Goal: Task Accomplishment & Management: Manage account settings

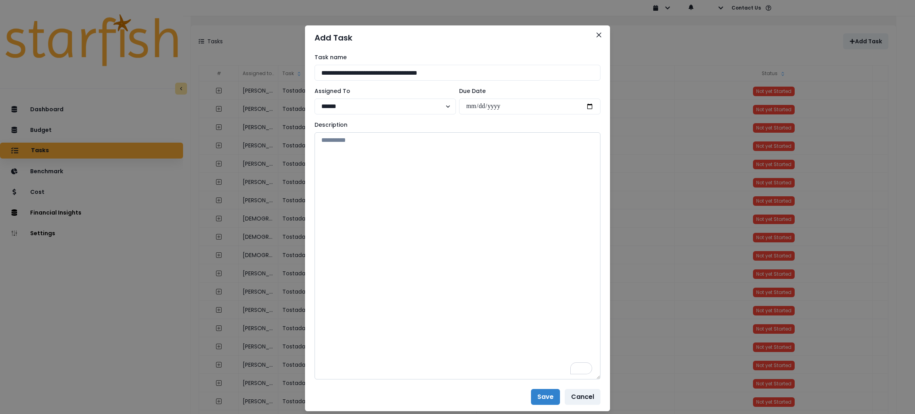
click at [452, 195] on textarea "To enrich screen reader interactions, please activate Accessibility in Grammarl…" at bounding box center [458, 255] width 286 height 247
paste textarea "**********"
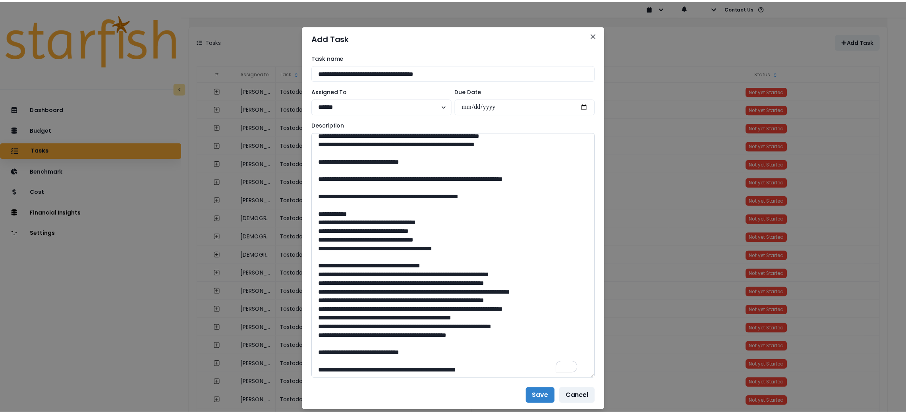
scroll to position [577, 0]
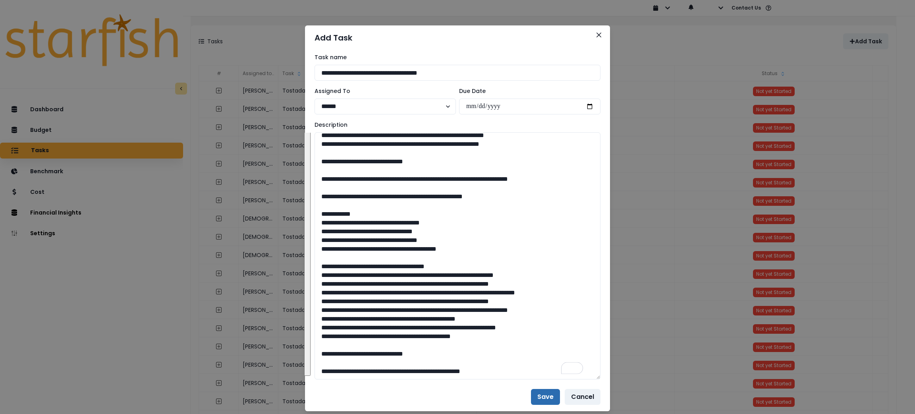
type textarea "**********"
click at [540, 400] on button "Save" at bounding box center [545, 397] width 29 height 16
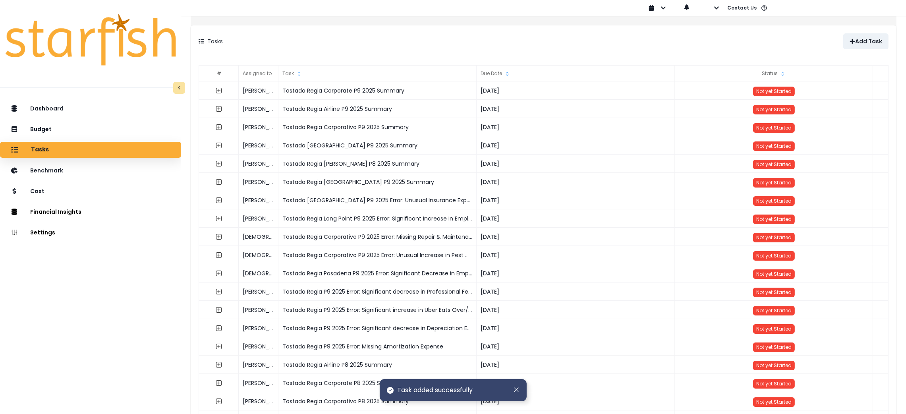
click at [502, 42] on div "Tasks" at bounding box center [371, 41] width 345 height 16
drag, startPoint x: 482, startPoint y: 37, endPoint x: 600, endPoint y: 38, distance: 118.0
click at [482, 37] on div "Tasks" at bounding box center [371, 41] width 345 height 16
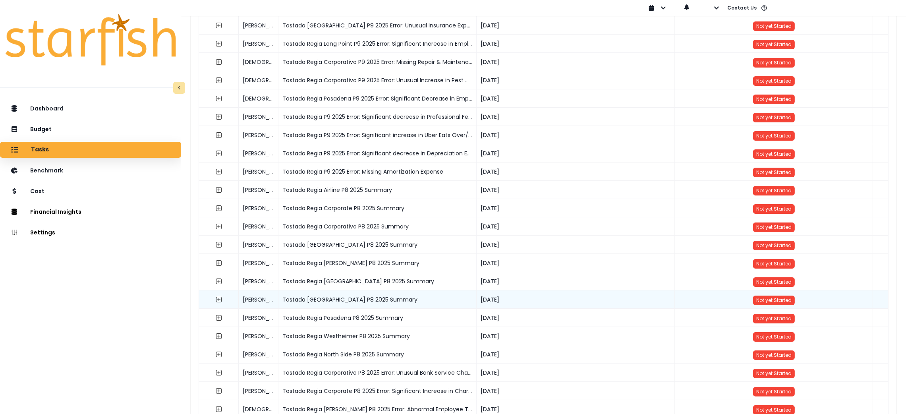
scroll to position [178, 0]
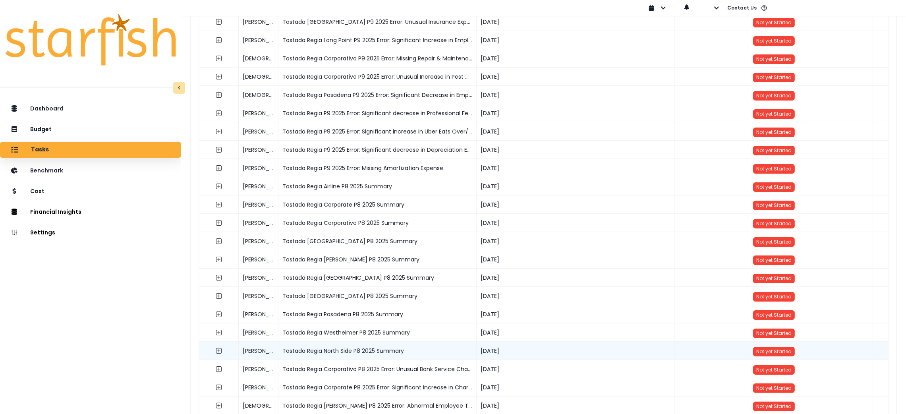
click at [363, 352] on div "Tostada Regia North Side P8 2025 Summary" at bounding box center [377, 351] width 198 height 18
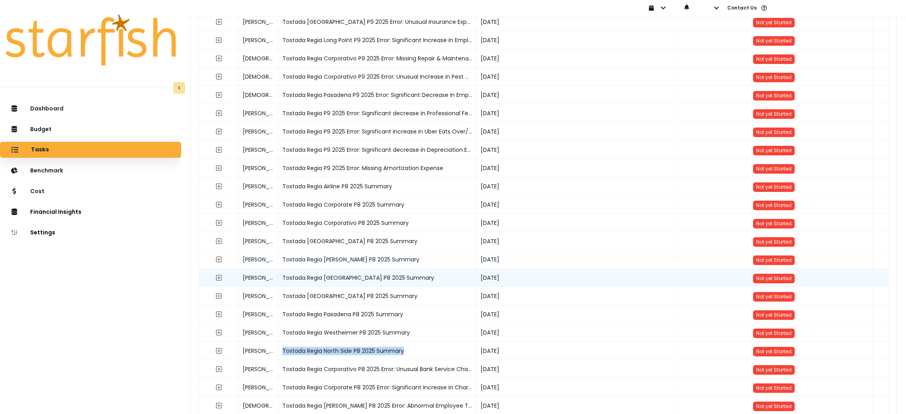
copy div "Tostada Regia North Side P8 2025 Summary"
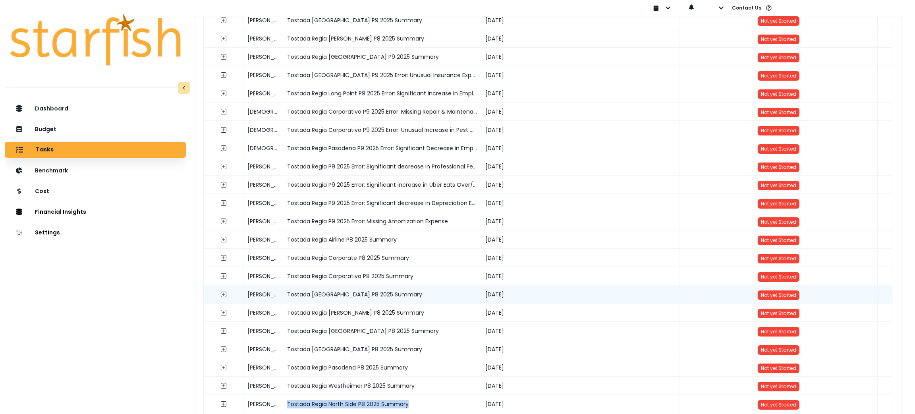
scroll to position [0, 0]
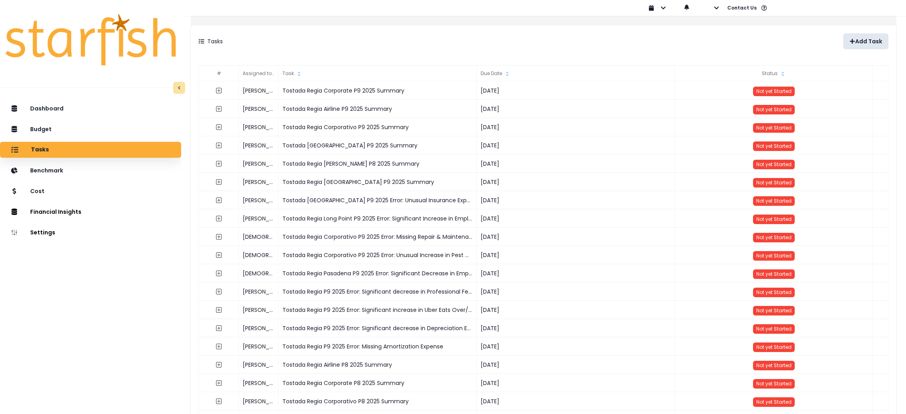
click at [862, 40] on p "Add Task" at bounding box center [868, 41] width 27 height 7
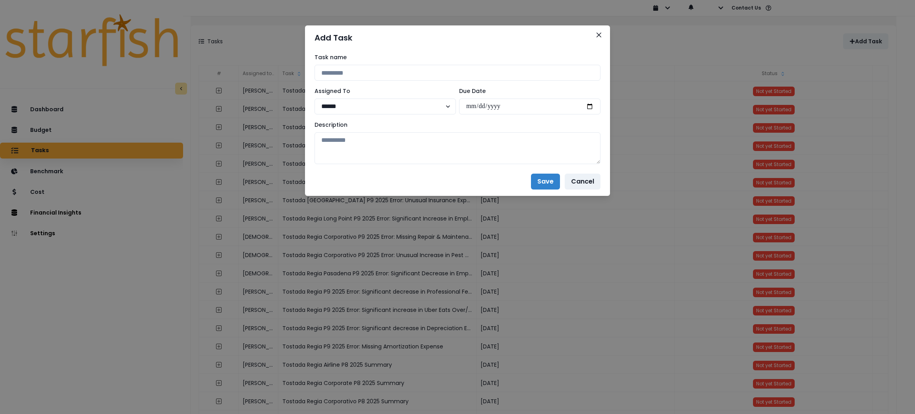
click at [490, 81] on div "Task name Assigned To ****** ****** ***** Due Date Description" at bounding box center [458, 108] width 286 height 111
click at [494, 73] on input at bounding box center [458, 73] width 286 height 16
paste input "**********"
click at [409, 71] on input "**********" at bounding box center [458, 73] width 286 height 16
type input "**********"
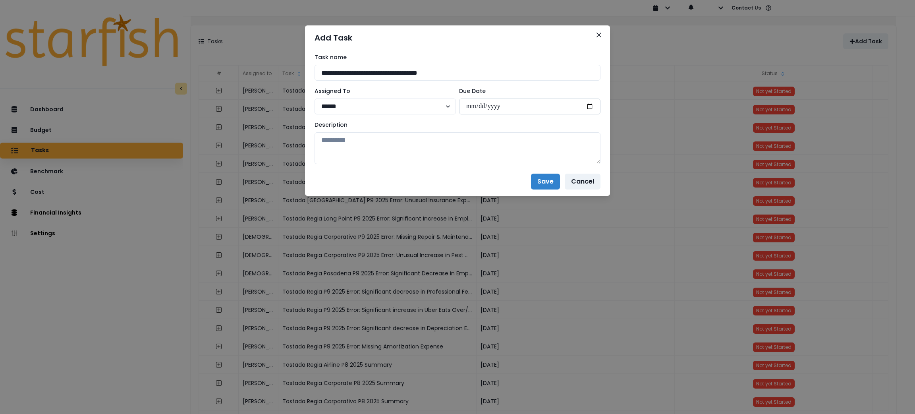
click at [589, 108] on input "date" at bounding box center [529, 106] width 141 height 16
type input "**********"
click at [520, 155] on textarea at bounding box center [458, 148] width 286 height 32
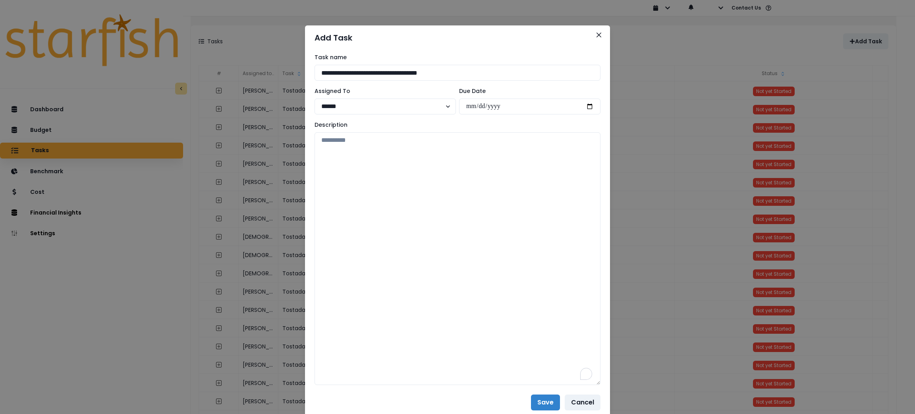
drag, startPoint x: 595, startPoint y: 157, endPoint x: 616, endPoint y: 379, distance: 222.2
click at [616, 379] on div "**********" at bounding box center [457, 207] width 915 height 414
click at [483, 231] on textarea "To enrich screen reader interactions, please activate Accessibility in Grammarl…" at bounding box center [458, 258] width 286 height 253
click at [445, 207] on textarea "To enrich screen reader interactions, please activate Accessibility in Grammarl…" at bounding box center [458, 258] width 286 height 253
paste textarea "**********"
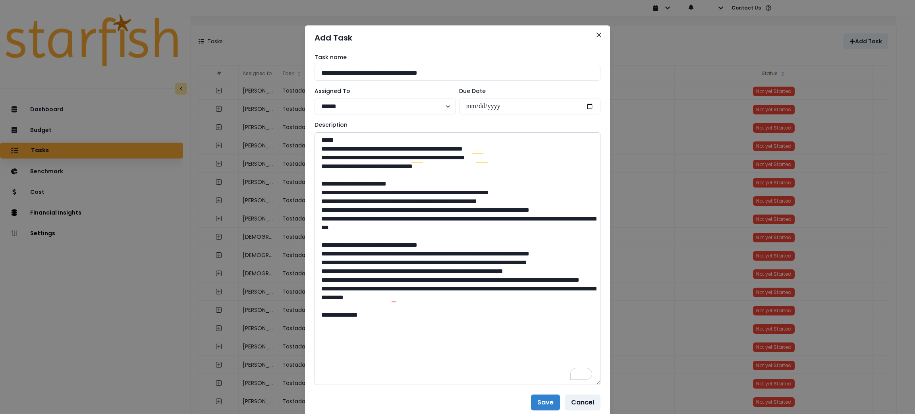
paste textarea "**********"
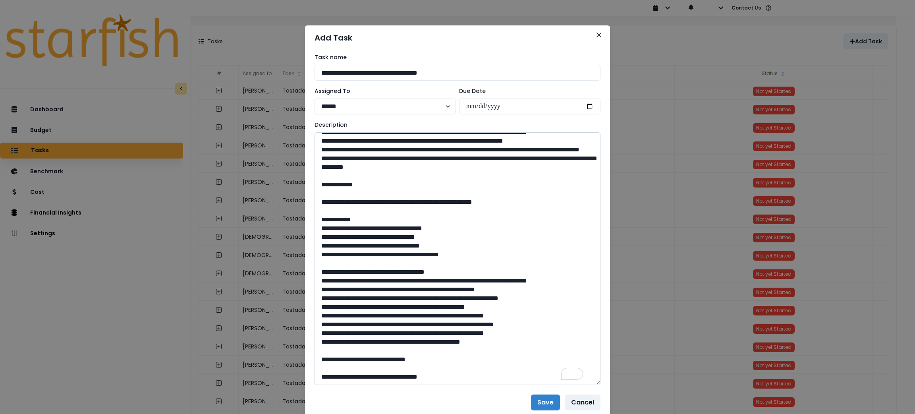
click at [375, 377] on textarea "To enrich screen reader interactions, please activate Accessibility in Grammarl…" at bounding box center [458, 258] width 286 height 253
paste textarea "**********"
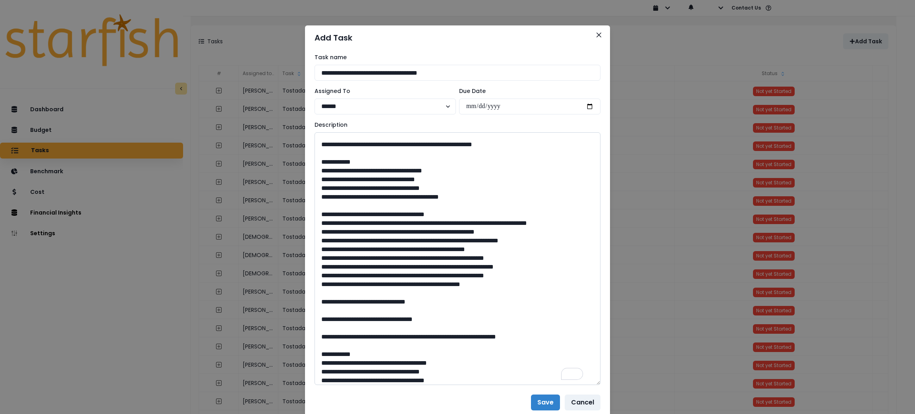
scroll to position [380, 0]
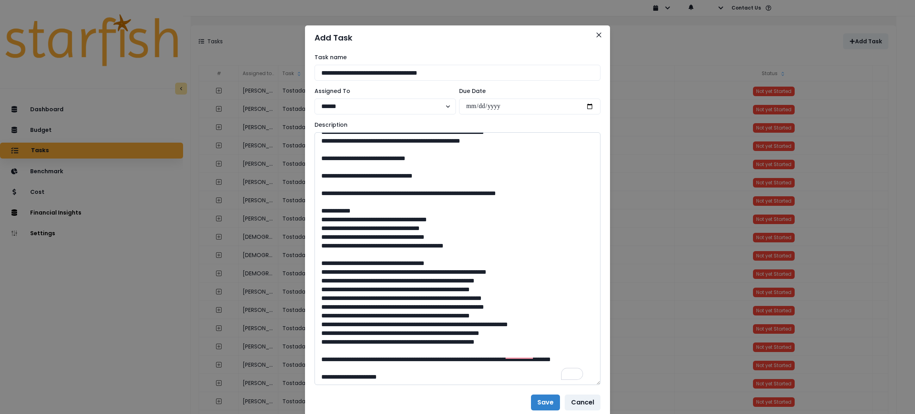
click at [425, 380] on textarea "To enrich screen reader interactions, please activate Accessibility in Grammarl…" at bounding box center [458, 258] width 286 height 253
paste textarea "**********"
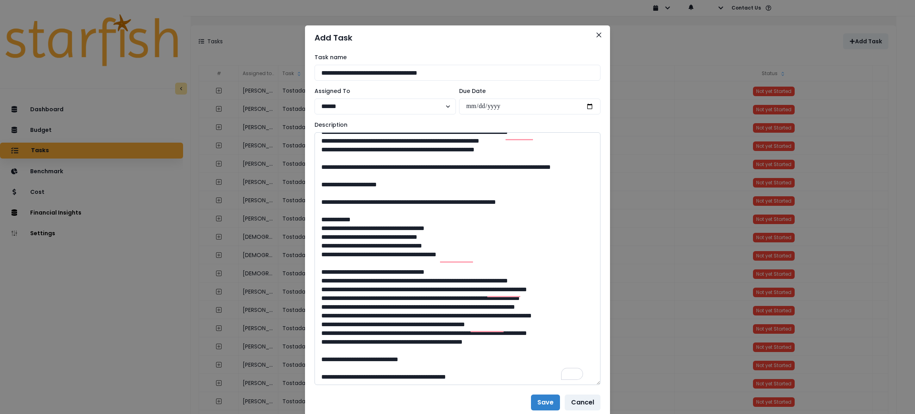
click at [333, 180] on textarea "To enrich screen reader interactions, please activate Accessibility in Grammarl…" at bounding box center [458, 258] width 286 height 253
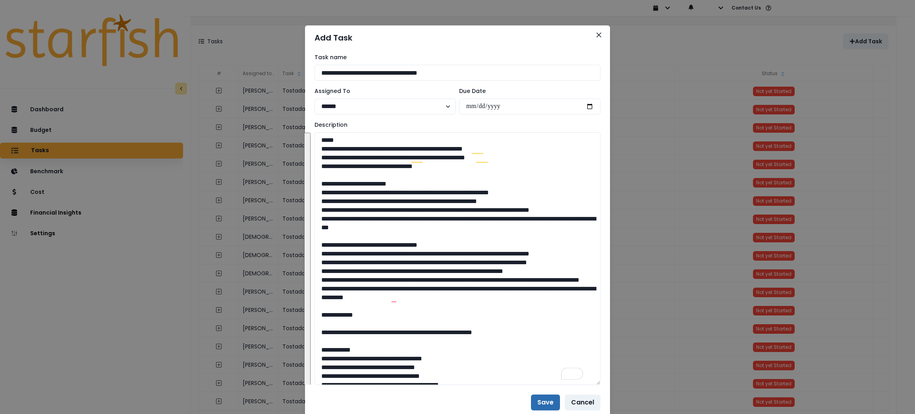
type textarea "**********"
click at [538, 403] on button "Save" at bounding box center [545, 402] width 29 height 16
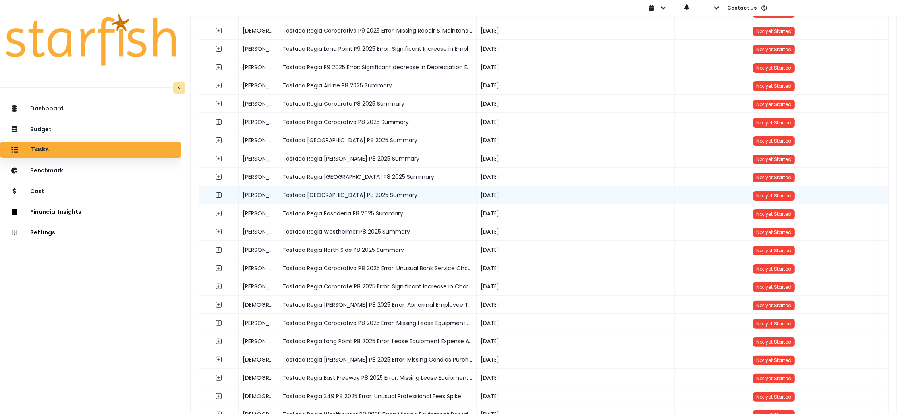
click at [363, 196] on div "Tostada Regia Park Place P8 2025 Summary" at bounding box center [377, 195] width 198 height 18
copy div "Tostada Regia Park Place P8 2025 Summary"
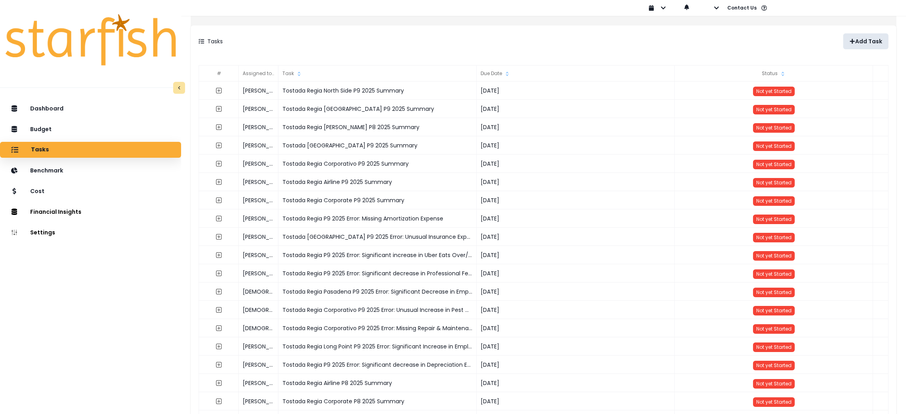
click at [855, 42] on p "Add Task" at bounding box center [868, 41] width 27 height 7
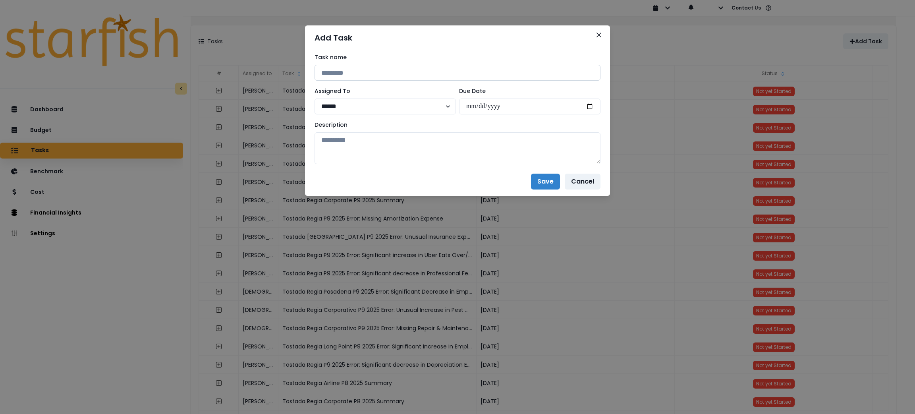
click at [463, 75] on input at bounding box center [458, 73] width 286 height 16
click at [467, 71] on input at bounding box center [458, 73] width 286 height 16
paste input "**********"
click at [411, 73] on input "**********" at bounding box center [458, 73] width 286 height 16
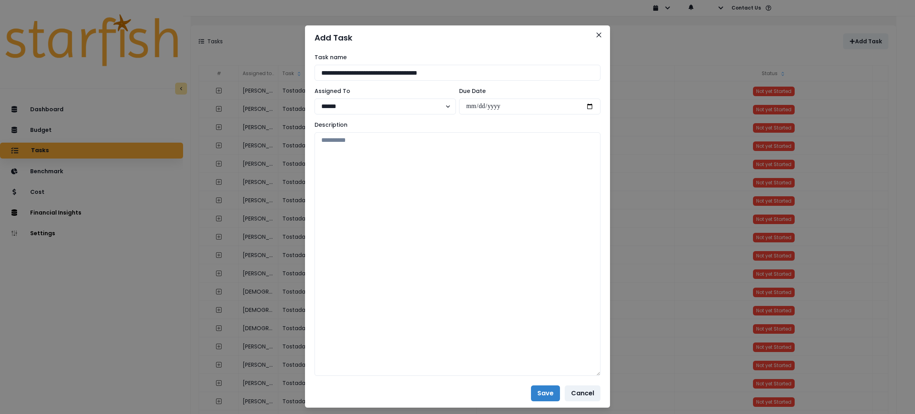
drag, startPoint x: 597, startPoint y: 160, endPoint x: 606, endPoint y: 372, distance: 212.3
click at [606, 372] on div "**********" at bounding box center [457, 207] width 915 height 414
type input "**********"
click at [462, 218] on textarea at bounding box center [458, 253] width 286 height 243
click at [421, 168] on textarea "To enrich screen reader interactions, please activate Accessibility in Grammarl…" at bounding box center [458, 253] width 286 height 243
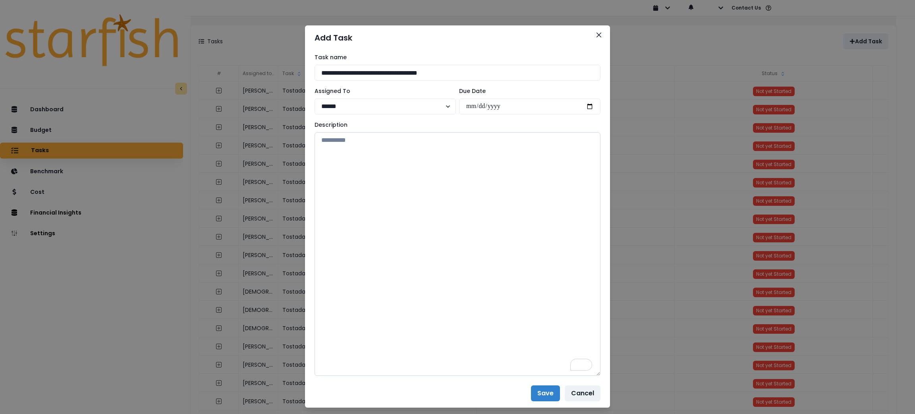
paste textarea "**********"
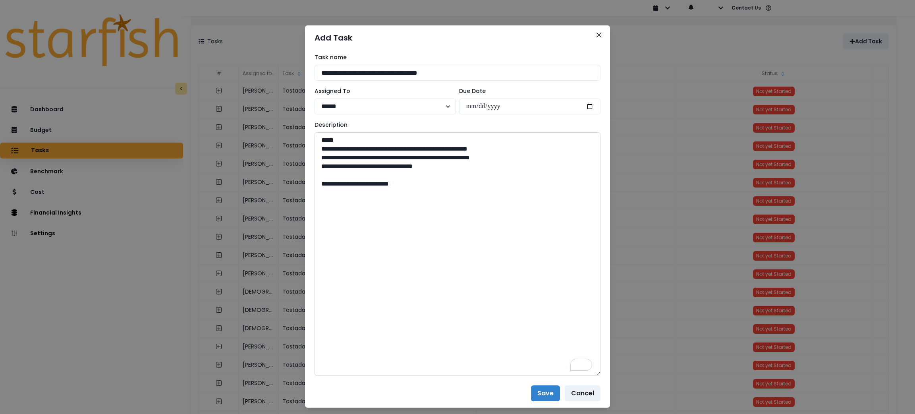
paste textarea "**********"
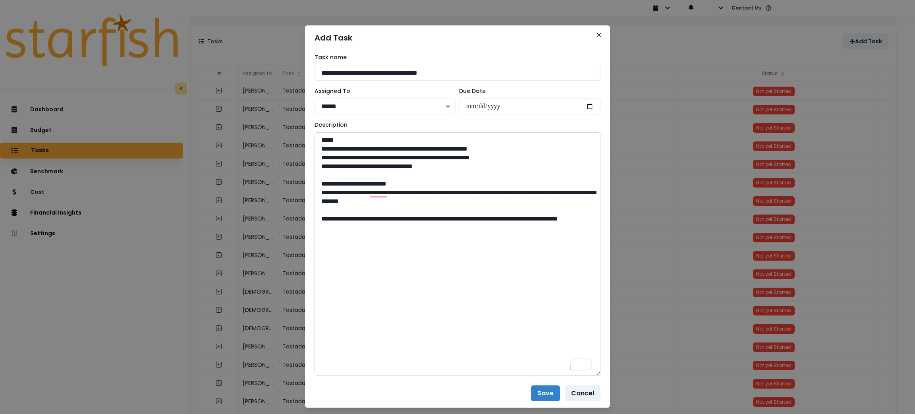
click at [315, 191] on textarea "**********" at bounding box center [458, 253] width 286 height 243
click at [318, 219] on textarea "**********" at bounding box center [458, 253] width 286 height 243
click at [335, 209] on textarea "**********" at bounding box center [458, 253] width 286 height 243
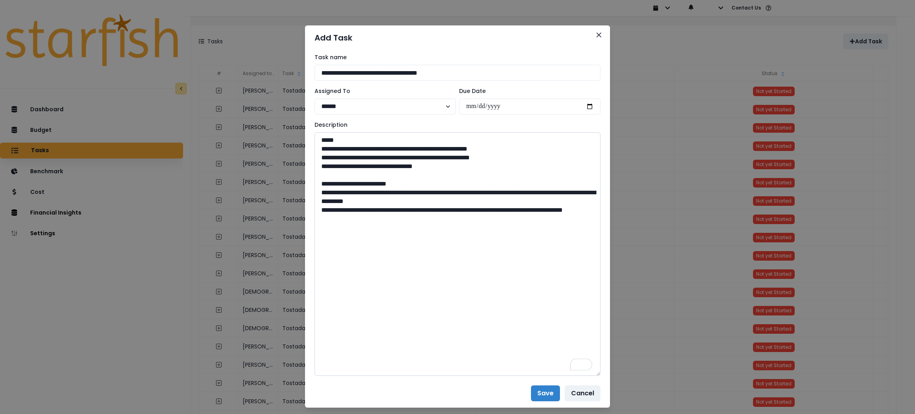
click at [391, 226] on textarea "**********" at bounding box center [458, 253] width 286 height 243
paste textarea "**********"
drag, startPoint x: 356, startPoint y: 226, endPoint x: 328, endPoint y: 227, distance: 28.2
click at [328, 227] on textarea "**********" at bounding box center [458, 253] width 286 height 243
click at [414, 260] on textarea "**********" at bounding box center [458, 253] width 286 height 243
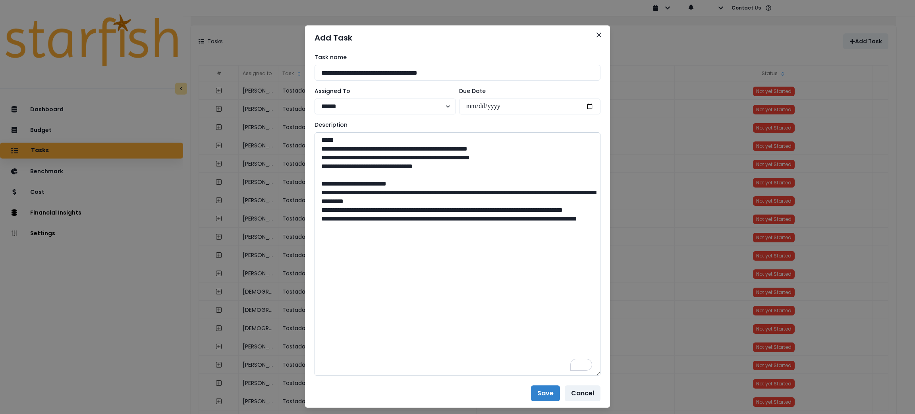
click at [404, 276] on textarea "**********" at bounding box center [458, 253] width 286 height 243
paste textarea "**********"
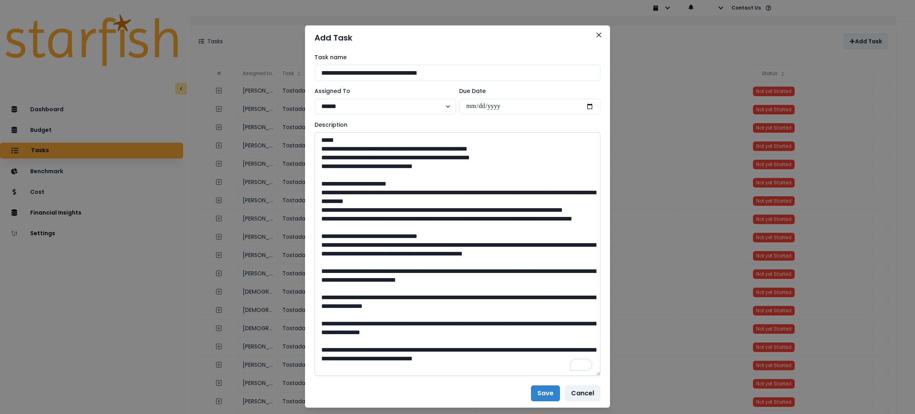
scroll to position [14, 0]
click at [316, 247] on textarea "To enrich screen reader interactions, please activate Accessibility in Grammarl…" at bounding box center [458, 253] width 286 height 243
click at [315, 282] on textarea "To enrich screen reader interactions, please activate Accessibility in Grammarl…" at bounding box center [458, 253] width 286 height 243
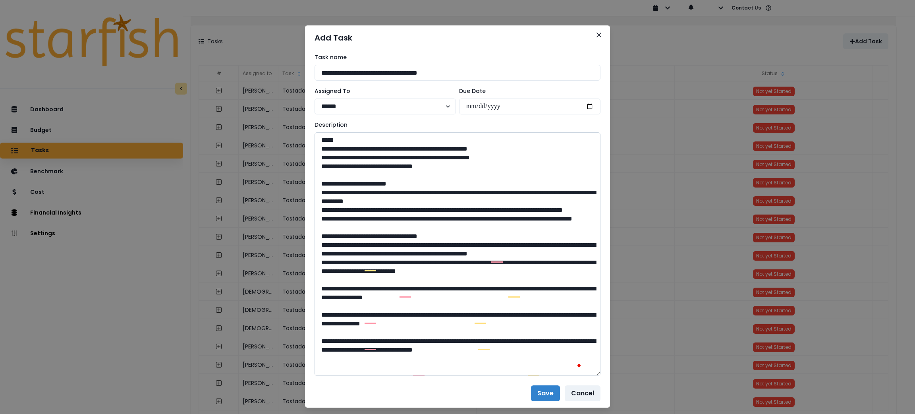
scroll to position [8, 0]
click at [315, 310] on textarea "To enrich screen reader interactions, please activate Accessibility in Grammarl…" at bounding box center [458, 253] width 286 height 243
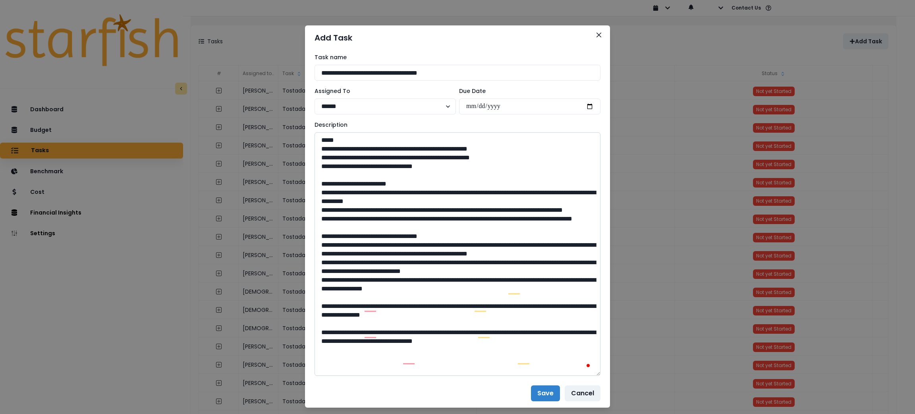
scroll to position [0, 0]
click at [315, 333] on textarea "To enrich screen reader interactions, please activate Accessibility in Grammarl…" at bounding box center [458, 253] width 286 height 243
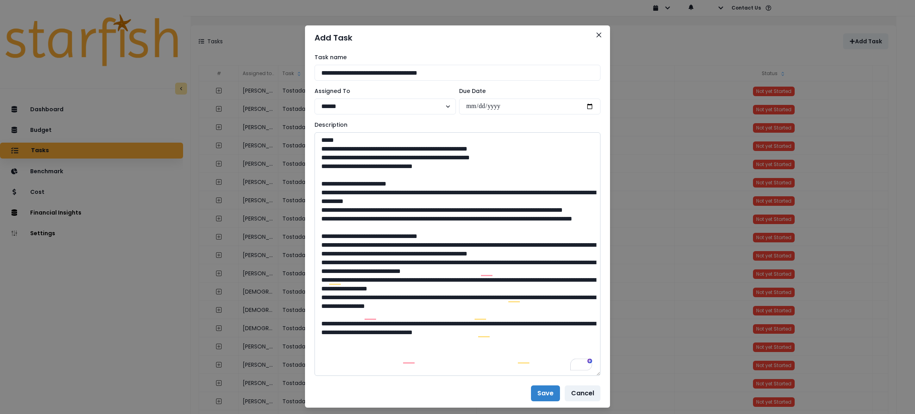
click at [319, 350] on textarea "To enrich screen reader interactions, please activate Accessibility in Grammarl…" at bounding box center [458, 253] width 286 height 243
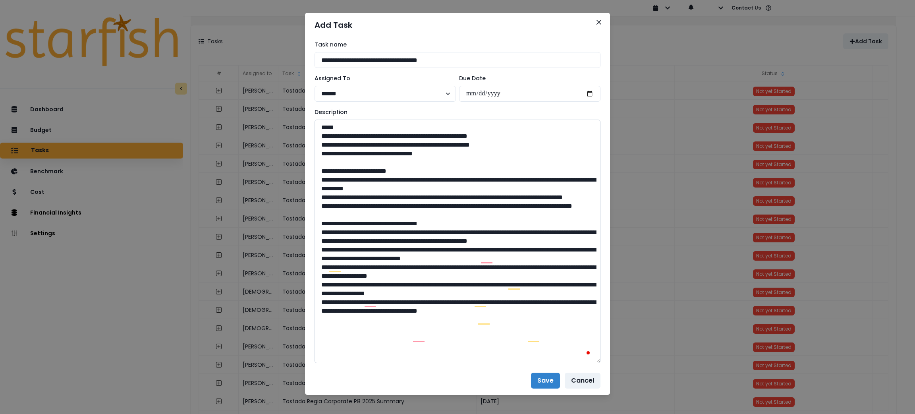
scroll to position [18, 0]
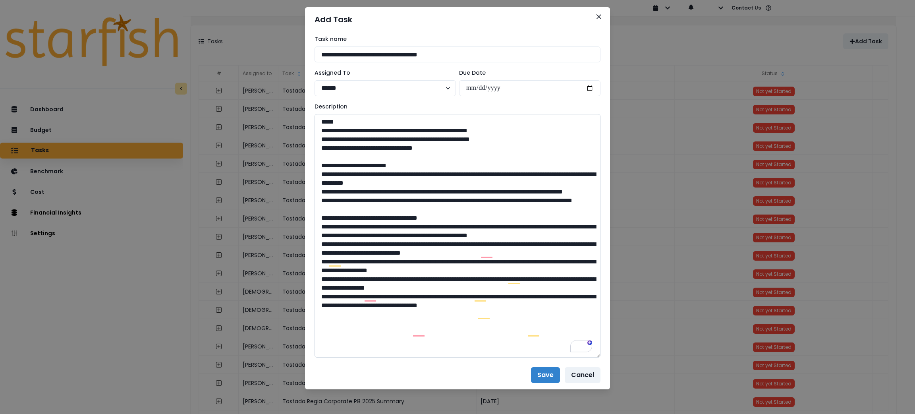
click at [552, 330] on textarea "To enrich screen reader interactions, please activate Accessibility in Grammarl…" at bounding box center [458, 235] width 286 height 243
paste textarea "**********"
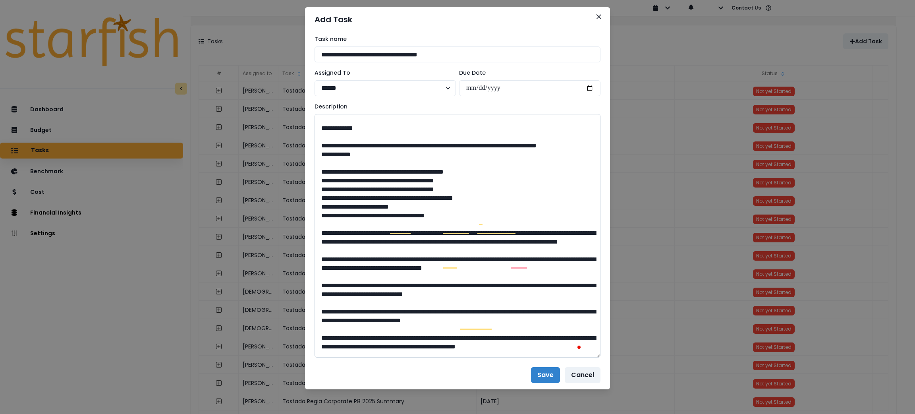
scroll to position [183, 0]
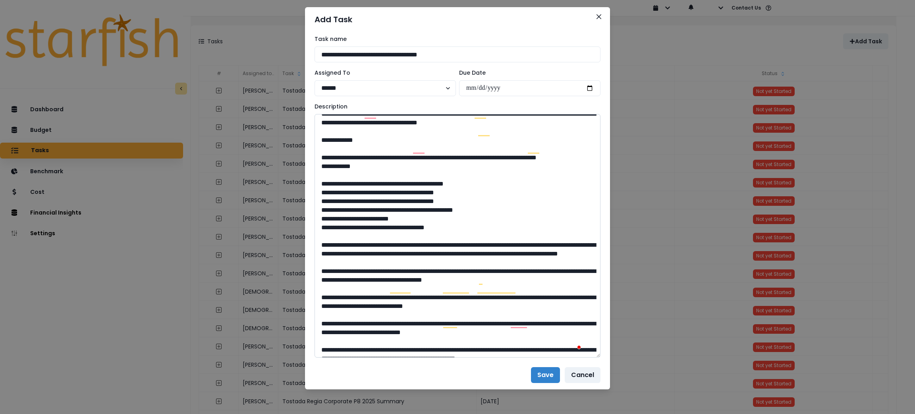
click at [318, 208] on textarea "To enrich screen reader interactions, please activate Accessibility in Grammarl…" at bounding box center [458, 235] width 286 height 243
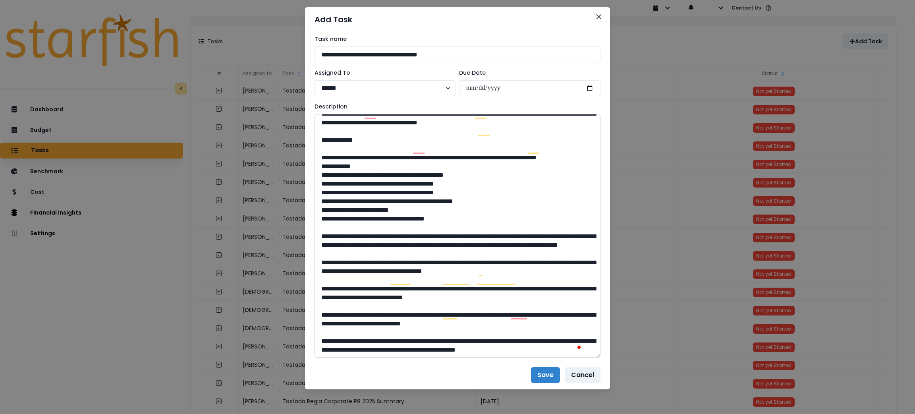
click at [315, 199] on textarea "To enrich screen reader interactions, please activate Accessibility in Grammarl…" at bounding box center [458, 235] width 286 height 243
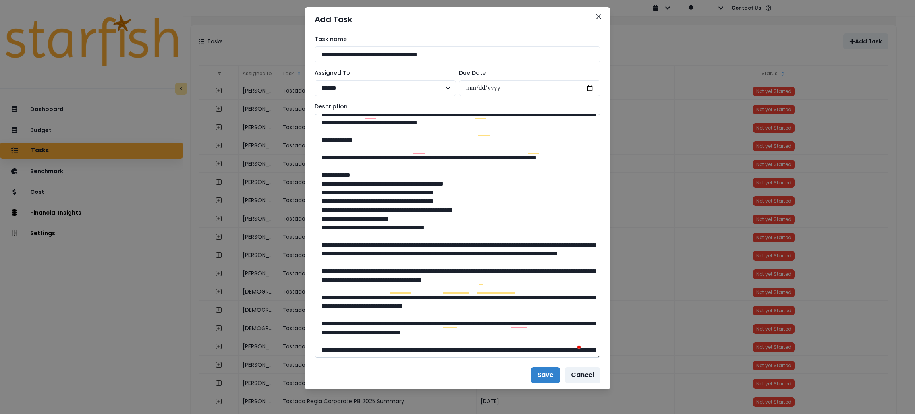
click at [315, 261] on textarea "To enrich screen reader interactions, please activate Accessibility in Grammarl…" at bounding box center [458, 235] width 286 height 243
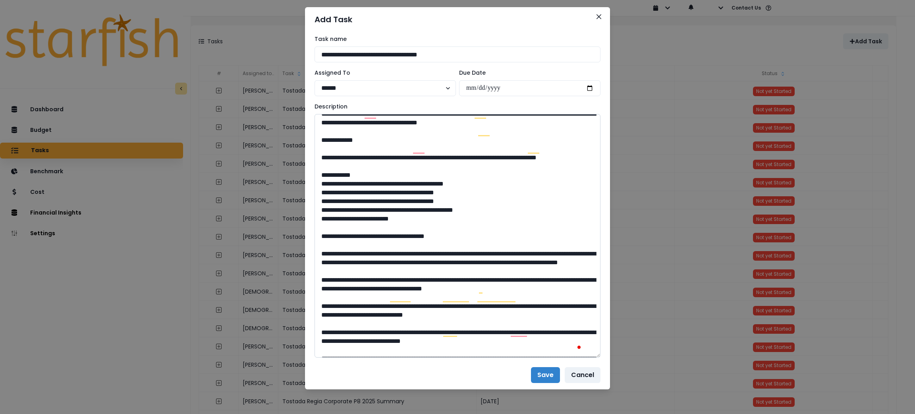
click at [326, 277] on textarea "To enrich screen reader interactions, please activate Accessibility in Grammarl…" at bounding box center [458, 235] width 286 height 243
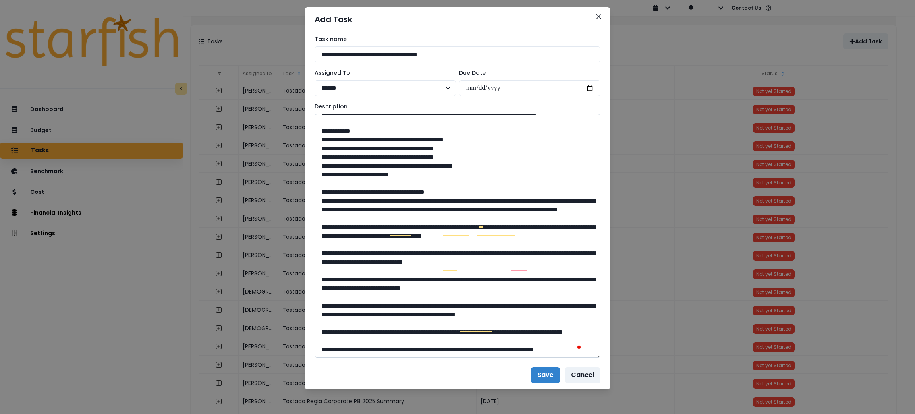
scroll to position [242, 0]
click at [328, 244] on textarea "To enrich screen reader interactions, please activate Accessibility in Grammarl…" at bounding box center [458, 235] width 286 height 243
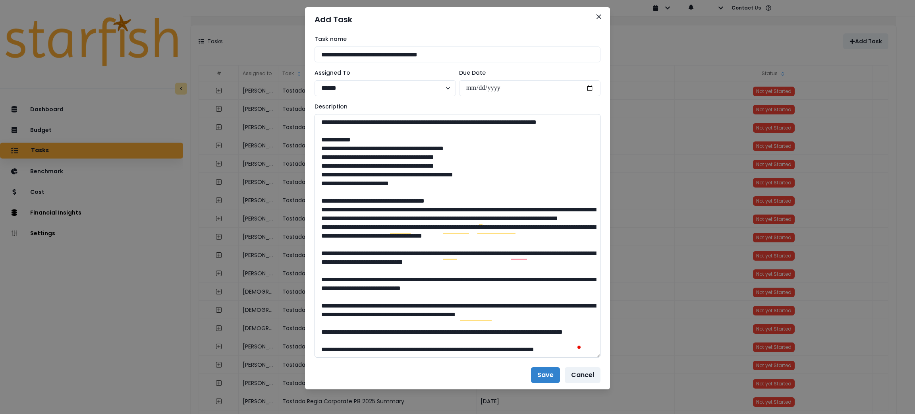
click at [324, 269] on textarea "To enrich screen reader interactions, please activate Accessibility in Grammarl…" at bounding box center [458, 235] width 286 height 243
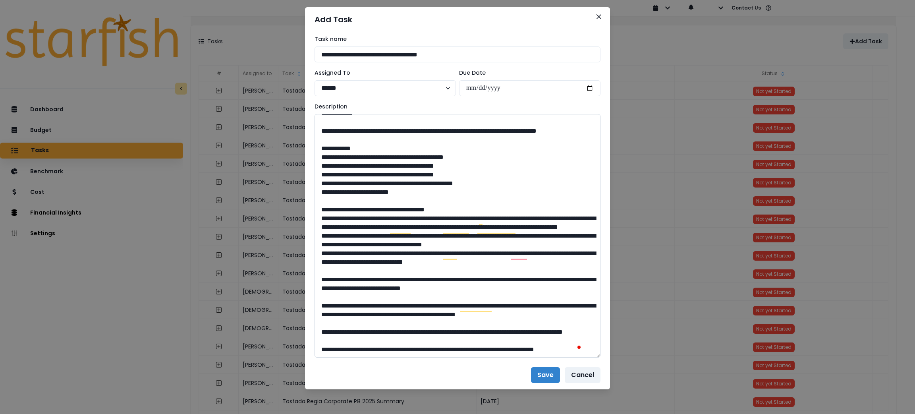
click at [326, 288] on textarea "To enrich screen reader interactions, please activate Accessibility in Grammarl…" at bounding box center [458, 235] width 286 height 243
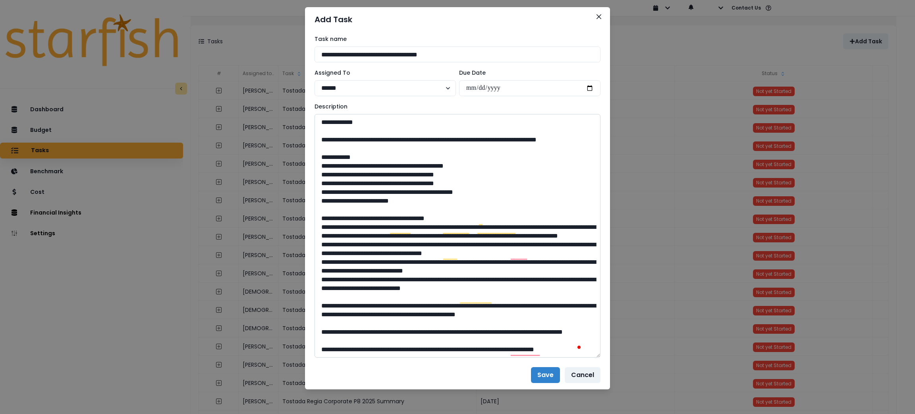
click at [327, 306] on textarea "To enrich screen reader interactions, please activate Accessibility in Grammarl…" at bounding box center [458, 235] width 286 height 243
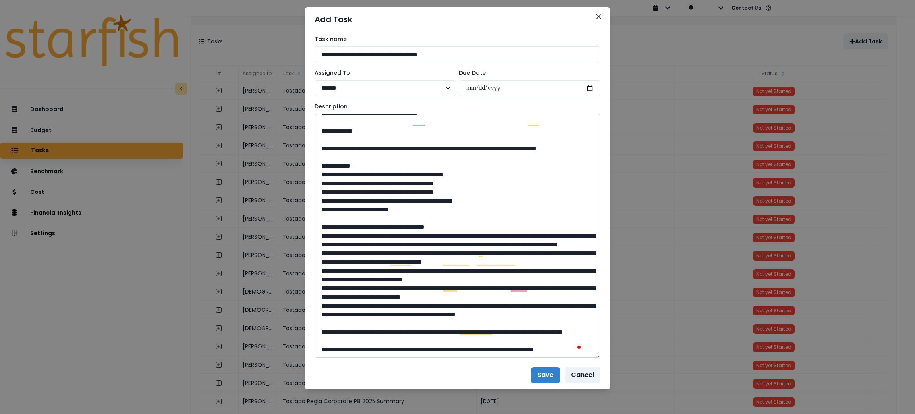
scroll to position [270, 0]
click at [398, 349] on textarea "To enrich screen reader interactions, please activate Accessibility in Grammarl…" at bounding box center [458, 235] width 286 height 243
paste textarea "**********"
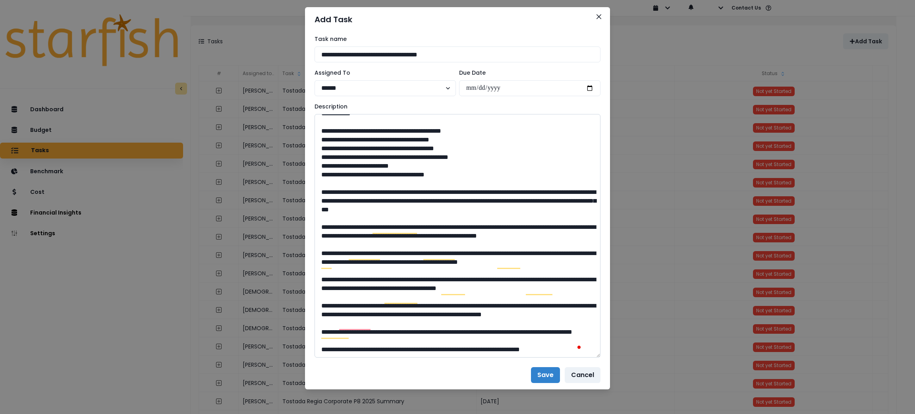
click at [315, 140] on textarea "To enrich screen reader interactions, please activate Accessibility in Grammarl…" at bounding box center [458, 235] width 286 height 243
click at [321, 157] on textarea "To enrich screen reader interactions, please activate Accessibility in Grammarl…" at bounding box center [458, 235] width 286 height 243
click at [317, 201] on textarea "To enrich screen reader interactions, please activate Accessibility in Grammarl…" at bounding box center [458, 235] width 286 height 243
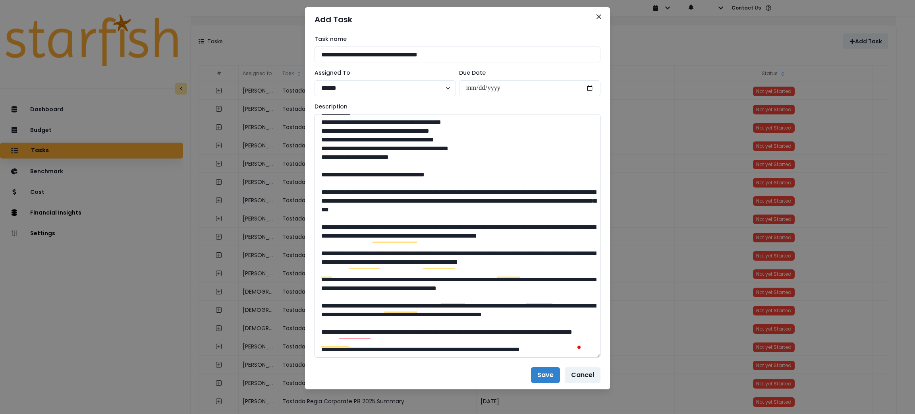
click at [334, 220] on textarea "To enrich screen reader interactions, please activate Accessibility in Grammarl…" at bounding box center [458, 235] width 286 height 243
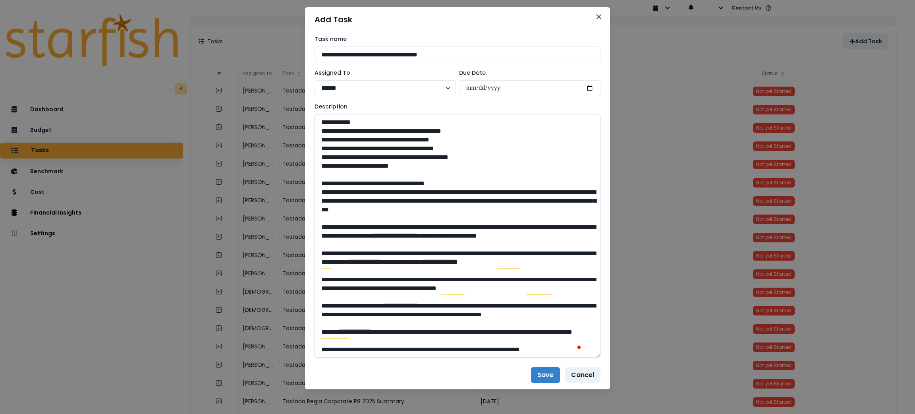
click at [334, 244] on textarea "To enrich screen reader interactions, please activate Accessibility in Grammarl…" at bounding box center [458, 235] width 286 height 243
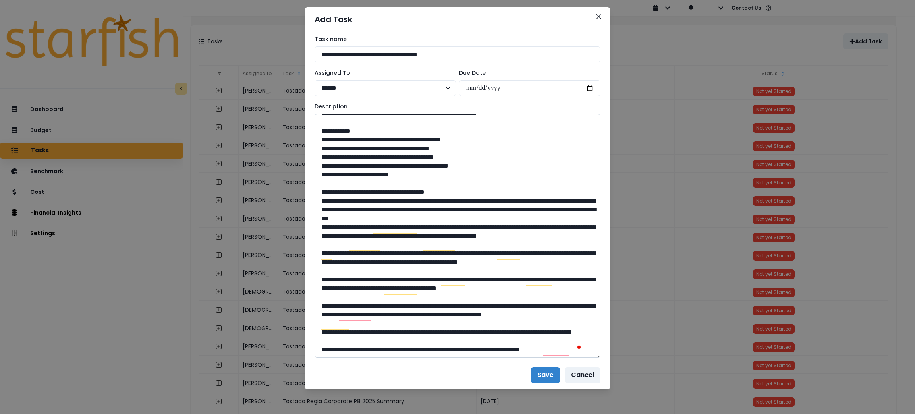
click at [327, 269] on textarea "To enrich screen reader interactions, please activate Accessibility in Grammarl…" at bounding box center [458, 235] width 286 height 243
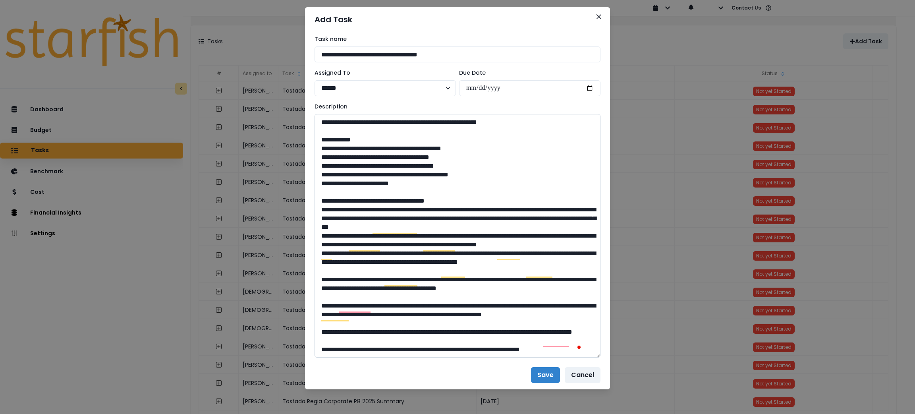
click at [328, 295] on textarea "To enrich screen reader interactions, please activate Accessibility in Grammarl…" at bounding box center [458, 235] width 286 height 243
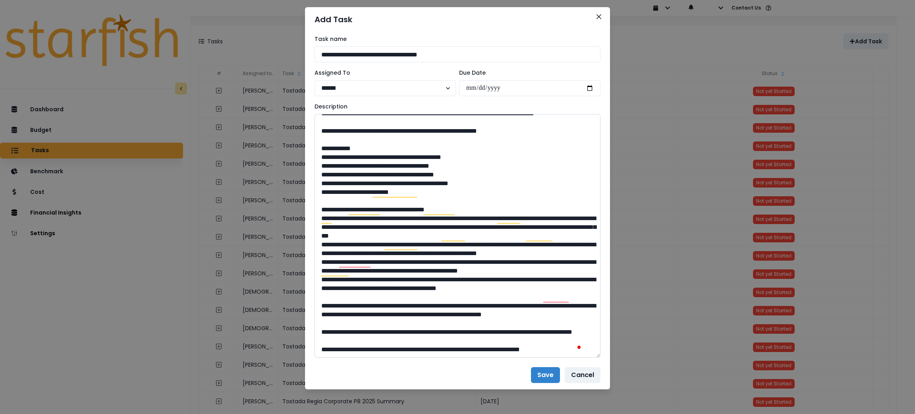
click at [325, 282] on textarea "To enrich screen reader interactions, please activate Accessibility in Grammarl…" at bounding box center [458, 235] width 286 height 243
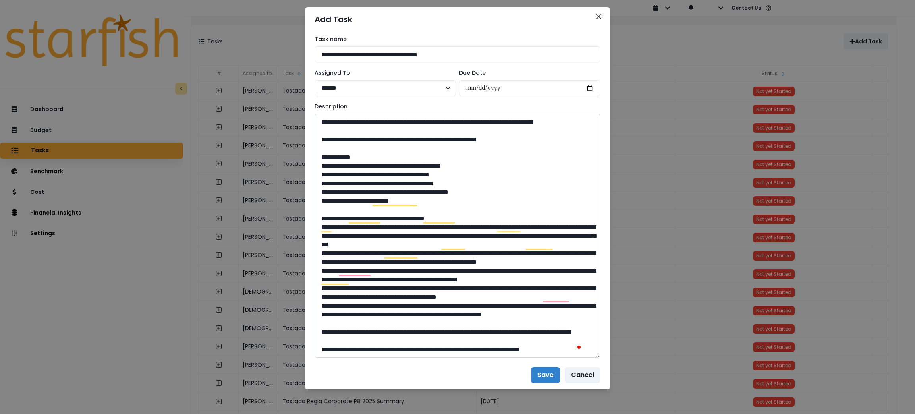
click at [583, 347] on textarea "To enrich screen reader interactions, please activate Accessibility in Grammarl…" at bounding box center [458, 235] width 286 height 243
paste textarea "**********"
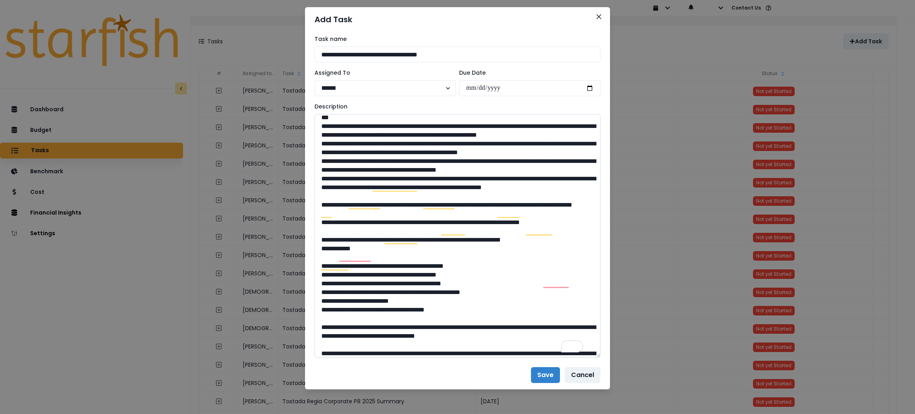
scroll to position [799, 0]
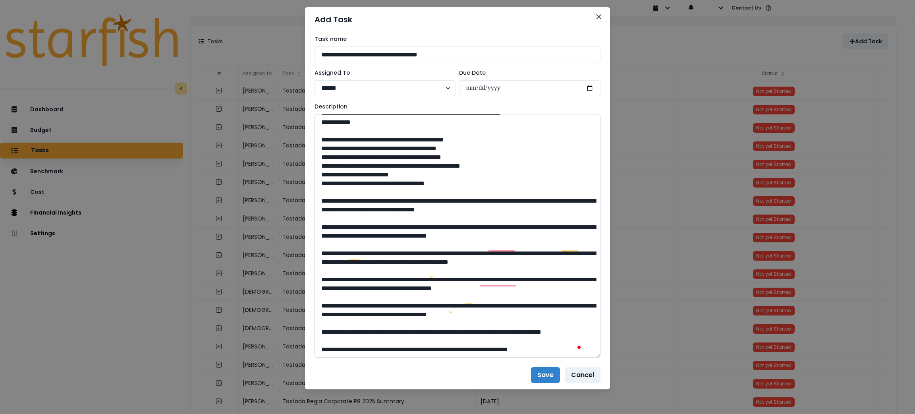
click at [317, 174] on textarea "To enrich screen reader interactions, please activate Accessibility in Grammarl…" at bounding box center [458, 235] width 286 height 243
click at [315, 170] on textarea "To enrich screen reader interactions, please activate Accessibility in Grammarl…" at bounding box center [458, 235] width 286 height 243
click at [315, 230] on textarea "To enrich screen reader interactions, please activate Accessibility in Grammarl…" at bounding box center [458, 235] width 286 height 243
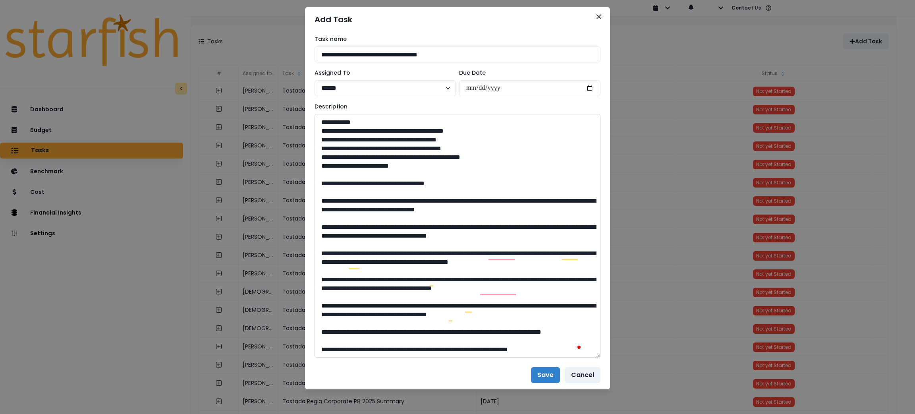
click at [323, 240] on textarea "To enrich screen reader interactions, please activate Accessibility in Grammarl…" at bounding box center [458, 235] width 286 height 243
click at [326, 250] on textarea "To enrich screen reader interactions, please activate Accessibility in Grammarl…" at bounding box center [458, 235] width 286 height 243
click at [327, 247] on textarea "To enrich screen reader interactions, please activate Accessibility in Grammarl…" at bounding box center [458, 235] width 286 height 243
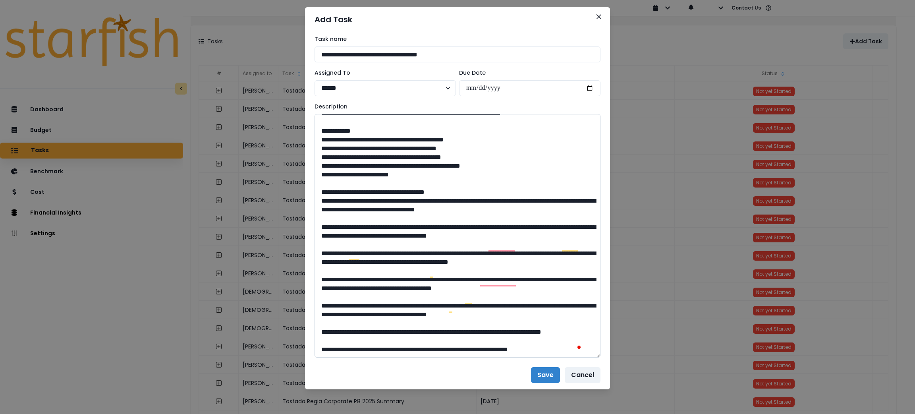
click at [323, 261] on textarea "To enrich screen reader interactions, please activate Accessibility in Grammarl…" at bounding box center [458, 235] width 286 height 243
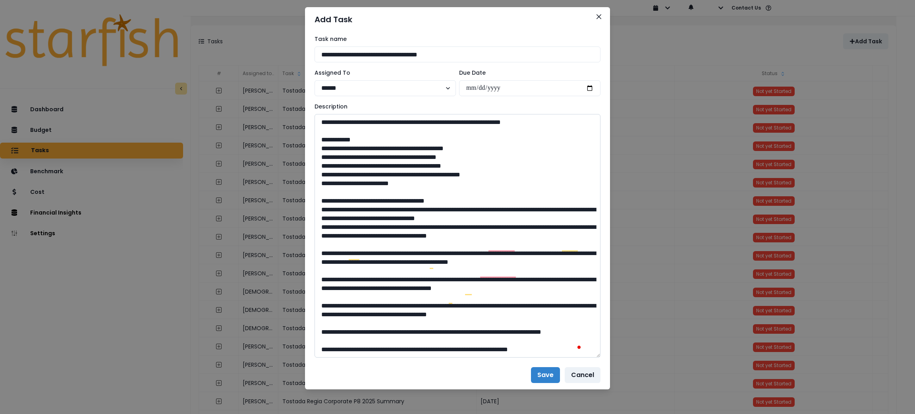
click at [328, 282] on textarea "To enrich screen reader interactions, please activate Accessibility in Grammarl…" at bounding box center [458, 235] width 286 height 243
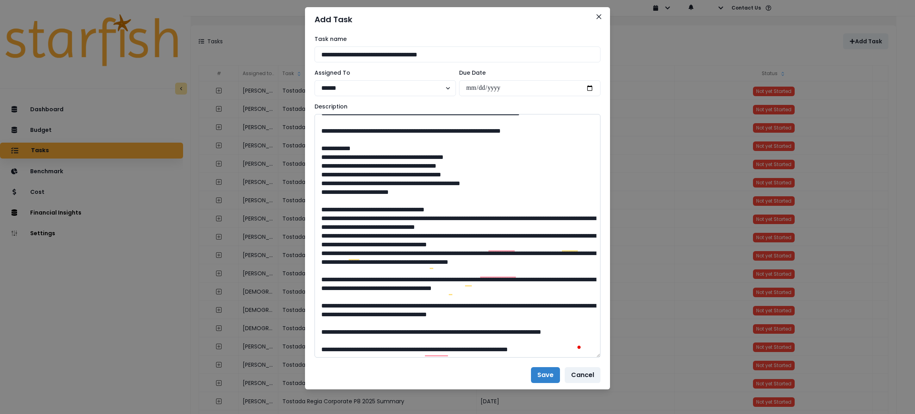
click at [326, 309] on textarea "To enrich screen reader interactions, please activate Accessibility in Grammarl…" at bounding box center [458, 235] width 286 height 243
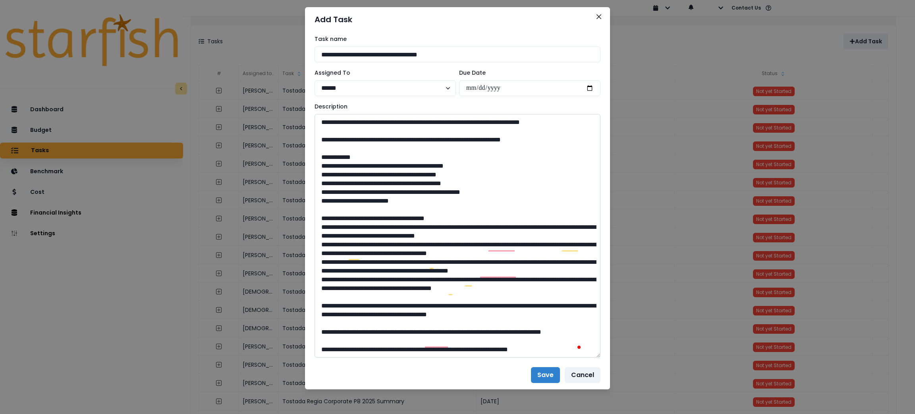
click at [322, 324] on textarea "To enrich screen reader interactions, please activate Accessibility in Grammarl…" at bounding box center [458, 235] width 286 height 243
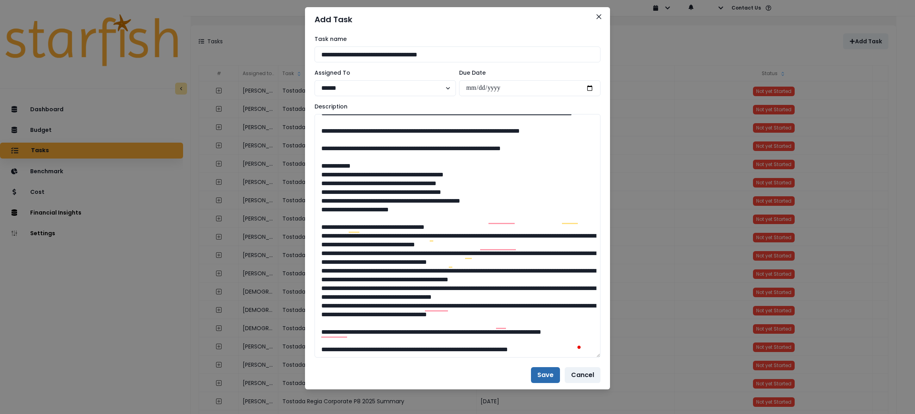
type textarea "**********"
click at [543, 374] on button "Save" at bounding box center [545, 375] width 29 height 16
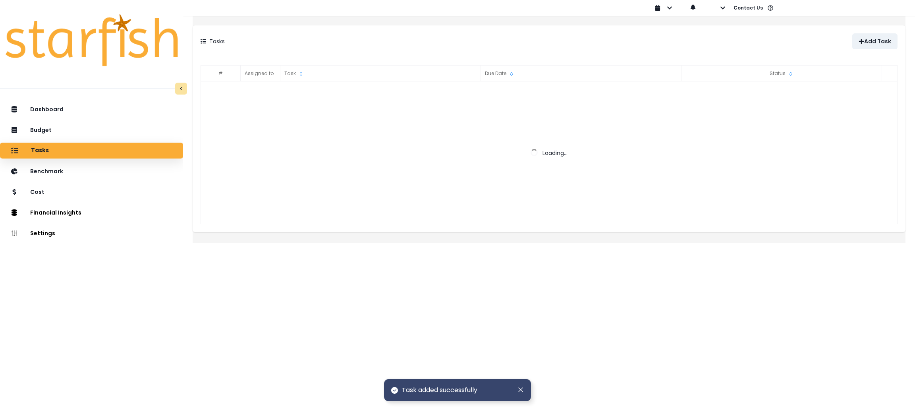
click at [485, 41] on div "Tasks" at bounding box center [375, 41] width 349 height 16
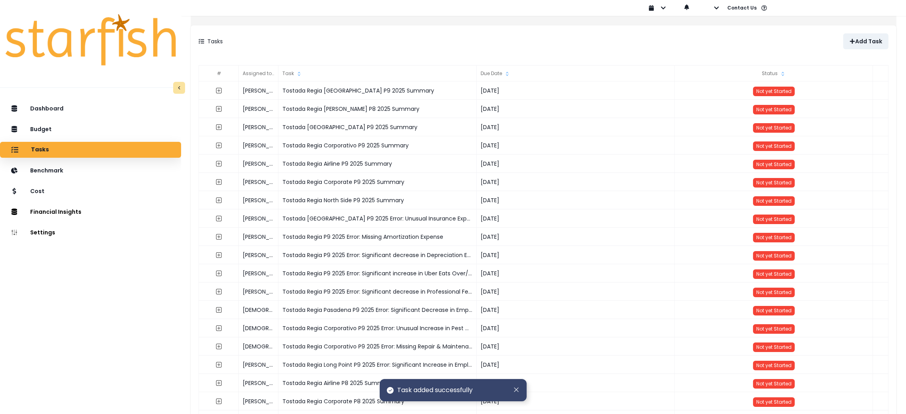
drag, startPoint x: 139, startPoint y: 328, endPoint x: 173, endPoint y: 279, distance: 59.9
click at [139, 328] on div "Dashboard Budget Tasks Benchmark Cost Financial Insights Location Analysis Comp…" at bounding box center [90, 276] width 181 height 354
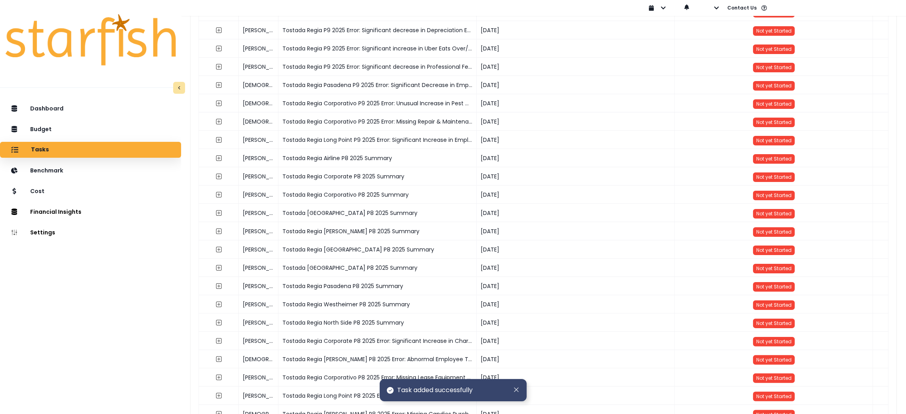
scroll to position [238, 0]
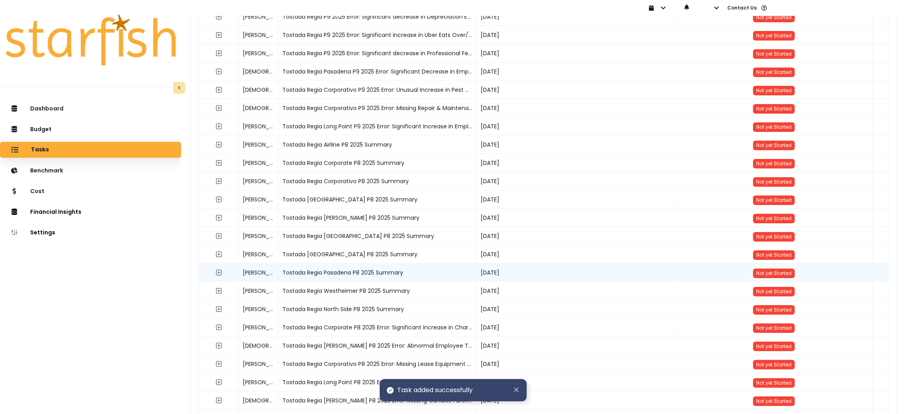
click at [371, 269] on div "Tostada Regia Pasadena P8 2025 Summary" at bounding box center [377, 272] width 198 height 18
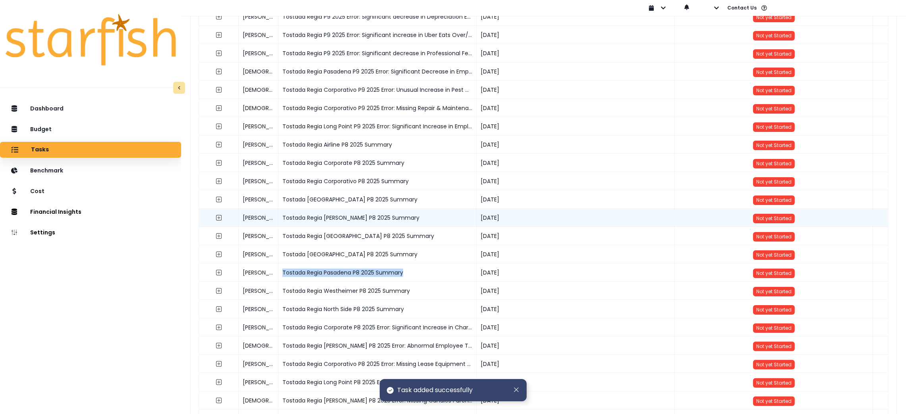
copy div "Tostada Regia Pasadena P8 2025 Summary"
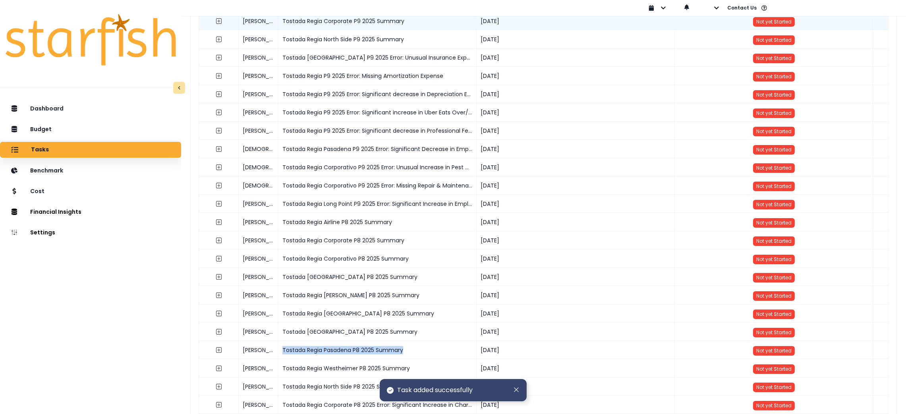
scroll to position [0, 0]
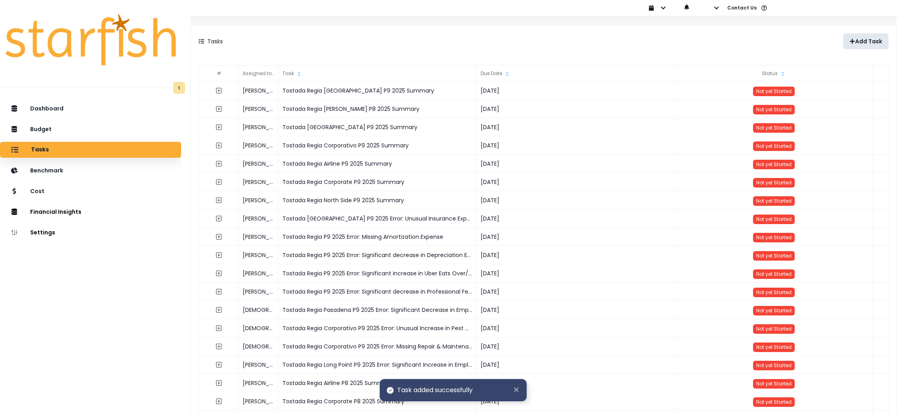
click at [858, 40] on p "Add Task" at bounding box center [868, 41] width 27 height 7
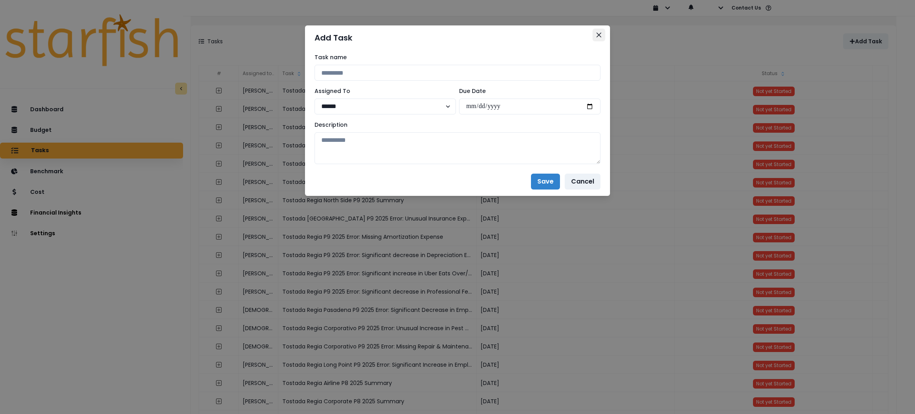
click at [601, 33] on icon "Close" at bounding box center [599, 35] width 5 height 5
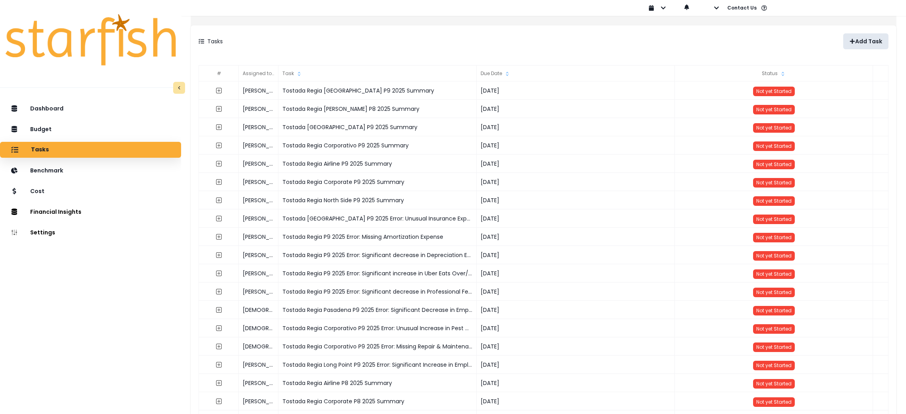
click at [863, 35] on button "Add Task" at bounding box center [865, 41] width 45 height 16
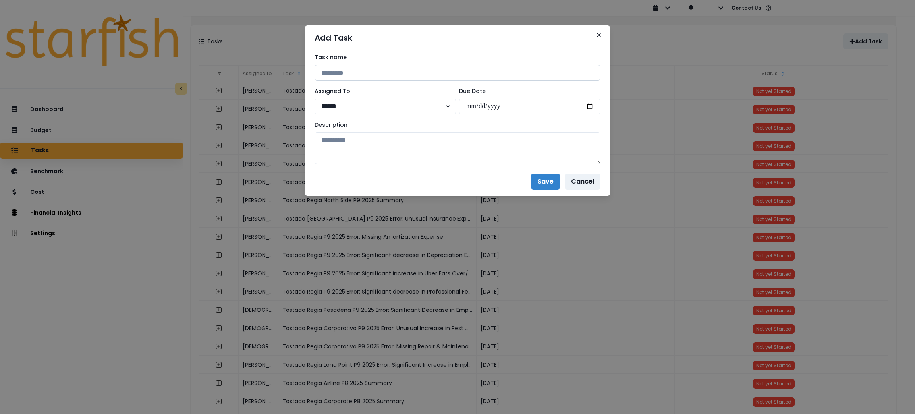
click at [454, 68] on input at bounding box center [458, 73] width 286 height 16
paste input "**********"
click at [409, 71] on input "**********" at bounding box center [458, 73] width 286 height 16
drag, startPoint x: 473, startPoint y: 69, endPoint x: 138, endPoint y: 69, distance: 335.6
click at [138, 69] on div "**********" at bounding box center [457, 207] width 915 height 414
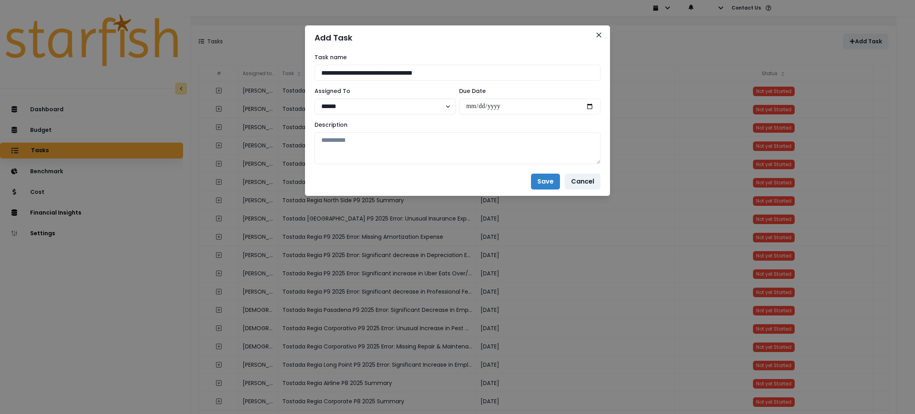
type input "**********"
click at [606, 37] on header "Add Task" at bounding box center [457, 37] width 305 height 25
click at [604, 39] on button "Close" at bounding box center [599, 35] width 13 height 13
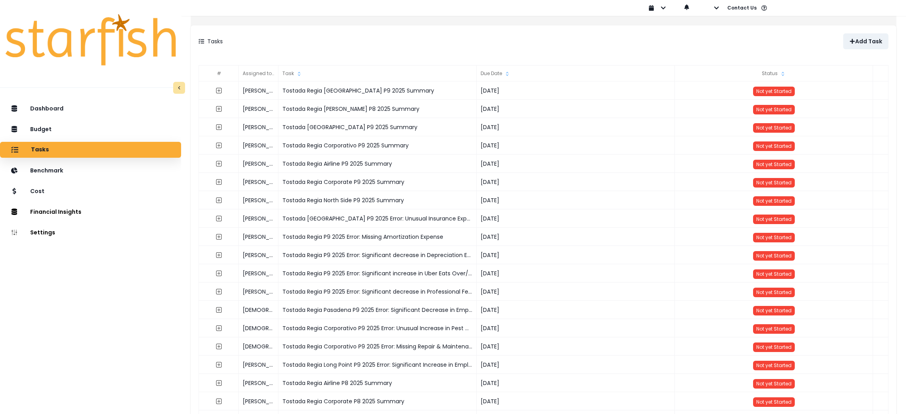
scroll to position [406, 0]
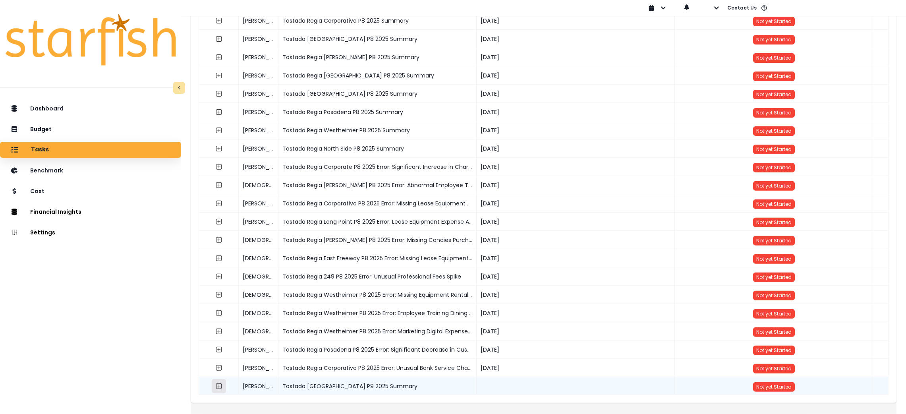
click at [222, 383] on icon "expand outline" at bounding box center [219, 386] width 6 height 6
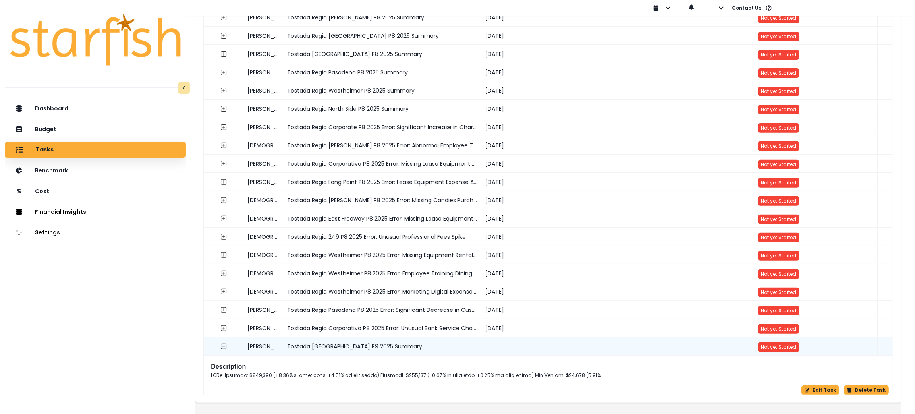
scroll to position [446, 0]
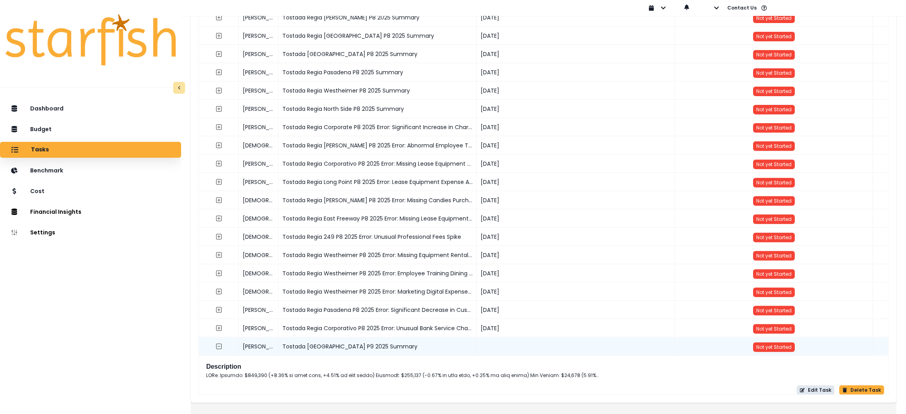
click at [806, 385] on button "Edit Task" at bounding box center [816, 390] width 38 height 10
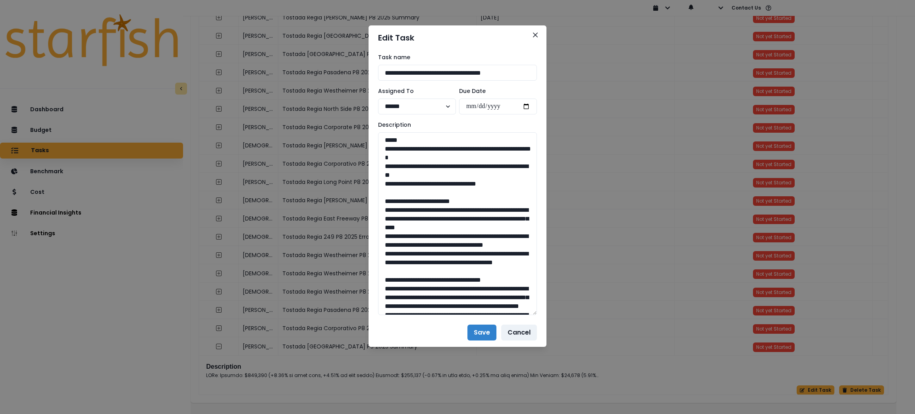
drag, startPoint x: 533, startPoint y: 161, endPoint x: 538, endPoint y: 313, distance: 151.8
click at [538, 313] on div "**********" at bounding box center [458, 184] width 178 height 268
click at [525, 105] on input "date" at bounding box center [498, 106] width 78 height 16
type input "**********"
click at [481, 338] on button "Save" at bounding box center [481, 332] width 29 height 16
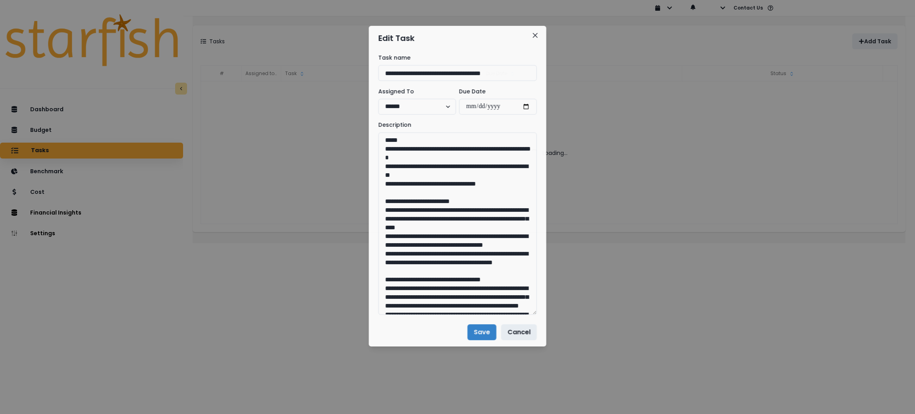
scroll to position [0, 0]
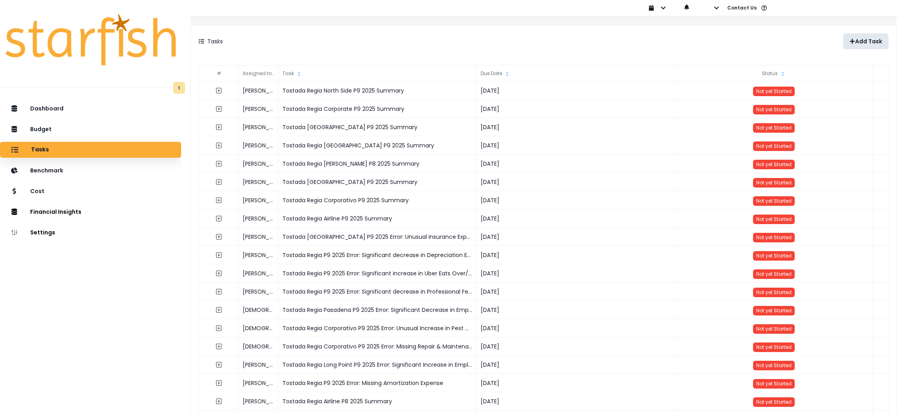
click at [865, 33] on div "Tasks Add Task" at bounding box center [544, 41] width 706 height 32
click at [865, 42] on p "Add Task" at bounding box center [868, 41] width 27 height 7
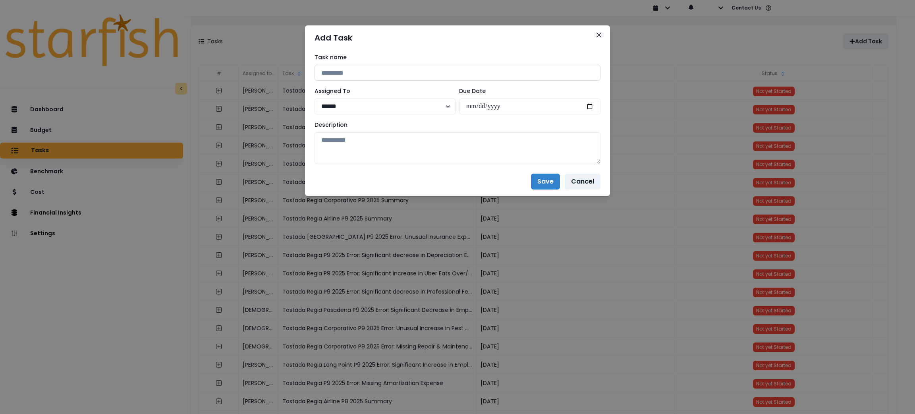
click at [476, 68] on input at bounding box center [458, 73] width 286 height 16
paste input "**********"
type input "**********"
click at [588, 102] on input "date" at bounding box center [529, 106] width 141 height 16
type input "**********"
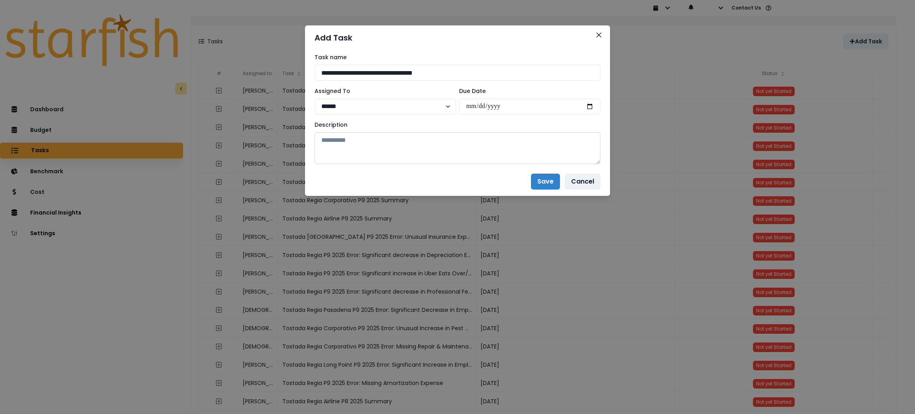
click at [554, 145] on textarea at bounding box center [458, 148] width 286 height 32
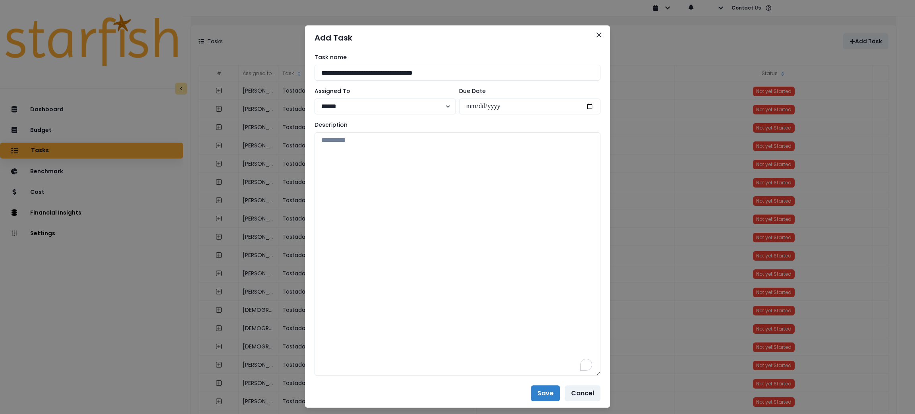
drag, startPoint x: 599, startPoint y: 160, endPoint x: 602, endPoint y: 372, distance: 212.1
click at [602, 372] on div "**********" at bounding box center [457, 214] width 305 height 329
drag, startPoint x: 492, startPoint y: 247, endPoint x: 480, endPoint y: 168, distance: 80.1
click at [492, 247] on textarea "To enrich screen reader interactions, please activate Accessibility in Grammarl…" at bounding box center [458, 253] width 286 height 243
click at [438, 187] on textarea "To enrich screen reader interactions, please activate Accessibility in Grammarl…" at bounding box center [458, 253] width 286 height 243
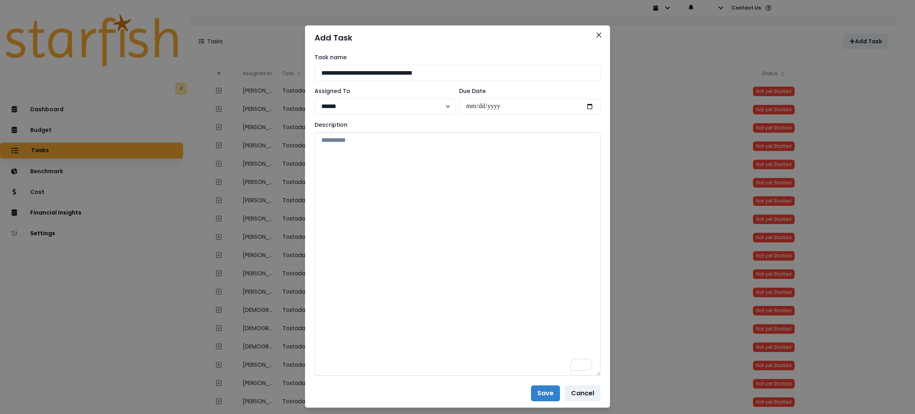
paste textarea "**********"
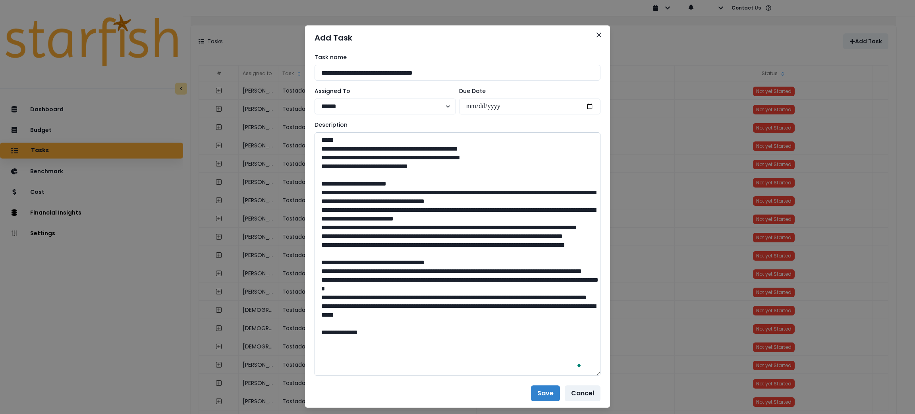
scroll to position [31, 0]
click at [357, 368] on textarea "To enrich screen reader interactions, please activate Accessibility in Grammarl…" at bounding box center [458, 253] width 286 height 243
paste textarea "**********"
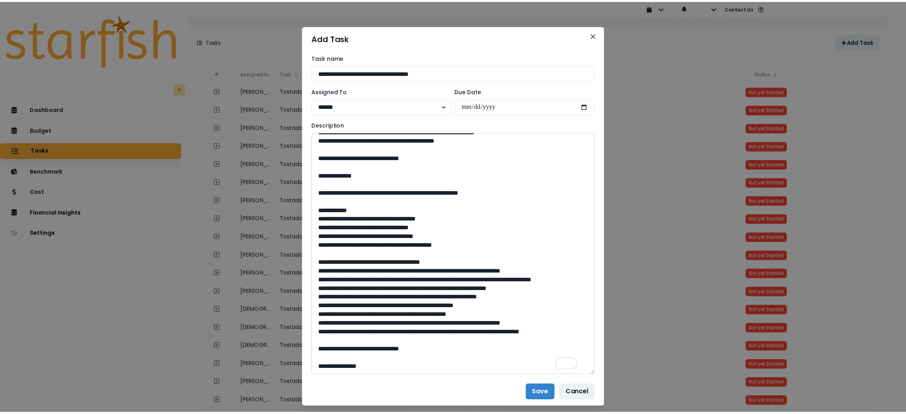
scroll to position [633, 0]
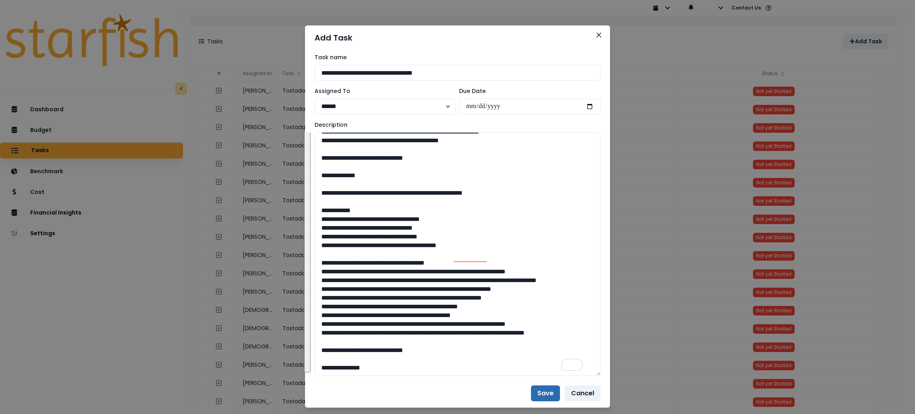
type textarea "**********"
click at [546, 398] on button "Save" at bounding box center [545, 393] width 29 height 16
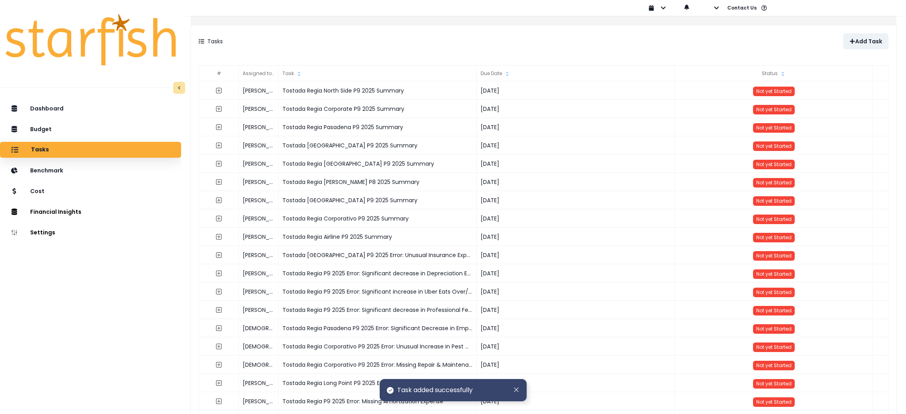
drag, startPoint x: 97, startPoint y: 304, endPoint x: 166, endPoint y: 290, distance: 70.7
click at [97, 304] on div "Dashboard Budget Tasks Benchmark Cost Financial Insights Location Analysis Comp…" at bounding box center [90, 276] width 181 height 354
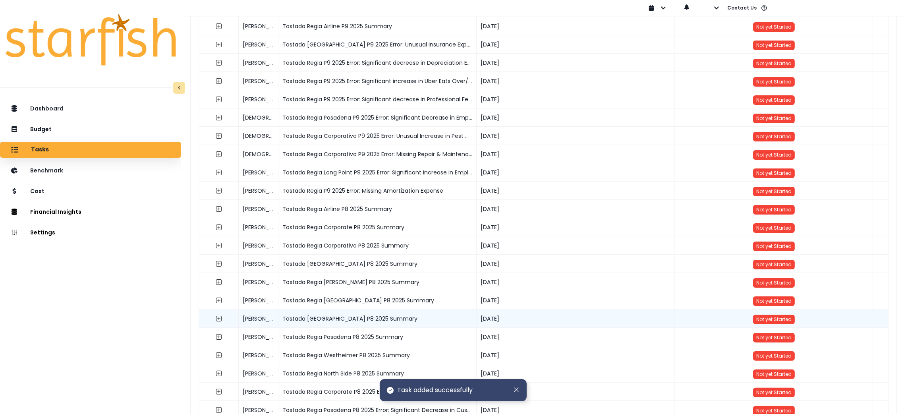
scroll to position [297, 0]
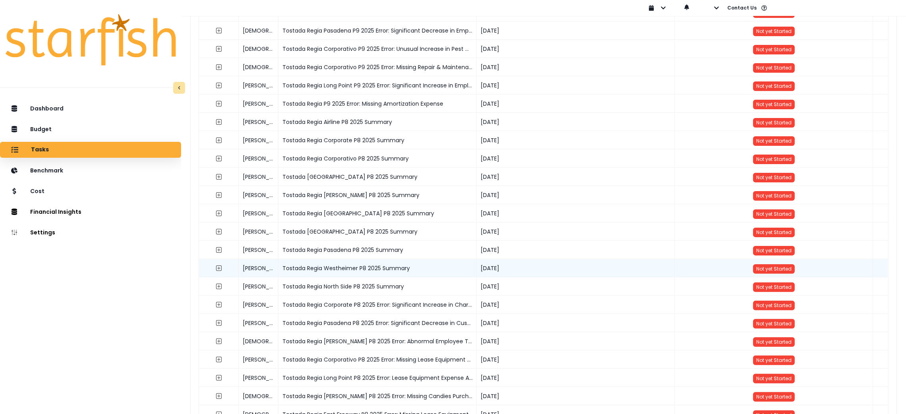
click at [391, 271] on div "Tostada Regia Westheimer P8 2025 Summary" at bounding box center [377, 268] width 198 height 18
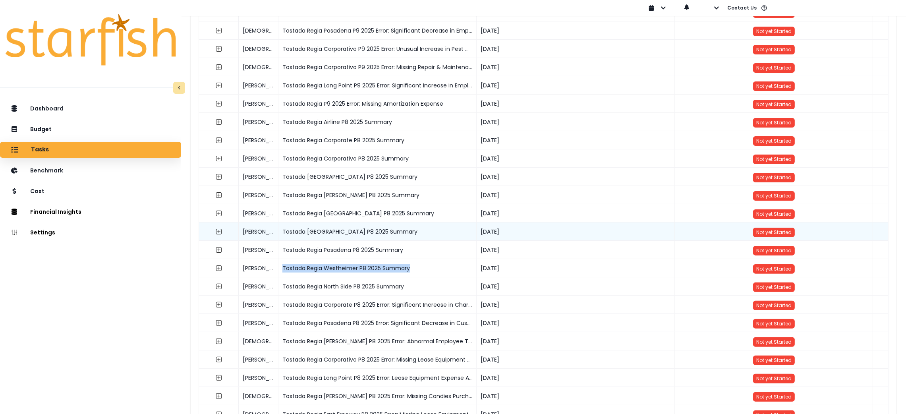
copy div "Tostada Regia Westheimer P8 2025 Summary"
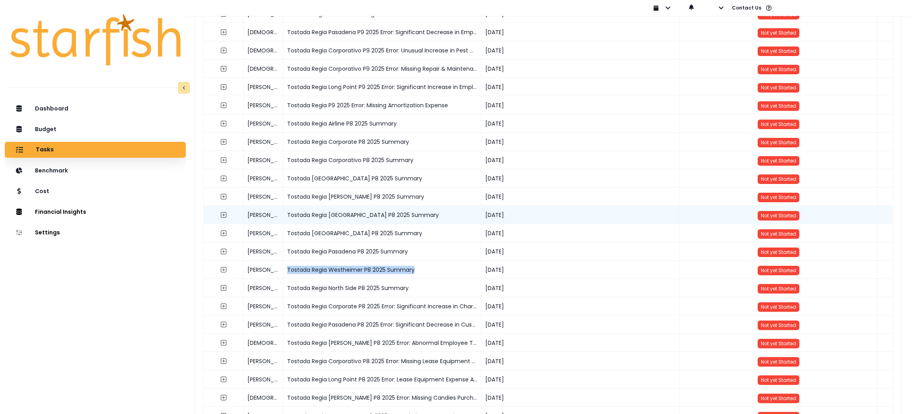
scroll to position [0, 0]
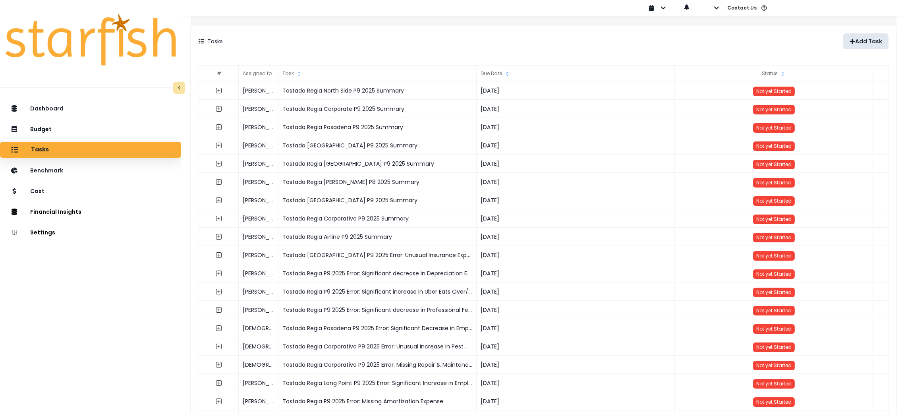
click at [855, 39] on p "Add Task" at bounding box center [868, 41] width 27 height 7
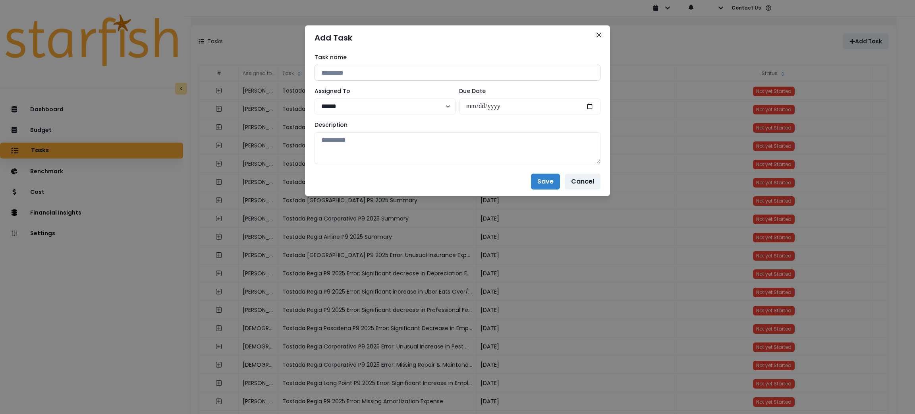
click at [424, 69] on input at bounding box center [458, 73] width 286 height 16
paste input "**********"
click at [414, 72] on input "**********" at bounding box center [458, 73] width 286 height 16
drag, startPoint x: 439, startPoint y: 76, endPoint x: 116, endPoint y: 49, distance: 323.6
click at [99, 49] on div "**********" at bounding box center [457, 207] width 915 height 414
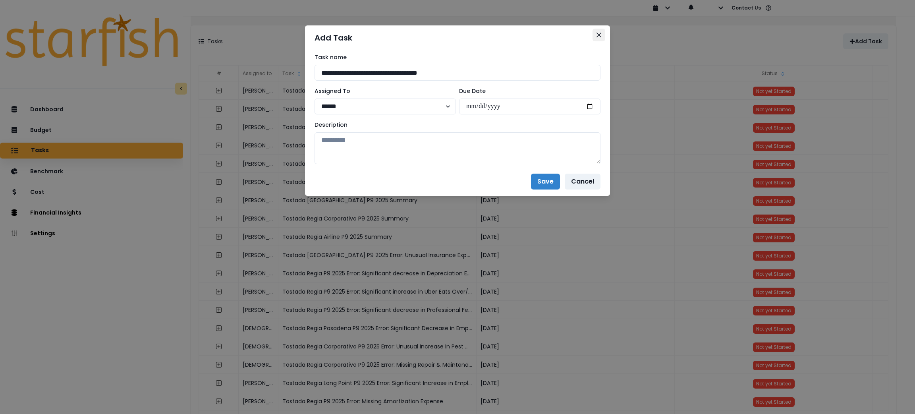
type input "**********"
click at [604, 37] on button "Close" at bounding box center [599, 35] width 13 height 13
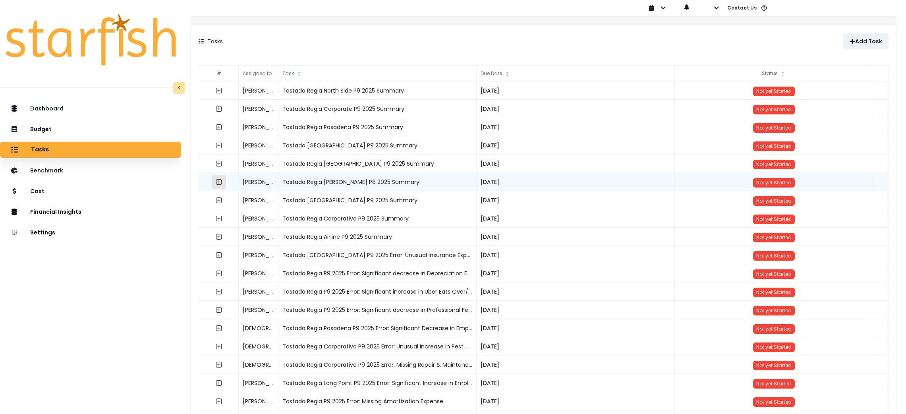
click at [222, 182] on icon "expand outline" at bounding box center [219, 182] width 6 height 6
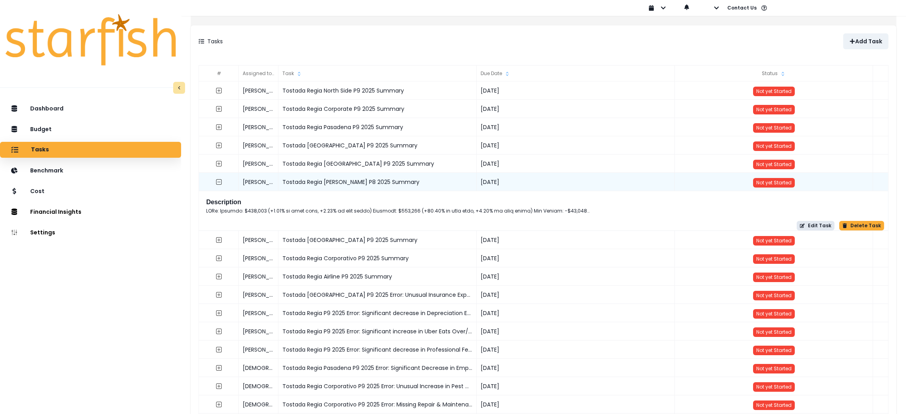
click at [805, 226] on button "Edit Task" at bounding box center [816, 226] width 38 height 10
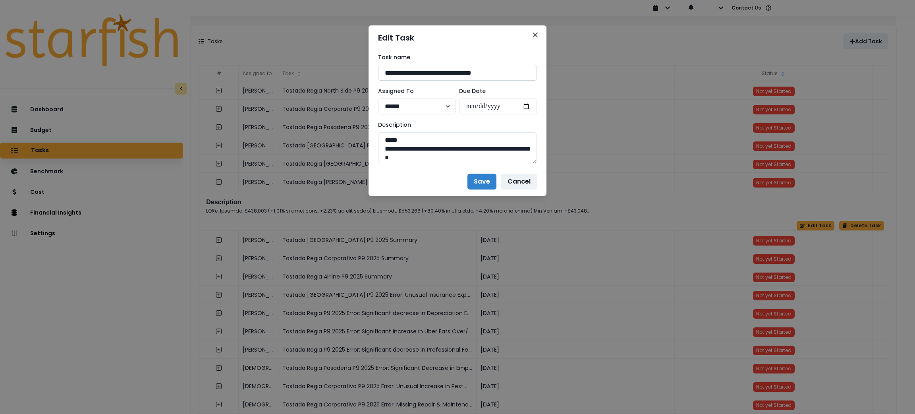
click at [460, 70] on input "**********" at bounding box center [457, 73] width 159 height 16
type input "**********"
click at [475, 181] on button "Save" at bounding box center [481, 182] width 29 height 16
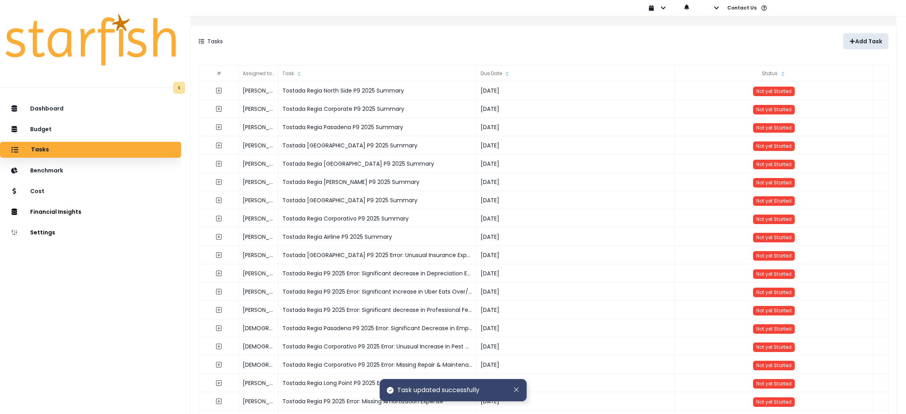
click at [862, 34] on button "Add Task" at bounding box center [865, 41] width 45 height 16
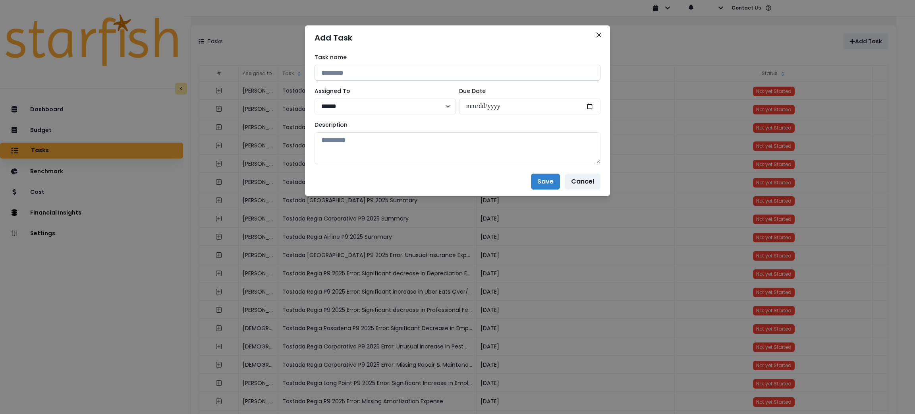
click at [437, 75] on input at bounding box center [458, 73] width 286 height 16
paste input "**********"
type input "**********"
click at [590, 107] on input "date" at bounding box center [529, 106] width 141 height 16
type input "**********"
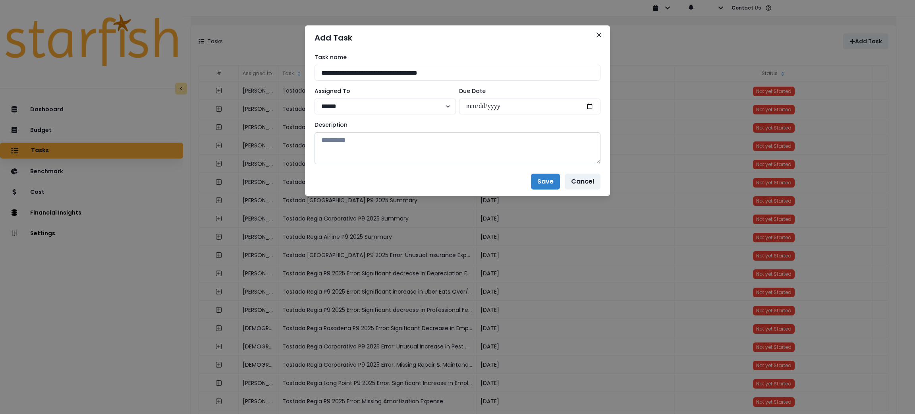
click at [541, 142] on textarea at bounding box center [458, 148] width 286 height 32
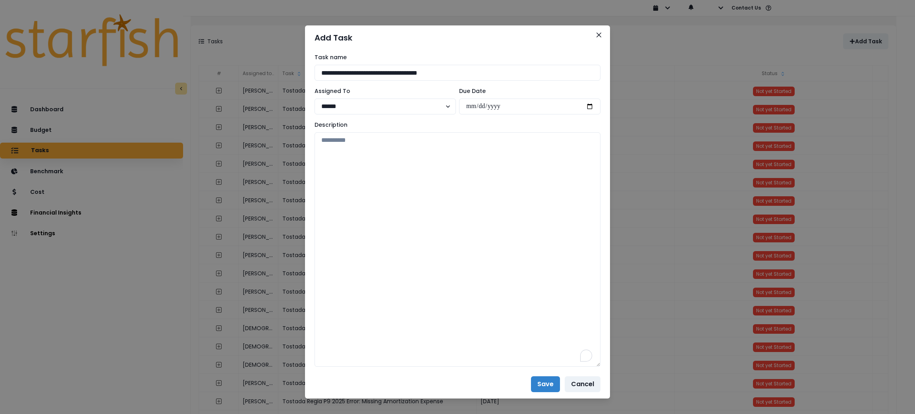
drag, startPoint x: 593, startPoint y: 159, endPoint x: 606, endPoint y: 362, distance: 203.0
click at [606, 362] on div "**********" at bounding box center [457, 207] width 915 height 414
click at [491, 191] on textarea "To enrich screen reader interactions, please activate Accessibility in Grammarl…" at bounding box center [458, 249] width 286 height 234
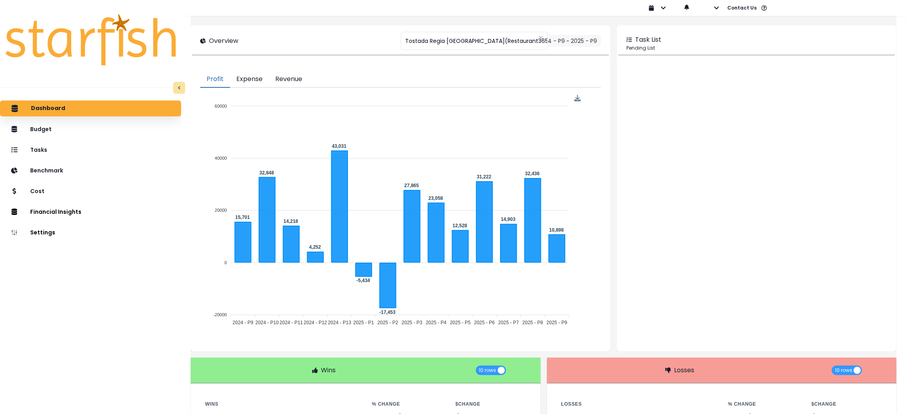
drag, startPoint x: 112, startPoint y: 280, endPoint x: 118, endPoint y: 278, distance: 6.0
click at [112, 280] on div "Dashboard Budget Tasks Benchmark Cost Financial Insights Location Analysis Comp…" at bounding box center [90, 276] width 181 height 354
click at [838, 23] on div "**********" at bounding box center [544, 299] width 706 height 576
click at [269, 78] on button "Expense" at bounding box center [249, 79] width 39 height 17
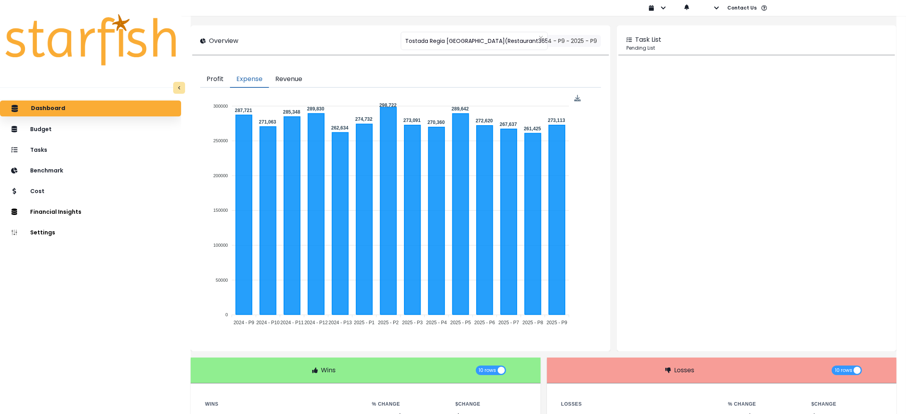
click at [292, 79] on button "Revenue" at bounding box center [289, 79] width 40 height 17
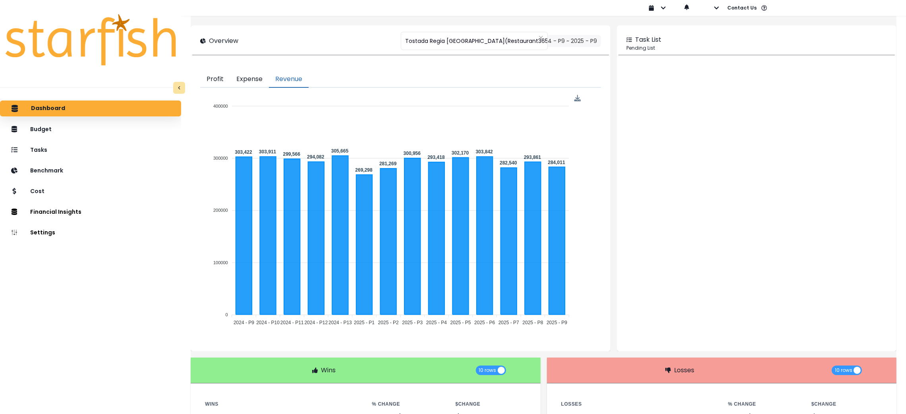
drag, startPoint x: 253, startPoint y: 82, endPoint x: 723, endPoint y: 242, distance: 496.4
click at [253, 82] on button "Expense" at bounding box center [249, 79] width 39 height 17
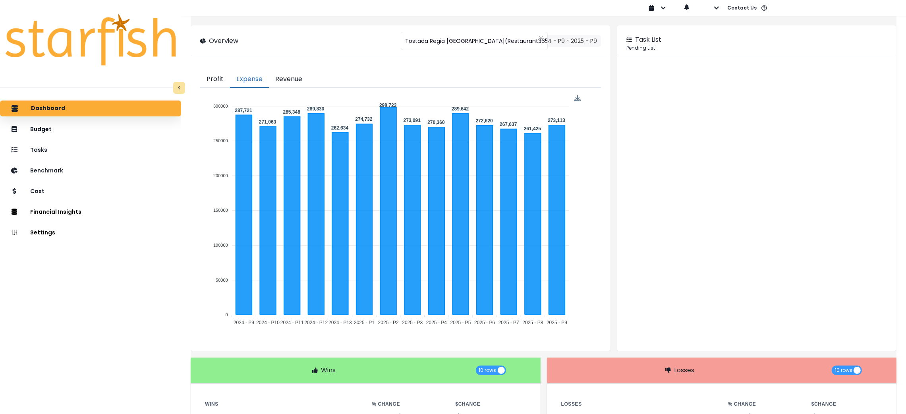
click at [215, 76] on button "Profit" at bounding box center [215, 79] width 30 height 17
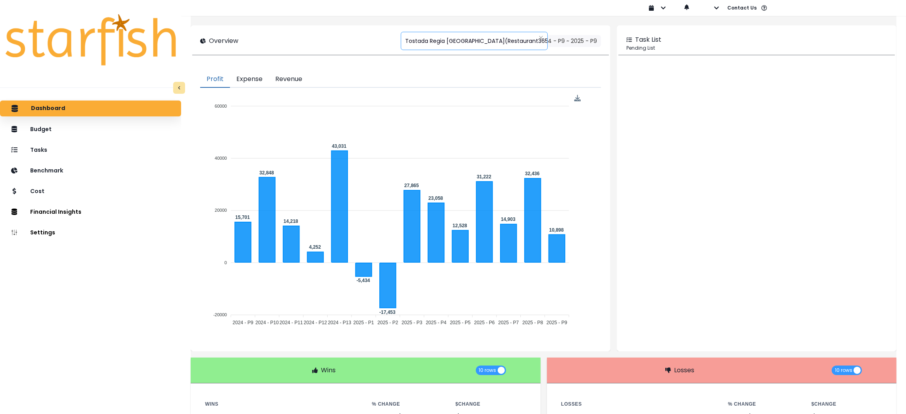
click at [419, 35] on span "Tostada Regia [GEOGRAPHIC_DATA](Restaurant365)" at bounding box center [478, 41] width 146 height 17
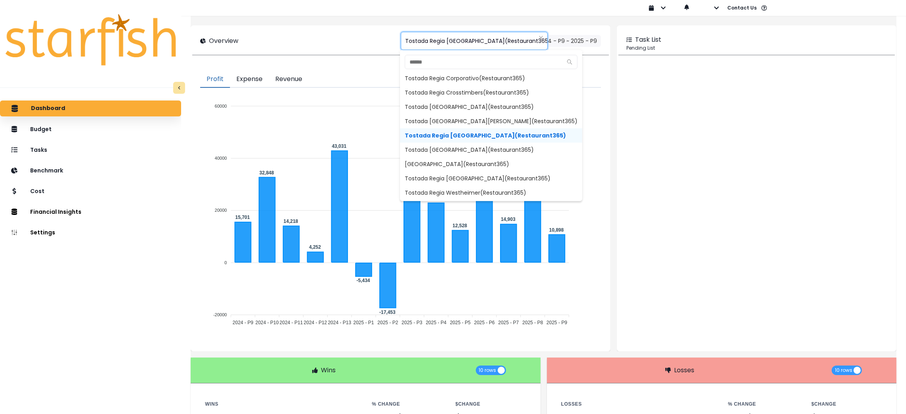
scroll to position [102, 0]
click at [455, 150] on span "Tostada [GEOGRAPHIC_DATA](Restaurant365)" at bounding box center [491, 148] width 182 height 14
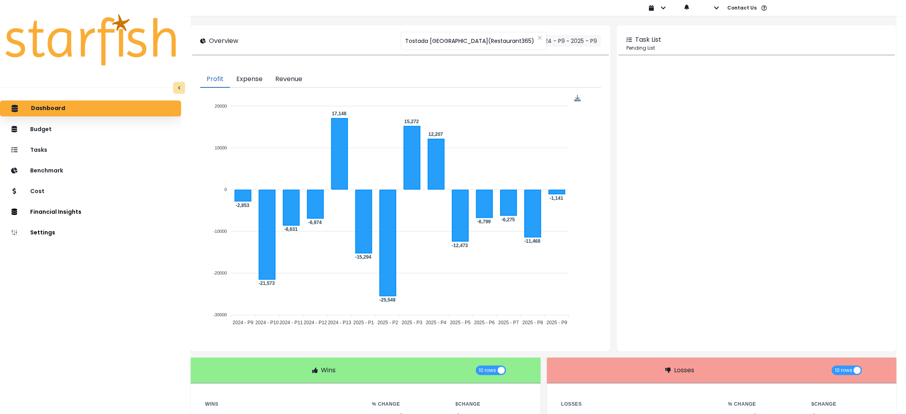
click at [247, 80] on button "Expense" at bounding box center [249, 79] width 39 height 17
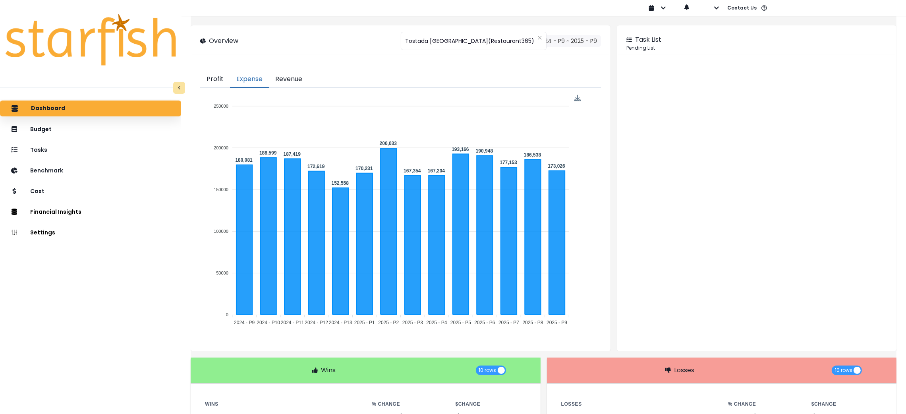
click at [290, 79] on button "Revenue" at bounding box center [289, 79] width 40 height 17
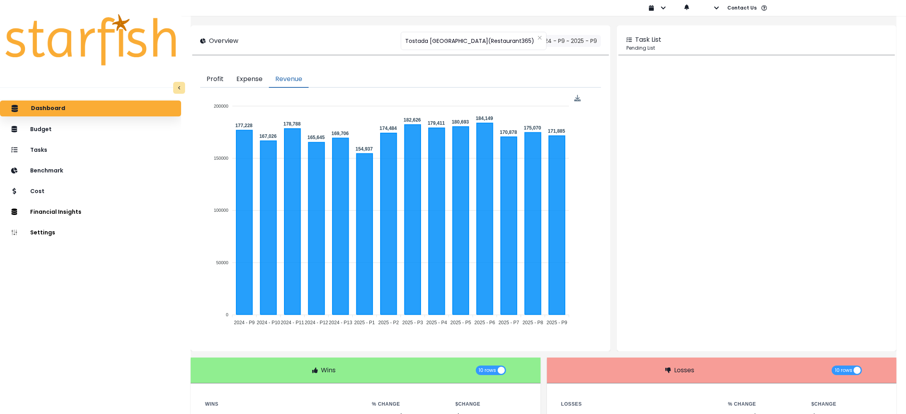
drag, startPoint x: 253, startPoint y: 74, endPoint x: 780, endPoint y: 230, distance: 549.2
click at [253, 74] on button "Expense" at bounding box center [249, 79] width 39 height 17
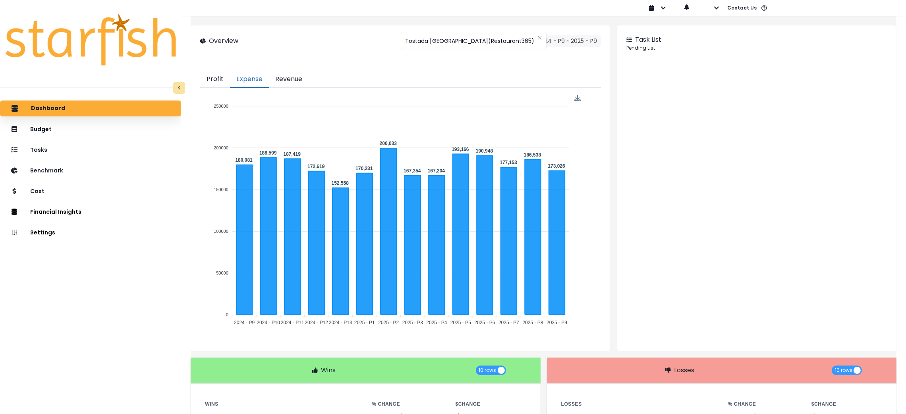
click at [299, 82] on button "Revenue" at bounding box center [289, 79] width 40 height 17
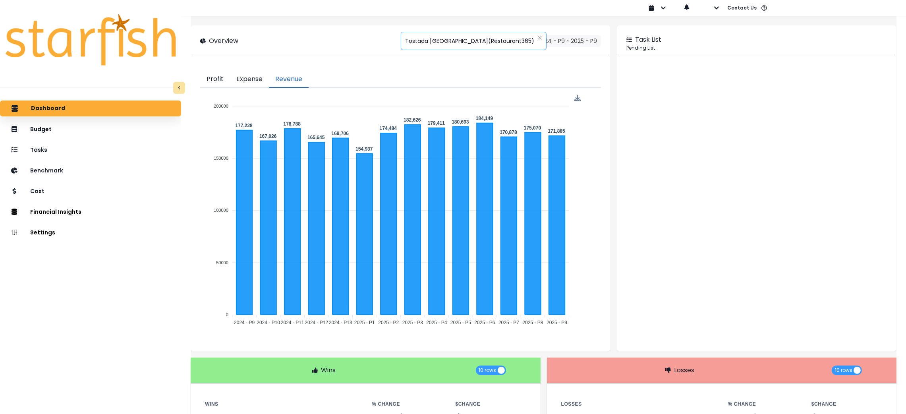
click at [442, 42] on span "Tostada [GEOGRAPHIC_DATA](Restaurant365)" at bounding box center [469, 41] width 129 height 17
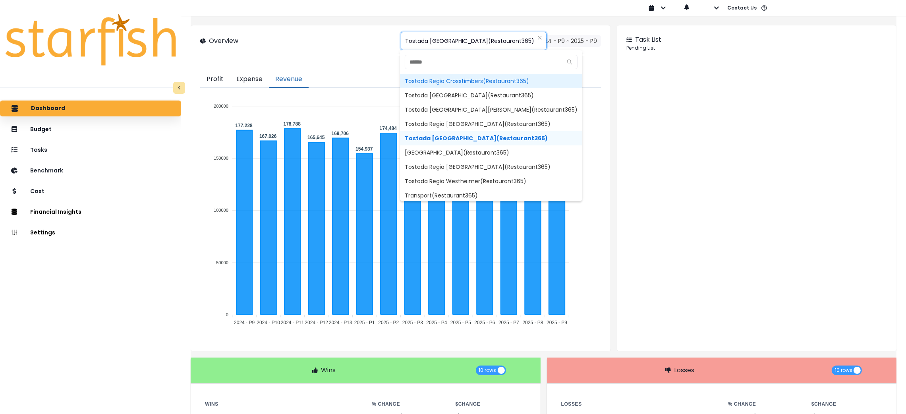
scroll to position [116, 0]
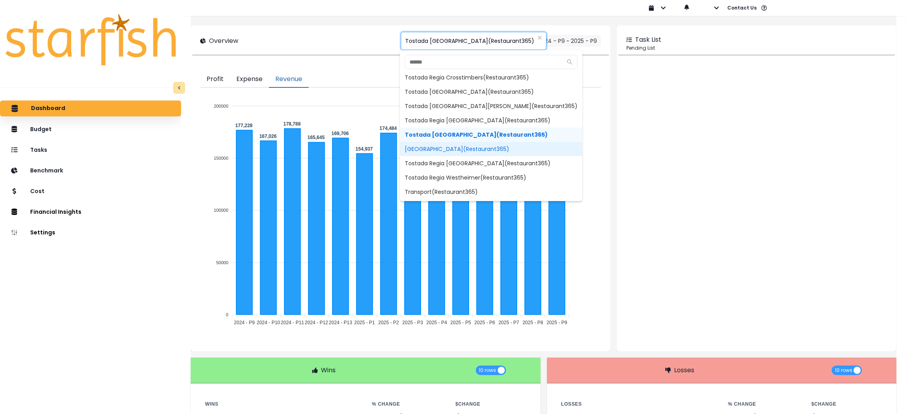
click at [473, 147] on span "[GEOGRAPHIC_DATA](Restaurant365)" at bounding box center [491, 149] width 182 height 14
type input "**********"
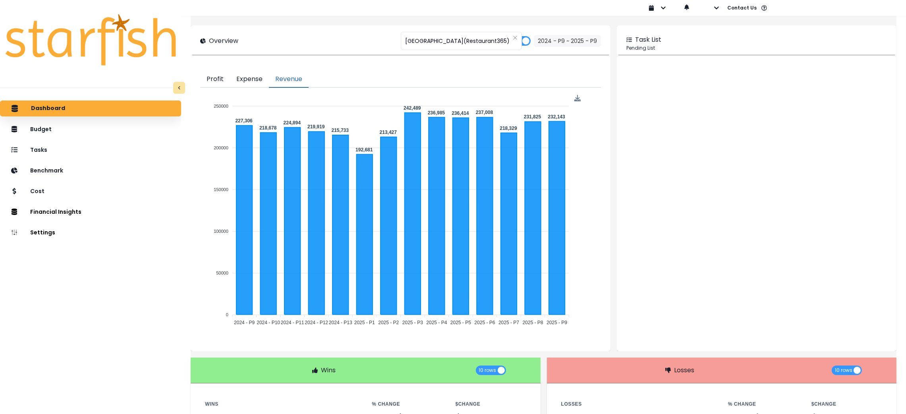
click at [825, 21] on div "**********" at bounding box center [544, 299] width 706 height 576
click at [222, 74] on button "Profit" at bounding box center [215, 79] width 30 height 17
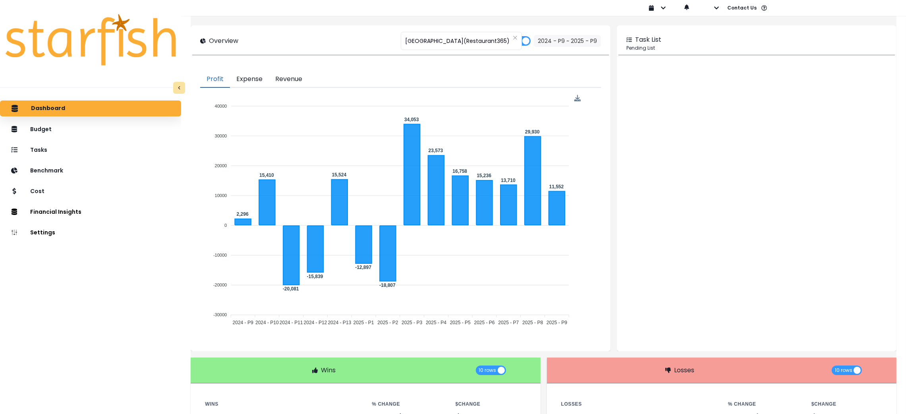
click at [266, 79] on button "Expense" at bounding box center [249, 79] width 39 height 17
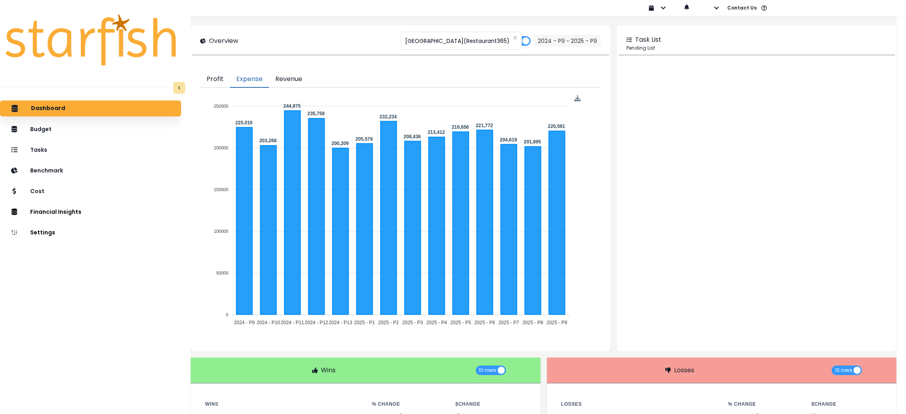
click at [305, 80] on button "Revenue" at bounding box center [289, 79] width 40 height 17
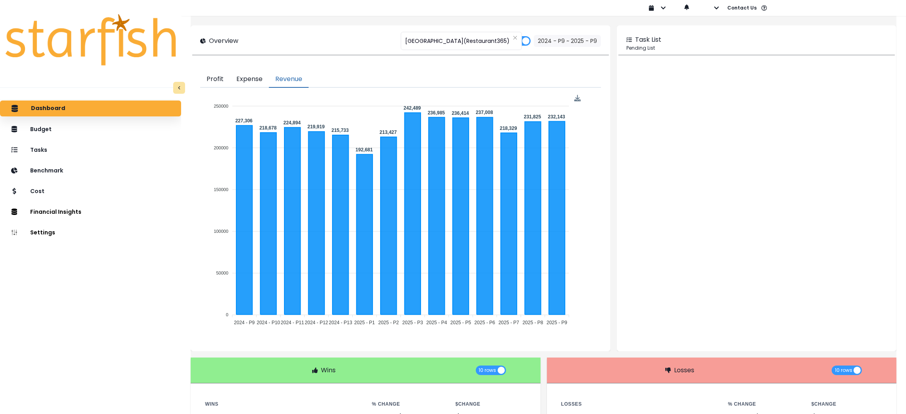
click at [220, 81] on button "Profit" at bounding box center [215, 79] width 30 height 17
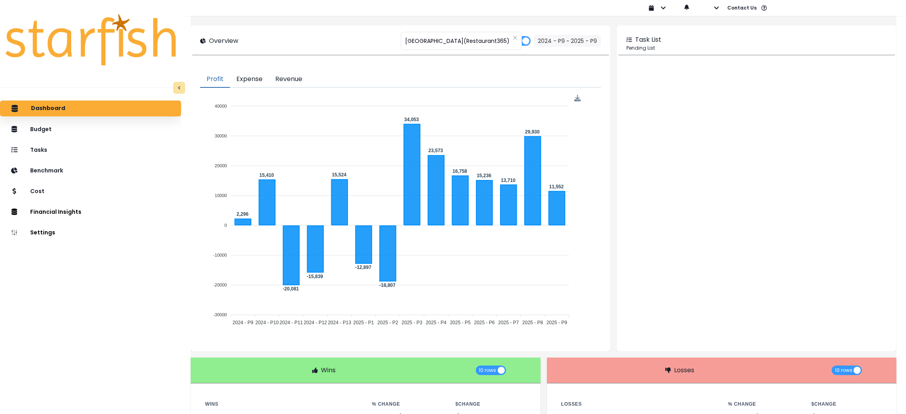
drag, startPoint x: 303, startPoint y: 83, endPoint x: 480, endPoint y: 410, distance: 372.1
click at [303, 83] on button "Revenue" at bounding box center [289, 79] width 40 height 17
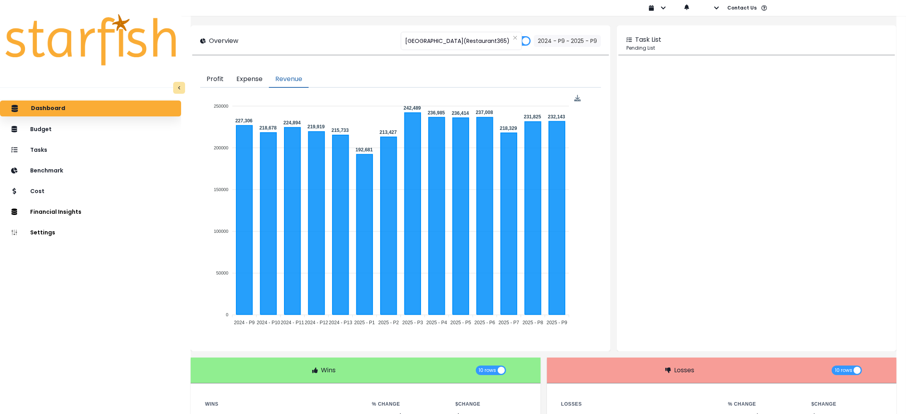
drag, startPoint x: 254, startPoint y: 83, endPoint x: 671, endPoint y: 284, distance: 462.6
click at [254, 83] on button "Expense" at bounding box center [249, 79] width 39 height 17
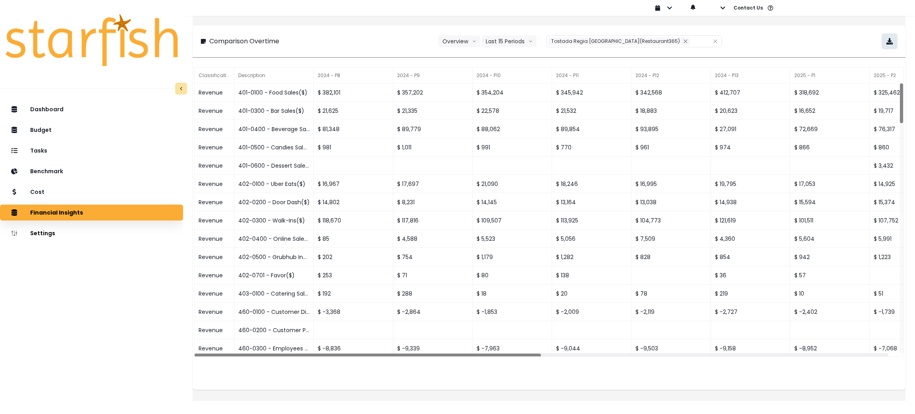
click at [886, 42] on icon "button" at bounding box center [889, 41] width 6 height 6
click at [681, 41] on button "Remove" at bounding box center [685, 41] width 9 height 8
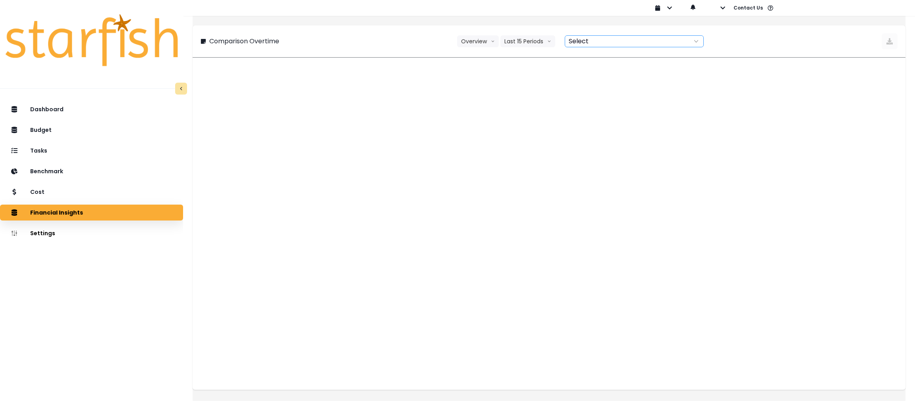
click at [663, 40] on div at bounding box center [625, 41] width 121 height 11
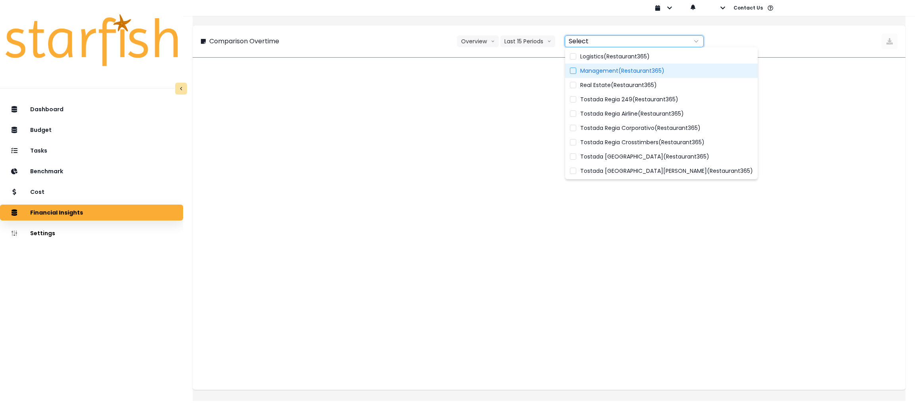
scroll to position [116, 0]
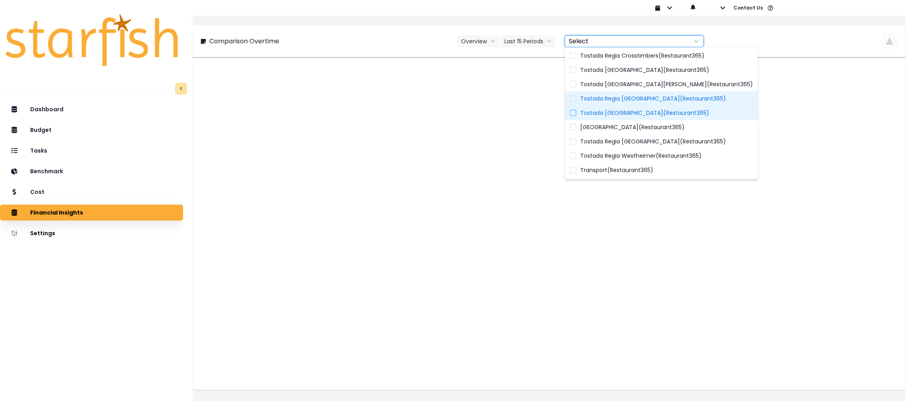
click at [635, 107] on label "Tostada [GEOGRAPHIC_DATA](Restaurant365)" at bounding box center [661, 113] width 193 height 14
type input "**********"
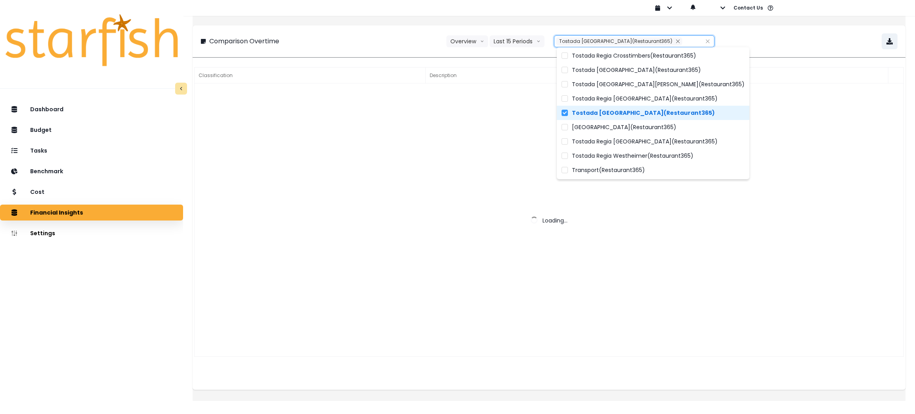
click at [376, 40] on div "**********" at bounding box center [549, 41] width 697 height 16
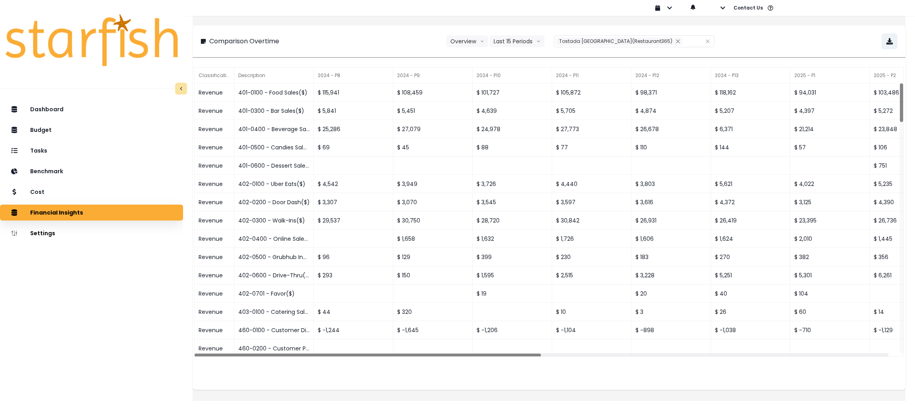
click at [826, 38] on div "**********" at bounding box center [549, 41] width 697 height 16
click at [886, 38] on icon "button" at bounding box center [889, 41] width 6 height 6
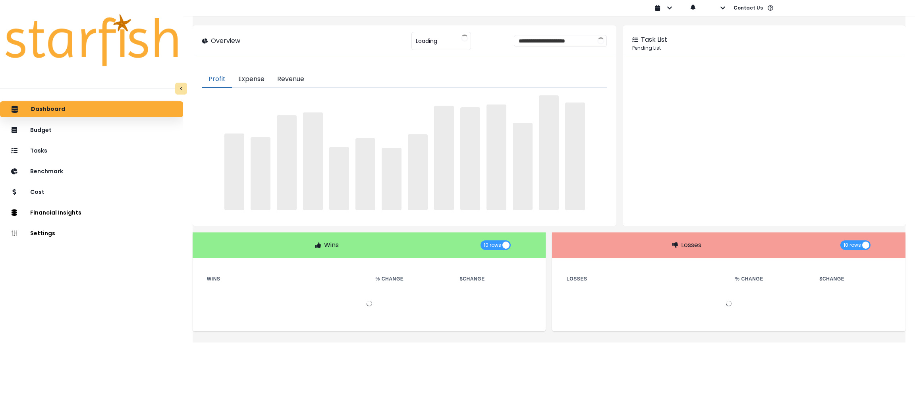
type input "**********"
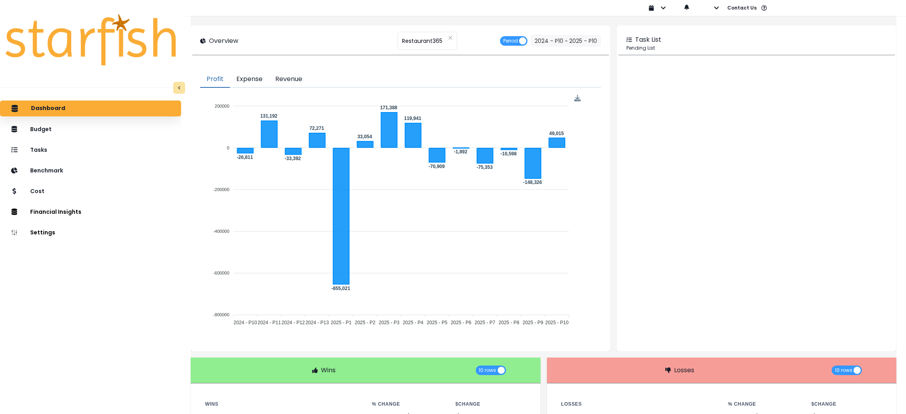
click at [814, 31] on div "Task List Pending List" at bounding box center [756, 41] width 276 height 28
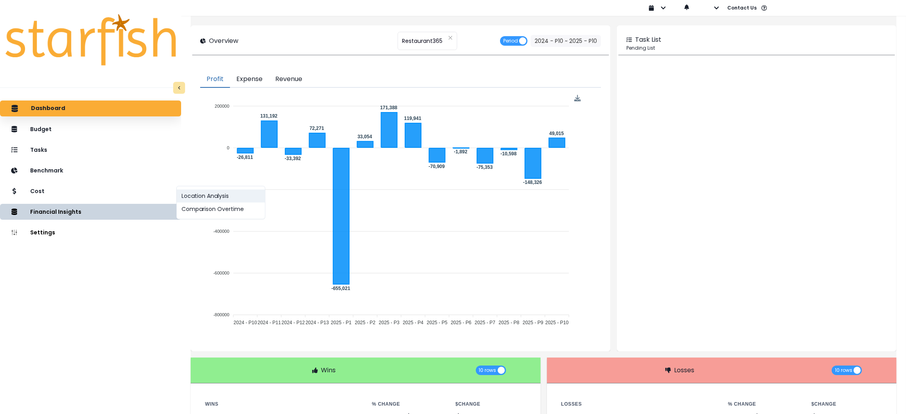
click at [205, 195] on button "Location Analysis" at bounding box center [221, 195] width 88 height 13
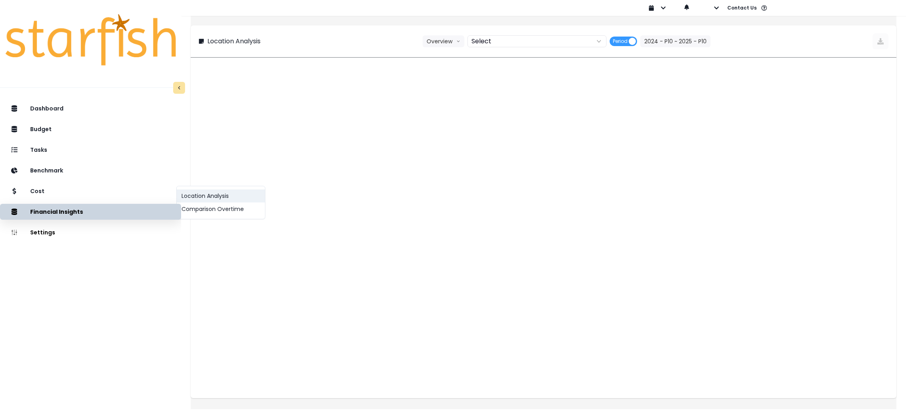
click at [216, 199] on button "Location Analysis" at bounding box center [221, 195] width 88 height 13
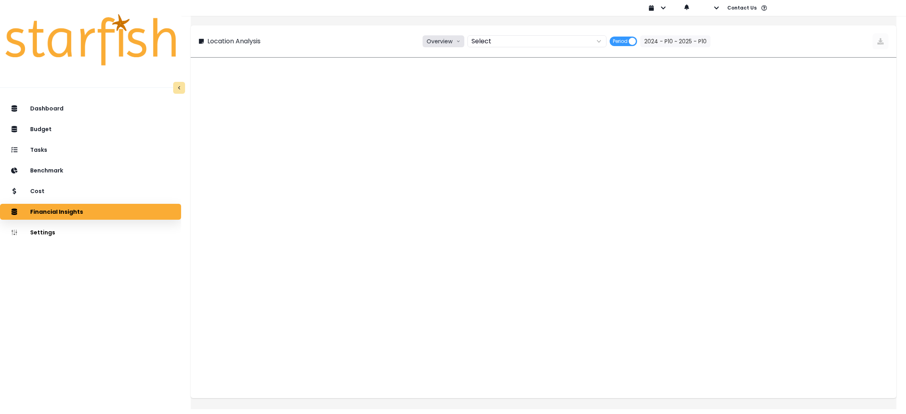
click at [449, 42] on button "Overview" at bounding box center [444, 41] width 42 height 12
click at [454, 85] on span "% of sales" at bounding box center [442, 85] width 30 height 8
click at [525, 46] on div at bounding box center [529, 41] width 121 height 11
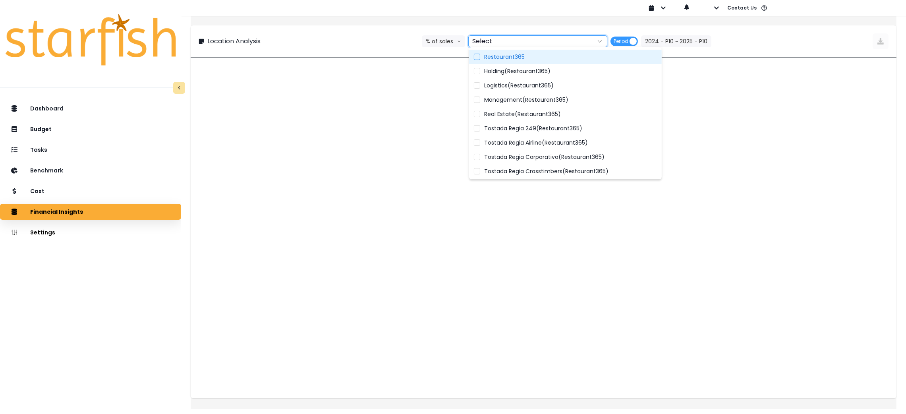
click at [524, 54] on span "Restaurant365" at bounding box center [504, 57] width 41 height 8
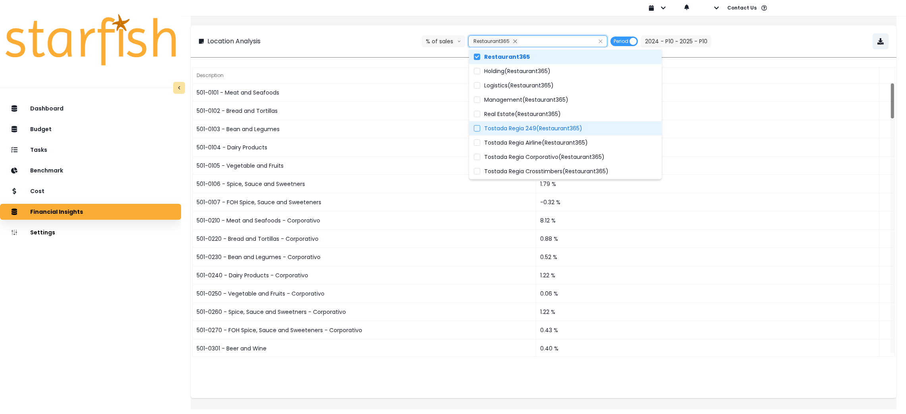
click at [547, 135] on label "Tostada Regia 249(Restaurant365)" at bounding box center [565, 128] width 193 height 14
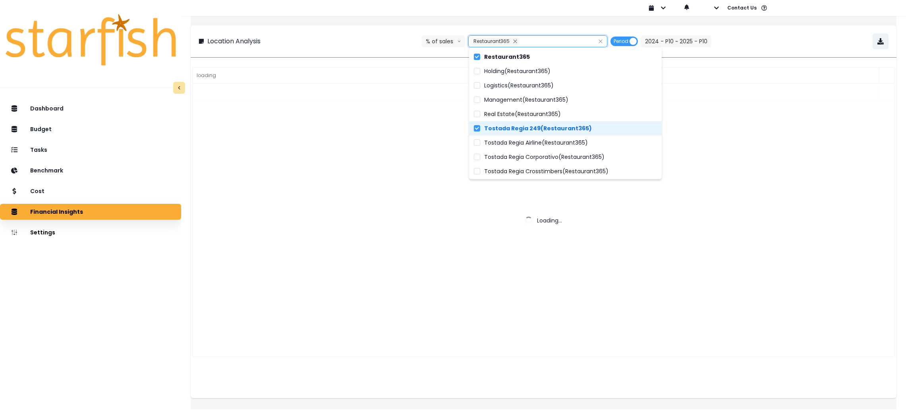
click at [547, 129] on span "Tostada Regia 249(Restaurant365)" at bounding box center [538, 128] width 108 height 8
click at [547, 143] on span "Tostada Regia Airline(Restaurant365)" at bounding box center [536, 143] width 104 height 8
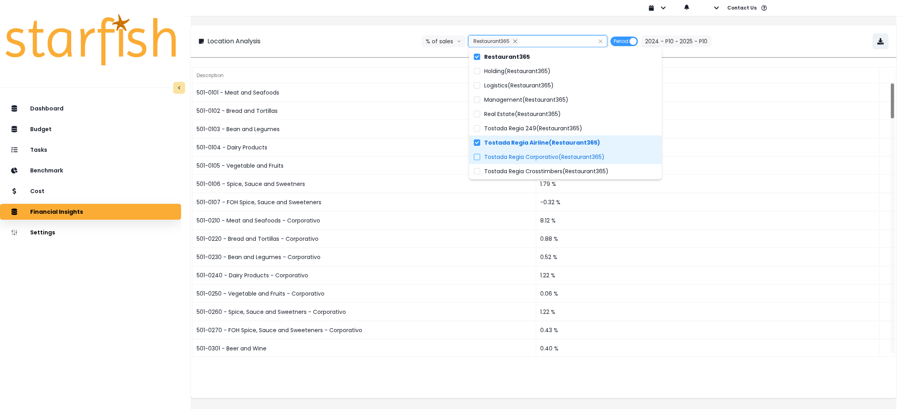
click at [547, 155] on span "Tostada Regia Corporativo(Restaurant365)" at bounding box center [544, 157] width 120 height 8
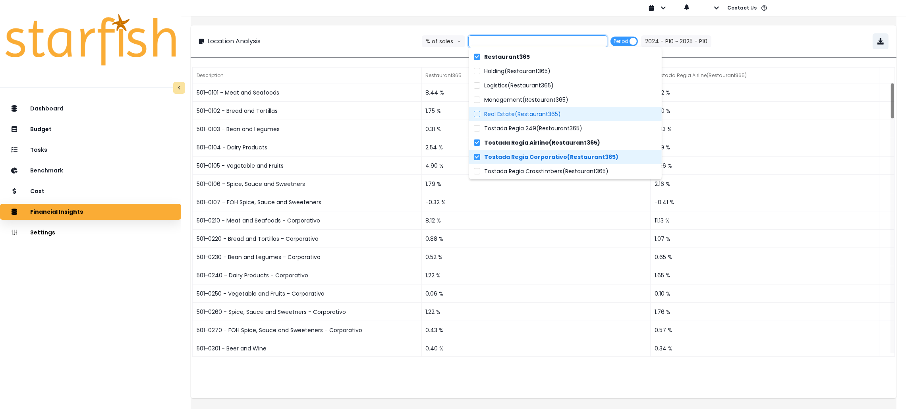
scroll to position [60, 0]
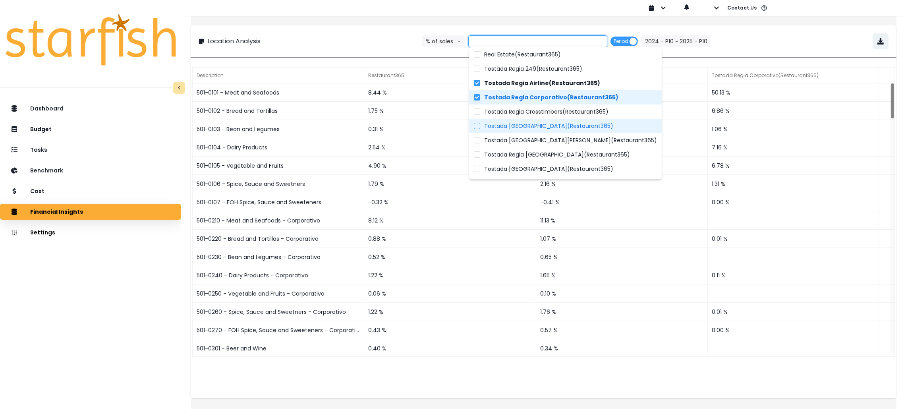
click at [541, 125] on span "Tostada Regia East Freeway(Restaurant365)" at bounding box center [548, 126] width 129 height 8
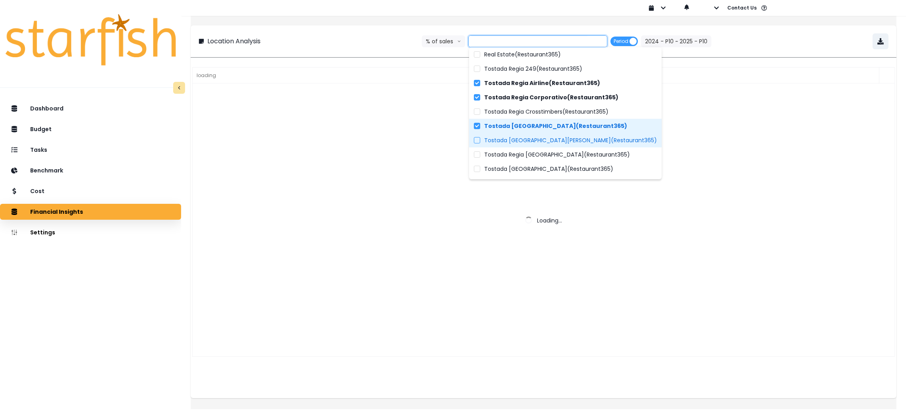
click at [539, 137] on span "Tostada Regia Fry RD(Restaurant365)" at bounding box center [570, 140] width 173 height 8
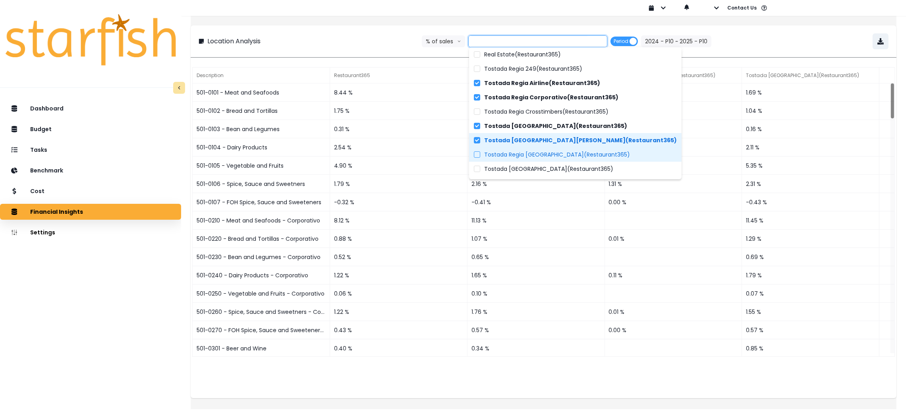
click at [539, 151] on span "Tostada Regia Long Point(Restaurant365)" at bounding box center [557, 155] width 146 height 8
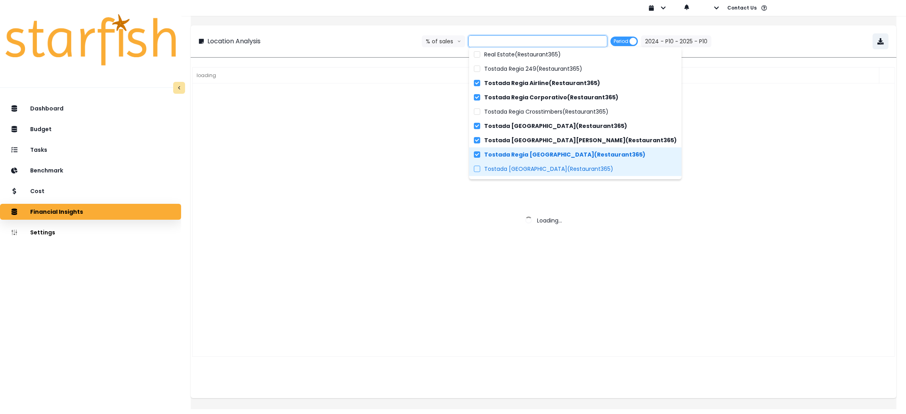
click at [539, 166] on span "Tostada Regia North Side(Restaurant365)" at bounding box center [548, 169] width 129 height 8
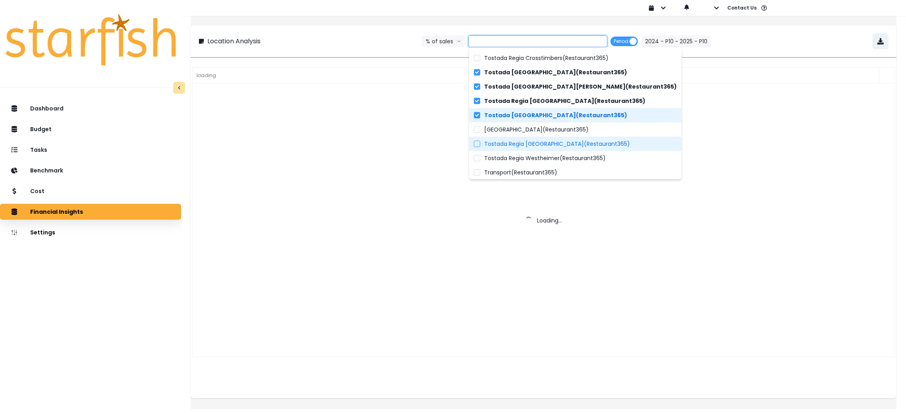
scroll to position [116, 0]
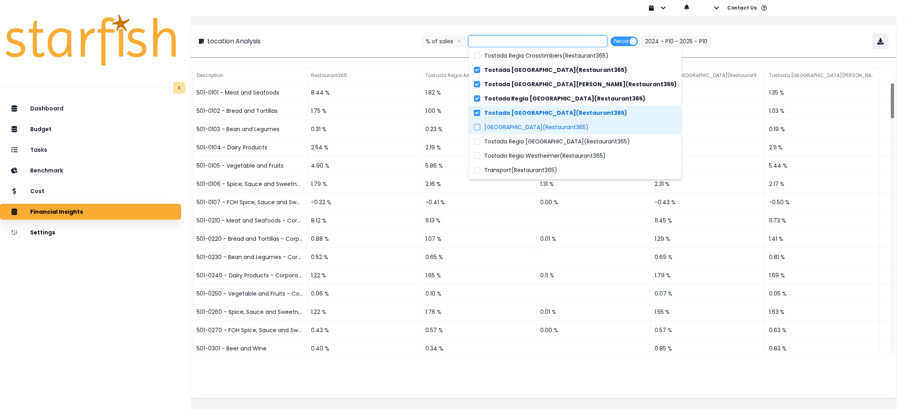
click at [541, 127] on span "Tostada Regia Park Place(Restaurant365)" at bounding box center [536, 127] width 104 height 8
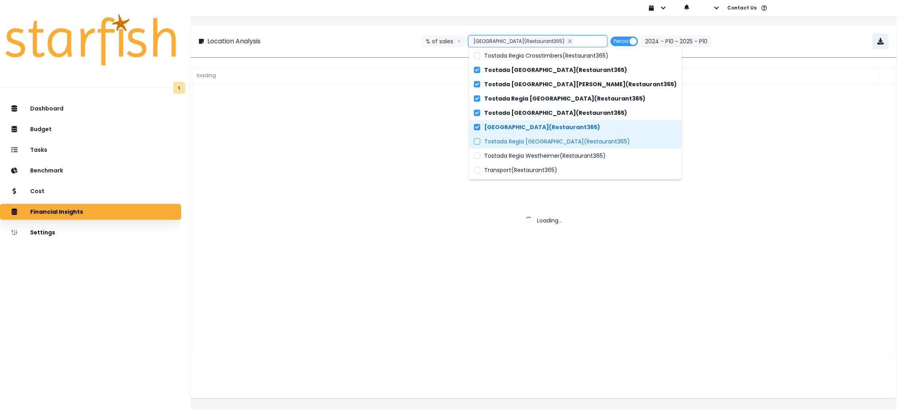
click at [547, 145] on label "Tostada Regia Pasadena(Restaurant365)" at bounding box center [575, 141] width 212 height 14
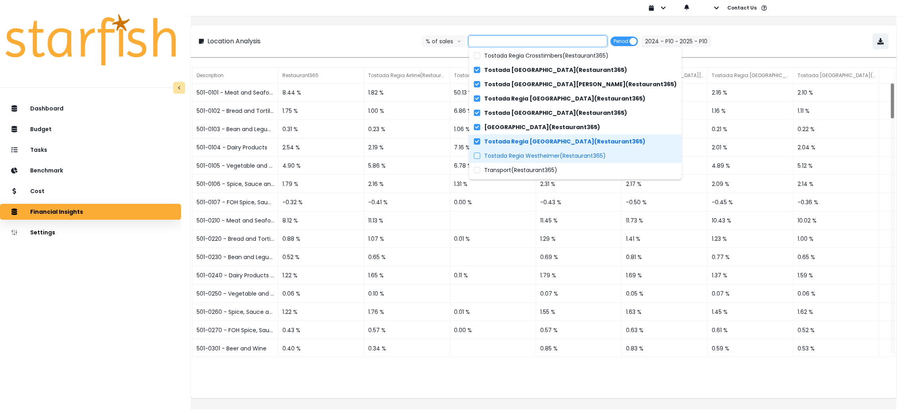
click at [545, 158] on span "Tostada Regia Westheimer(Restaurant365)" at bounding box center [545, 156] width 122 height 8
type input "**********"
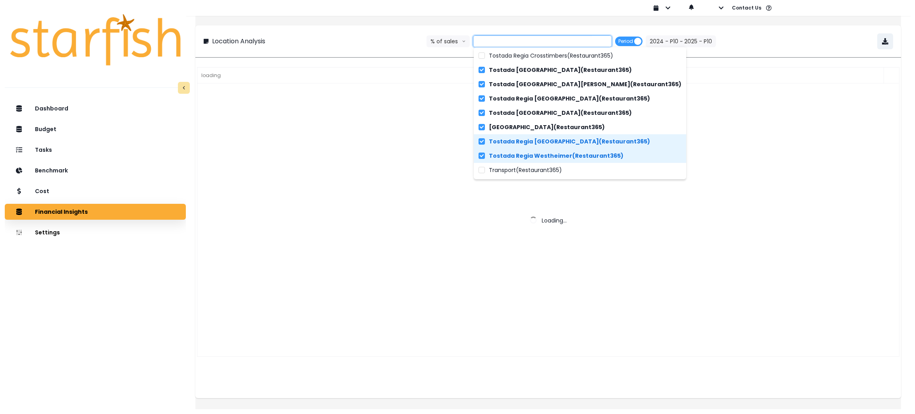
scroll to position [0, 0]
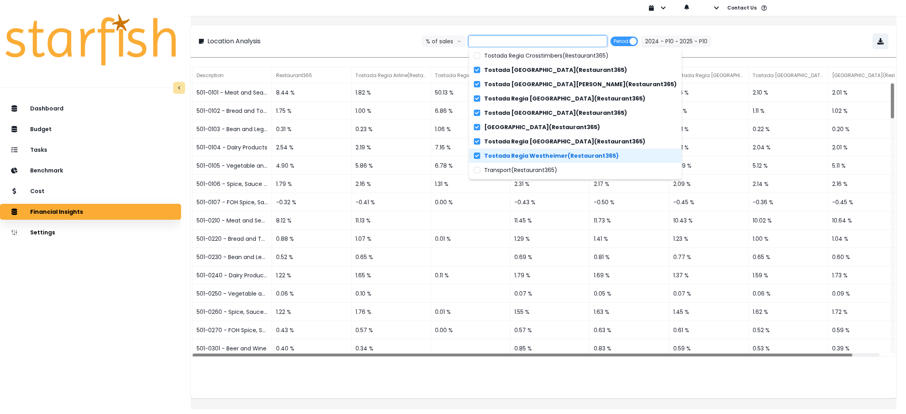
click at [324, 49] on div "**********" at bounding box center [544, 41] width 690 height 16
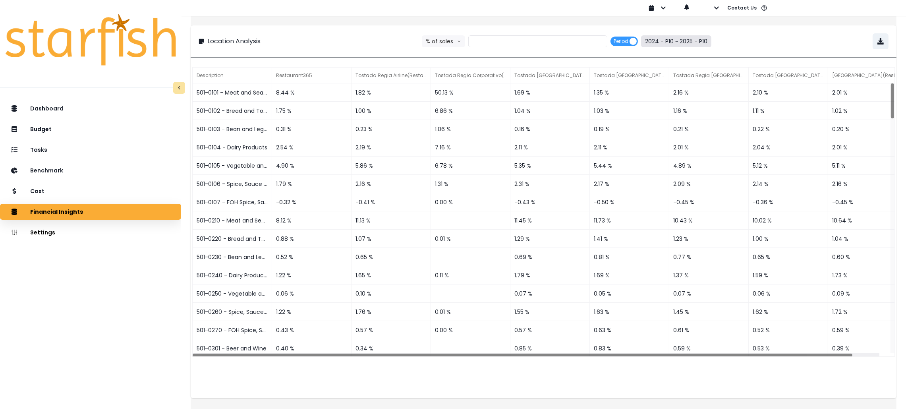
click at [681, 43] on button "2024 - P10 ~ 2025 - P10" at bounding box center [676, 41] width 70 height 12
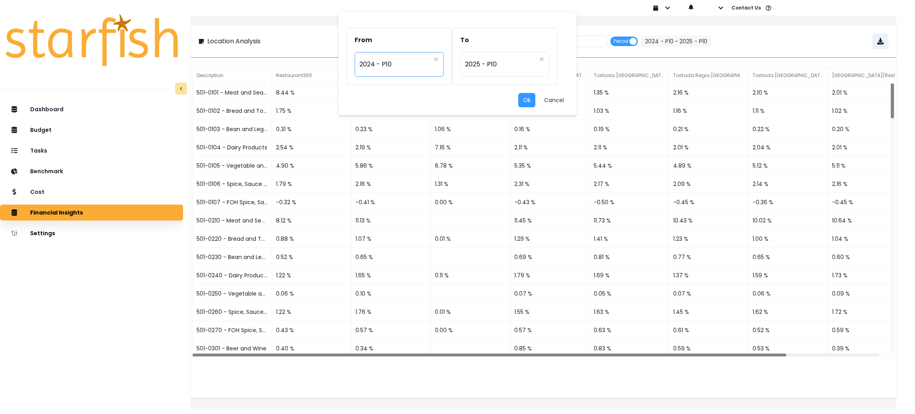
click at [389, 65] on span "2024 - P10" at bounding box center [394, 64] width 71 height 18
click at [400, 203] on span "2024 - P9" at bounding box center [400, 206] width 90 height 14
type input "*********"
click at [508, 68] on span "2025 - P10" at bounding box center [500, 64] width 71 height 18
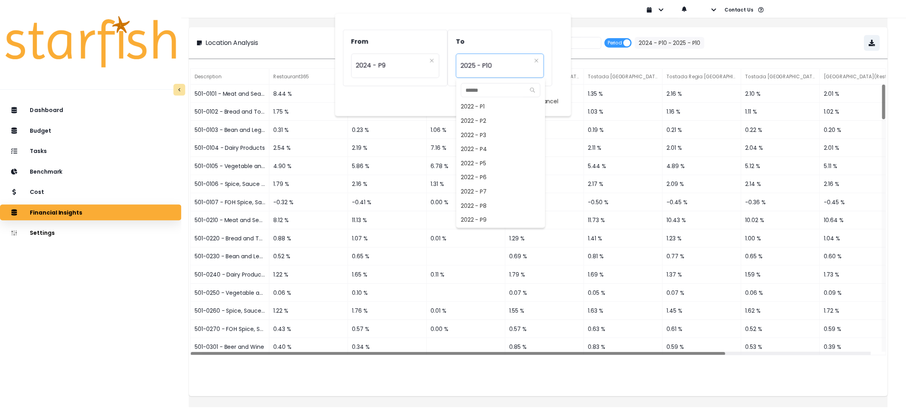
scroll to position [571, 0]
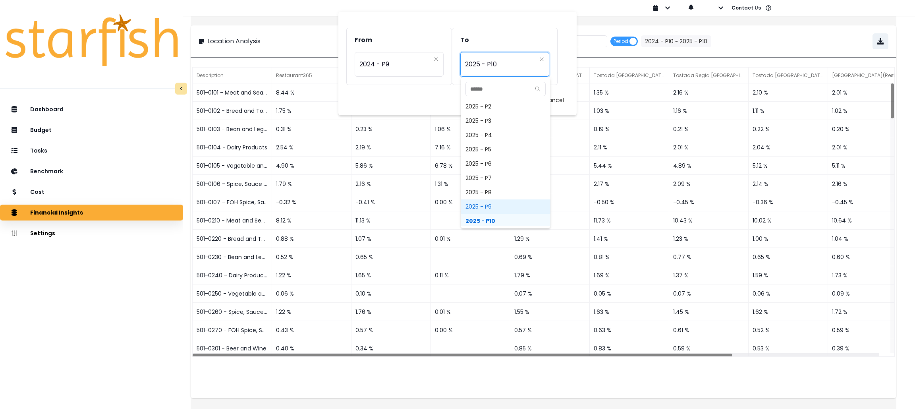
click at [497, 204] on span "2025 - P9" at bounding box center [506, 206] width 90 height 14
type input "*********"
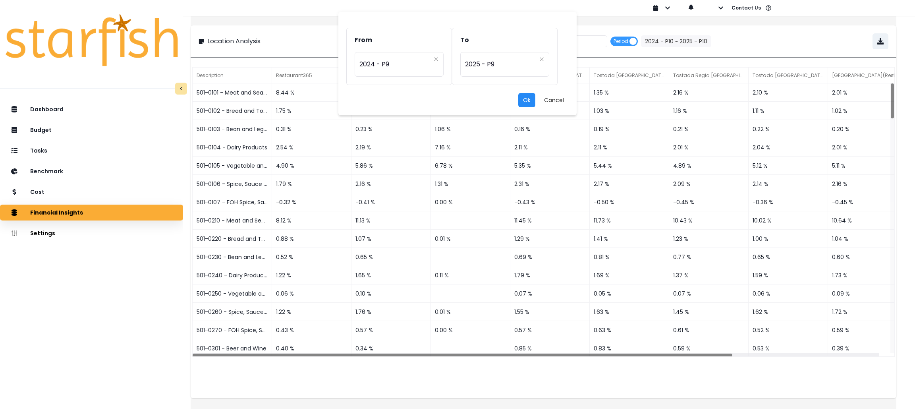
click at [527, 98] on button "Ok" at bounding box center [526, 100] width 17 height 14
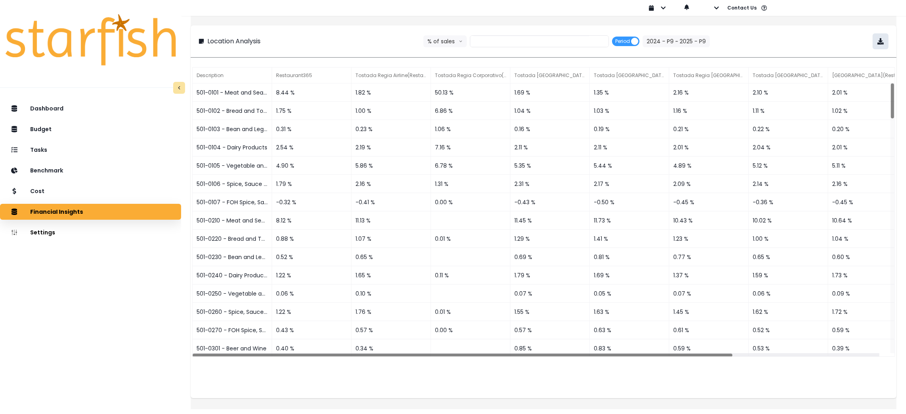
click at [877, 37] on button "button" at bounding box center [881, 41] width 16 height 16
click at [811, 46] on div "**********" at bounding box center [544, 41] width 690 height 16
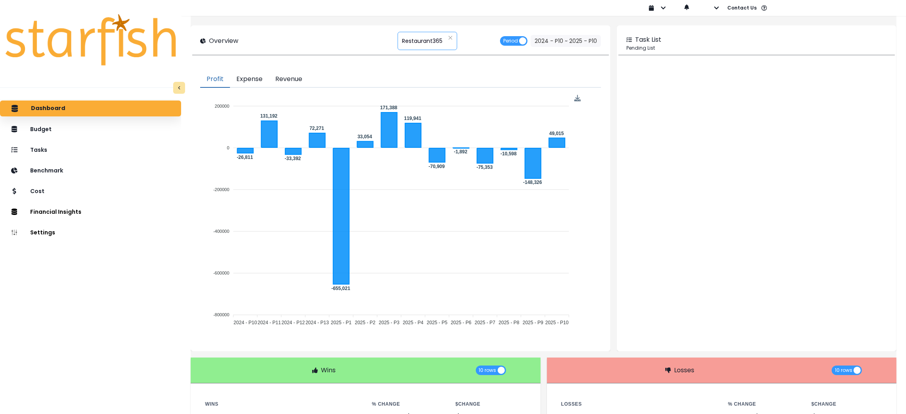
click at [418, 41] on span "Restaurant365" at bounding box center [422, 41] width 41 height 17
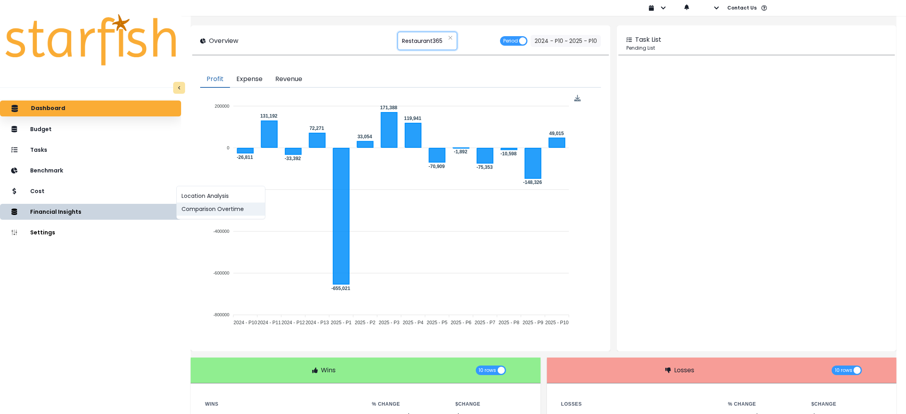
click at [192, 209] on button "Comparison Overtime" at bounding box center [221, 209] width 88 height 13
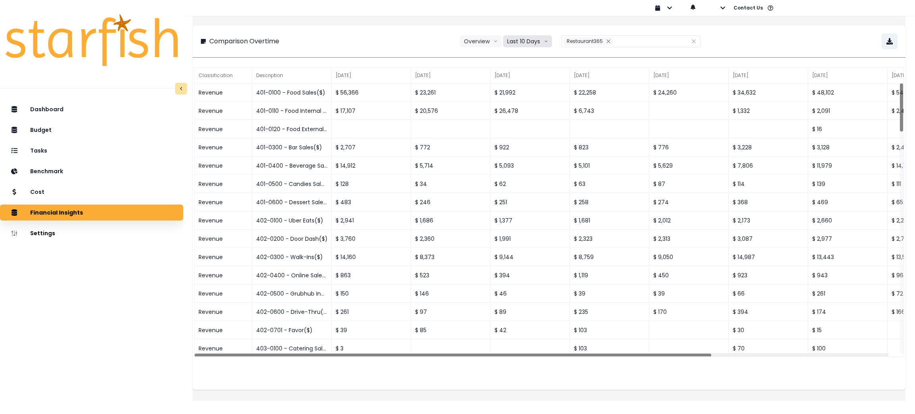
click at [526, 42] on button "Last 10 Days" at bounding box center [527, 41] width 49 height 12
click at [530, 104] on li "Last 15 Months" at bounding box center [527, 100] width 48 height 14
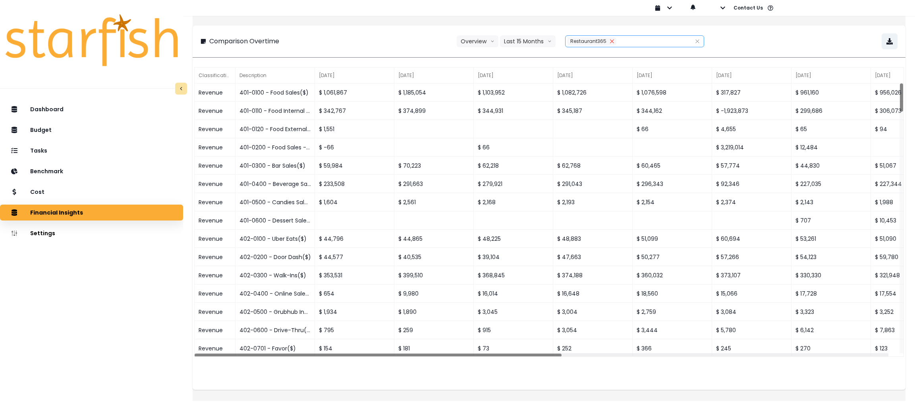
click at [610, 42] on icon "close" at bounding box center [612, 41] width 5 height 5
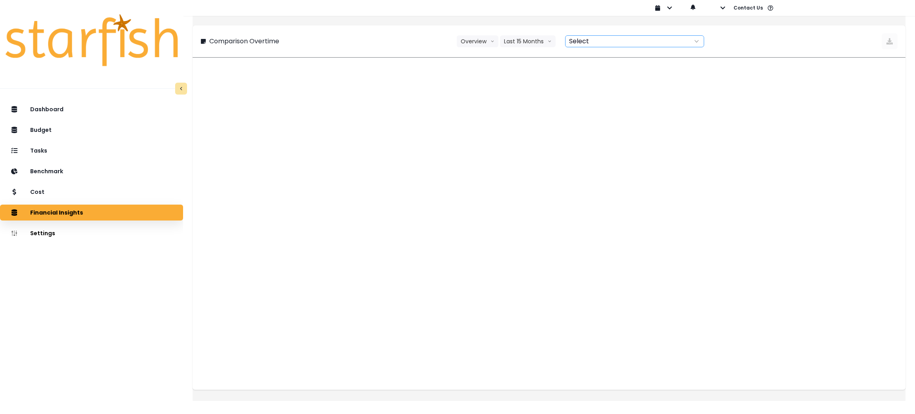
click at [619, 42] on div at bounding box center [626, 41] width 121 height 11
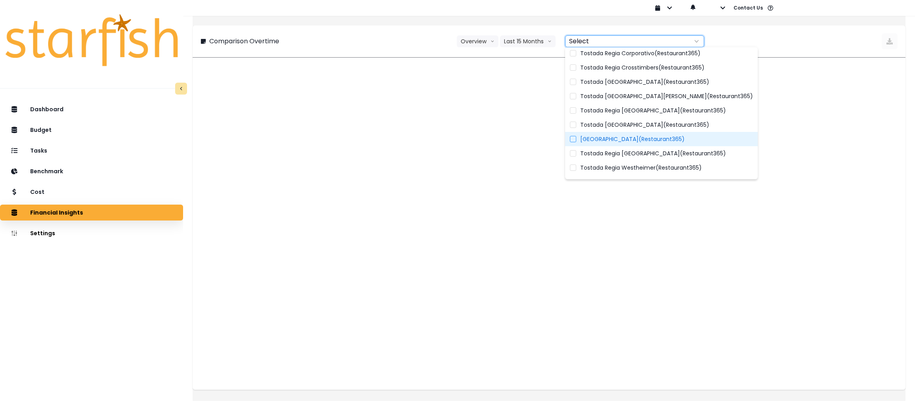
scroll to position [116, 0]
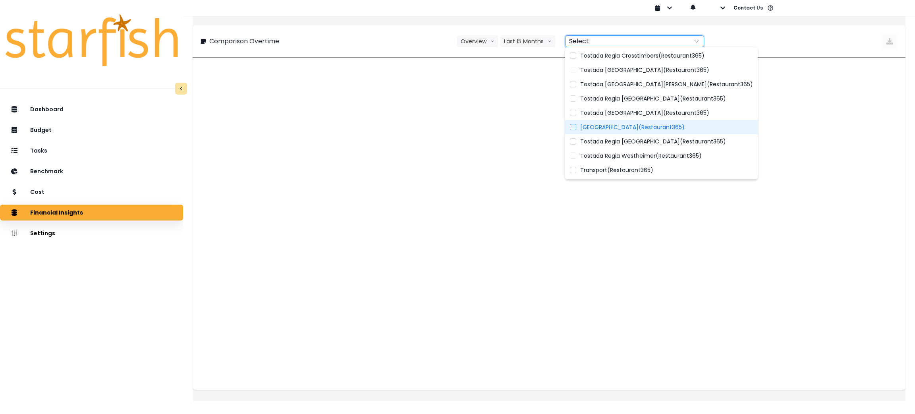
click at [642, 126] on span "[GEOGRAPHIC_DATA](Restaurant365)" at bounding box center [632, 127] width 104 height 8
type input "**********"
click at [327, 34] on div "**********" at bounding box center [549, 41] width 697 height 16
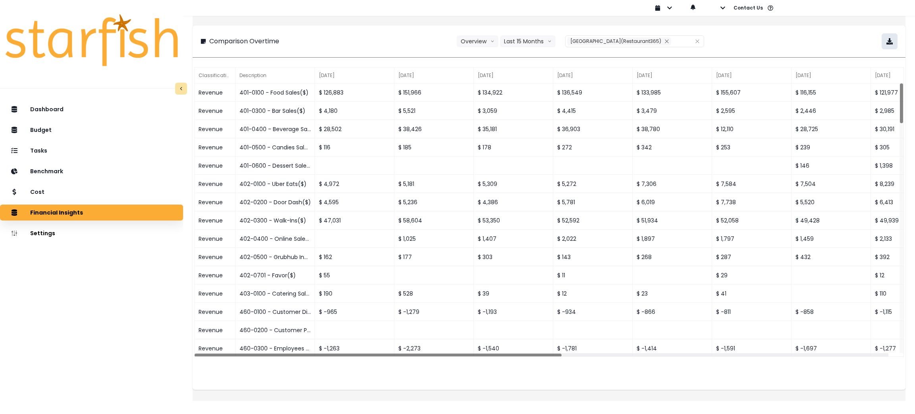
click at [886, 39] on icon "button" at bounding box center [889, 41] width 6 height 6
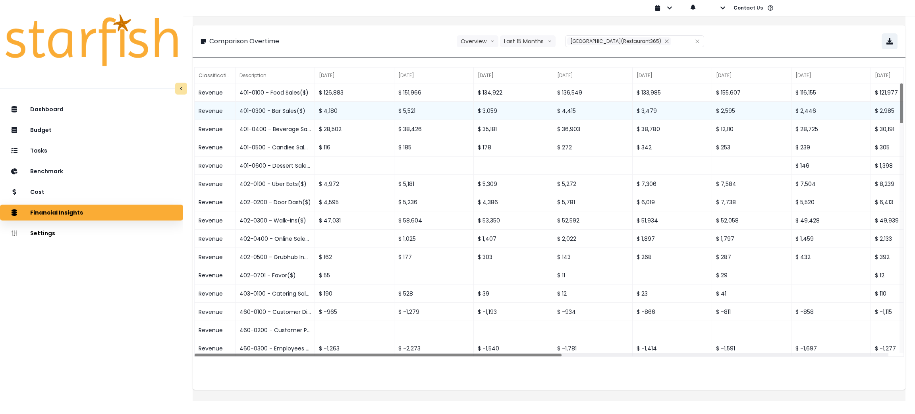
drag, startPoint x: 764, startPoint y: 41, endPoint x: 756, endPoint y: 119, distance: 79.1
click at [764, 41] on div "**********" at bounding box center [549, 41] width 697 height 16
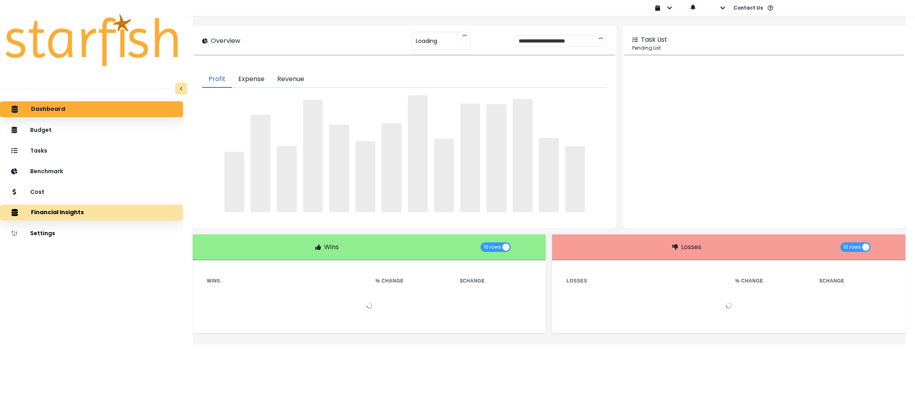
type input "**********"
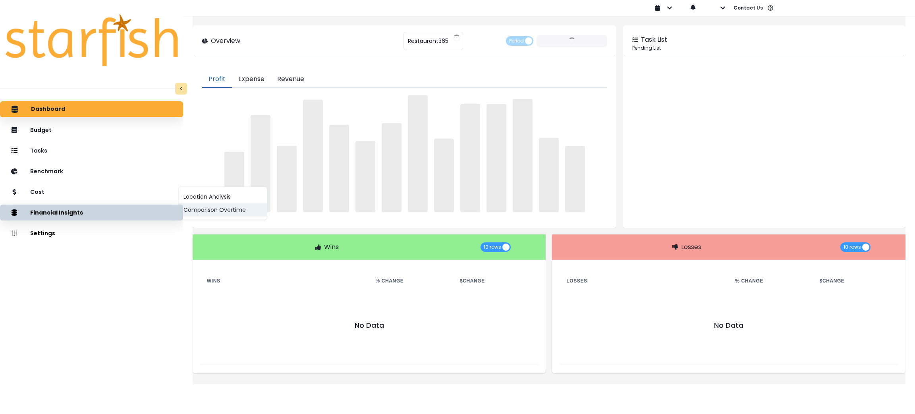
click at [192, 209] on button "Comparison Overtime" at bounding box center [223, 209] width 88 height 13
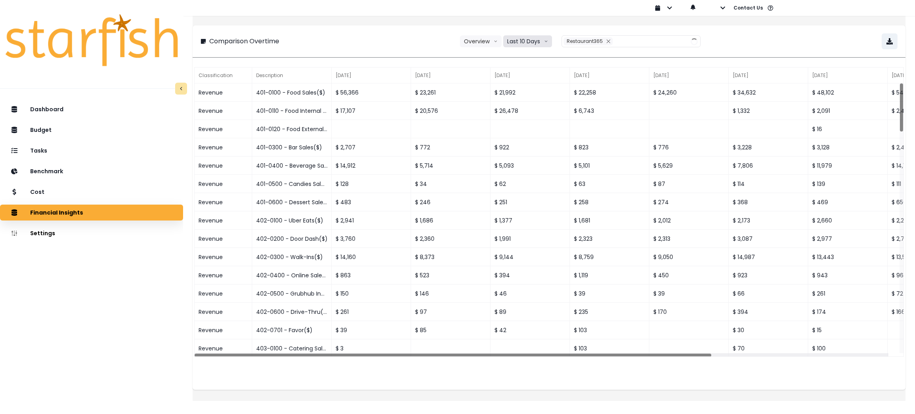
click at [516, 38] on button "Last 10 Days" at bounding box center [527, 41] width 49 height 12
click at [523, 93] on li "Last 15 Months" at bounding box center [527, 100] width 48 height 14
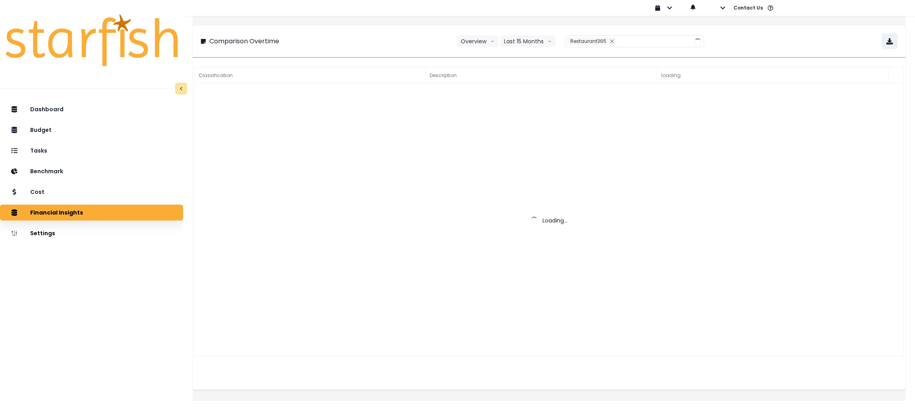
click at [373, 14] on div at bounding box center [415, 8] width 465 height 16
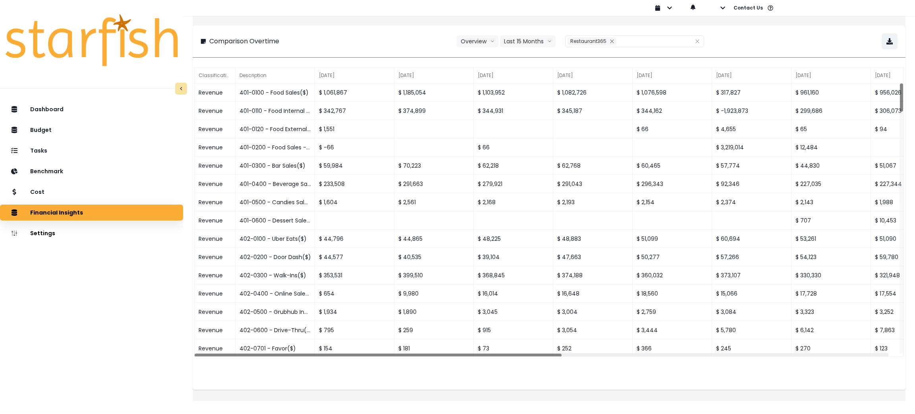
click at [740, 37] on div "**********" at bounding box center [549, 41] width 697 height 16
click at [610, 42] on icon "close" at bounding box center [612, 41] width 5 height 5
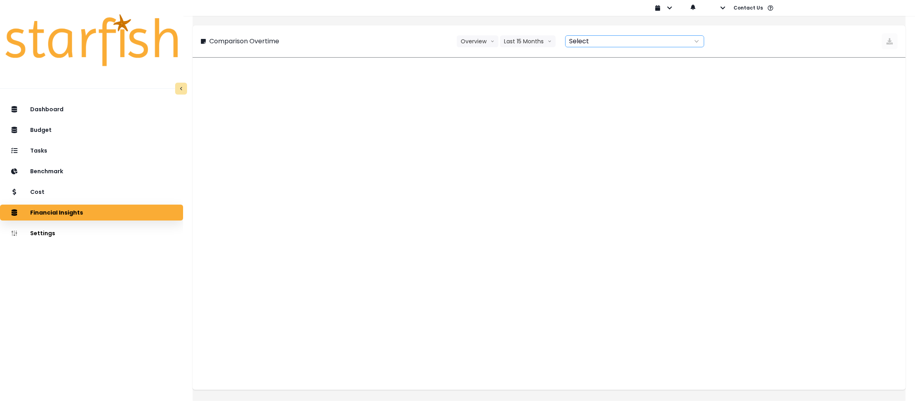
click at [624, 42] on div at bounding box center [626, 41] width 121 height 11
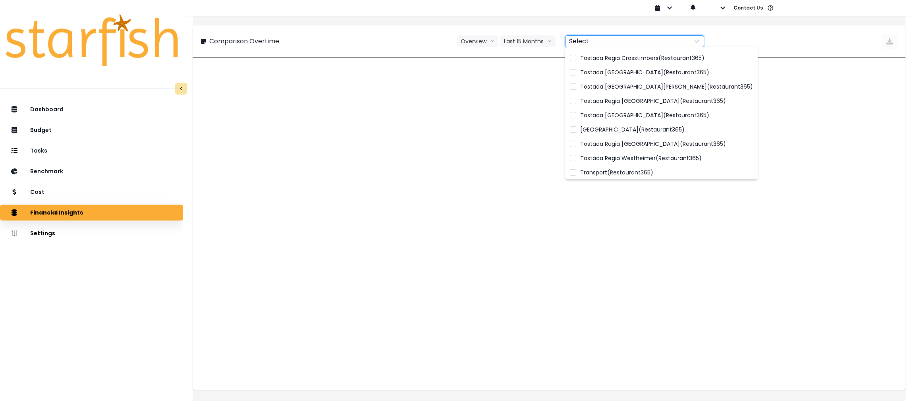
scroll to position [116, 0]
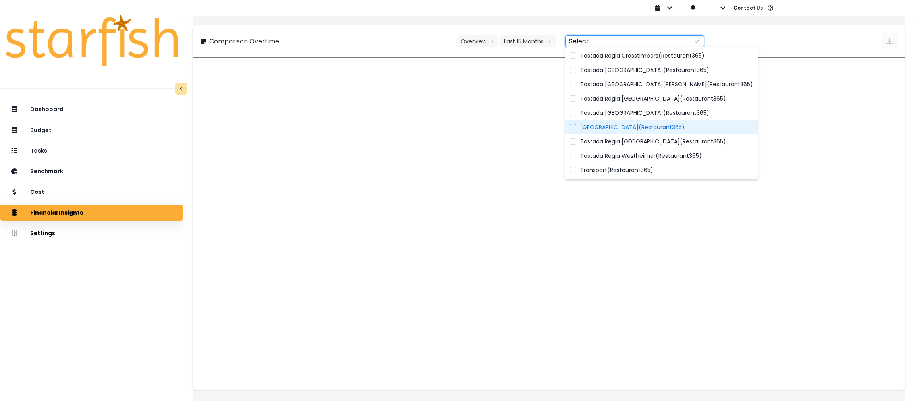
click at [639, 125] on span "[GEOGRAPHIC_DATA](Restaurant365)" at bounding box center [632, 127] width 104 height 8
type input "**********"
click at [383, 35] on div "**********" at bounding box center [549, 41] width 697 height 16
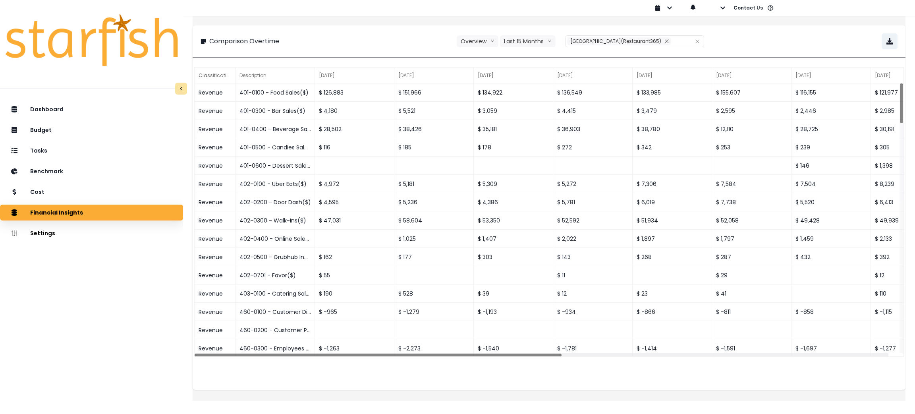
click at [800, 25] on div "**********" at bounding box center [549, 41] width 713 height 32
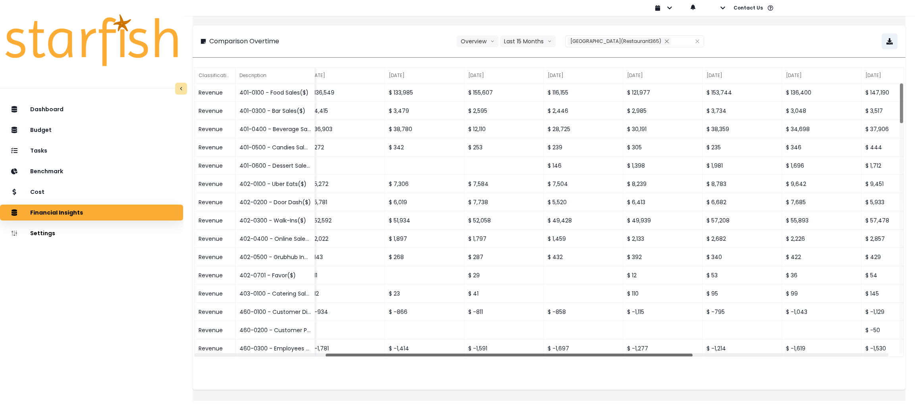
click at [805, 42] on div "**********" at bounding box center [549, 41] width 697 height 16
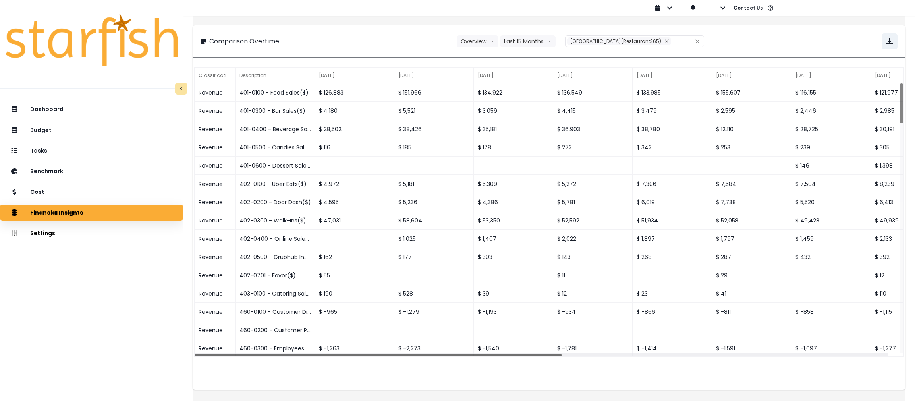
drag, startPoint x: 514, startPoint y: 354, endPoint x: 437, endPoint y: 178, distance: 192.1
click at [321, 359] on div "Classification Description [DATE] [DATE] [DATE] [DATE] [DATE] [DATE] [DATE] [DA…" at bounding box center [549, 228] width 713 height 324
click at [792, 37] on div "**********" at bounding box center [549, 41] width 697 height 16
click at [802, 43] on div "**********" at bounding box center [549, 41] width 697 height 16
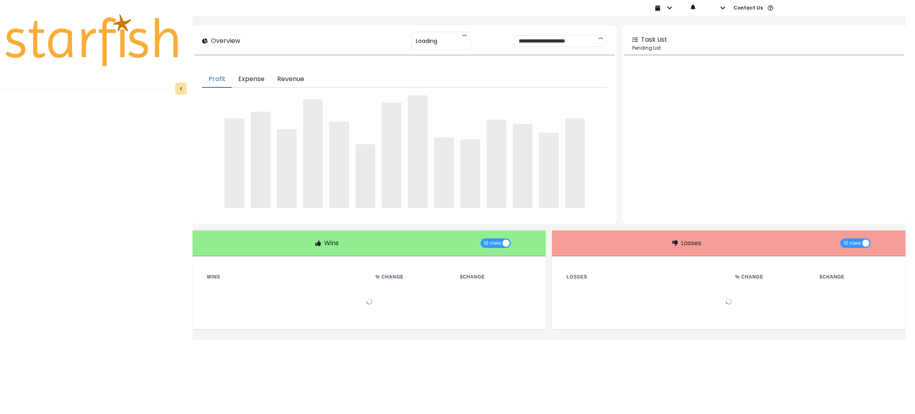
type input "**********"
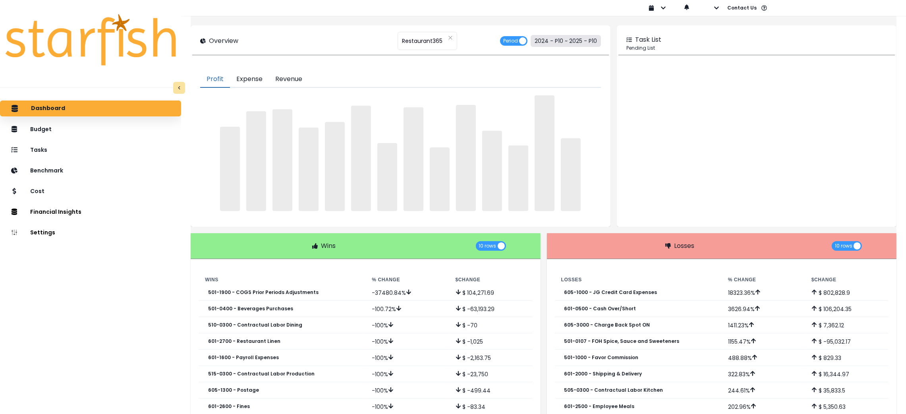
click at [562, 37] on button "2024 - P10 ~ 2025 - P10" at bounding box center [566, 41] width 70 height 12
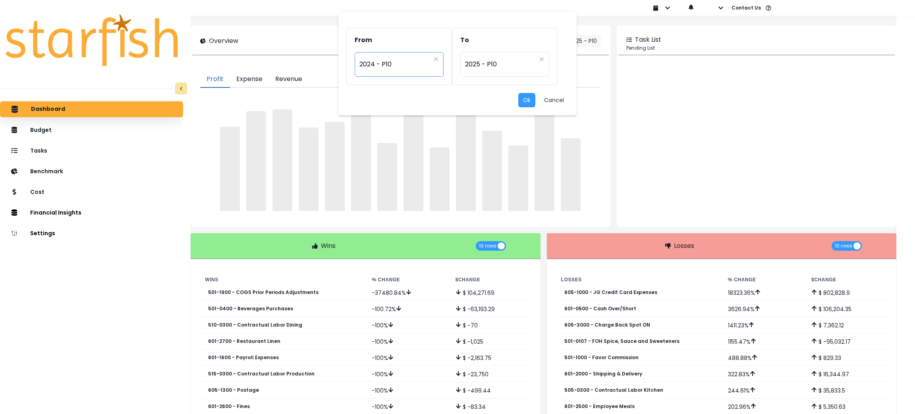
click at [380, 70] on span "2024 - P10" at bounding box center [394, 64] width 71 height 18
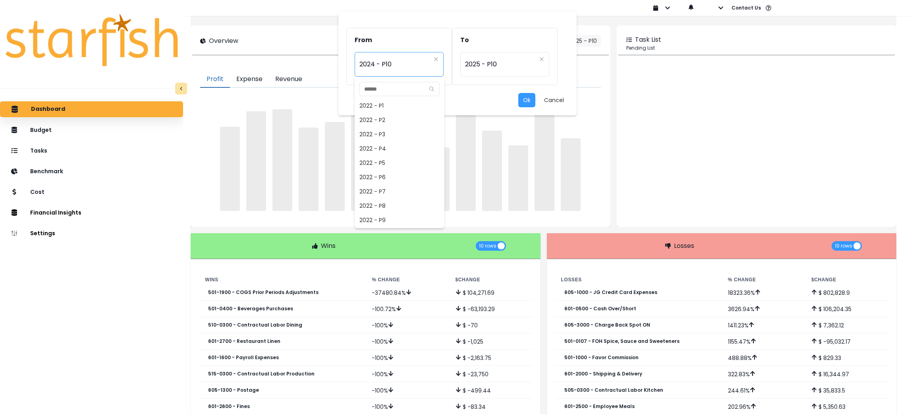
scroll to position [385, 0]
click at [384, 209] on span "2024 - P9" at bounding box center [400, 206] width 90 height 14
type input "*********"
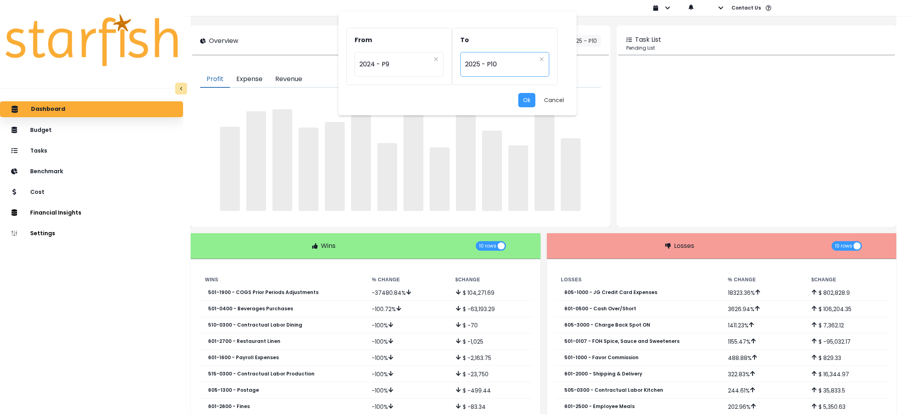
click at [509, 67] on span "2025 - P10" at bounding box center [500, 64] width 71 height 18
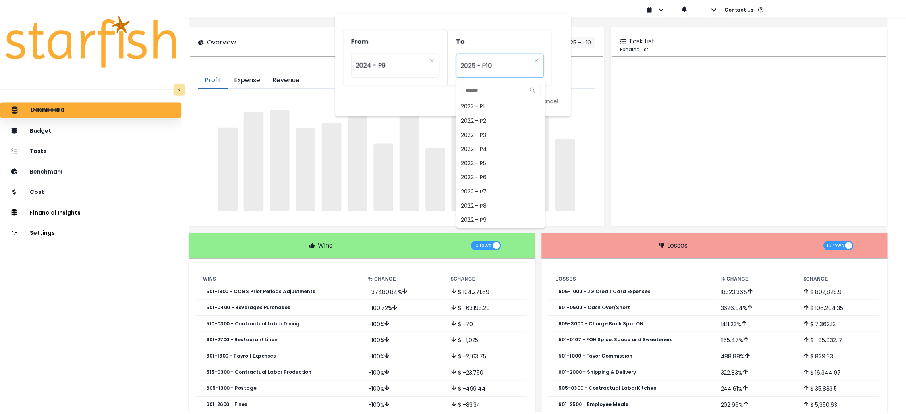
scroll to position [571, 0]
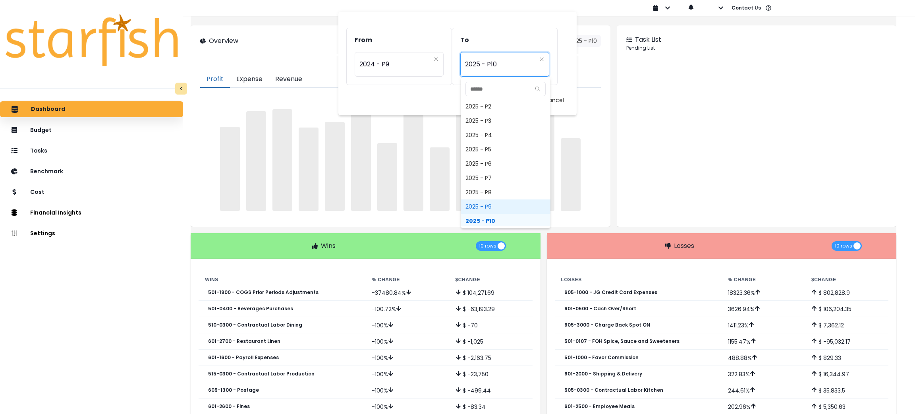
click at [490, 210] on span "2025 - P9" at bounding box center [506, 206] width 90 height 14
type input "*********"
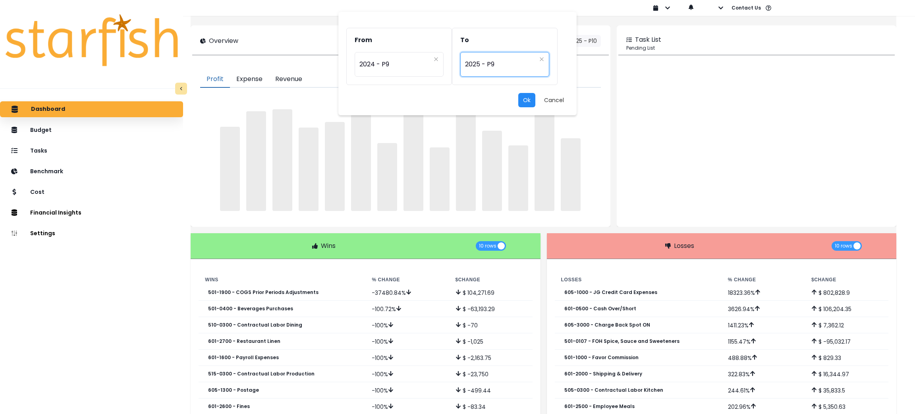
click at [526, 101] on button "Ok" at bounding box center [526, 100] width 17 height 14
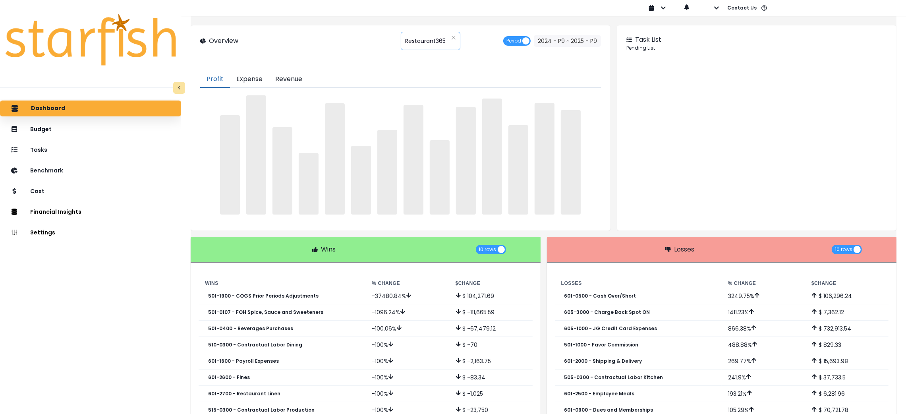
click at [425, 45] on span "Restaurant365" at bounding box center [425, 41] width 41 height 17
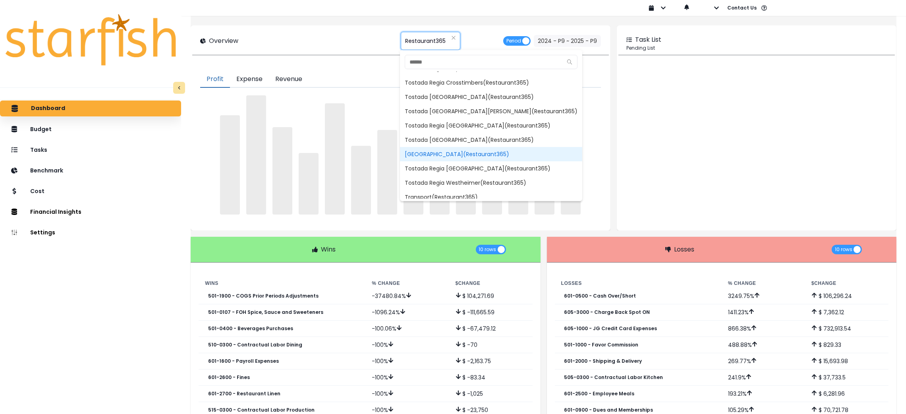
scroll to position [116, 0]
click at [480, 151] on span "[GEOGRAPHIC_DATA](Restaurant365)" at bounding box center [491, 149] width 182 height 14
type input "**********"
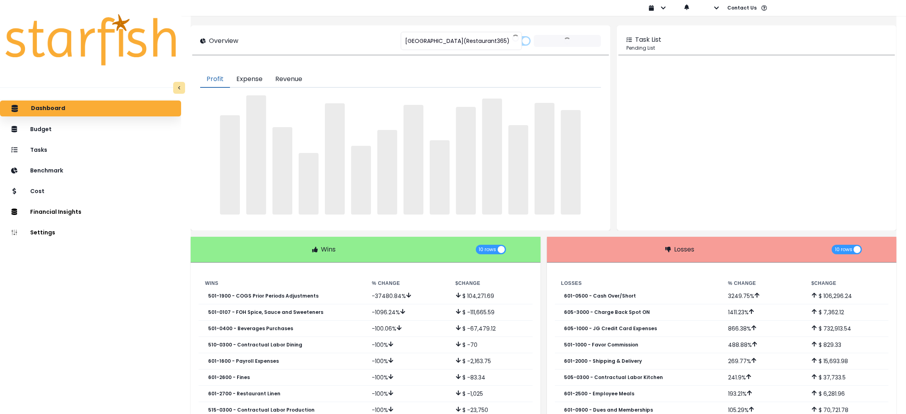
click at [332, 31] on div "**********" at bounding box center [400, 41] width 416 height 28
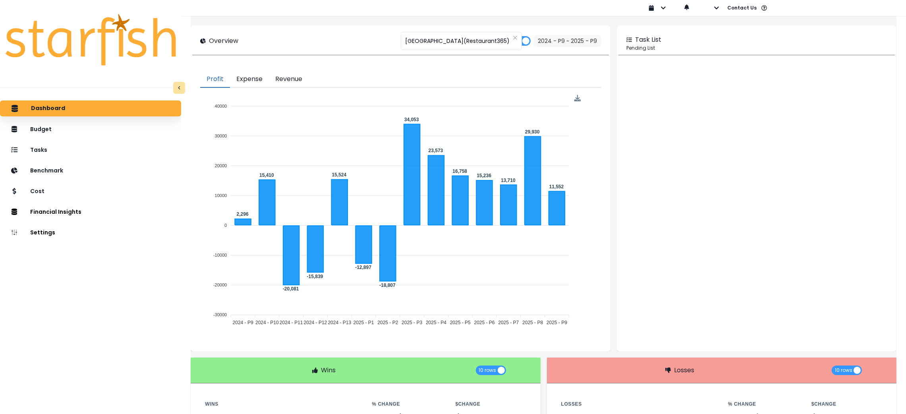
click at [299, 78] on button "Revenue" at bounding box center [289, 79] width 40 height 17
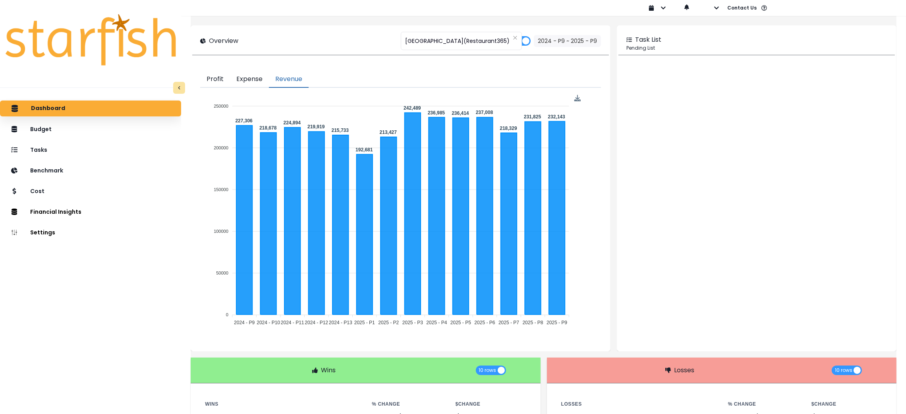
click at [340, 38] on div "**********" at bounding box center [400, 41] width 400 height 12
click at [218, 83] on button "Profit" at bounding box center [215, 79] width 30 height 17
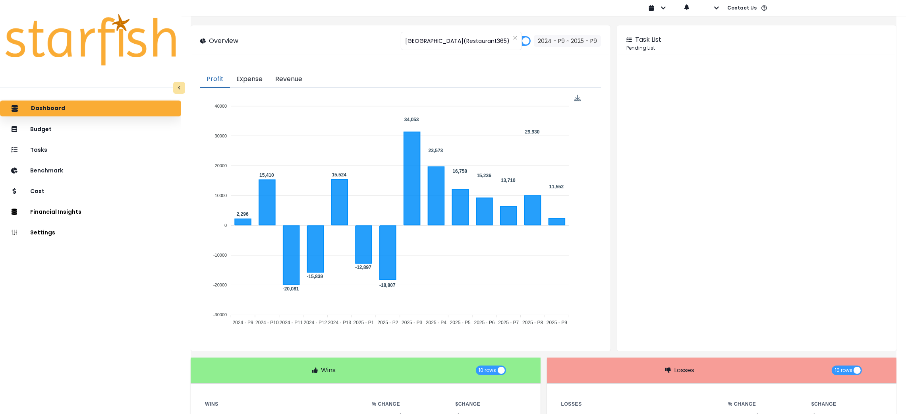
click at [226, 81] on button "Profit" at bounding box center [215, 79] width 30 height 17
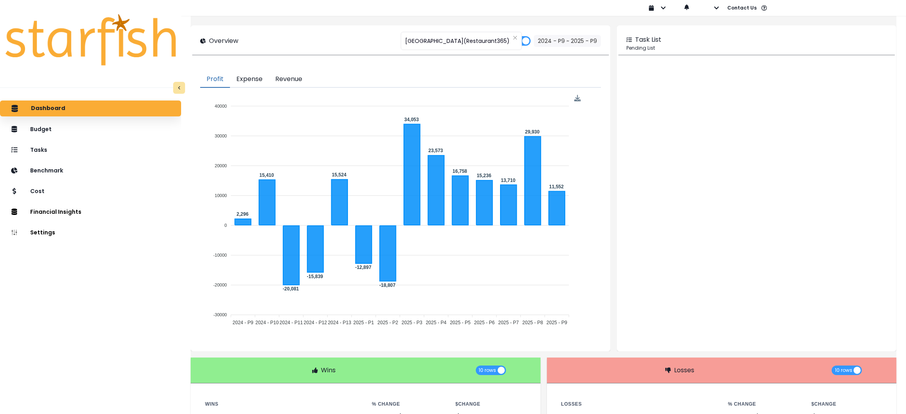
click at [296, 86] on button "Revenue" at bounding box center [289, 79] width 40 height 17
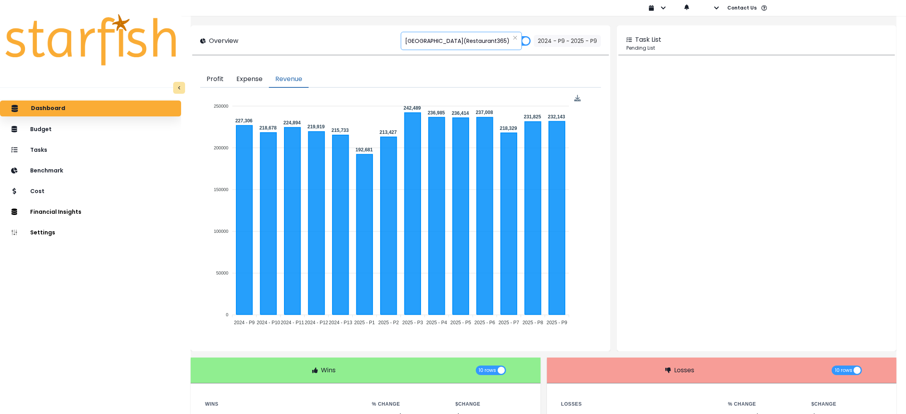
click at [476, 40] on span "[GEOGRAPHIC_DATA](Restaurant365)" at bounding box center [457, 41] width 104 height 17
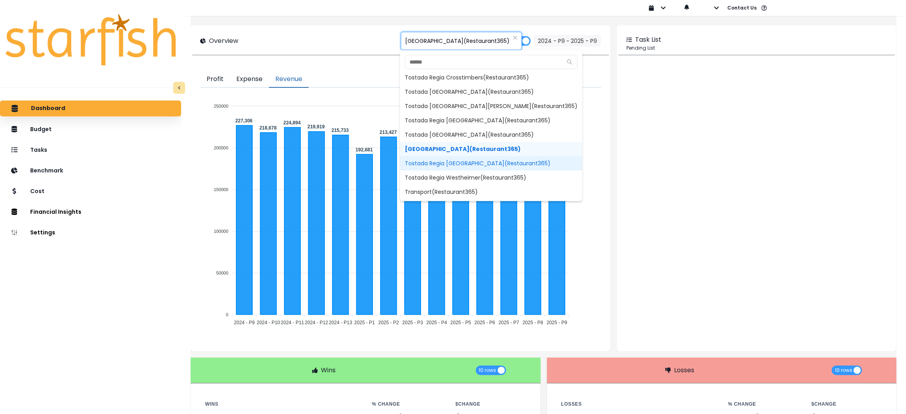
click at [456, 162] on span "Tostada Regia [GEOGRAPHIC_DATA](Restaurant365)" at bounding box center [491, 163] width 182 height 14
type input "**********"
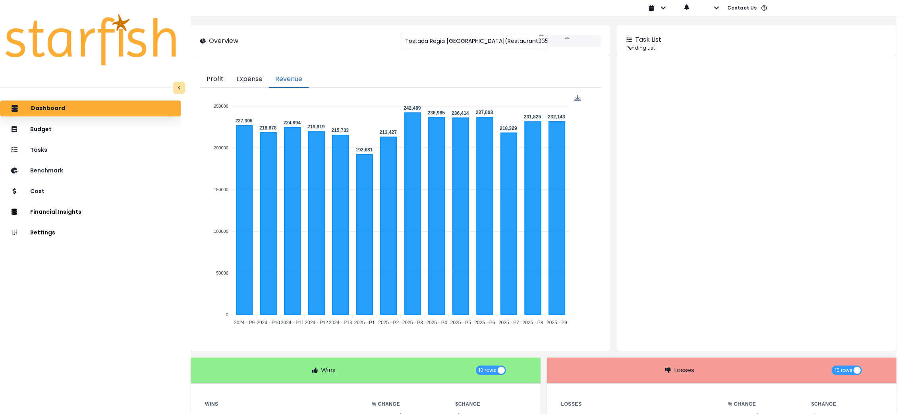
click at [222, 83] on button "Profit" at bounding box center [215, 79] width 30 height 17
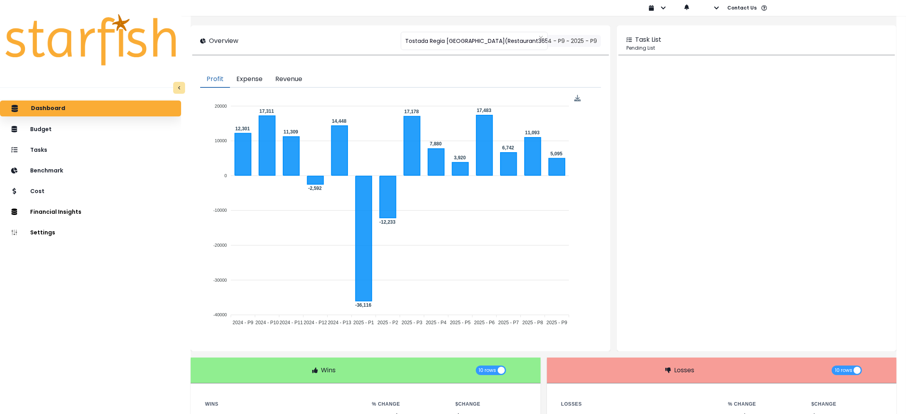
click at [827, 27] on div "Task List Pending List" at bounding box center [756, 41] width 276 height 28
click at [253, 81] on button "Expense" at bounding box center [249, 79] width 39 height 17
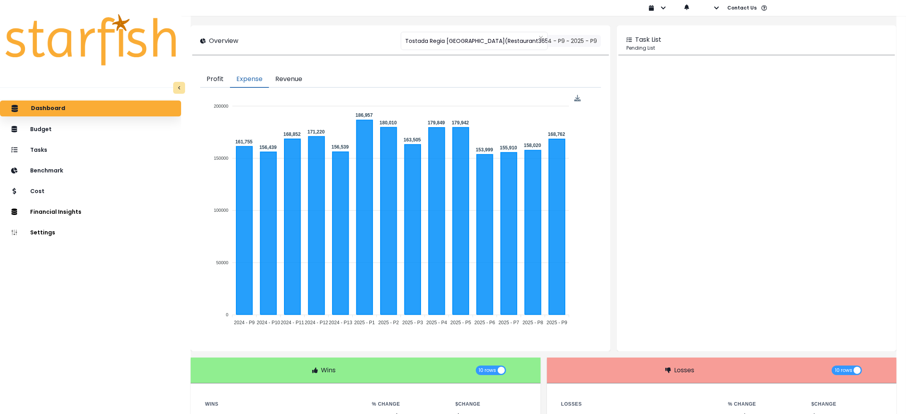
click at [286, 80] on button "Revenue" at bounding box center [289, 79] width 40 height 17
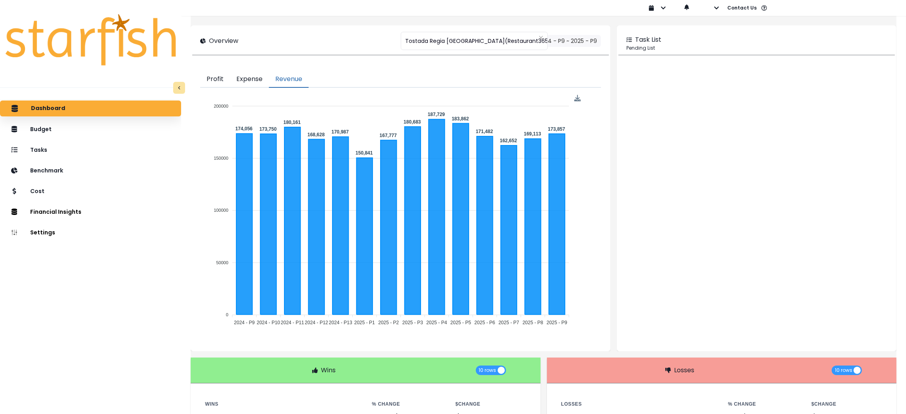
click at [121, 324] on div "Dashboard Budget Tasks Benchmark Cost Financial Insights Location Analysis Comp…" at bounding box center [90, 276] width 181 height 354
drag, startPoint x: 265, startPoint y: 75, endPoint x: 798, endPoint y: 240, distance: 558.1
click at [265, 75] on button "Expense" at bounding box center [249, 79] width 39 height 17
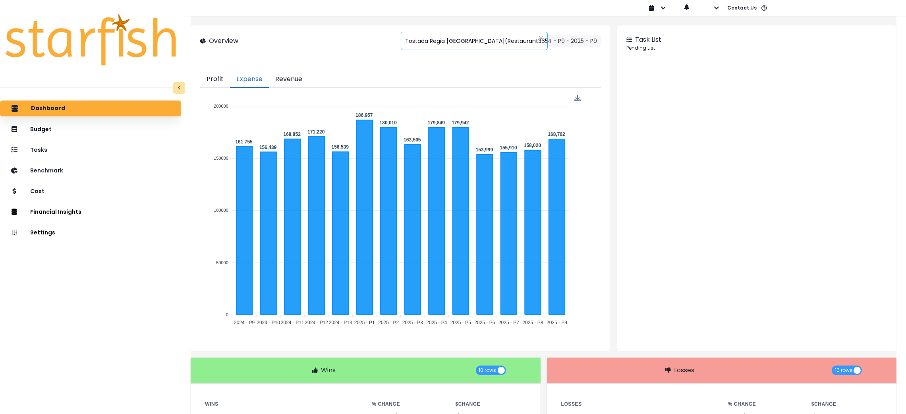
click at [472, 42] on span "Tostada Regia Pasadena(Restaurant365)" at bounding box center [478, 41] width 146 height 17
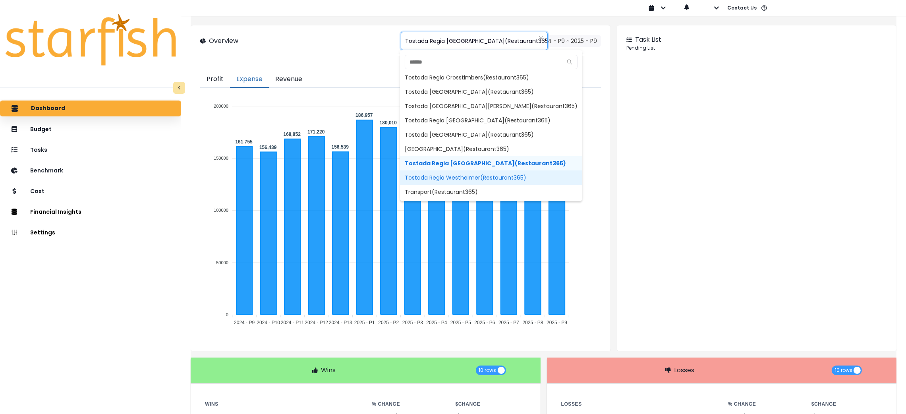
click at [483, 178] on span "Tostada Regia Westheimer(Restaurant365)" at bounding box center [491, 177] width 182 height 14
type input "**********"
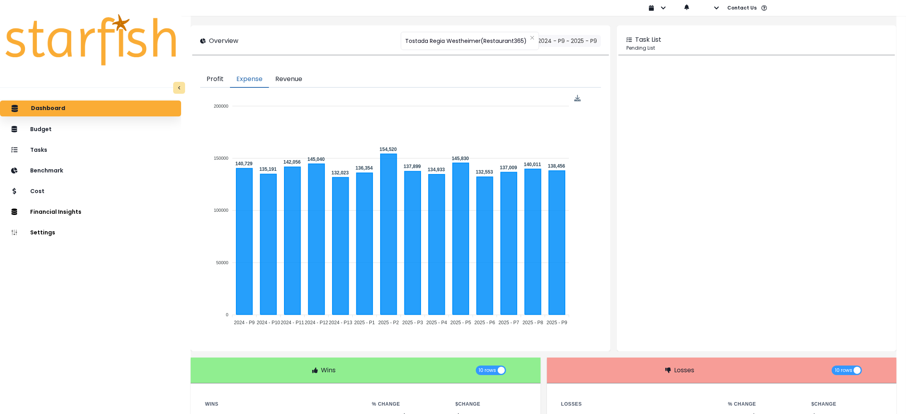
click at [228, 75] on button "Profit" at bounding box center [215, 79] width 30 height 17
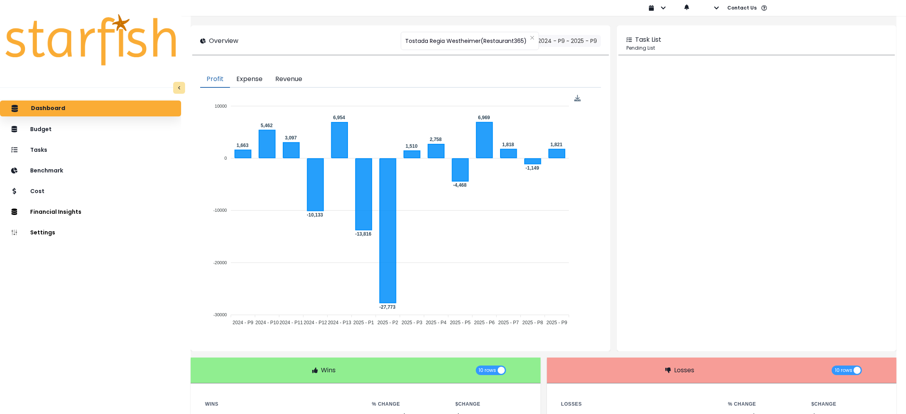
click at [795, 38] on div "Task List" at bounding box center [756, 40] width 261 height 10
click at [255, 79] on button "Expense" at bounding box center [249, 79] width 39 height 17
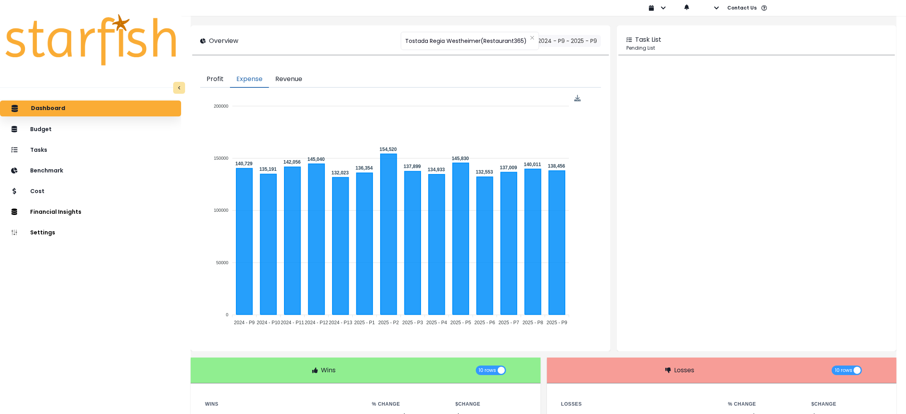
click at [299, 80] on button "Revenue" at bounding box center [289, 79] width 40 height 17
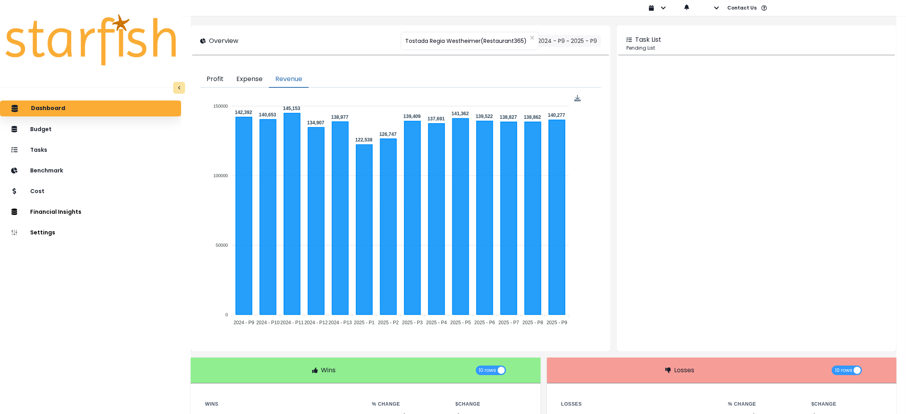
drag, startPoint x: 220, startPoint y: 81, endPoint x: 518, endPoint y: 413, distance: 446.4
click at [220, 81] on button "Profit" at bounding box center [215, 79] width 30 height 17
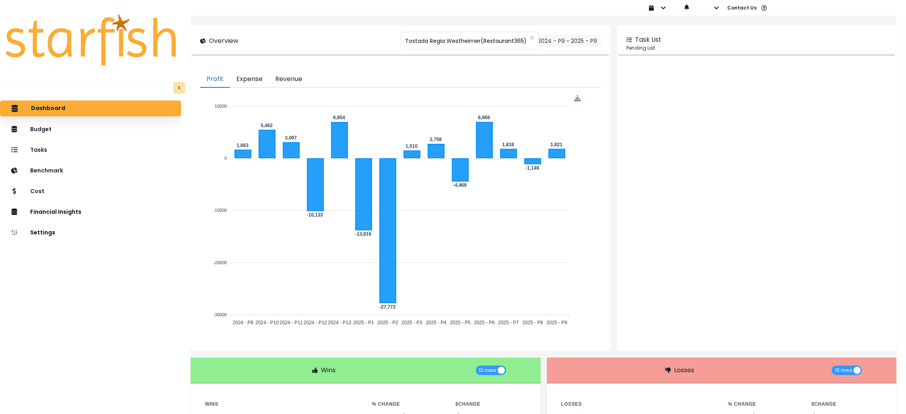
drag, startPoint x: 290, startPoint y: 79, endPoint x: 546, endPoint y: 409, distance: 418.0
click at [290, 79] on button "Revenue" at bounding box center [289, 79] width 40 height 17
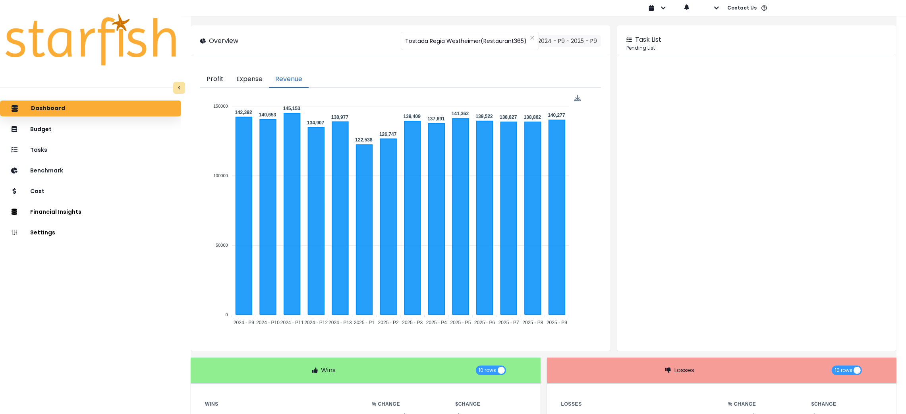
drag, startPoint x: 265, startPoint y: 81, endPoint x: 694, endPoint y: 317, distance: 489.7
click at [265, 81] on button "Expense" at bounding box center [249, 79] width 39 height 17
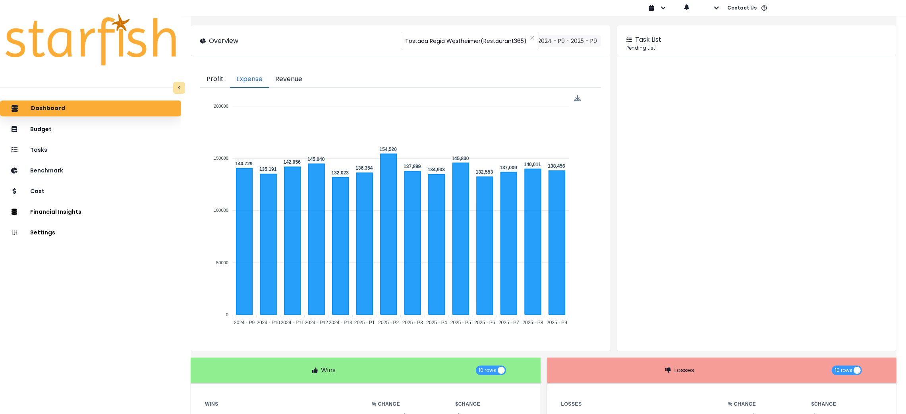
drag, startPoint x: 286, startPoint y: 76, endPoint x: 631, endPoint y: 163, distance: 355.6
click at [286, 75] on button "Revenue" at bounding box center [289, 79] width 40 height 17
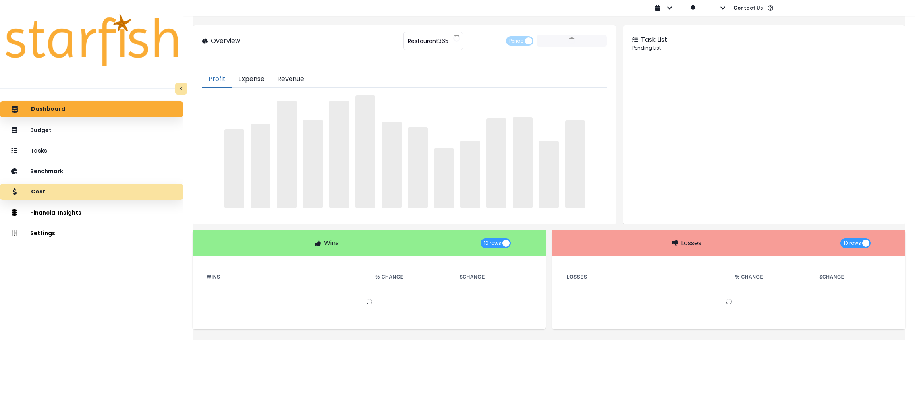
type input "**********"
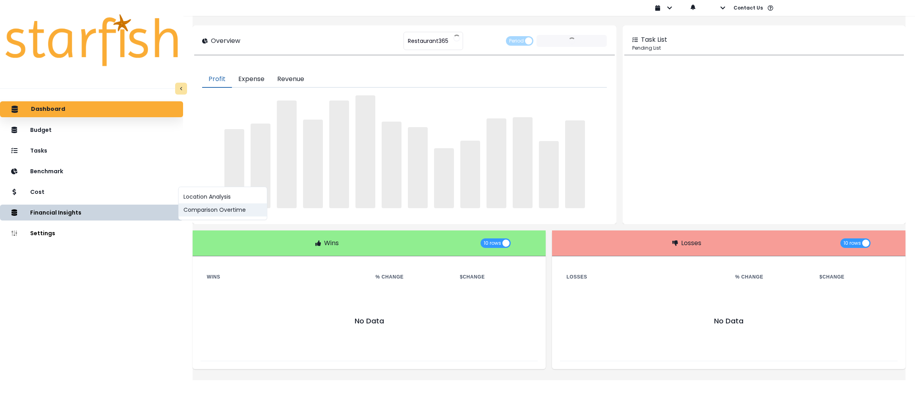
click at [216, 212] on button "Comparison Overtime" at bounding box center [223, 209] width 88 height 13
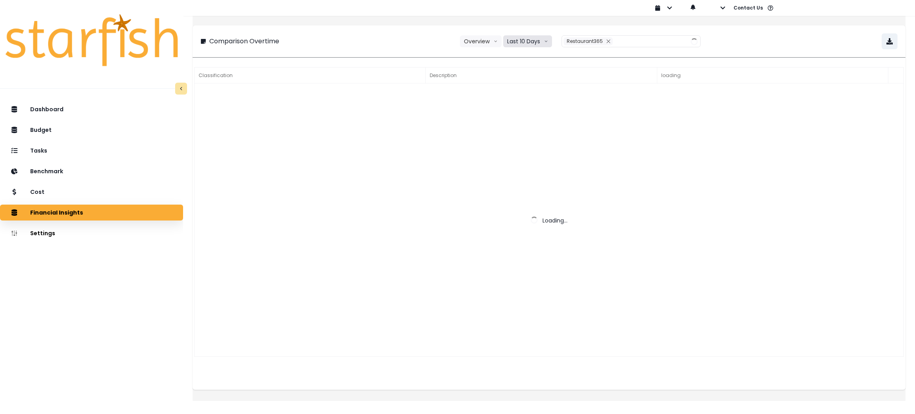
click at [538, 35] on button "Last 10 Days" at bounding box center [527, 41] width 49 height 12
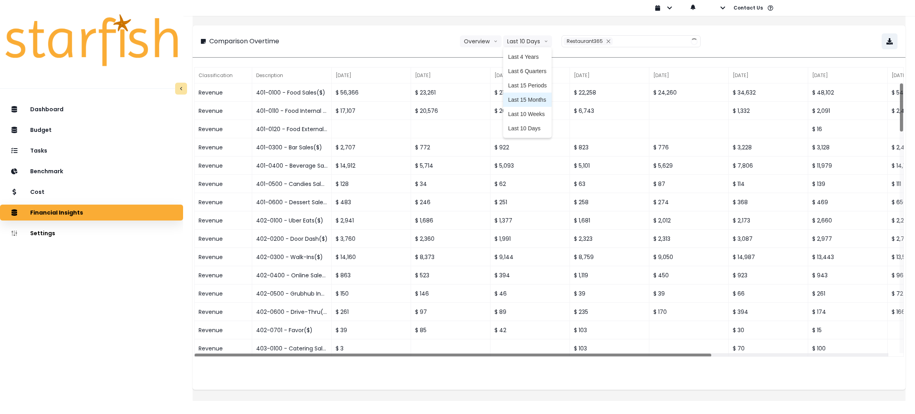
click at [532, 98] on span "Last 15 Months" at bounding box center [527, 100] width 39 height 8
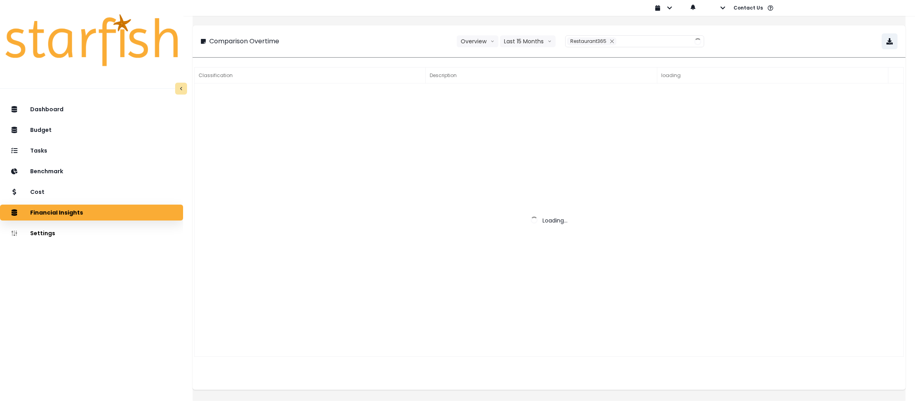
click at [402, 33] on div "**********" at bounding box center [549, 41] width 697 height 16
click at [521, 42] on button "Last 15 Months" at bounding box center [528, 41] width 56 height 12
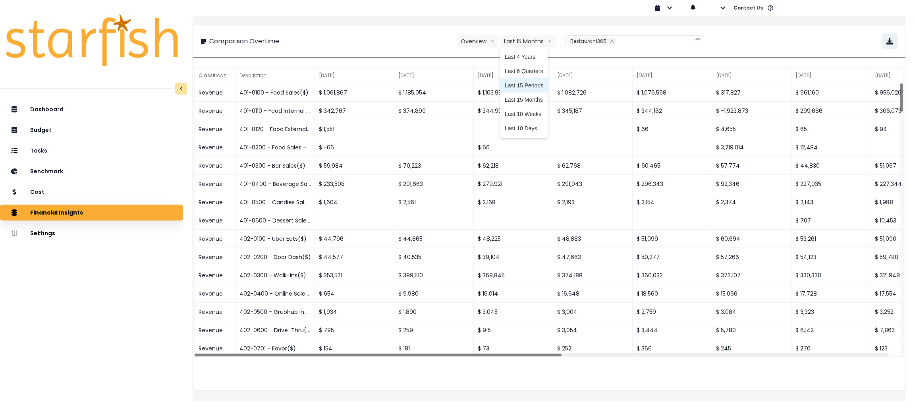
click at [529, 80] on li "Last 15 Periods" at bounding box center [524, 85] width 48 height 14
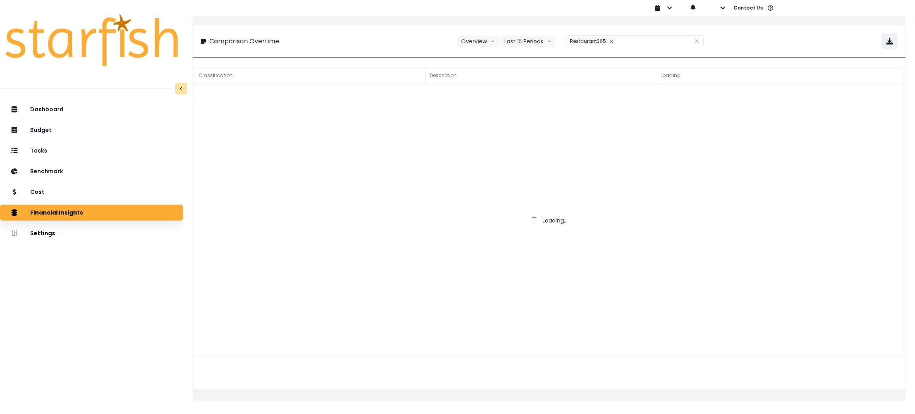
click at [375, 38] on div "**********" at bounding box center [549, 41] width 697 height 16
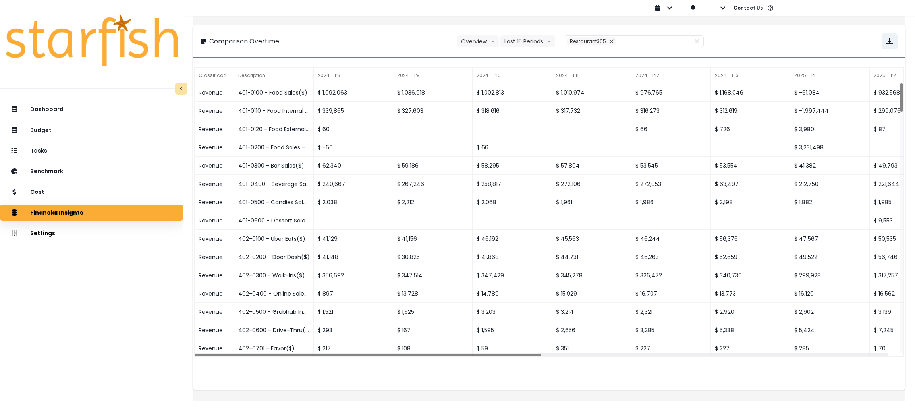
click at [380, 38] on div "**********" at bounding box center [549, 41] width 697 height 16
click at [747, 40] on div "**********" at bounding box center [549, 41] width 697 height 16
click at [77, 306] on div "Dashboard Budget Tasks Benchmark Cost Financial Insights Location Analysis Comp…" at bounding box center [91, 277] width 183 height 354
click at [633, 42] on div "Restaurant365" at bounding box center [625, 41] width 121 height 11
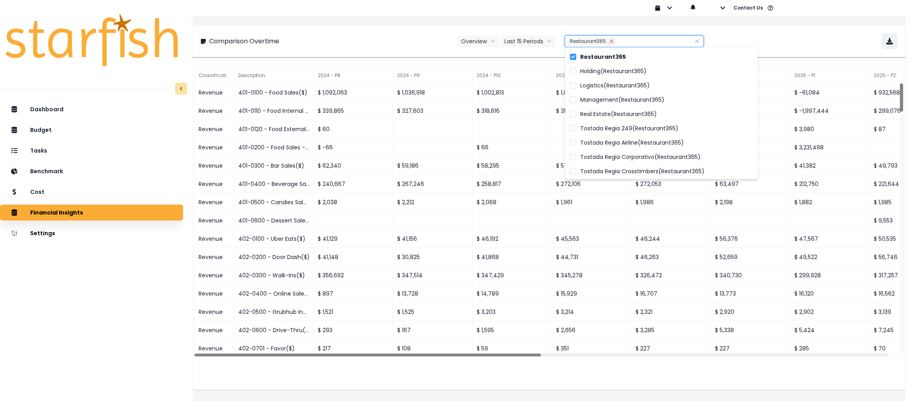
click at [611, 44] on button "Remove" at bounding box center [611, 41] width 9 height 8
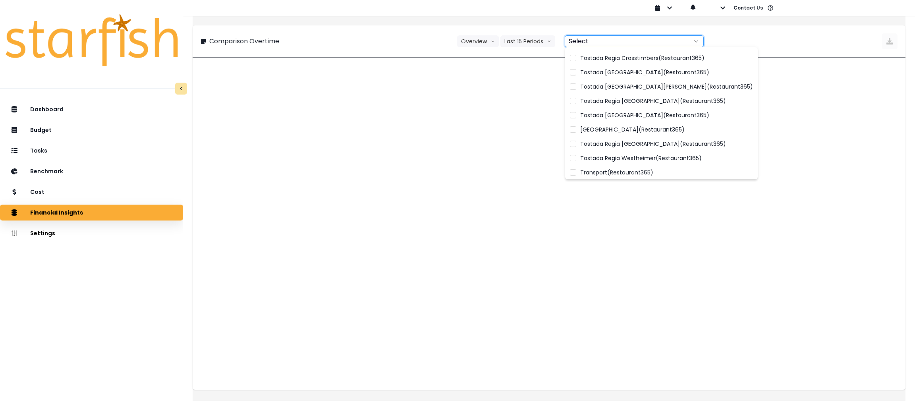
scroll to position [116, 0]
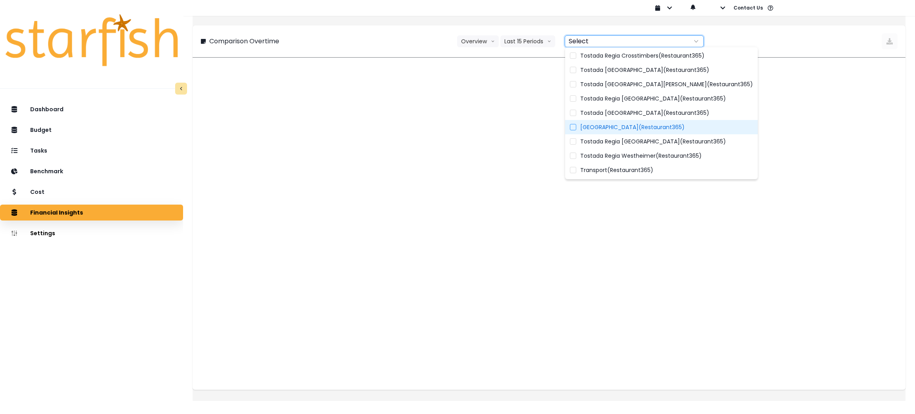
click at [630, 128] on span "[GEOGRAPHIC_DATA](Restaurant365)" at bounding box center [632, 127] width 104 height 8
type input "**********"
click at [342, 45] on div "**********" at bounding box center [549, 41] width 697 height 16
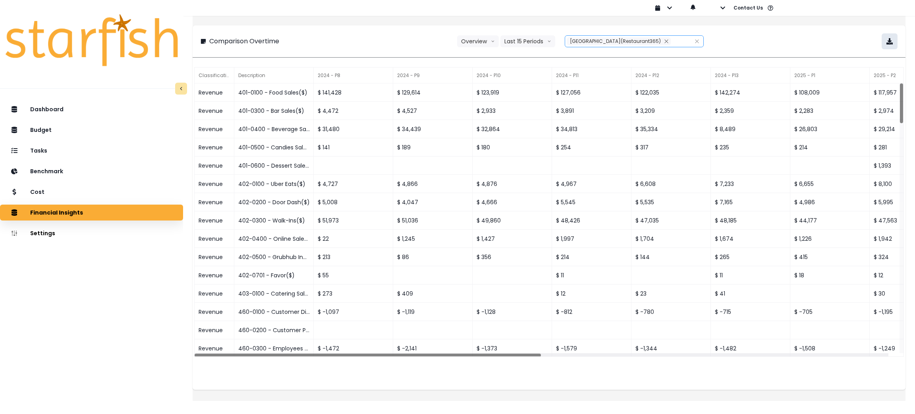
click at [886, 44] on icon "button" at bounding box center [889, 41] width 6 height 6
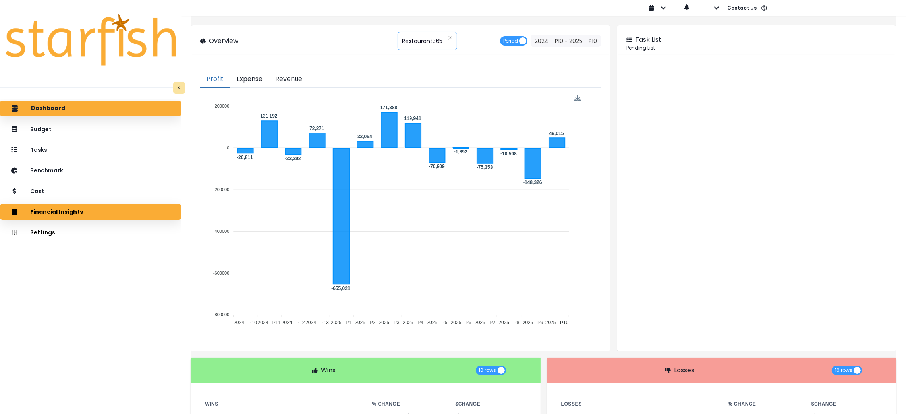
click at [413, 38] on span "Restaurant365" at bounding box center [422, 41] width 41 height 17
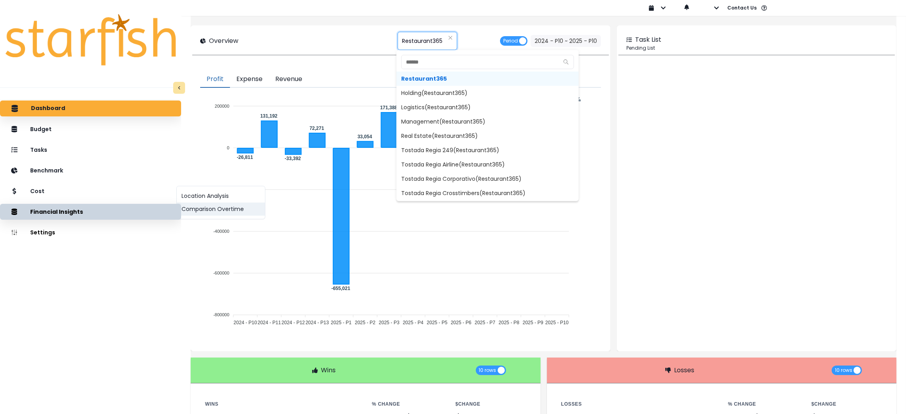
click at [189, 207] on button "Comparison Overtime" at bounding box center [221, 209] width 88 height 13
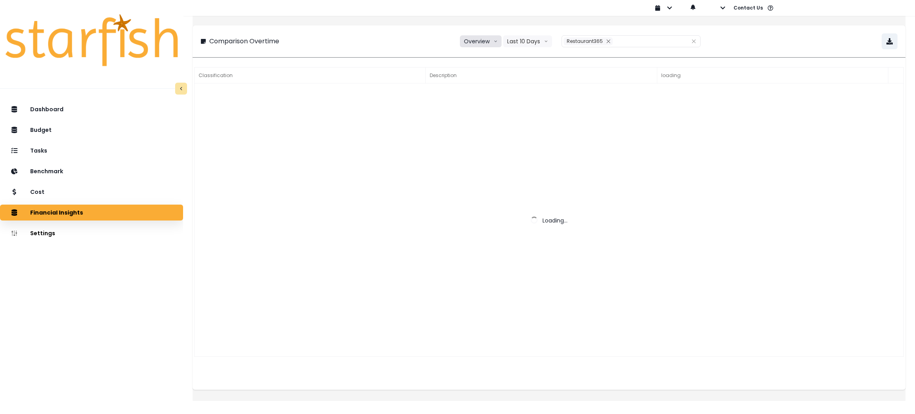
click at [496, 44] on icon "arrow down line" at bounding box center [496, 41] width 4 height 8
click at [533, 38] on button "Last 10 Days" at bounding box center [527, 41] width 49 height 12
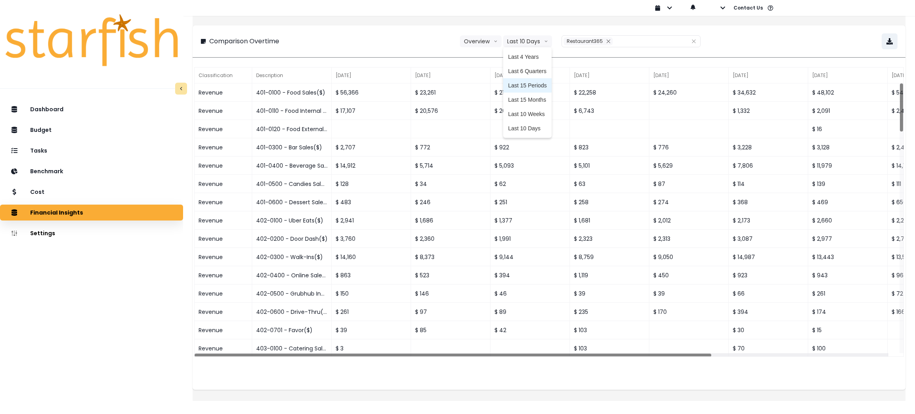
click at [532, 82] on span "Last 15 Periods" at bounding box center [527, 85] width 39 height 8
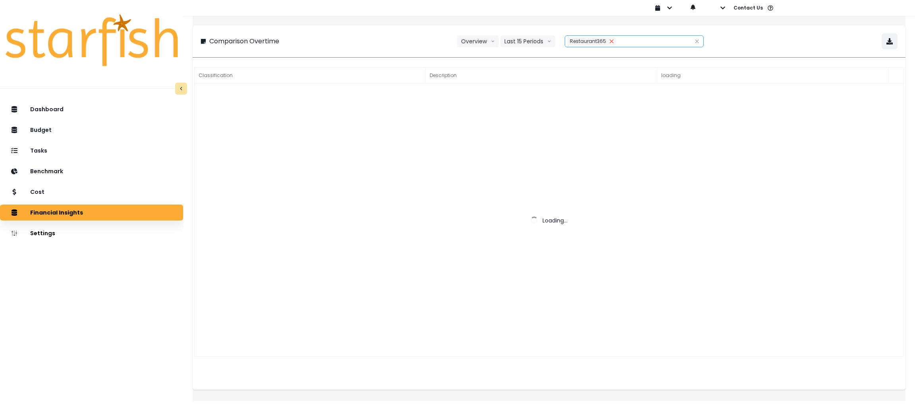
click at [610, 43] on icon "close" at bounding box center [611, 41] width 5 height 5
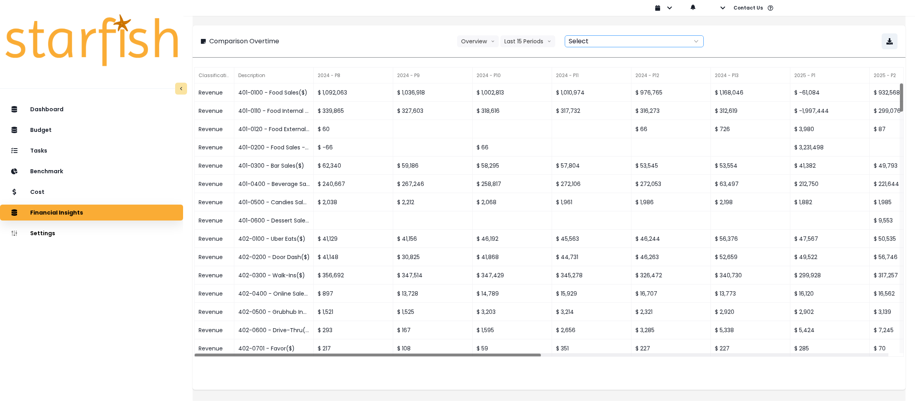
click at [623, 43] on div at bounding box center [625, 41] width 121 height 11
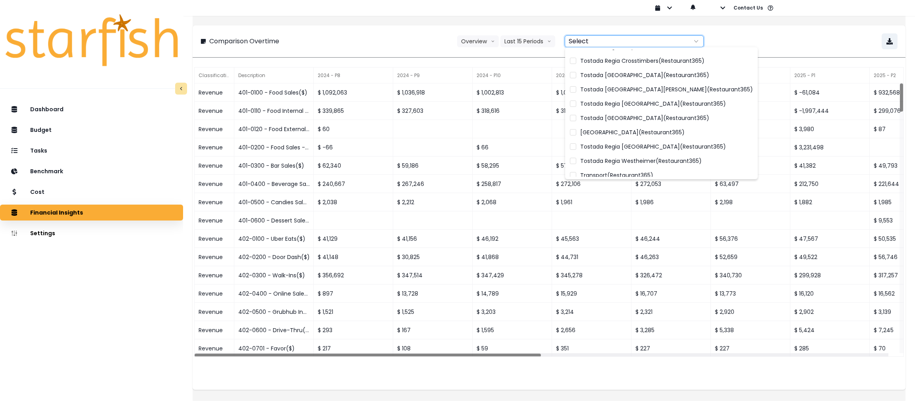
scroll to position [116, 0]
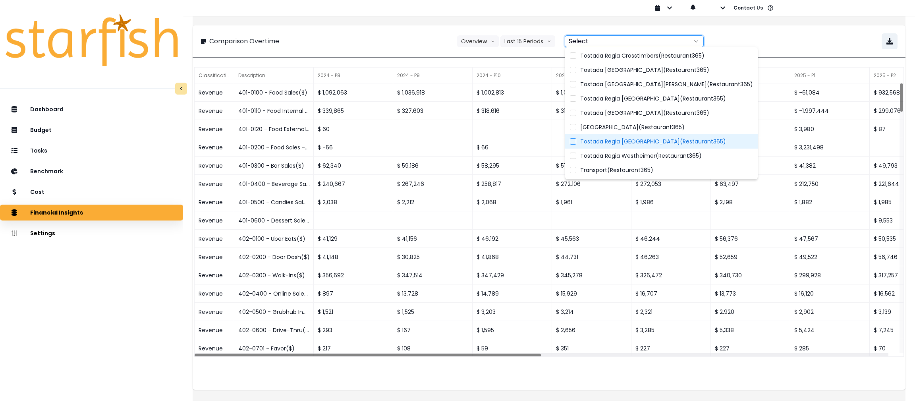
click at [655, 145] on label "Tostada Regia Pasadena(Restaurant365)" at bounding box center [661, 141] width 193 height 14
type input "**********"
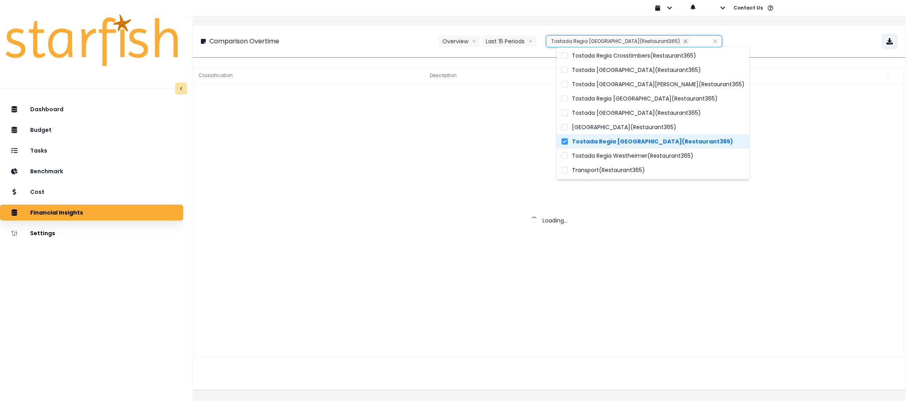
click at [356, 23] on div "**********" at bounding box center [549, 206] width 713 height 390
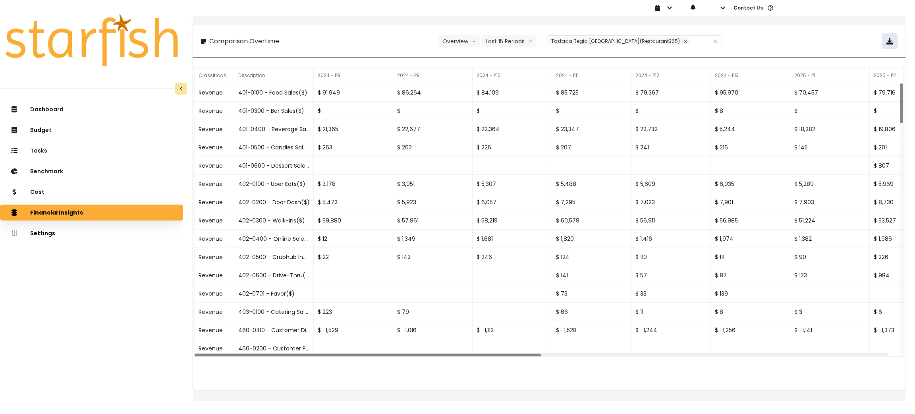
click at [886, 40] on icon "button" at bounding box center [889, 41] width 6 height 6
click at [796, 34] on div "**********" at bounding box center [549, 41] width 697 height 16
click at [802, 42] on div "**********" at bounding box center [549, 41] width 697 height 16
click at [684, 40] on icon "close" at bounding box center [686, 41] width 4 height 4
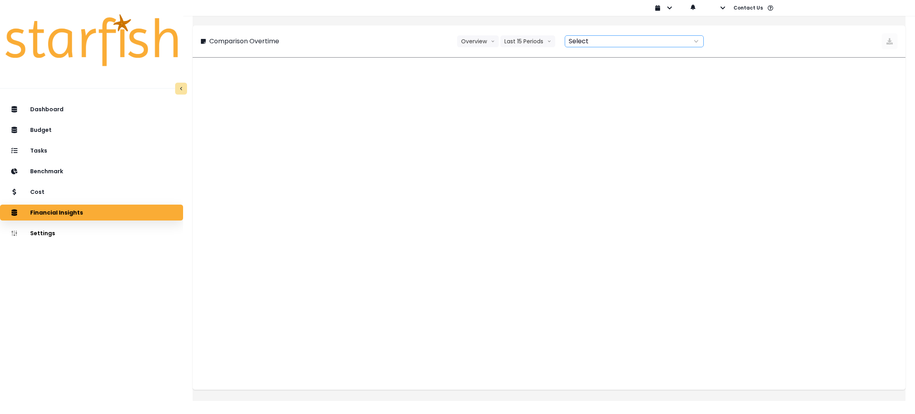
click at [666, 40] on div at bounding box center [625, 41] width 121 height 11
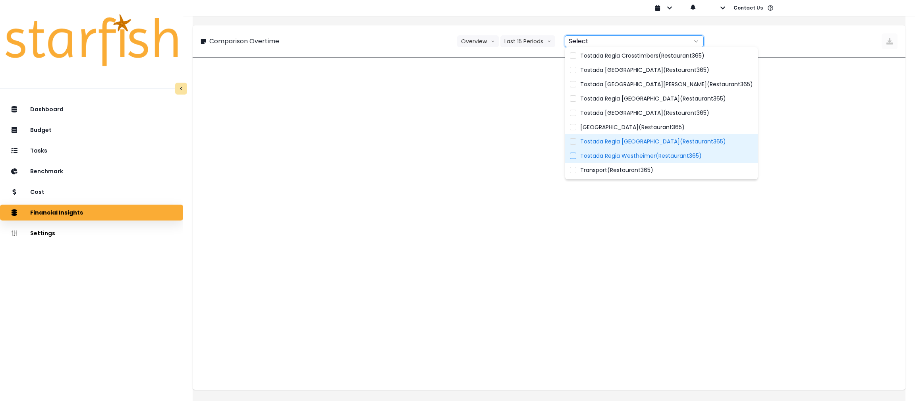
click at [647, 156] on span "Tostada Regia Westheimer(Restaurant365)" at bounding box center [641, 156] width 122 height 8
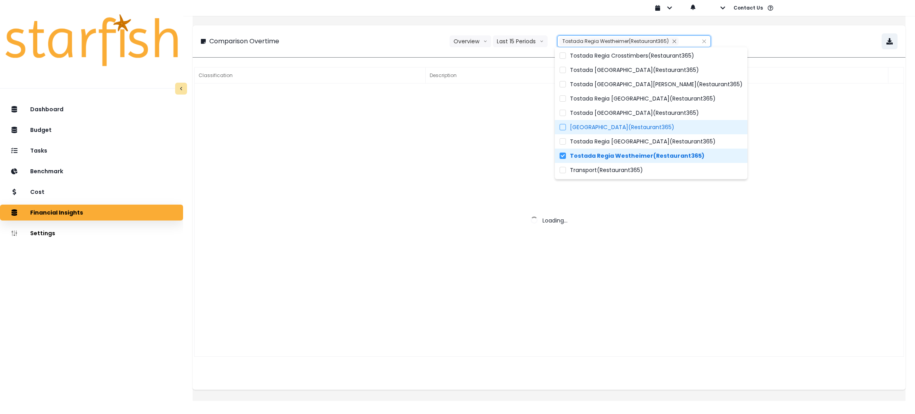
type input "**********"
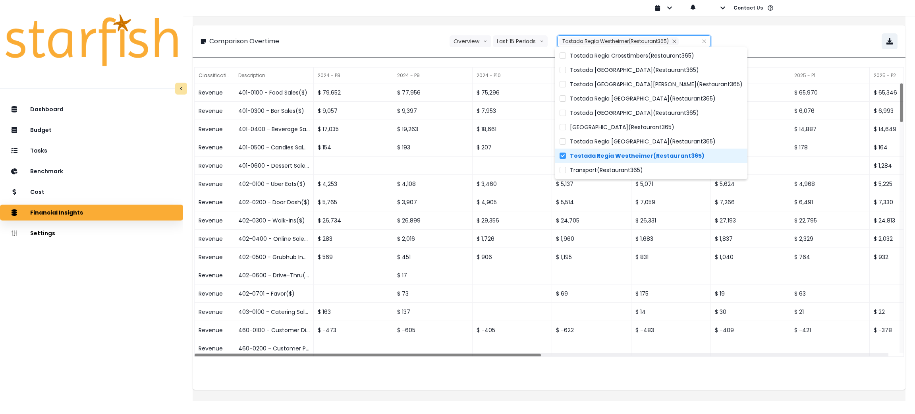
click at [827, 36] on div "**********" at bounding box center [549, 41] width 697 height 16
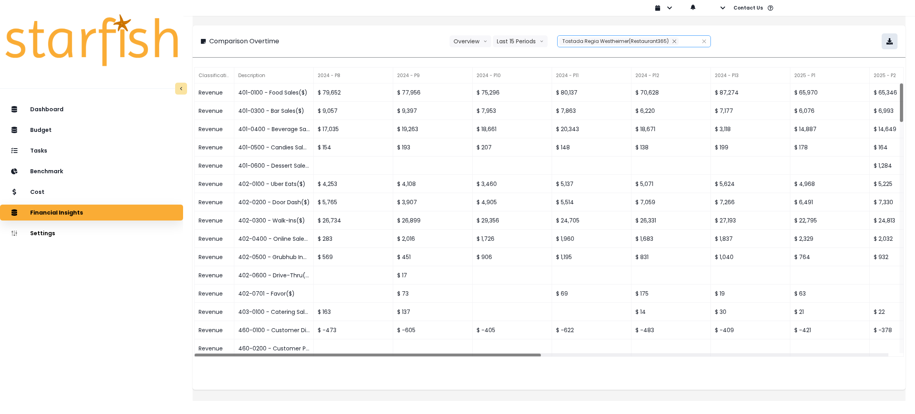
click at [882, 40] on button "button" at bounding box center [890, 41] width 16 height 16
click at [780, 38] on div "**********" at bounding box center [549, 41] width 697 height 16
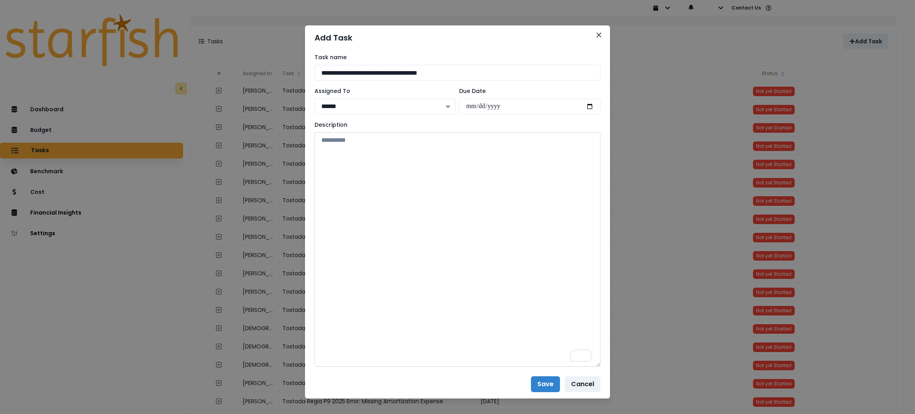
click at [432, 194] on textarea "To enrich screen reader interactions, please activate Accessibility in Grammarl…" at bounding box center [458, 249] width 286 height 234
paste textarea "**********"
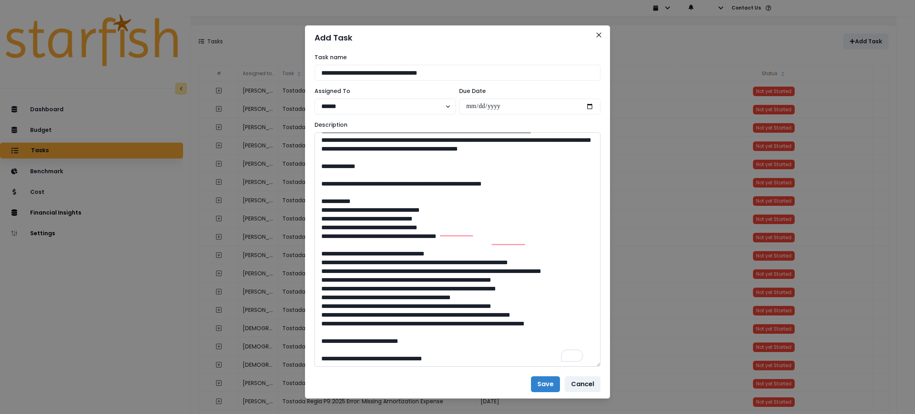
drag, startPoint x: 363, startPoint y: 361, endPoint x: 372, endPoint y: 358, distance: 9.1
click at [363, 361] on textarea "To enrich screen reader interactions, please activate Accessibility in Grammarl…" at bounding box center [458, 249] width 286 height 234
paste textarea "**********"
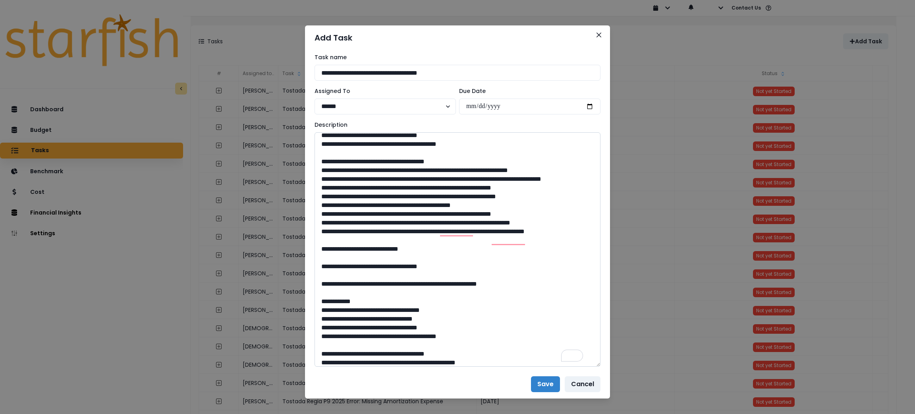
scroll to position [616, 0]
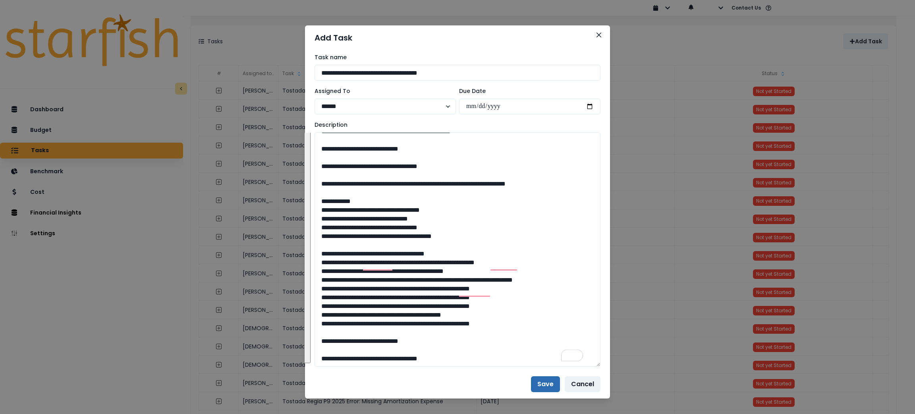
type textarea "**********"
click at [552, 385] on button "Save" at bounding box center [545, 384] width 29 height 16
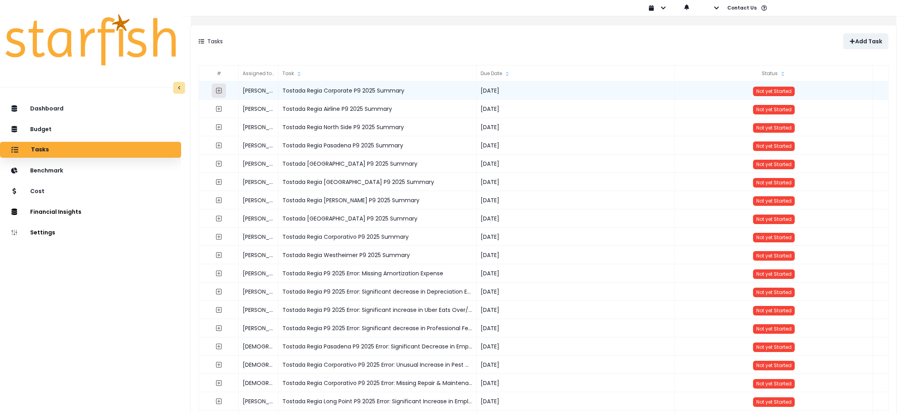
click at [220, 90] on icon "expand outline" at bounding box center [218, 90] width 3 height 3
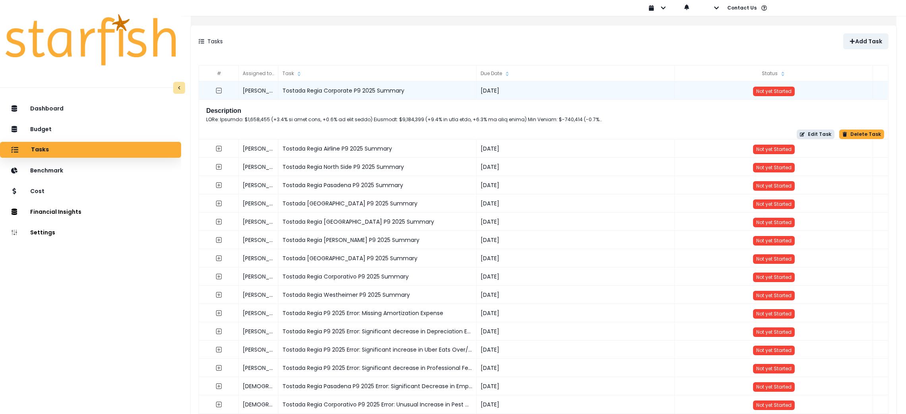
click at [807, 135] on button "Edit Task" at bounding box center [816, 134] width 38 height 10
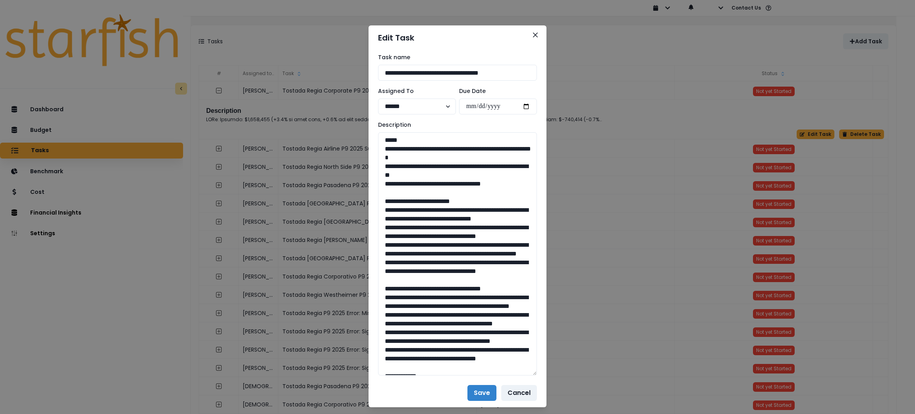
drag, startPoint x: 535, startPoint y: 159, endPoint x: 551, endPoint y: 371, distance: 212.3
click at [551, 371] on div "**********" at bounding box center [457, 207] width 915 height 414
drag, startPoint x: 510, startPoint y: 183, endPoint x: 362, endPoint y: 147, distance: 151.9
click at [362, 147] on div "**********" at bounding box center [457, 207] width 915 height 414
drag, startPoint x: 461, startPoint y: 307, endPoint x: 385, endPoint y: 211, distance: 122.5
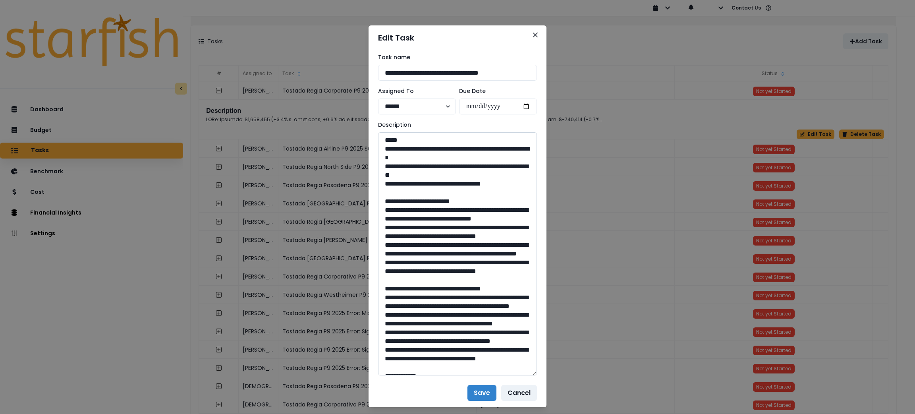
click at [385, 211] on textarea at bounding box center [457, 253] width 159 height 243
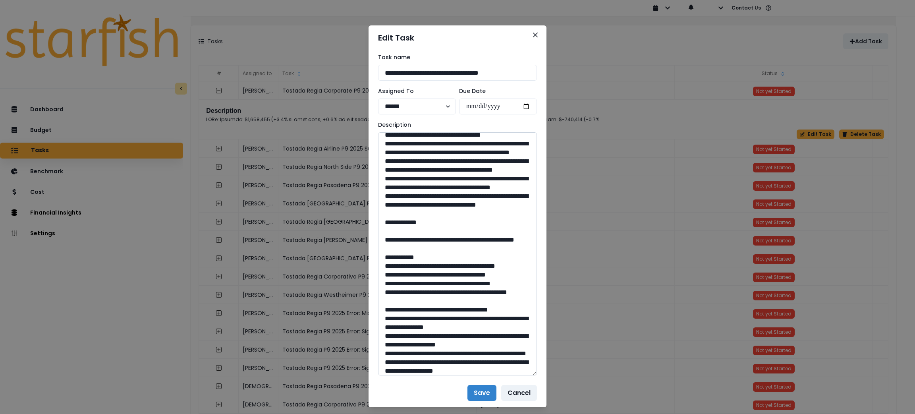
scroll to position [178, 0]
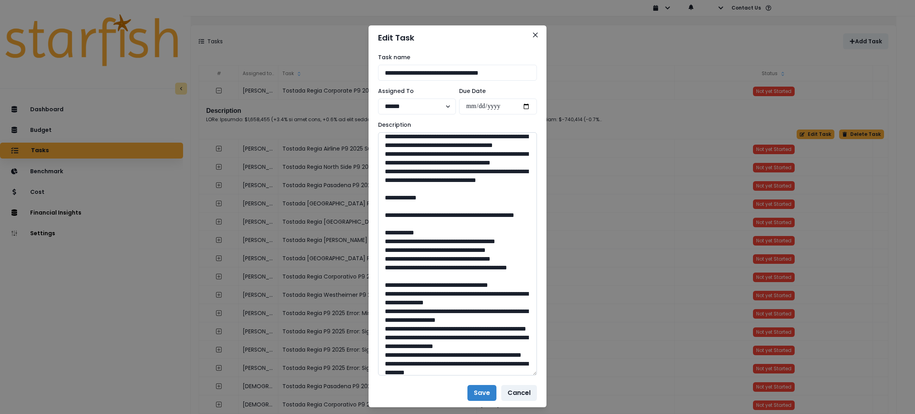
drag, startPoint x: 447, startPoint y: 246, endPoint x: 385, endPoint y: 153, distance: 112.6
click at [385, 153] on textarea at bounding box center [457, 253] width 159 height 243
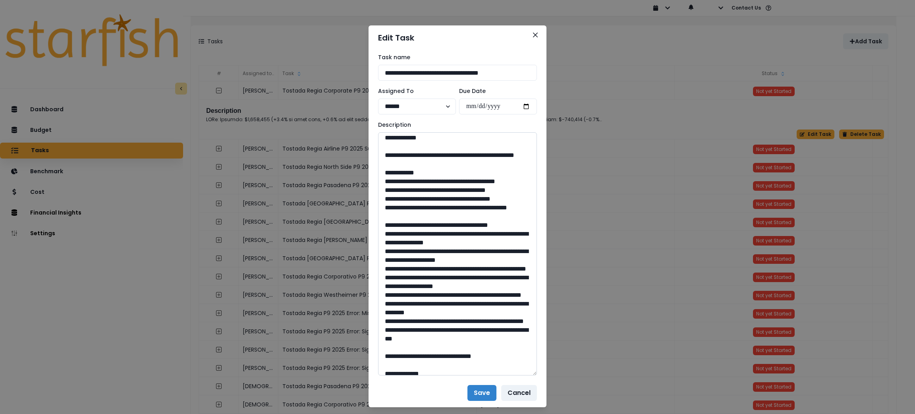
drag, startPoint x: 452, startPoint y: 233, endPoint x: 402, endPoint y: 226, distance: 50.9
click at [402, 226] on textarea at bounding box center [457, 253] width 159 height 243
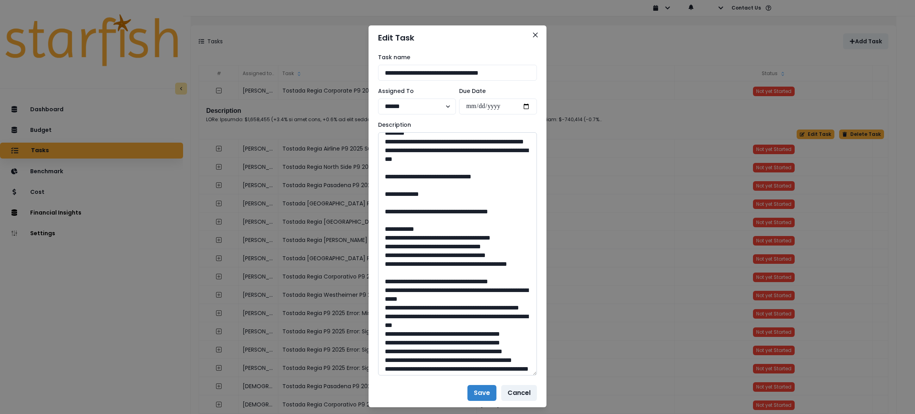
scroll to position [477, 0]
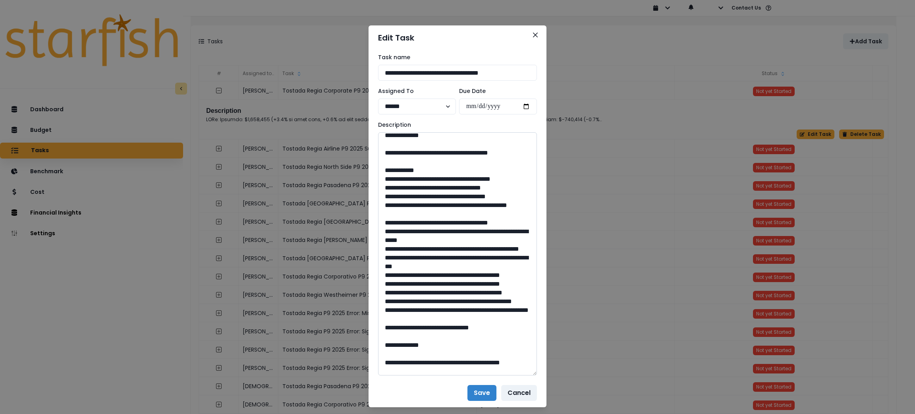
drag, startPoint x: 463, startPoint y: 257, endPoint x: 437, endPoint y: 259, distance: 25.9
click at [437, 259] on textarea at bounding box center [457, 253] width 159 height 243
drag, startPoint x: 423, startPoint y: 300, endPoint x: 404, endPoint y: 292, distance: 20.4
click at [404, 292] on textarea at bounding box center [457, 253] width 159 height 243
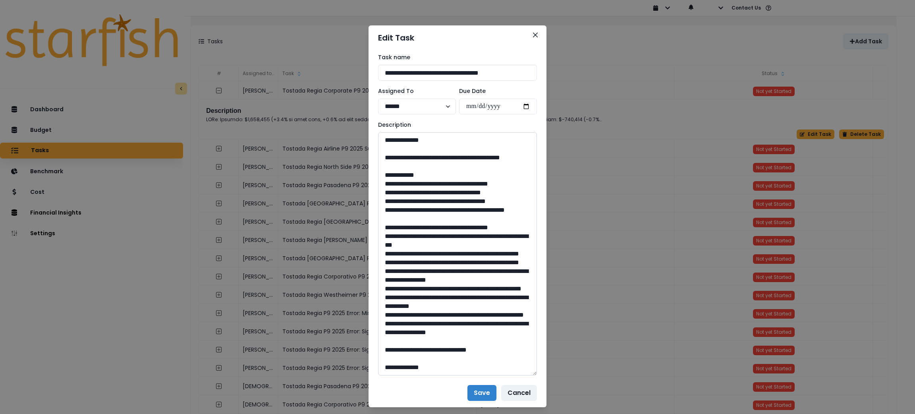
scroll to position [715, 0]
drag, startPoint x: 461, startPoint y: 316, endPoint x: 437, endPoint y: 316, distance: 23.8
click at [437, 316] on textarea at bounding box center [457, 253] width 159 height 243
drag, startPoint x: 417, startPoint y: 297, endPoint x: 404, endPoint y: 290, distance: 15.8
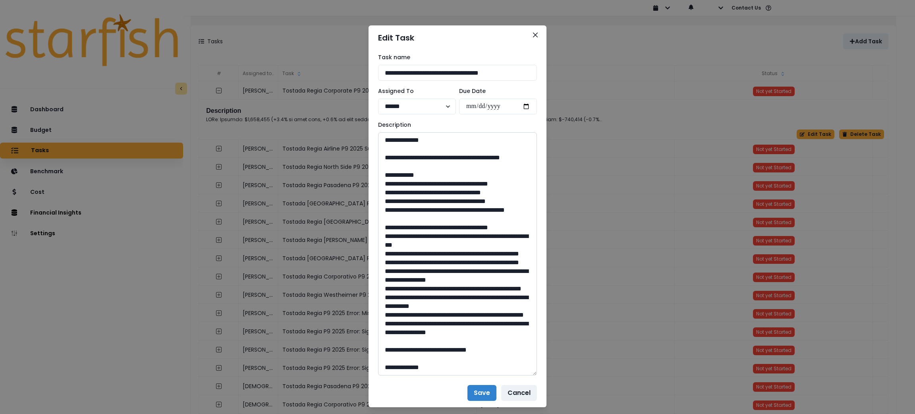
click at [404, 290] on textarea at bounding box center [457, 253] width 159 height 243
drag, startPoint x: 454, startPoint y: 352, endPoint x: 435, endPoint y: 350, distance: 19.6
click at [435, 350] on textarea at bounding box center [457, 253] width 159 height 243
click at [535, 33] on button "Close" at bounding box center [535, 35] width 13 height 13
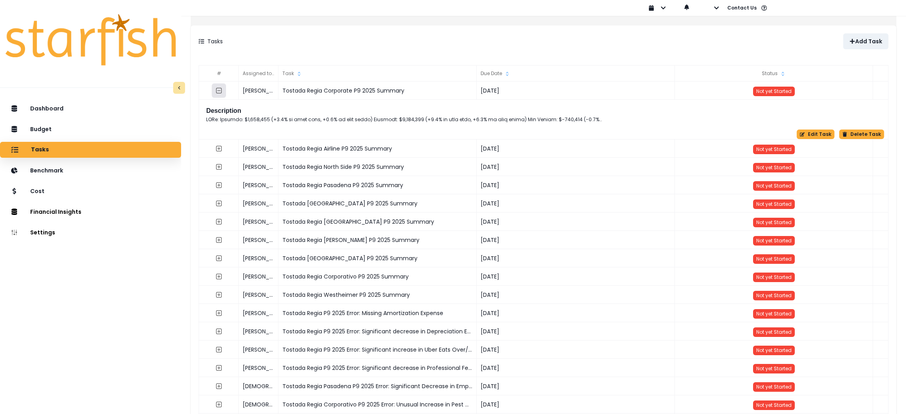
click at [222, 89] on icon "collasped outline" at bounding box center [219, 90] width 6 height 6
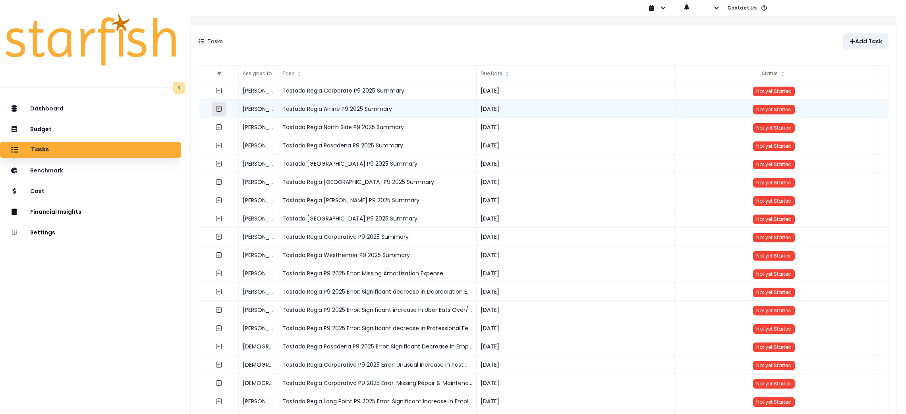
click at [220, 109] on icon "expand outline" at bounding box center [218, 108] width 3 height 3
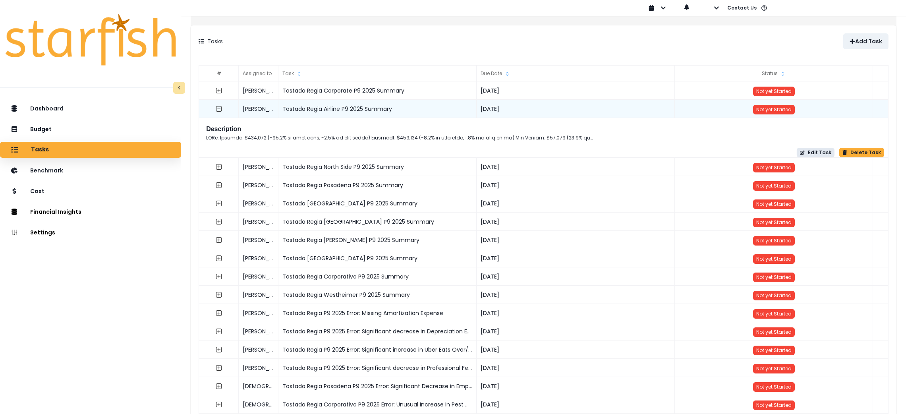
click at [811, 156] on button "Edit Task" at bounding box center [816, 153] width 38 height 10
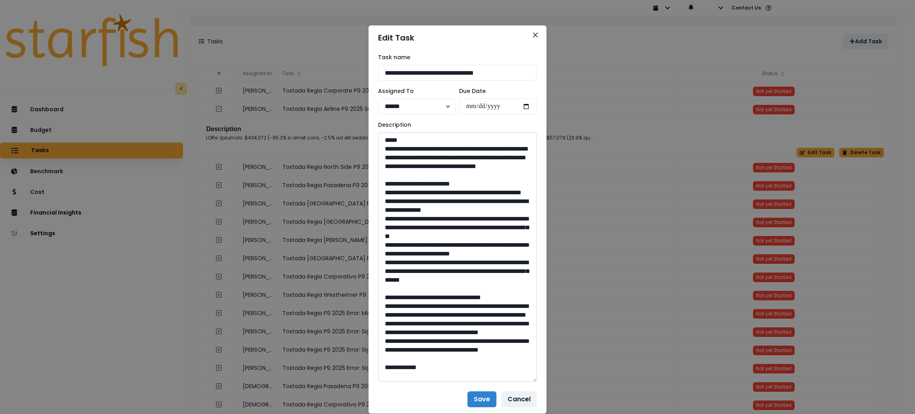
drag, startPoint x: 530, startPoint y: 161, endPoint x: 529, endPoint y: 379, distance: 218.0
click at [529, 379] on textarea at bounding box center [457, 256] width 159 height 249
drag, startPoint x: 501, startPoint y: 185, endPoint x: 370, endPoint y: 147, distance: 136.6
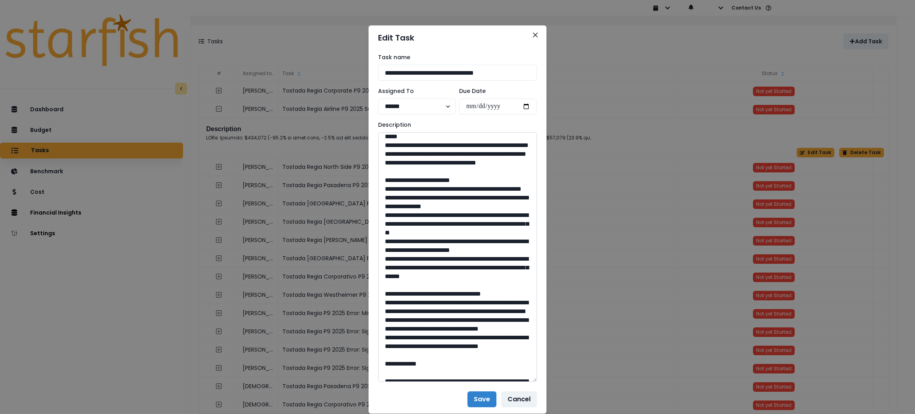
scroll to position [0, 0]
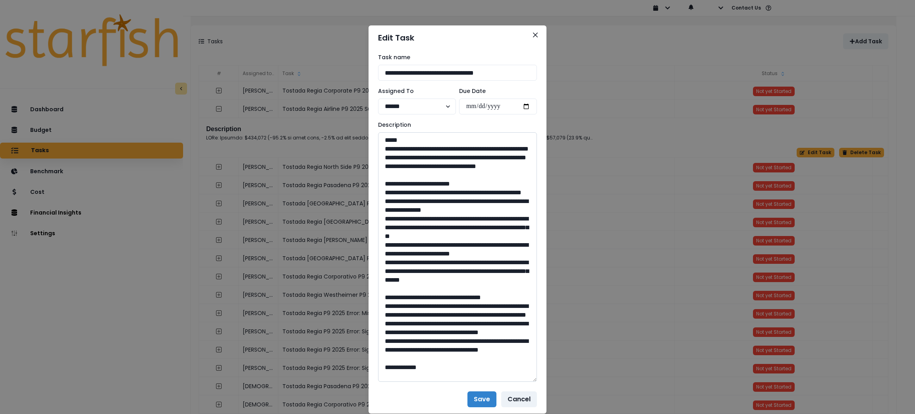
drag, startPoint x: 404, startPoint y: 331, endPoint x: 386, endPoint y: 211, distance: 122.1
click at [386, 211] on textarea at bounding box center [457, 256] width 159 height 249
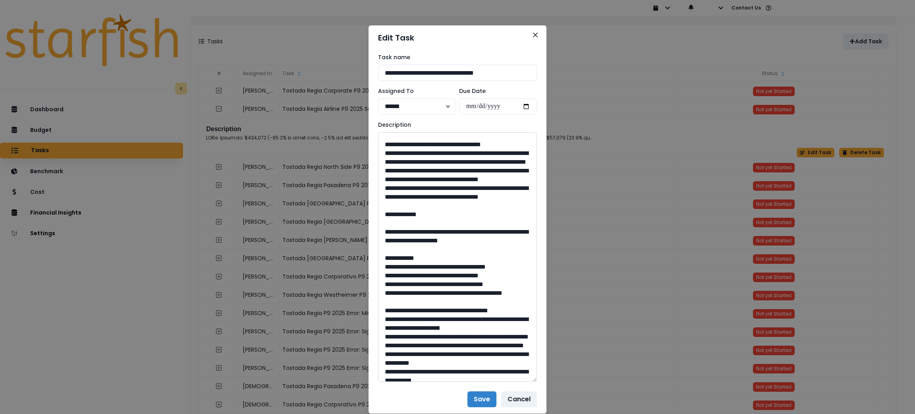
scroll to position [178, 0]
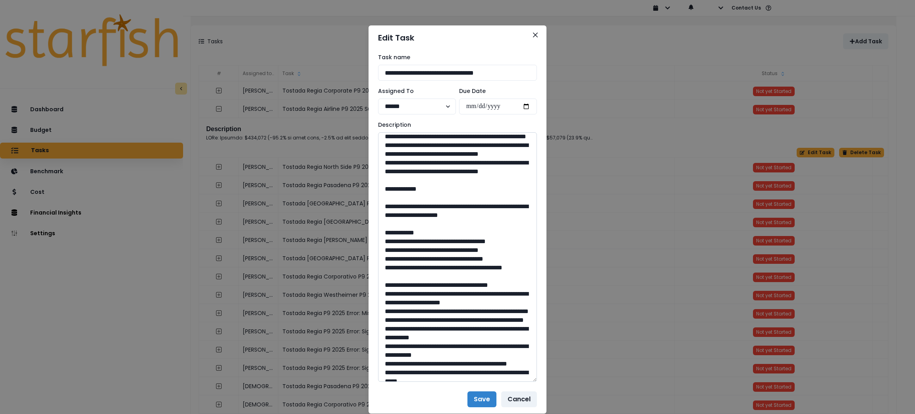
drag, startPoint x: 444, startPoint y: 257, endPoint x: 385, endPoint y: 182, distance: 95.7
click at [385, 182] on textarea at bounding box center [457, 256] width 159 height 249
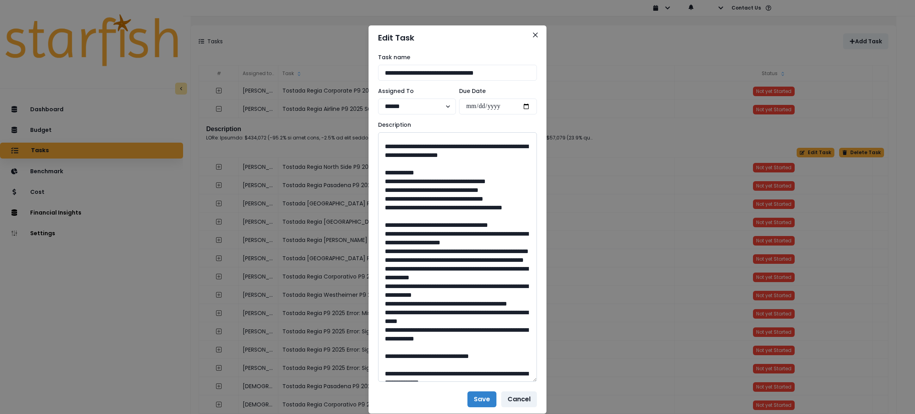
drag, startPoint x: 419, startPoint y: 250, endPoint x: 402, endPoint y: 230, distance: 26.5
click at [402, 230] on textarea at bounding box center [457, 256] width 159 height 249
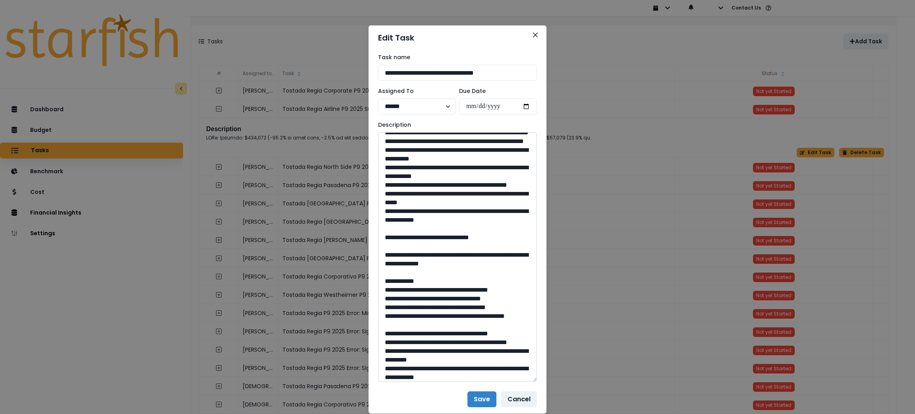
scroll to position [417, 0]
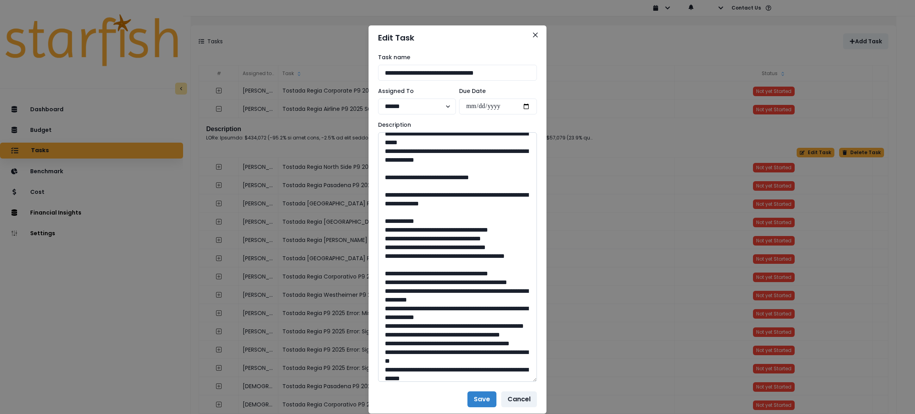
drag, startPoint x: 458, startPoint y: 326, endPoint x: 436, endPoint y: 326, distance: 21.5
click at [436, 326] on textarea at bounding box center [457, 256] width 159 height 249
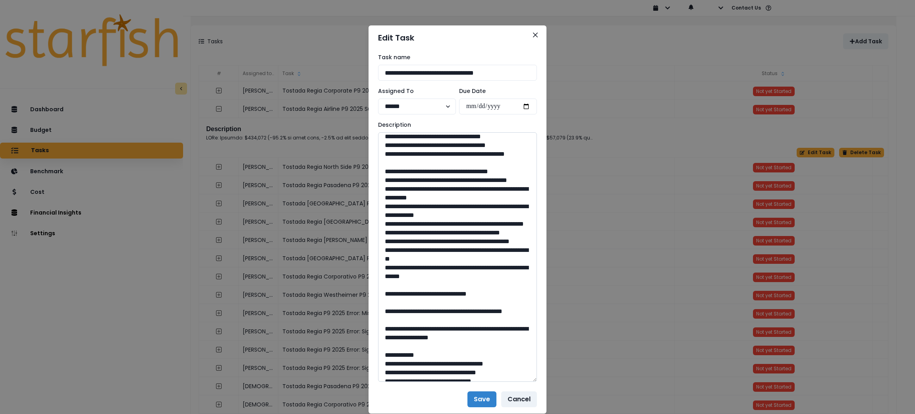
scroll to position [536, 0]
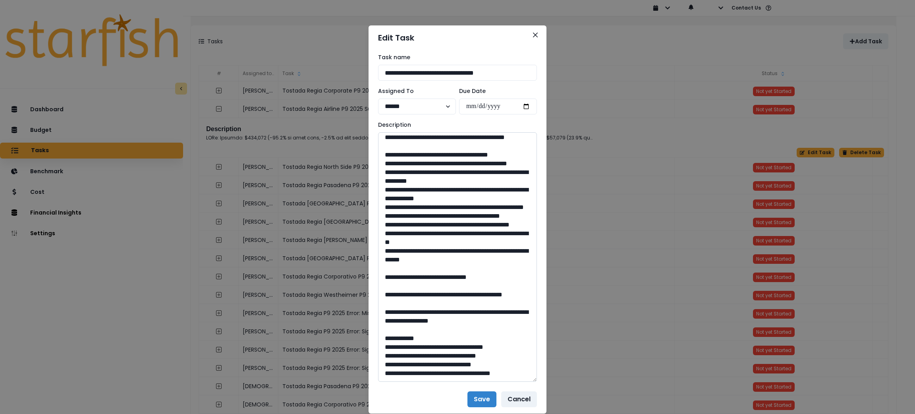
drag, startPoint x: 518, startPoint y: 231, endPoint x: 404, endPoint y: 220, distance: 113.7
click at [404, 220] on textarea at bounding box center [457, 256] width 159 height 249
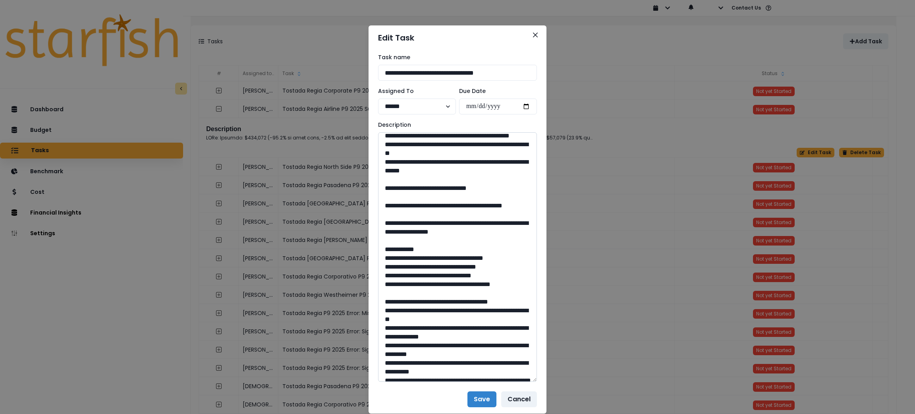
scroll to position [655, 0]
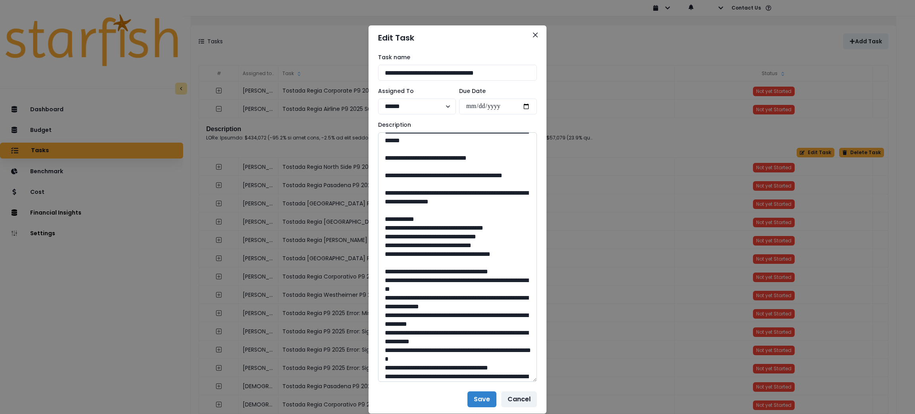
drag, startPoint x: 456, startPoint y: 364, endPoint x: 436, endPoint y: 365, distance: 20.7
click at [436, 365] on textarea at bounding box center [457, 256] width 159 height 249
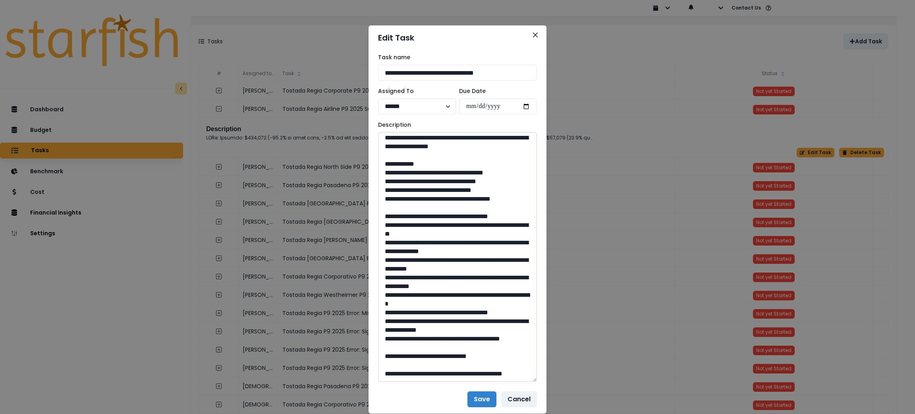
scroll to position [834, 0]
drag, startPoint x: 510, startPoint y: 244, endPoint x: 406, endPoint y: 228, distance: 105.3
click at [406, 228] on textarea at bounding box center [457, 256] width 159 height 249
drag, startPoint x: 458, startPoint y: 347, endPoint x: 435, endPoint y: 347, distance: 22.6
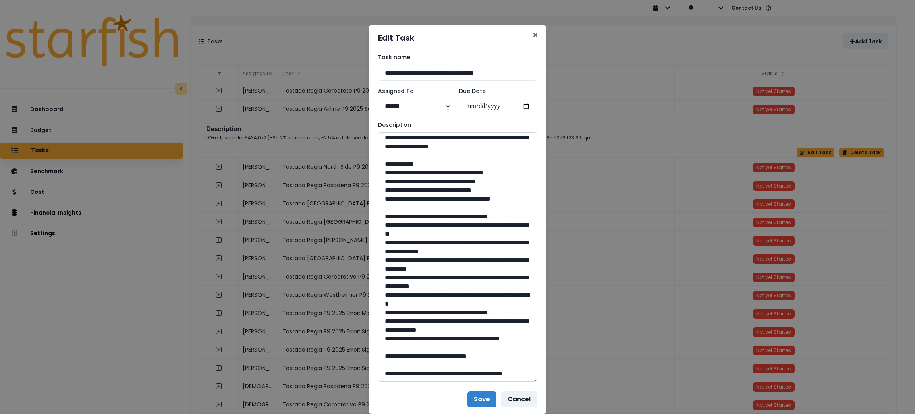
click at [435, 347] on textarea at bounding box center [457, 256] width 159 height 249
click at [533, 37] on icon "Close" at bounding box center [535, 35] width 5 height 5
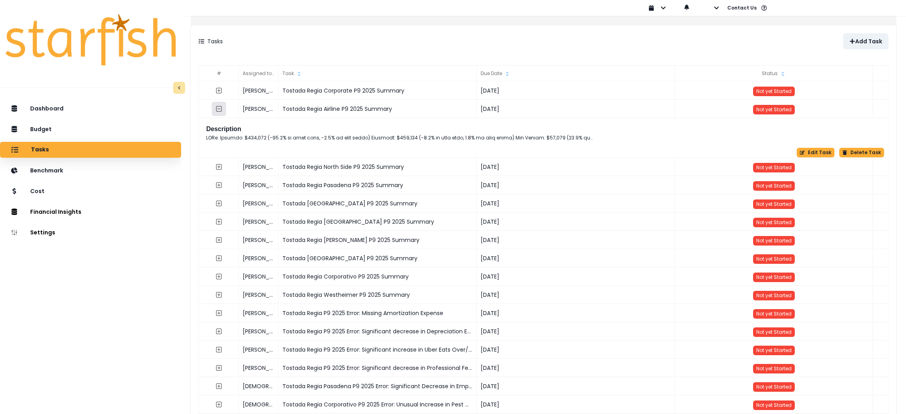
click at [222, 107] on icon "collasped outline" at bounding box center [219, 109] width 6 height 6
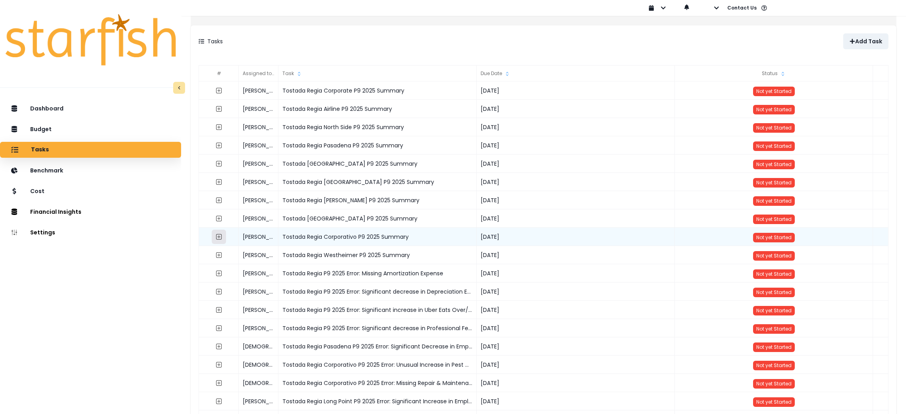
click at [222, 237] on icon "expand outline" at bounding box center [219, 237] width 6 height 6
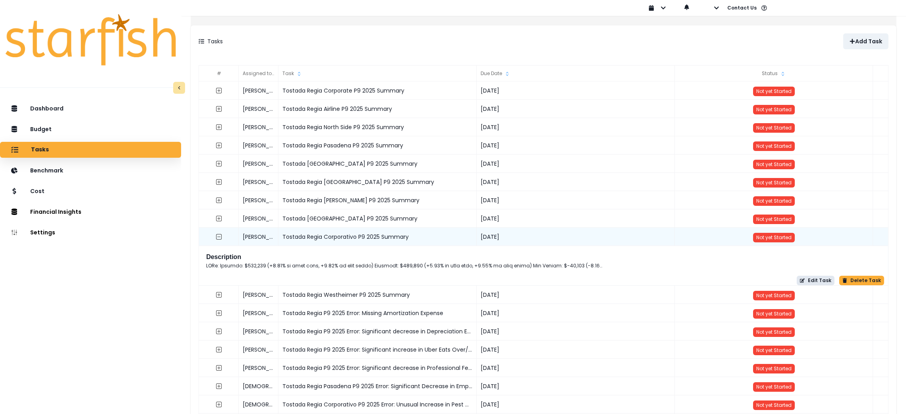
click at [812, 285] on button "Edit Task" at bounding box center [816, 281] width 38 height 10
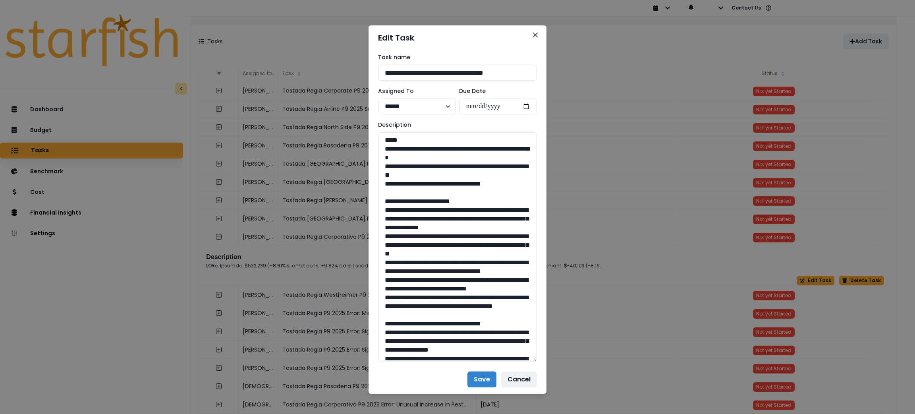
drag, startPoint x: 533, startPoint y: 159, endPoint x: 537, endPoint y: 325, distance: 166.1
click at [539, 365] on div "**********" at bounding box center [458, 207] width 178 height 315
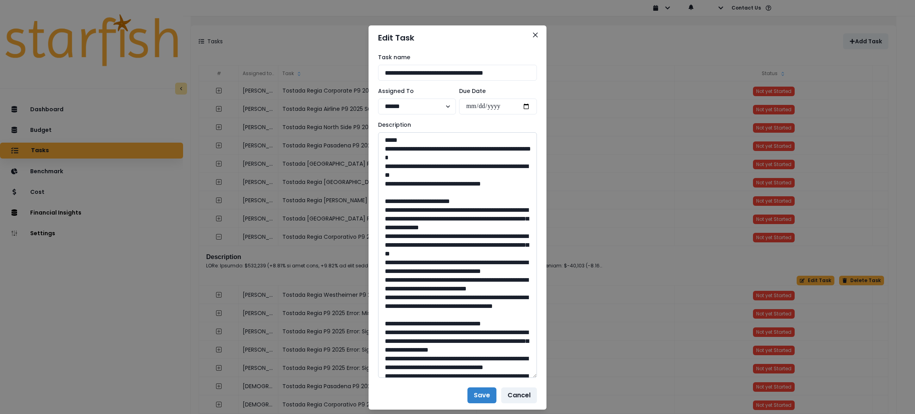
drag, startPoint x: 516, startPoint y: 182, endPoint x: 380, endPoint y: 149, distance: 139.8
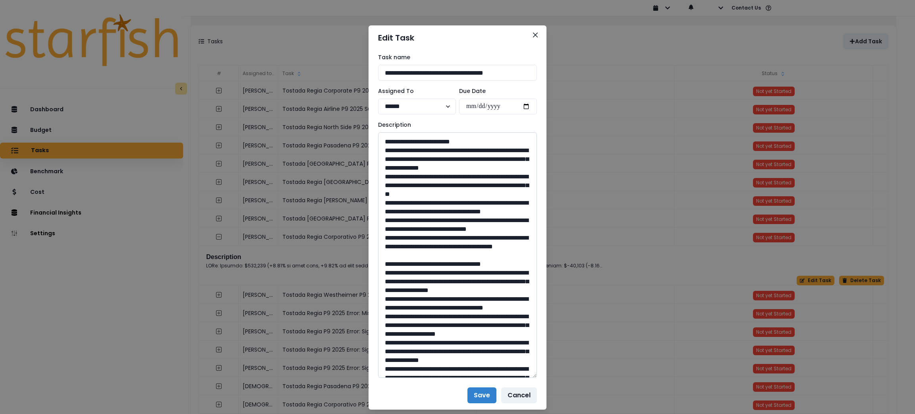
drag, startPoint x: 514, startPoint y: 290, endPoint x: 385, endPoint y: 149, distance: 190.8
click at [385, 149] on textarea at bounding box center [457, 254] width 159 height 245
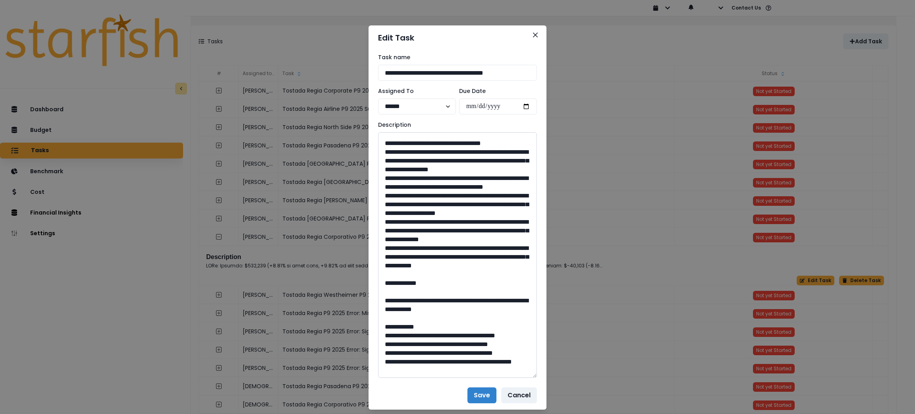
scroll to position [178, 0]
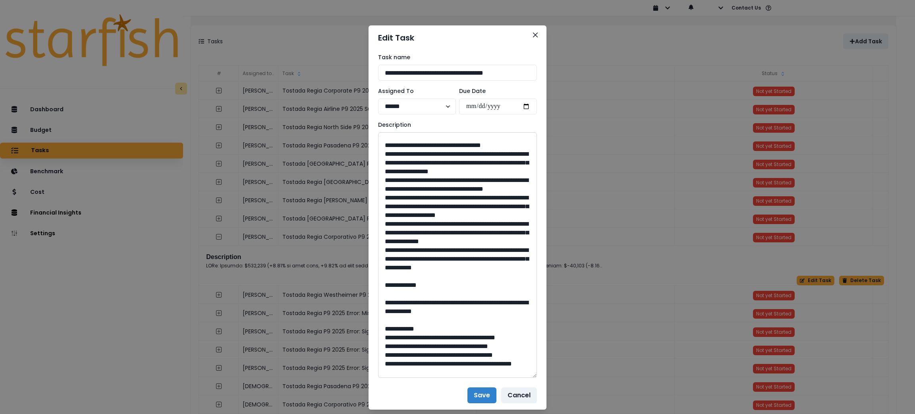
drag, startPoint x: 409, startPoint y: 351, endPoint x: 385, endPoint y: 199, distance: 154.8
click at [385, 199] on textarea at bounding box center [457, 254] width 159 height 245
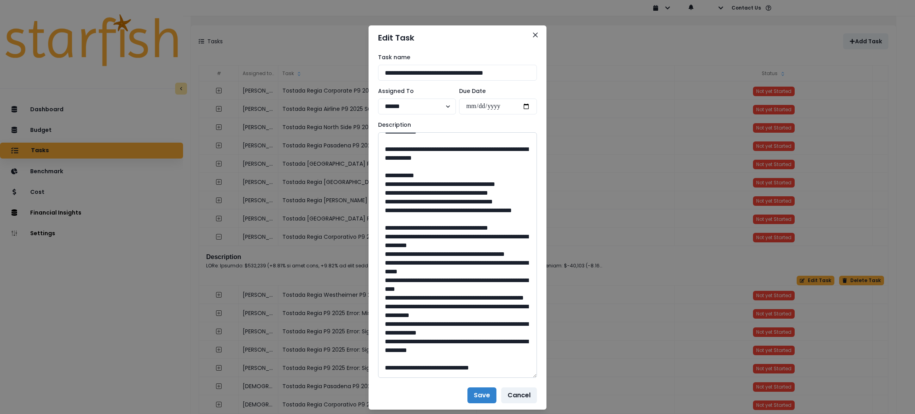
scroll to position [357, 0]
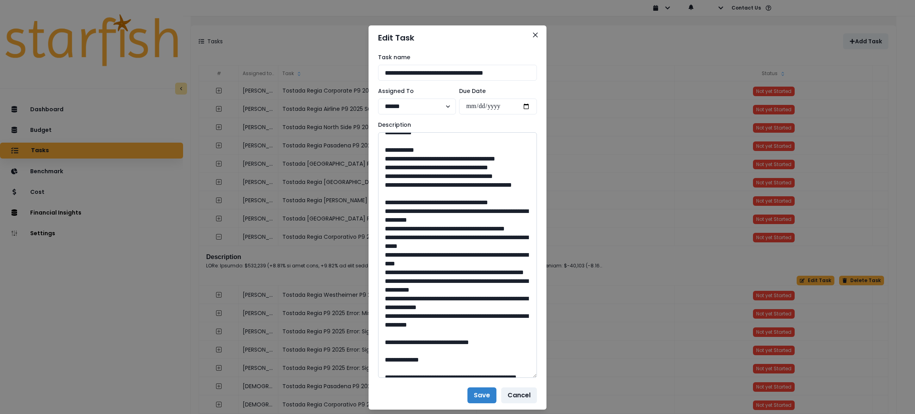
drag, startPoint x: 483, startPoint y: 219, endPoint x: 402, endPoint y: 210, distance: 81.5
click at [402, 210] on textarea at bounding box center [457, 254] width 159 height 245
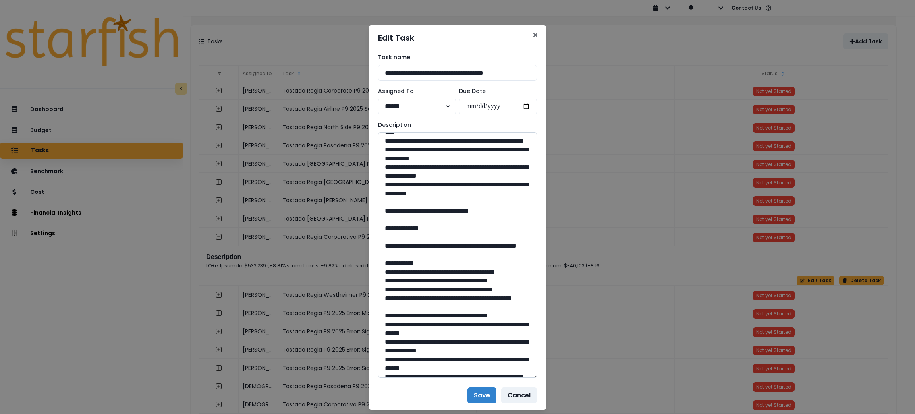
scroll to position [536, 0]
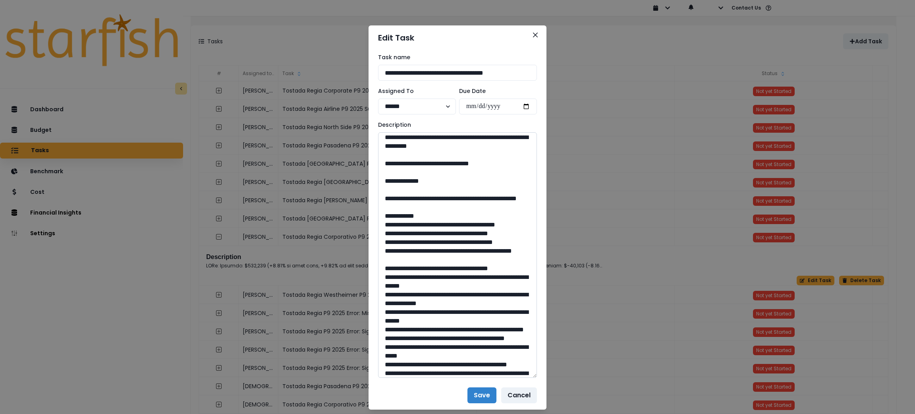
drag, startPoint x: 458, startPoint y: 299, endPoint x: 436, endPoint y: 307, distance: 22.7
click at [436, 307] on textarea at bounding box center [457, 254] width 159 height 245
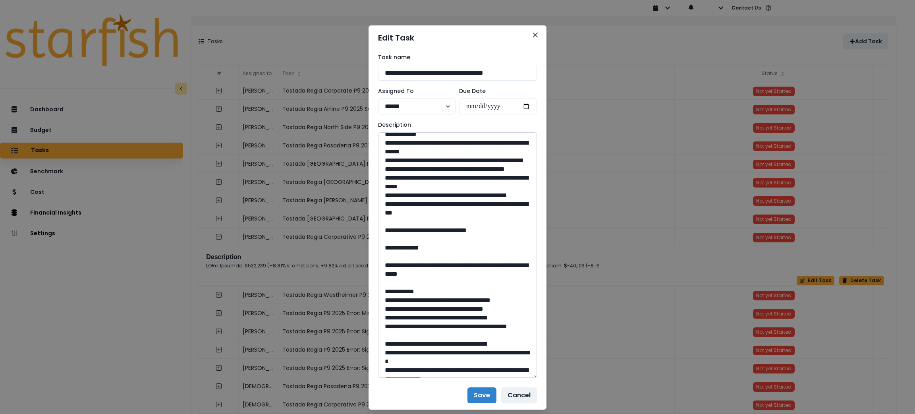
scroll to position [715, 0]
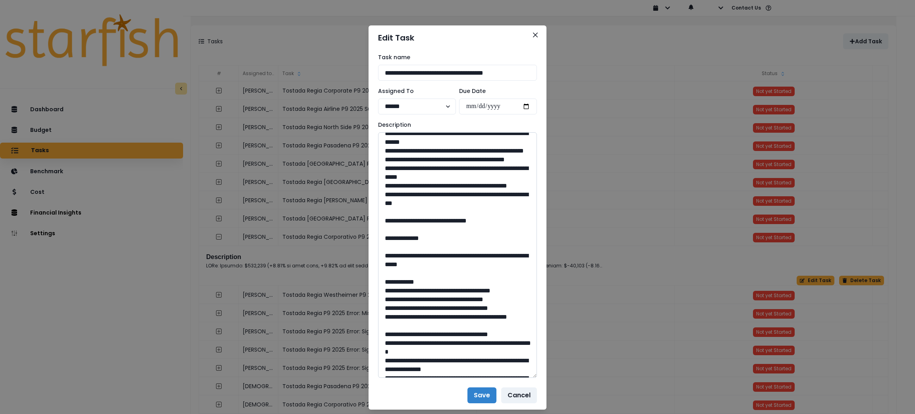
drag, startPoint x: 417, startPoint y: 163, endPoint x: 404, endPoint y: 157, distance: 14.4
click at [404, 157] on textarea at bounding box center [457, 254] width 159 height 245
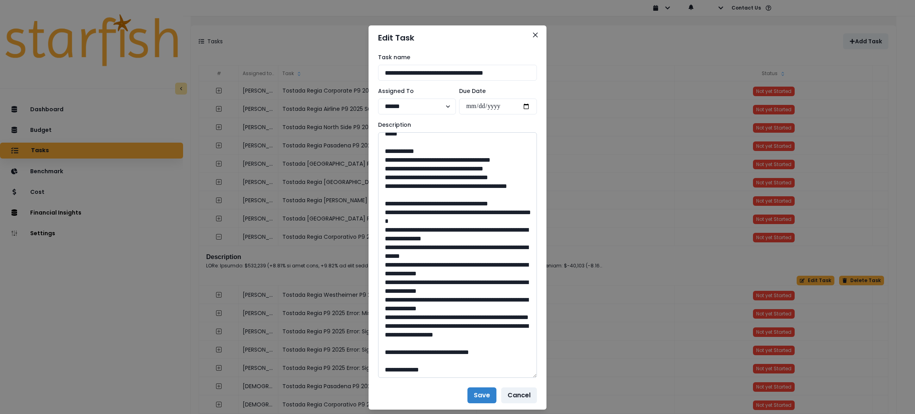
scroll to position [894, 0]
drag, startPoint x: 454, startPoint y: 248, endPoint x: 448, endPoint y: 250, distance: 6.3
click at [448, 250] on textarea at bounding box center [457, 254] width 159 height 245
drag, startPoint x: 460, startPoint y: 250, endPoint x: 437, endPoint y: 252, distance: 22.3
click at [437, 252] on textarea at bounding box center [457, 254] width 159 height 245
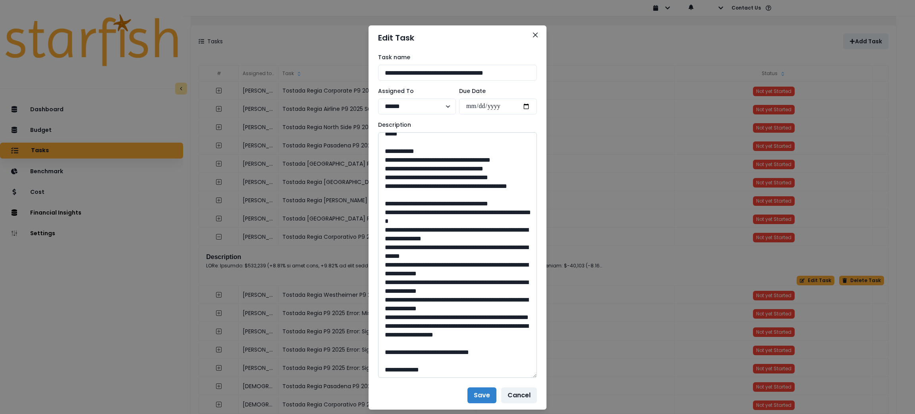
scroll to position [953, 0]
drag, startPoint x: 485, startPoint y: 233, endPoint x: 405, endPoint y: 226, distance: 80.1
click at [405, 226] on textarea at bounding box center [457, 254] width 159 height 245
click at [463, 352] on textarea at bounding box center [457, 254] width 159 height 245
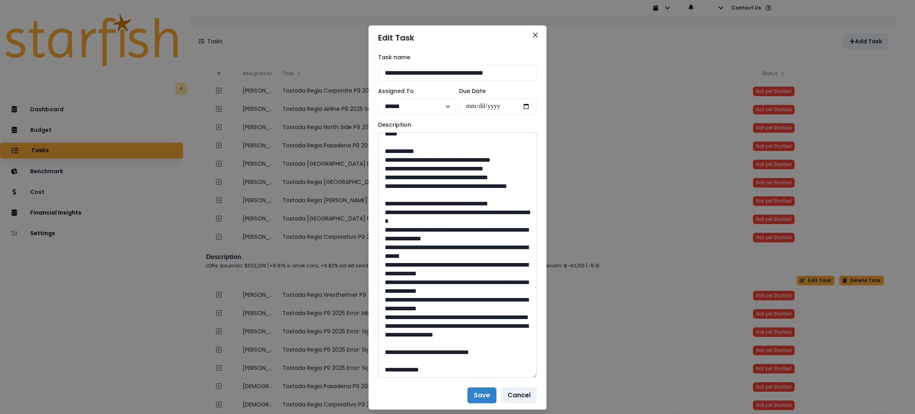
drag, startPoint x: 460, startPoint y: 351, endPoint x: 435, endPoint y: 351, distance: 25.0
click at [435, 351] on textarea at bounding box center [457, 254] width 159 height 245
click at [533, 37] on icon "Close" at bounding box center [535, 35] width 5 height 5
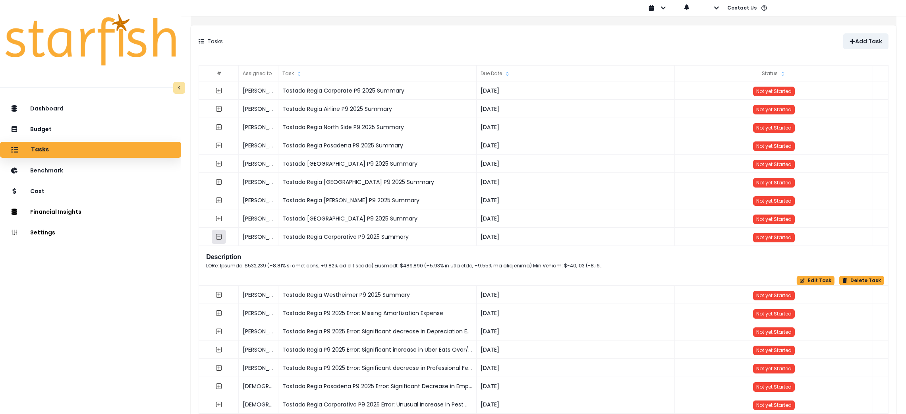
click at [222, 238] on icon "collasped outline" at bounding box center [219, 237] width 6 height 6
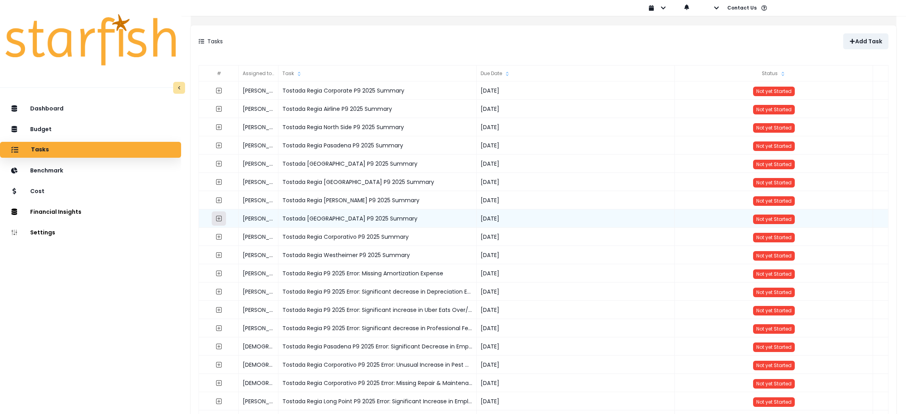
click at [222, 219] on icon "expand outline" at bounding box center [219, 218] width 6 height 6
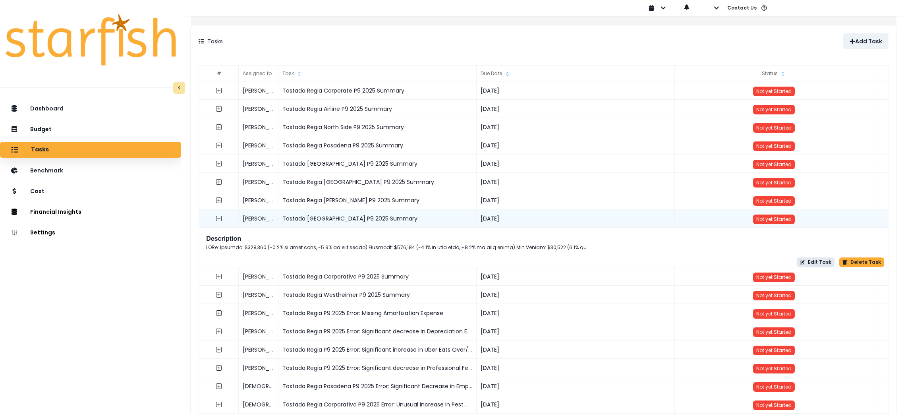
click at [804, 262] on button "Edit Task" at bounding box center [816, 262] width 38 height 10
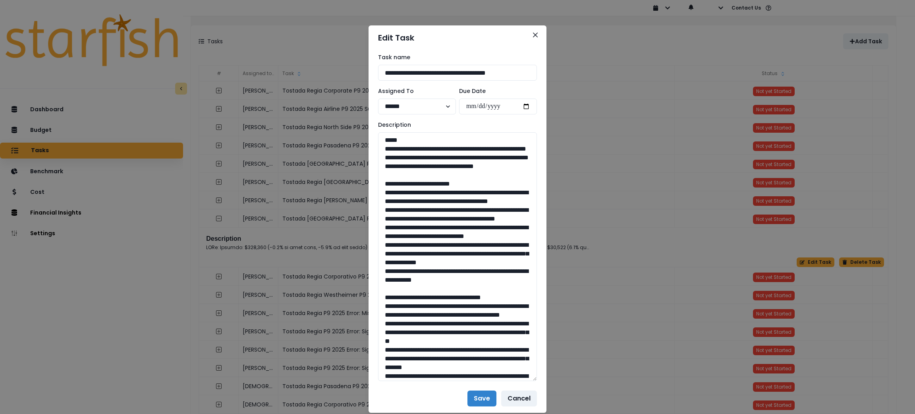
drag, startPoint x: 531, startPoint y: 158, endPoint x: 549, endPoint y: 377, distance: 220.0
click at [548, 387] on div "**********" at bounding box center [457, 207] width 915 height 414
drag, startPoint x: 506, startPoint y: 183, endPoint x: 380, endPoint y: 150, distance: 130.0
drag, startPoint x: 499, startPoint y: 331, endPoint x: 387, endPoint y: 210, distance: 165.3
click at [387, 210] on textarea at bounding box center [457, 262] width 159 height 261
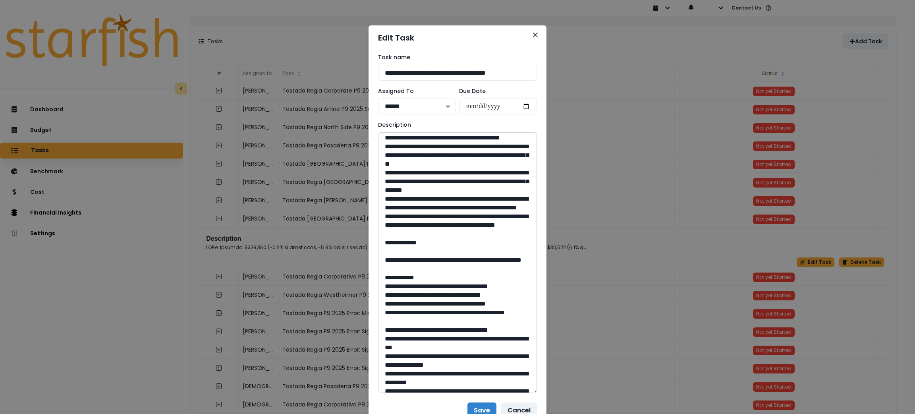
scroll to position [178, 0]
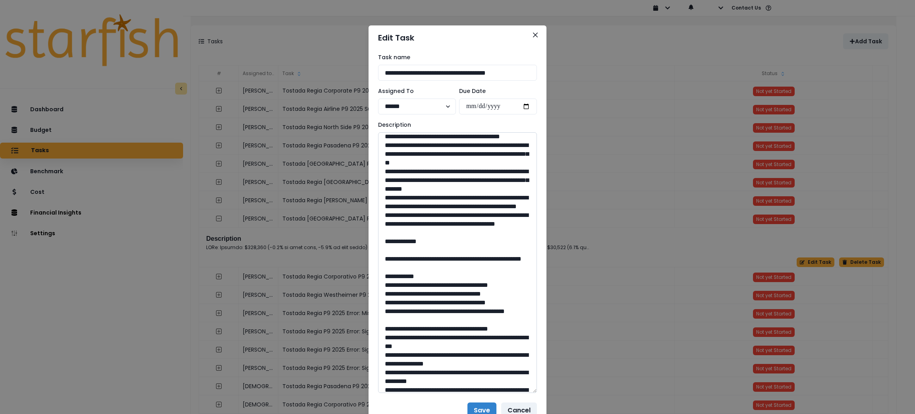
drag, startPoint x: 464, startPoint y: 317, endPoint x: 385, endPoint y: 182, distance: 155.6
click at [385, 182] on textarea at bounding box center [457, 262] width 159 height 261
click at [425, 269] on textarea at bounding box center [457, 262] width 159 height 261
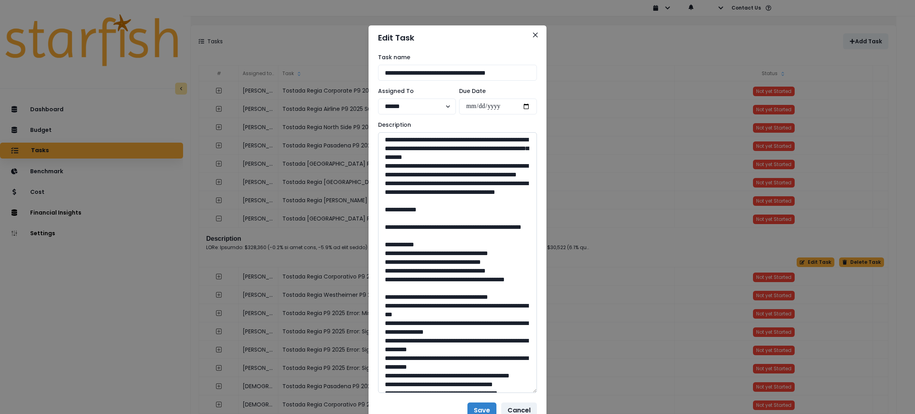
scroll to position [238, 0]
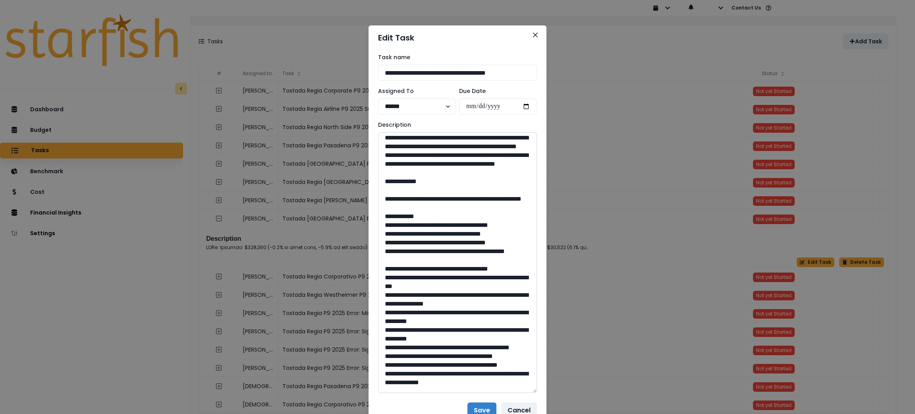
drag, startPoint x: 440, startPoint y: 303, endPoint x: 402, endPoint y: 292, distance: 39.1
click at [402, 292] on textarea at bounding box center [457, 262] width 159 height 261
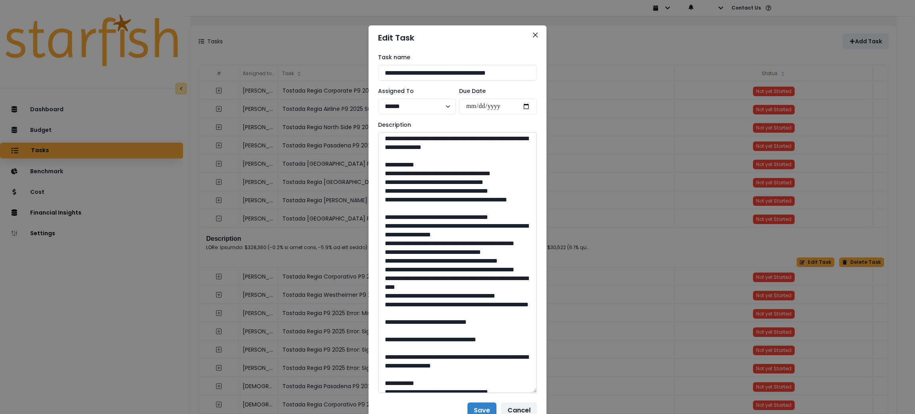
scroll to position [536, 0]
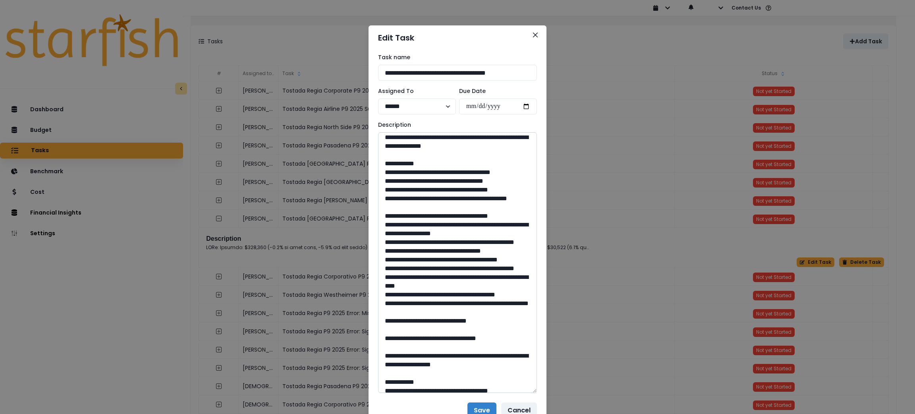
drag, startPoint x: 456, startPoint y: 251, endPoint x: 437, endPoint y: 250, distance: 18.7
click at [437, 250] on textarea at bounding box center [457, 262] width 159 height 261
drag, startPoint x: 504, startPoint y: 293, endPoint x: 404, endPoint y: 282, distance: 99.9
click at [404, 282] on textarea at bounding box center [457, 262] width 159 height 261
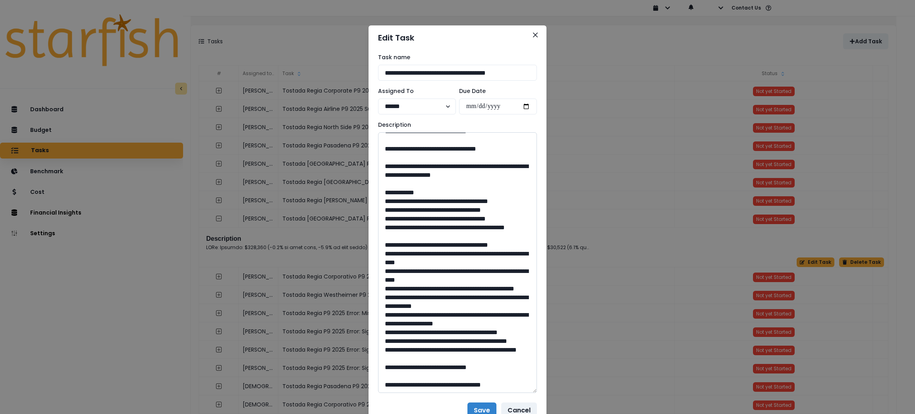
scroll to position [774, 0]
drag, startPoint x: 459, startPoint y: 317, endPoint x: 436, endPoint y: 318, distance: 22.3
click at [436, 318] on textarea at bounding box center [457, 262] width 159 height 261
drag, startPoint x: 431, startPoint y: 250, endPoint x: 404, endPoint y: 233, distance: 31.3
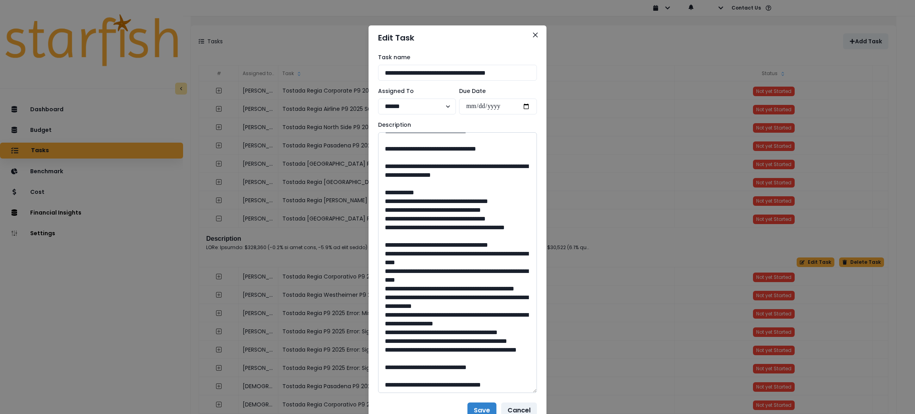
click at [404, 233] on textarea at bounding box center [457, 262] width 159 height 261
drag, startPoint x: 454, startPoint y: 367, endPoint x: 435, endPoint y: 367, distance: 19.1
click at [435, 367] on textarea at bounding box center [457, 262] width 159 height 261
click at [533, 33] on icon "Close" at bounding box center [535, 35] width 5 height 5
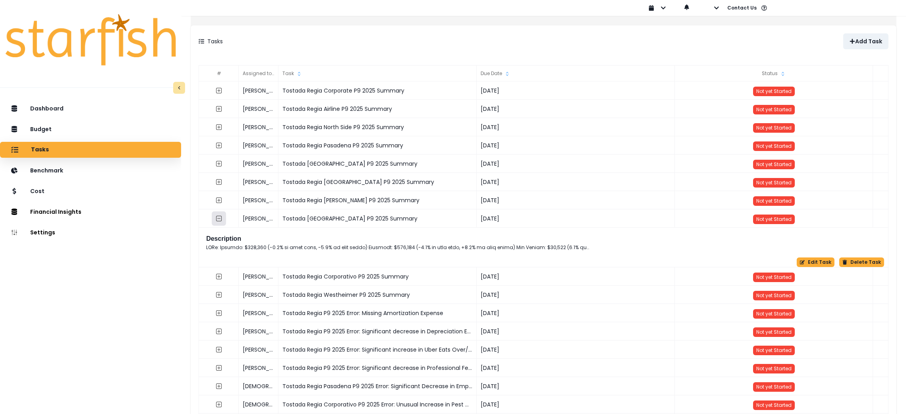
click at [222, 221] on icon "collasped outline" at bounding box center [219, 219] width 6 height 6
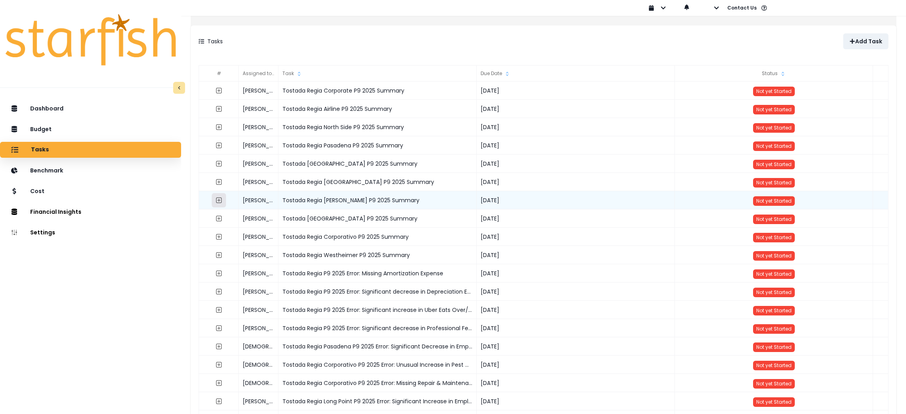
click at [222, 197] on icon "expand outline" at bounding box center [219, 200] width 6 height 6
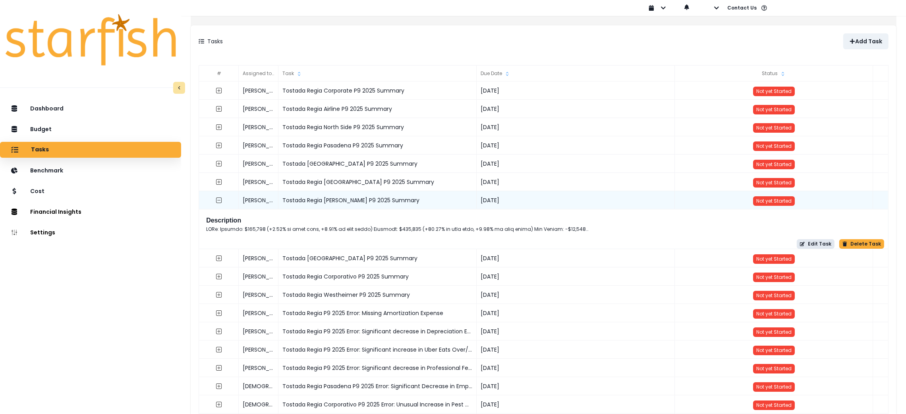
click at [819, 244] on button "Edit Task" at bounding box center [816, 244] width 38 height 10
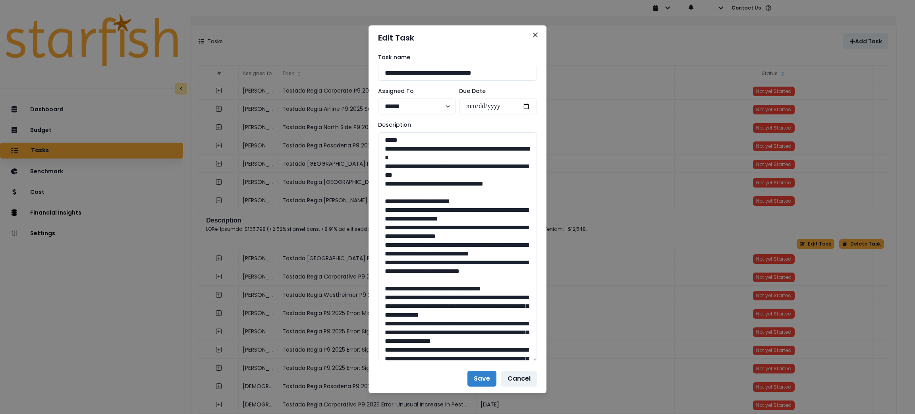
drag, startPoint x: 530, startPoint y: 157, endPoint x: 559, endPoint y: 346, distance: 190.9
click at [566, 362] on div "**********" at bounding box center [457, 207] width 915 height 414
drag, startPoint x: 516, startPoint y: 185, endPoint x: 379, endPoint y: 152, distance: 141.6
drag, startPoint x: 418, startPoint y: 306, endPoint x: 385, endPoint y: 210, distance: 101.9
click at [385, 210] on textarea at bounding box center [457, 250] width 159 height 237
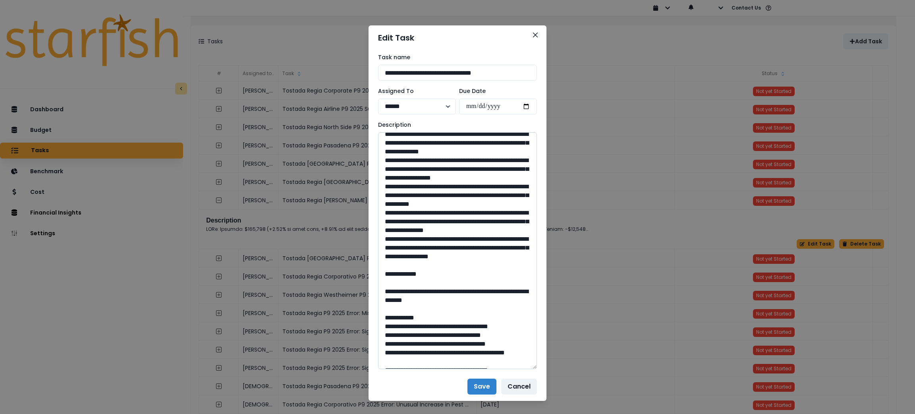
scroll to position [178, 0]
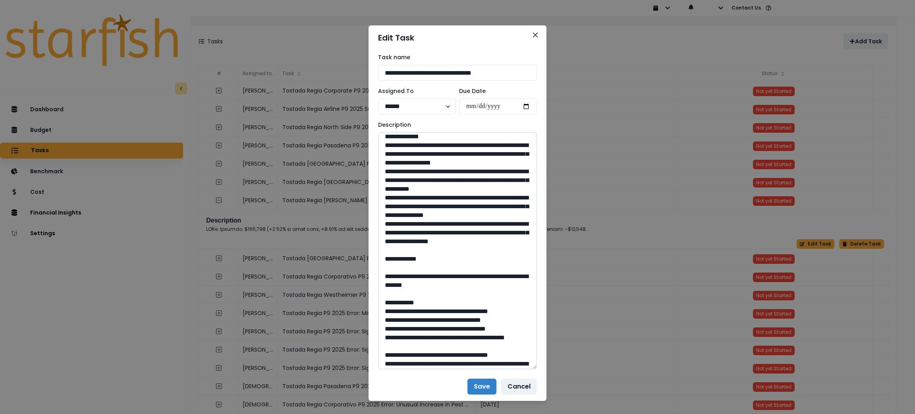
drag, startPoint x: 448, startPoint y: 317, endPoint x: 388, endPoint y: 152, distance: 175.5
click at [388, 152] on textarea at bounding box center [457, 250] width 159 height 237
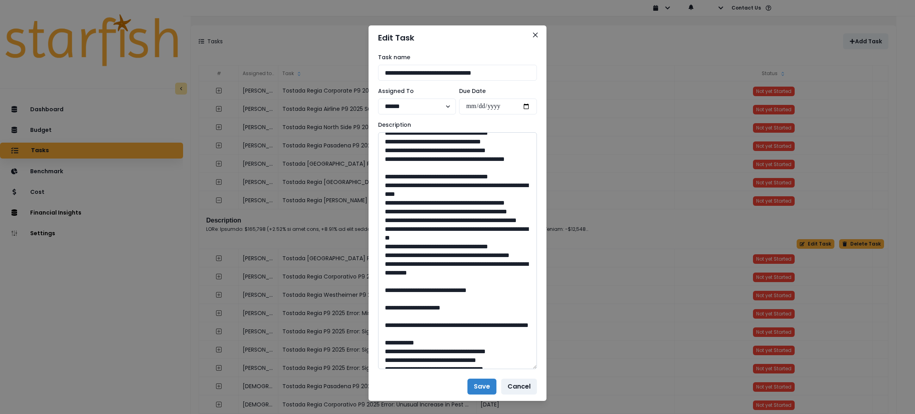
scroll to position [357, 0]
drag, startPoint x: 479, startPoint y: 182, endPoint x: 402, endPoint y: 175, distance: 77.4
click at [402, 175] on textarea at bounding box center [457, 250] width 159 height 237
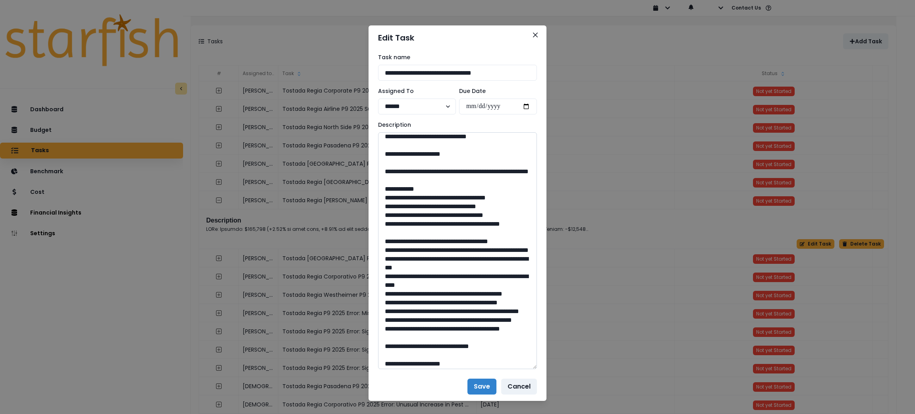
scroll to position [536, 0]
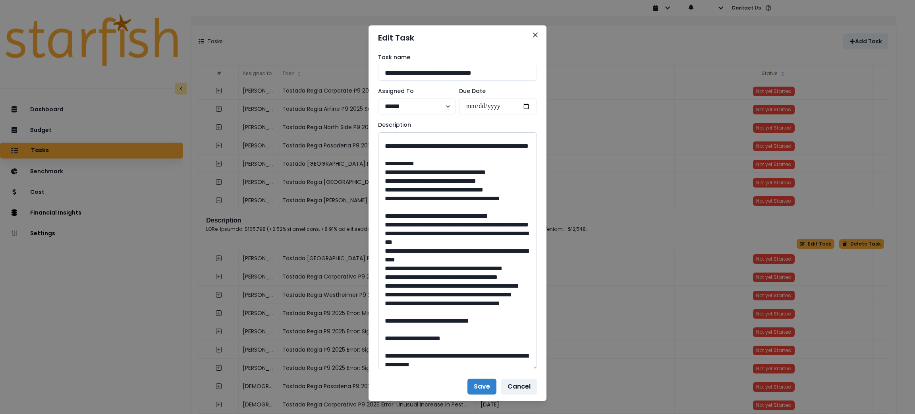
drag, startPoint x: 457, startPoint y: 239, endPoint x: 437, endPoint y: 243, distance: 20.3
click at [437, 243] on textarea at bounding box center [457, 250] width 159 height 237
drag, startPoint x: 444, startPoint y: 289, endPoint x: 404, endPoint y: 275, distance: 43.2
click at [404, 275] on textarea at bounding box center [457, 250] width 159 height 237
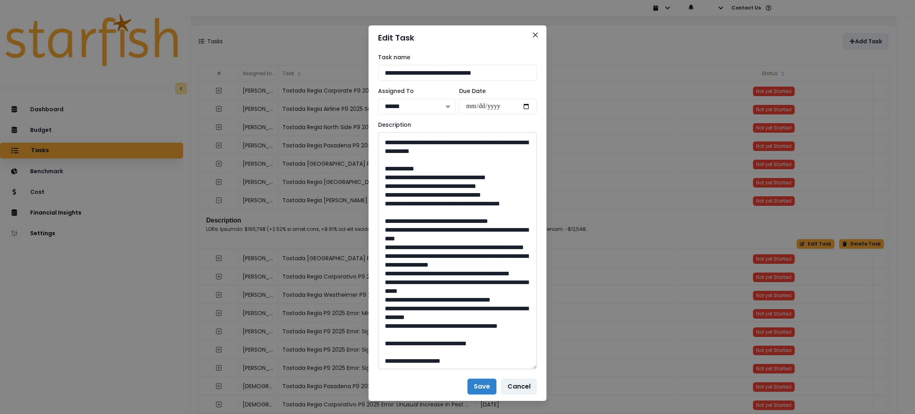
scroll to position [774, 0]
drag, startPoint x: 461, startPoint y: 286, endPoint x: 435, endPoint y: 291, distance: 26.6
click at [435, 291] on textarea at bounding box center [457, 250] width 159 height 237
drag, startPoint x: 492, startPoint y: 213, endPoint x: 405, endPoint y: 206, distance: 87.3
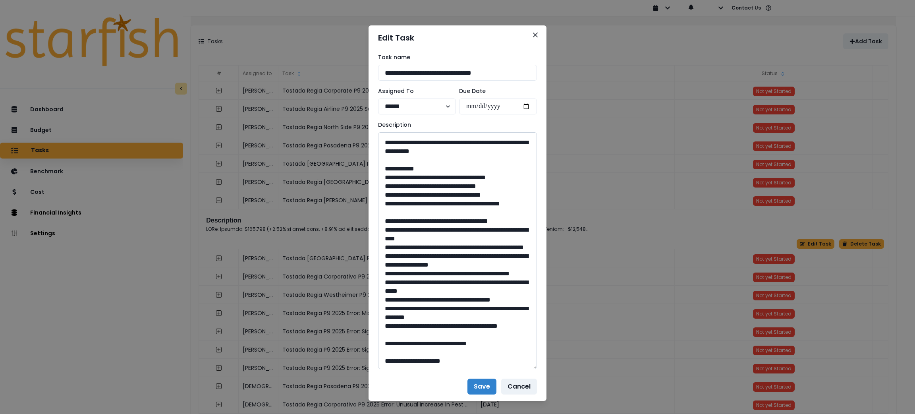
click at [405, 206] on textarea at bounding box center [457, 250] width 159 height 237
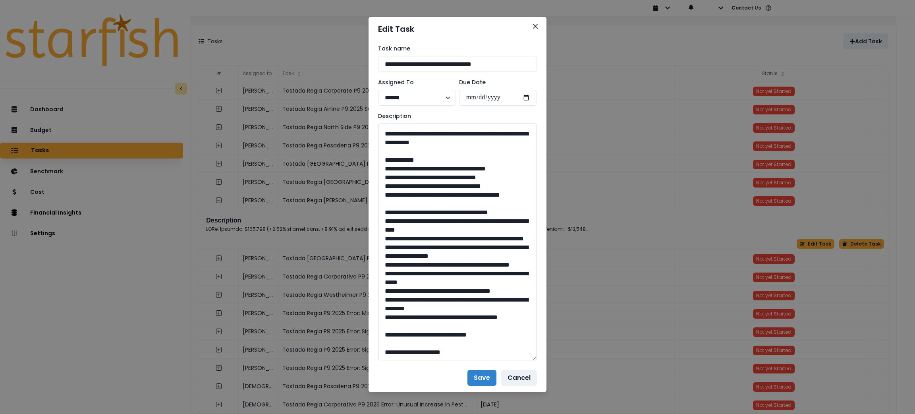
scroll to position [12, 0]
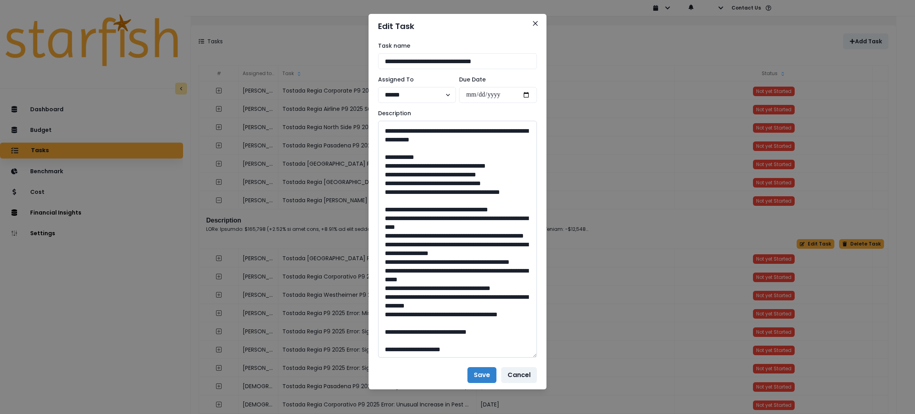
drag, startPoint x: 457, startPoint y: 333, endPoint x: 435, endPoint y: 332, distance: 21.8
click at [435, 332] on textarea at bounding box center [457, 239] width 159 height 237
click at [529, 25] on button "Close" at bounding box center [535, 23] width 13 height 13
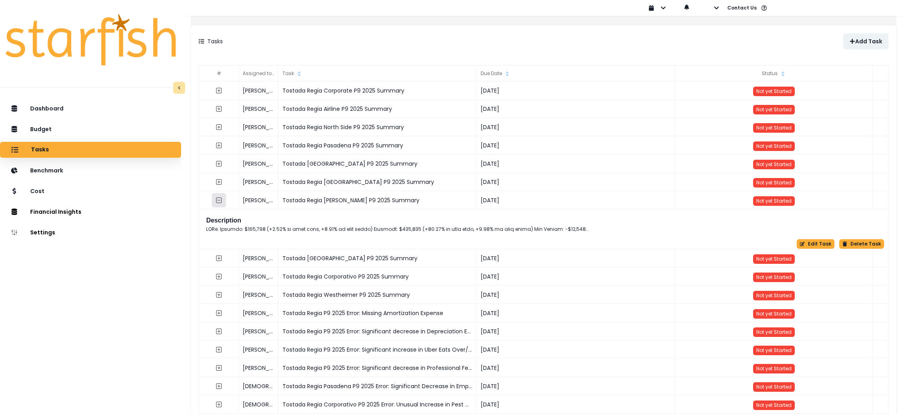
click at [222, 199] on icon "collasped outline" at bounding box center [219, 200] width 6 height 6
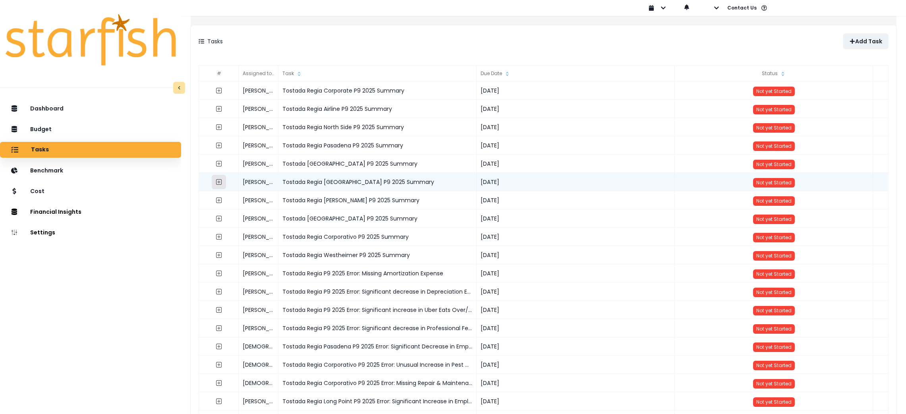
click at [222, 183] on button "button" at bounding box center [219, 182] width 14 height 14
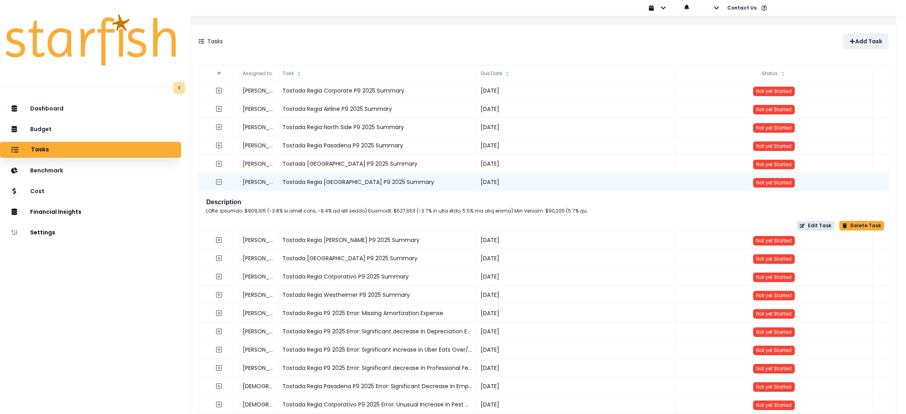
click at [814, 228] on button "Edit Task" at bounding box center [816, 226] width 38 height 10
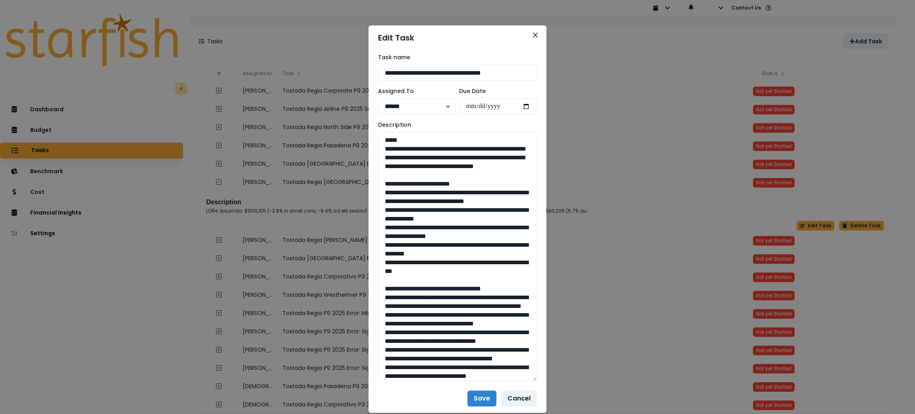
drag, startPoint x: 533, startPoint y: 160, endPoint x: 559, endPoint y: 377, distance: 219.2
click at [559, 377] on div "**********" at bounding box center [457, 207] width 915 height 414
drag, startPoint x: 504, startPoint y: 185, endPoint x: 379, endPoint y: 151, distance: 129.4
drag, startPoint x: 473, startPoint y: 305, endPoint x: 386, endPoint y: 213, distance: 126.7
click at [386, 213] on textarea at bounding box center [457, 256] width 159 height 249
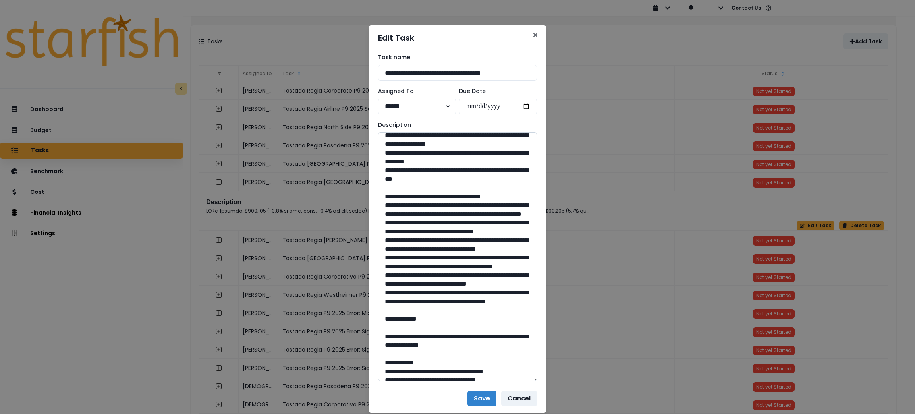
scroll to position [119, 0]
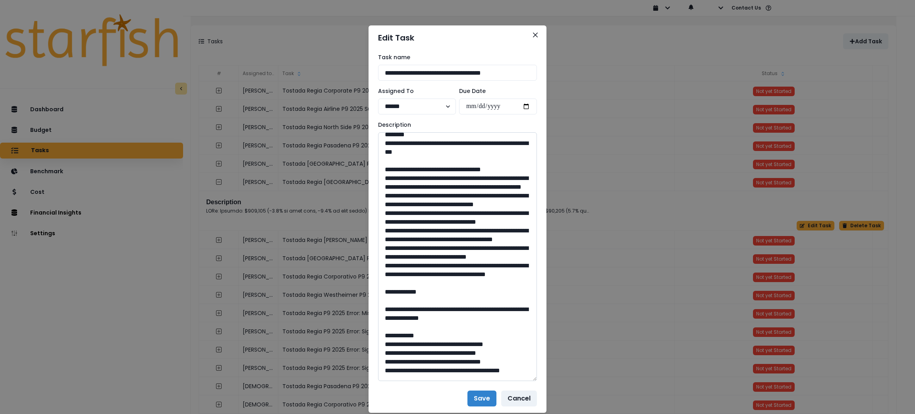
drag, startPoint x: 387, startPoint y: 213, endPoint x: 463, endPoint y: 275, distance: 98.0
click at [463, 275] on textarea at bounding box center [457, 256] width 159 height 249
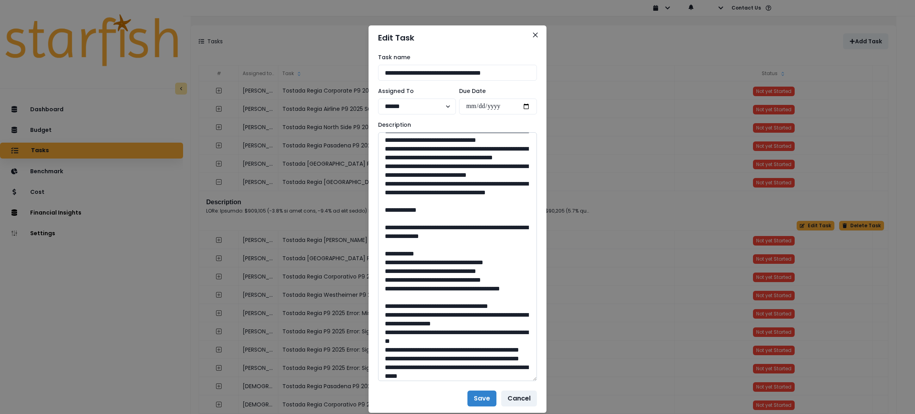
scroll to position [238, 0]
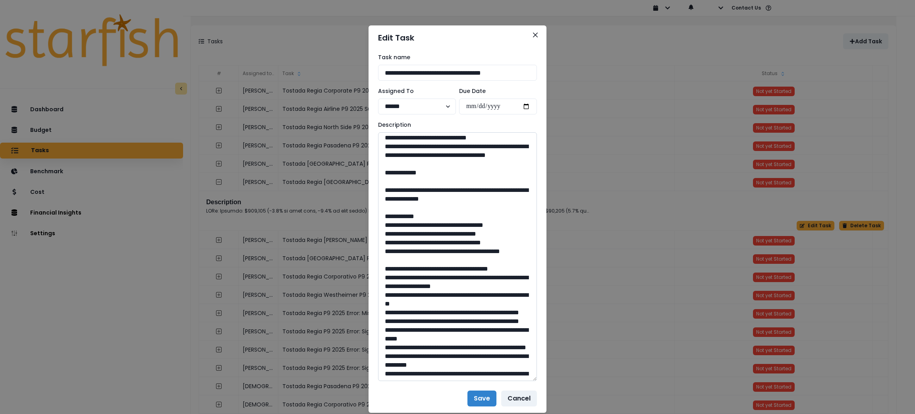
click at [448, 244] on textarea at bounding box center [457, 256] width 159 height 249
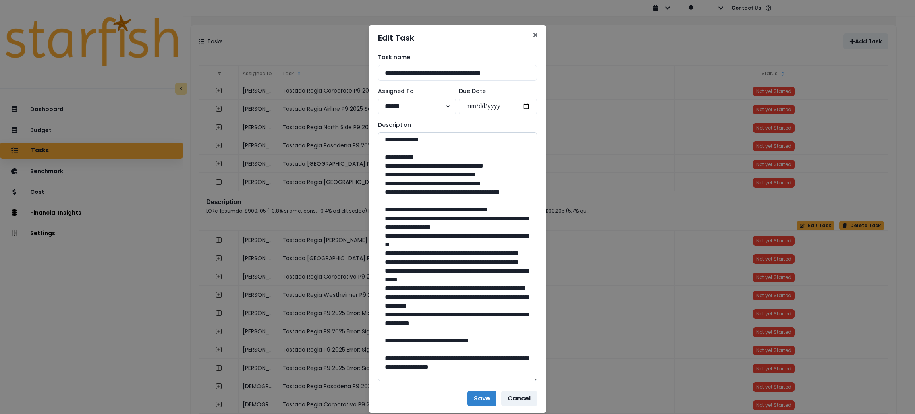
drag, startPoint x: 509, startPoint y: 228, endPoint x: 401, endPoint y: 222, distance: 108.2
click at [401, 222] on textarea at bounding box center [457, 256] width 159 height 249
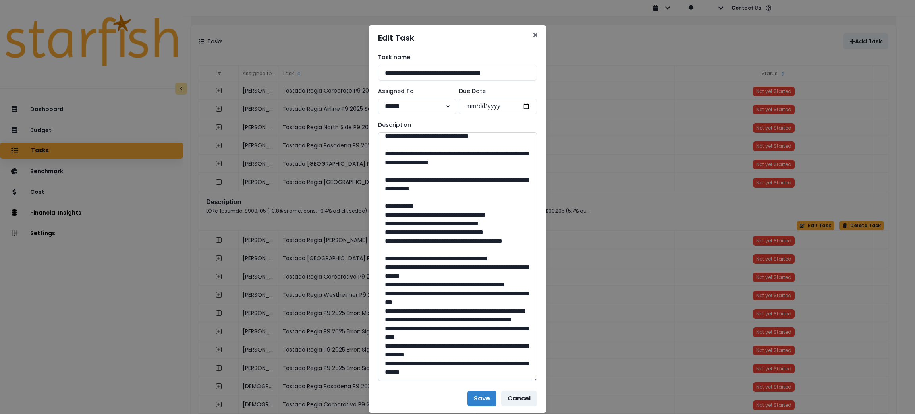
scroll to position [536, 0]
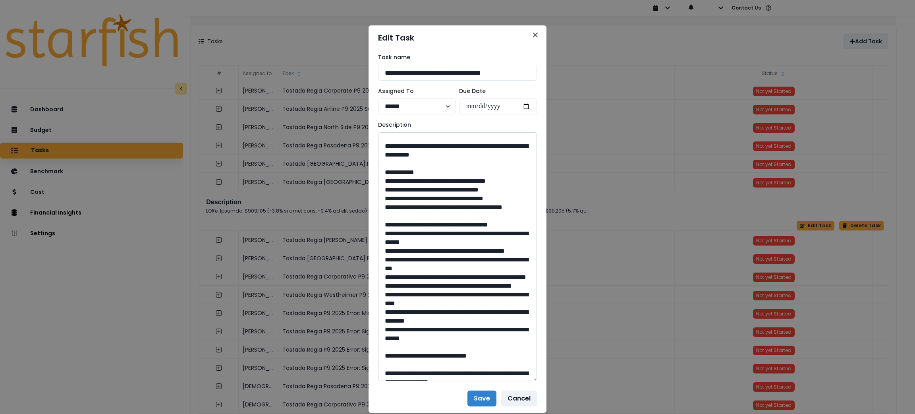
drag, startPoint x: 456, startPoint y: 244, endPoint x: 436, endPoint y: 242, distance: 20.4
click at [436, 242] on textarea at bounding box center [457, 256] width 159 height 249
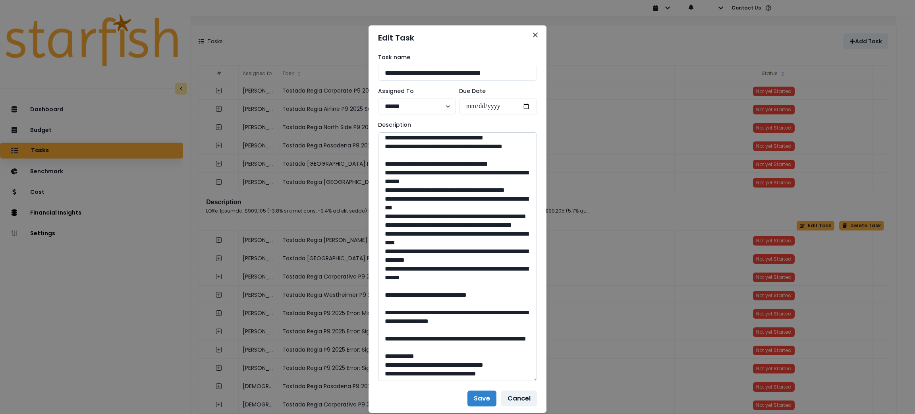
scroll to position [595, 0]
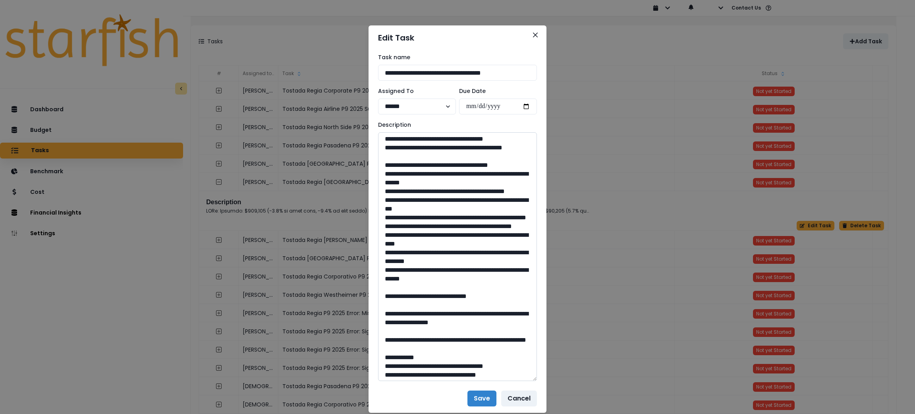
drag, startPoint x: 483, startPoint y: 232, endPoint x: 404, endPoint y: 221, distance: 79.0
click at [404, 221] on textarea at bounding box center [457, 256] width 159 height 249
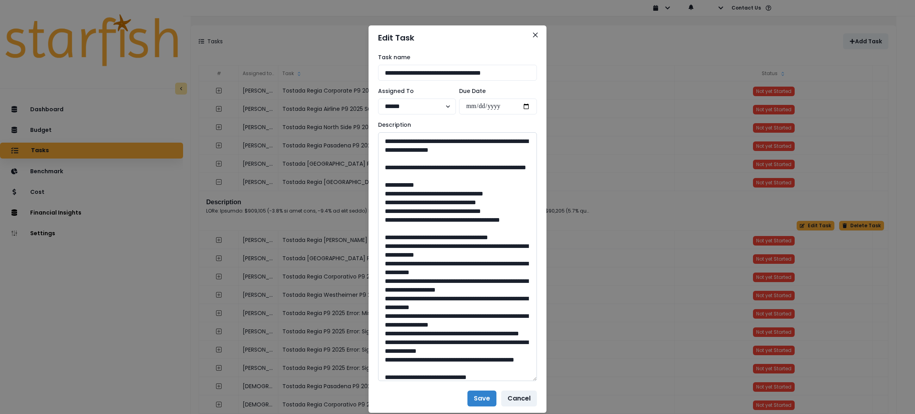
scroll to position [774, 0]
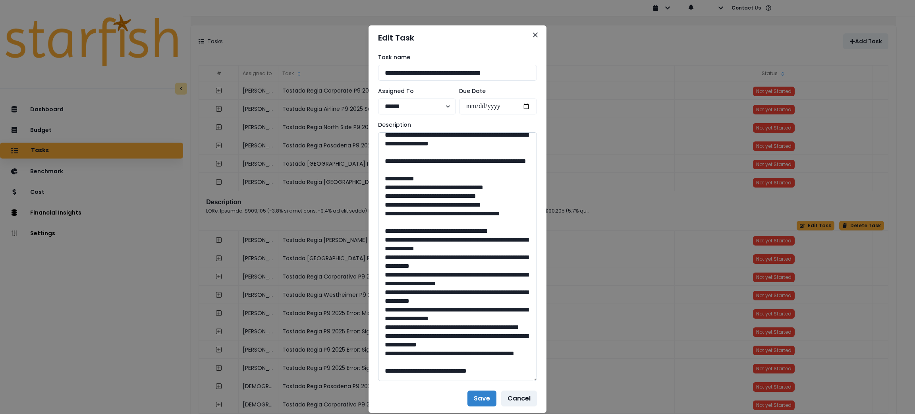
click at [453, 302] on textarea at bounding box center [457, 256] width 159 height 249
drag, startPoint x: 454, startPoint y: 299, endPoint x: 437, endPoint y: 299, distance: 16.7
click at [437, 299] on textarea at bounding box center [457, 256] width 159 height 249
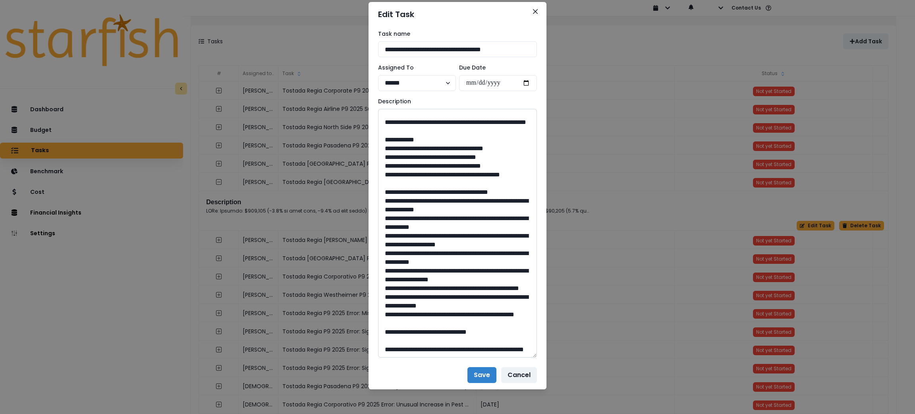
scroll to position [834, 0]
drag, startPoint x: 454, startPoint y: 268, endPoint x: 404, endPoint y: 259, distance: 50.8
click at [404, 259] on textarea at bounding box center [457, 233] width 159 height 249
drag, startPoint x: 457, startPoint y: 324, endPoint x: 437, endPoint y: 323, distance: 20.3
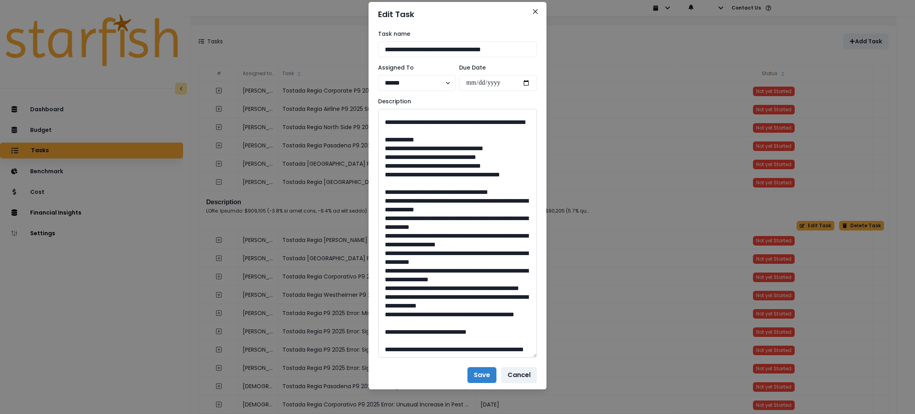
click at [437, 323] on textarea at bounding box center [457, 233] width 159 height 249
click at [529, 11] on button "Close" at bounding box center [535, 11] width 13 height 13
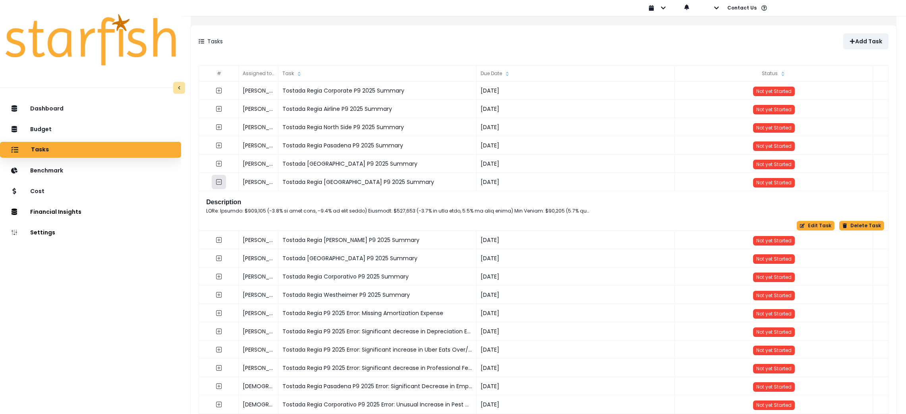
click at [222, 182] on icon "collasped outline" at bounding box center [219, 182] width 6 height 6
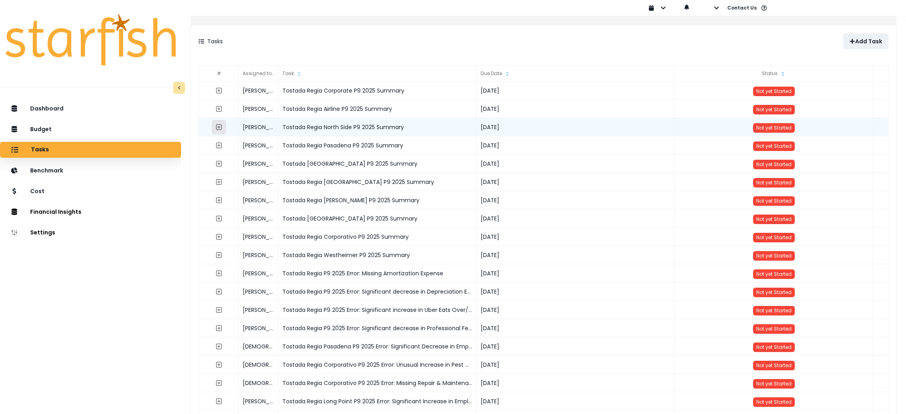
click at [222, 129] on icon "expand outline" at bounding box center [219, 127] width 6 height 6
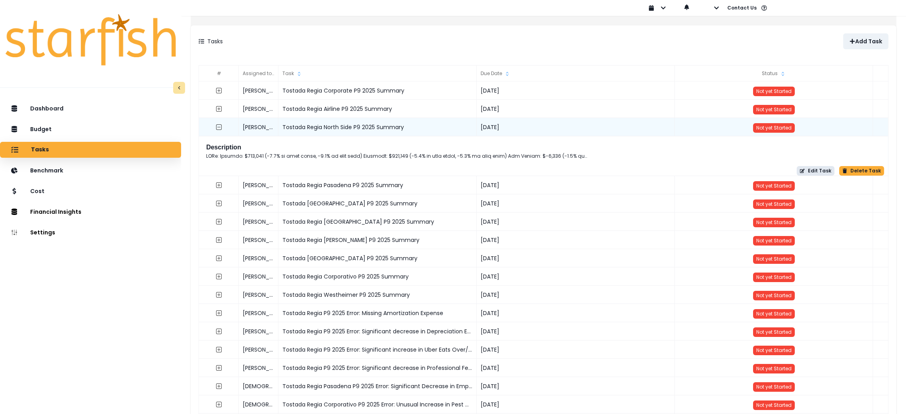
click at [816, 168] on button "Edit Task" at bounding box center [816, 171] width 38 height 10
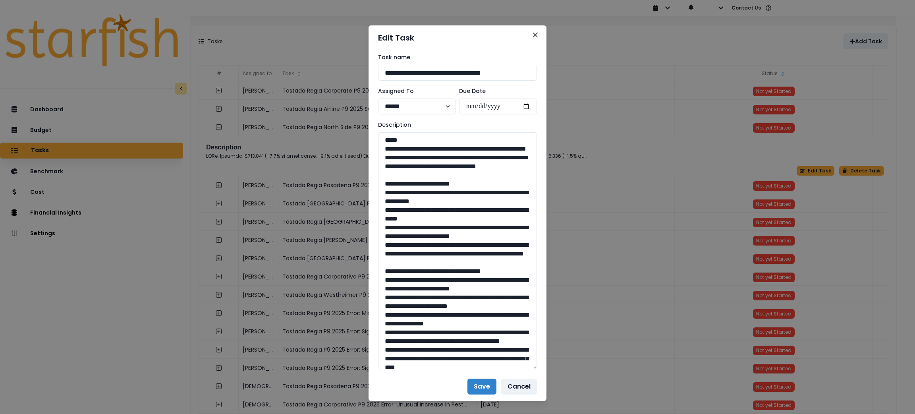
drag, startPoint x: 533, startPoint y: 160, endPoint x: 540, endPoint y: 375, distance: 215.0
click at [540, 372] on div "**********" at bounding box center [458, 211] width 178 height 322
drag, startPoint x: 508, startPoint y: 185, endPoint x: 363, endPoint y: 153, distance: 149.1
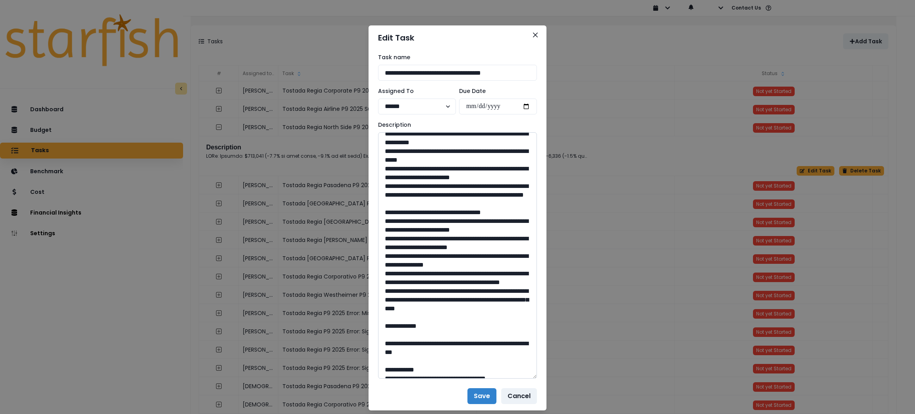
scroll to position [60, 0]
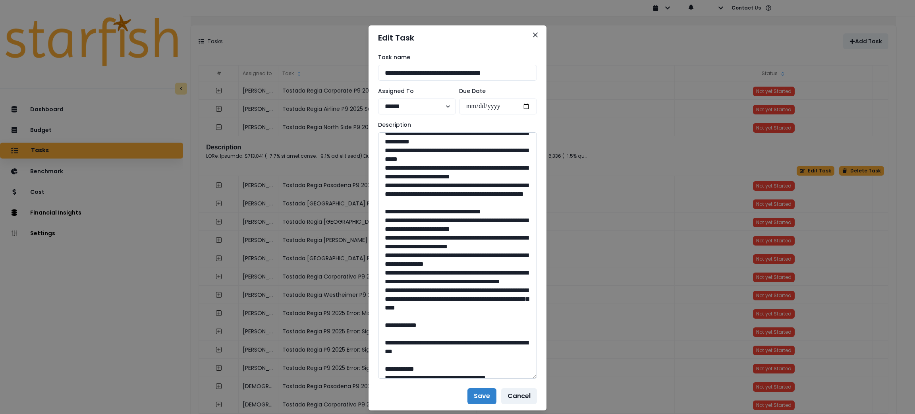
drag, startPoint x: 507, startPoint y: 226, endPoint x: 385, endPoint y: 151, distance: 143.2
click at [385, 151] on textarea at bounding box center [457, 255] width 159 height 246
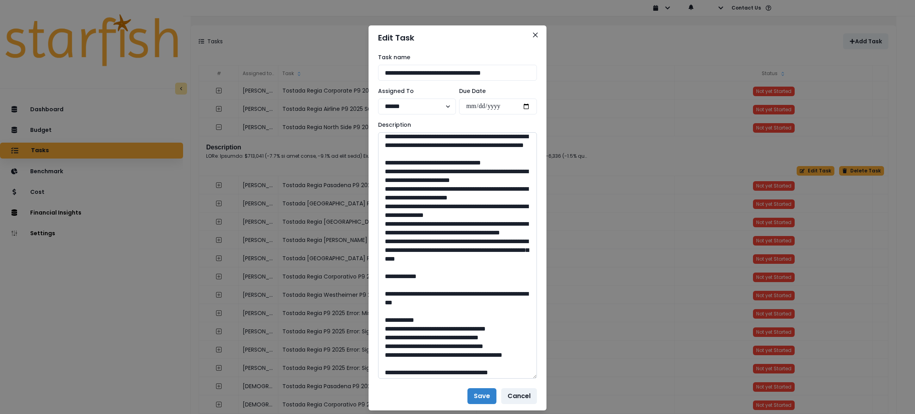
scroll to position [119, 0]
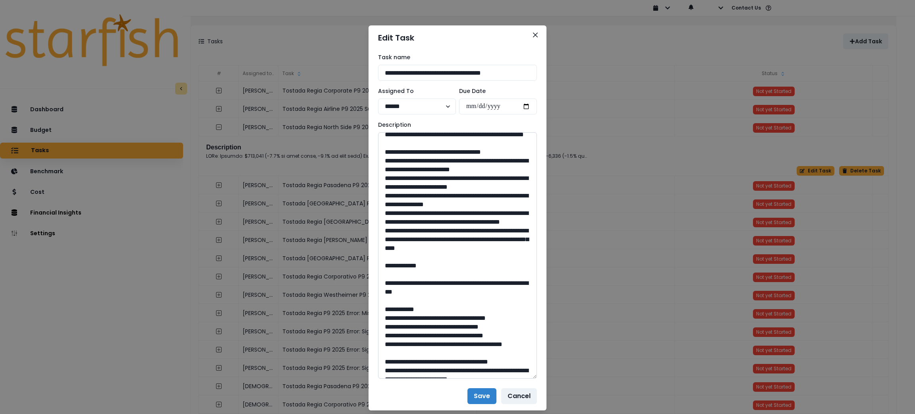
drag, startPoint x: 417, startPoint y: 317, endPoint x: 386, endPoint y: 197, distance: 124.3
click at [386, 197] on textarea at bounding box center [457, 255] width 159 height 246
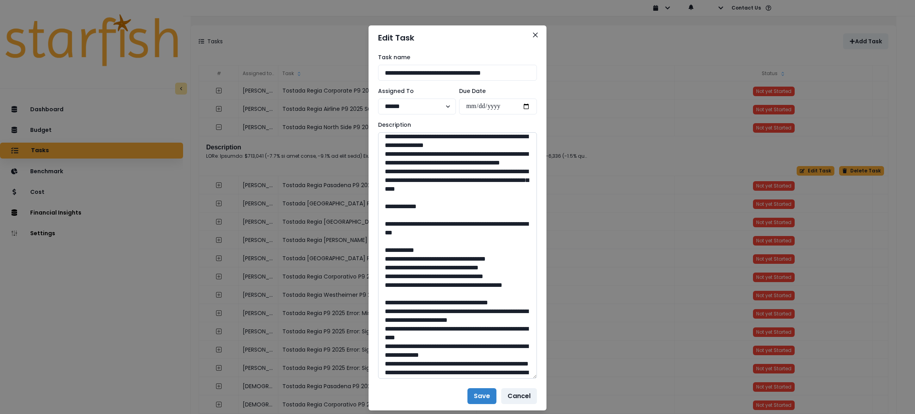
drag, startPoint x: 468, startPoint y: 304, endPoint x: 402, endPoint y: 294, distance: 66.6
click at [402, 294] on textarea at bounding box center [457, 255] width 159 height 246
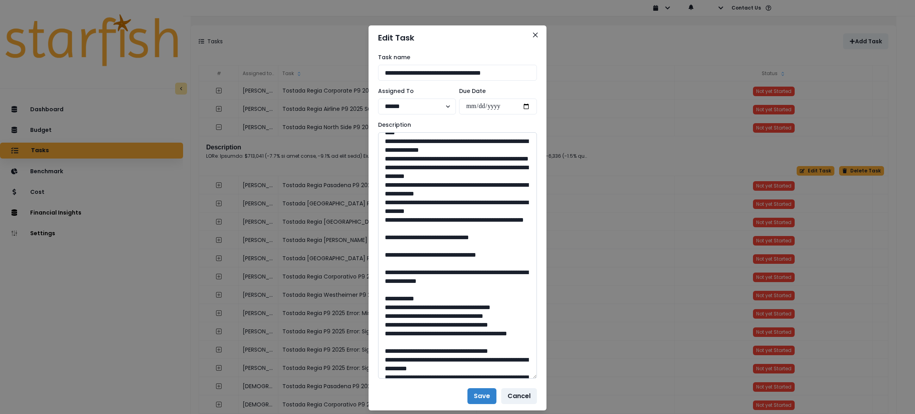
scroll to position [417, 0]
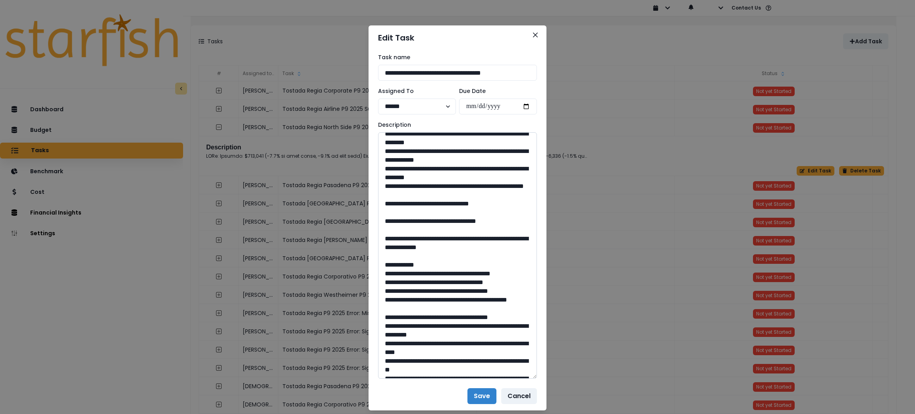
drag, startPoint x: 457, startPoint y: 315, endPoint x: 435, endPoint y: 316, distance: 21.5
click at [435, 316] on textarea at bounding box center [457, 255] width 159 height 246
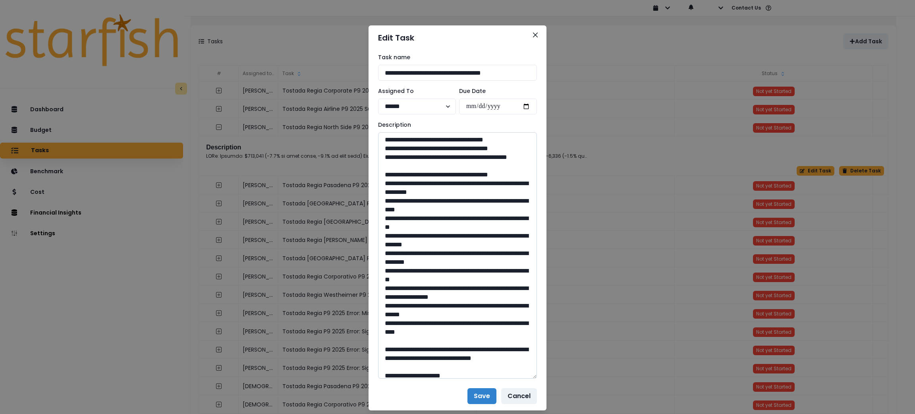
scroll to position [595, 0]
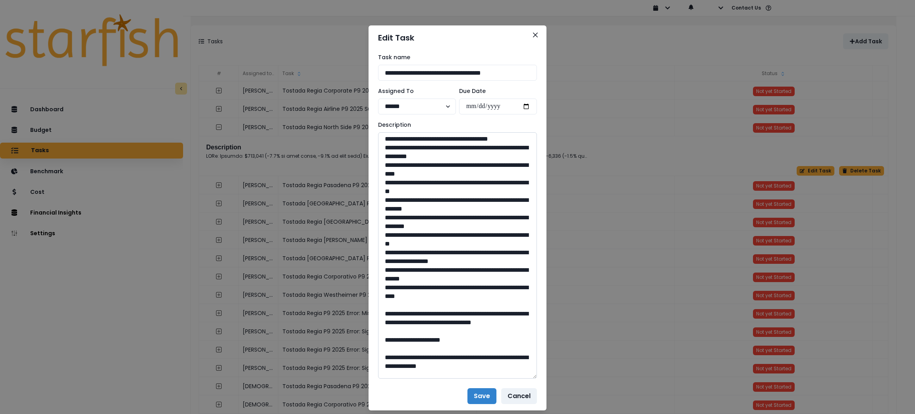
drag, startPoint x: 512, startPoint y: 181, endPoint x: 405, endPoint y: 176, distance: 106.9
click at [405, 176] on textarea at bounding box center [457, 255] width 159 height 246
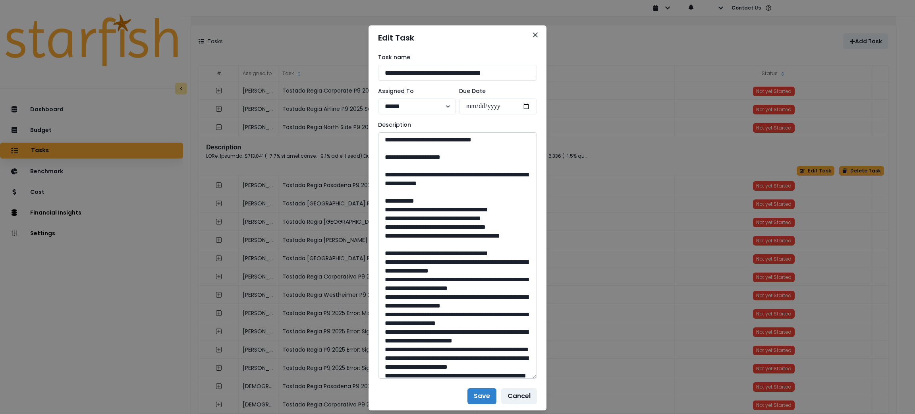
scroll to position [774, 0]
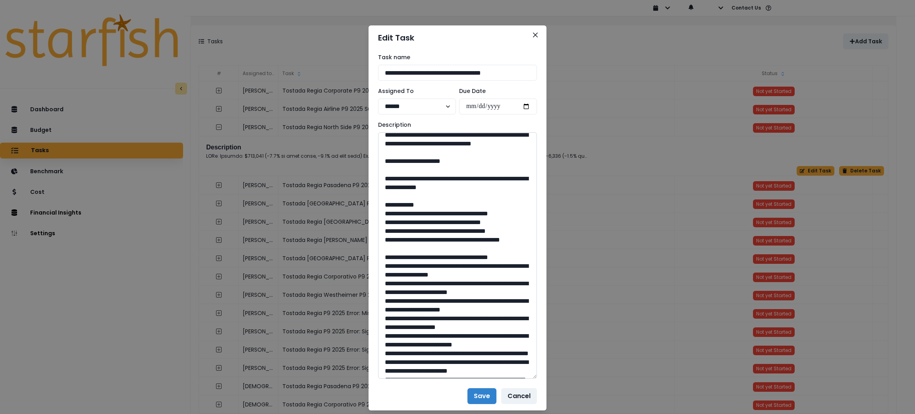
drag, startPoint x: 454, startPoint y: 272, endPoint x: 437, endPoint y: 272, distance: 16.3
click at [437, 272] on textarea at bounding box center [457, 255] width 159 height 246
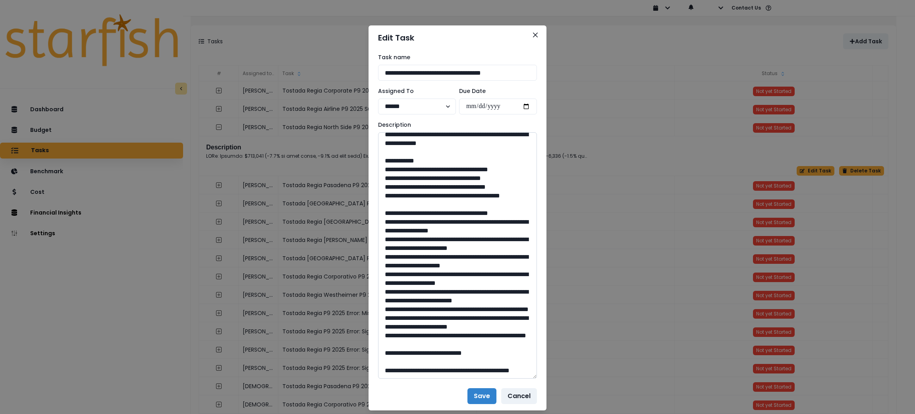
scroll to position [894, 0]
drag, startPoint x: 516, startPoint y: 216, endPoint x: 404, endPoint y: 205, distance: 111.7
click at [404, 205] on textarea at bounding box center [457, 255] width 159 height 246
drag, startPoint x: 454, startPoint y: 342, endPoint x: 435, endPoint y: 342, distance: 19.1
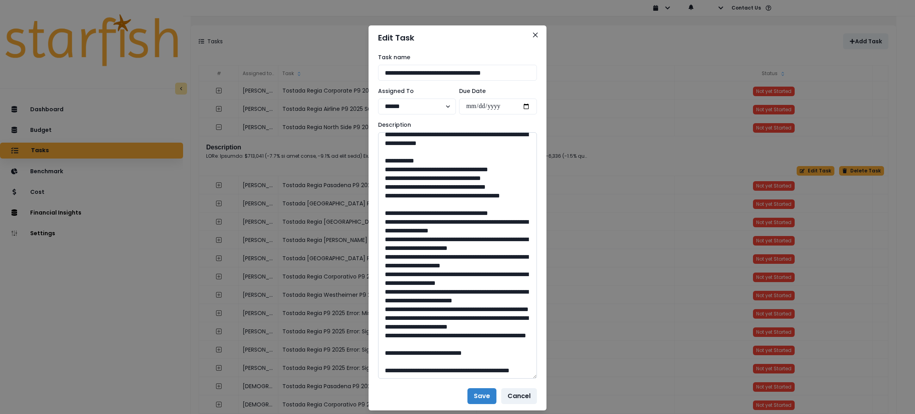
click at [435, 342] on textarea at bounding box center [457, 255] width 159 height 246
click at [534, 33] on button "Close" at bounding box center [535, 35] width 13 height 13
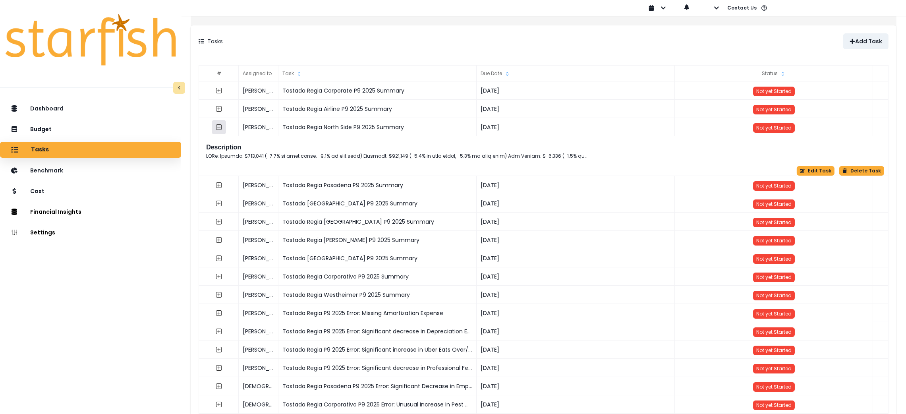
click at [226, 128] on button "button" at bounding box center [219, 127] width 14 height 14
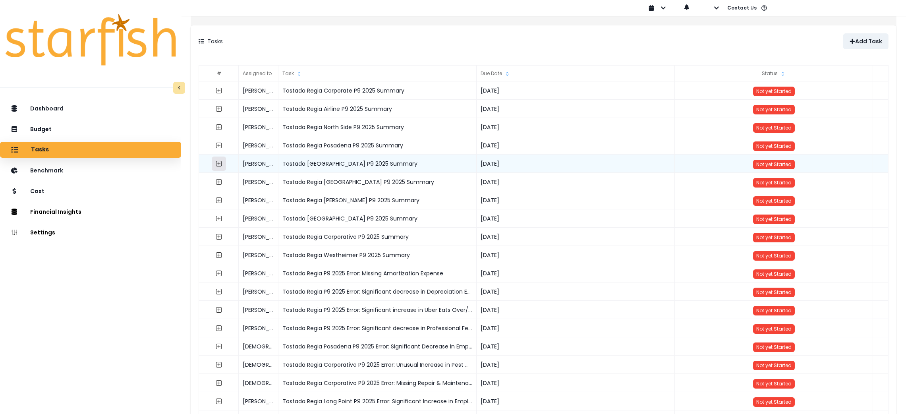
click at [222, 163] on icon "expand outline" at bounding box center [219, 163] width 6 height 6
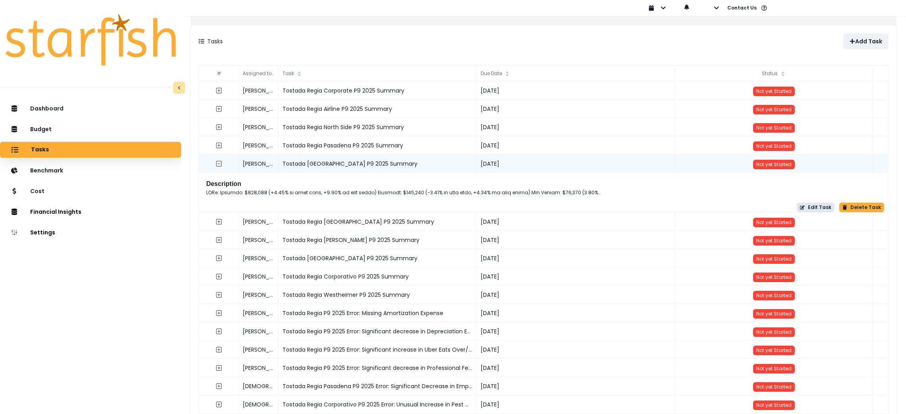
click at [810, 209] on button "Edit Task" at bounding box center [816, 208] width 38 height 10
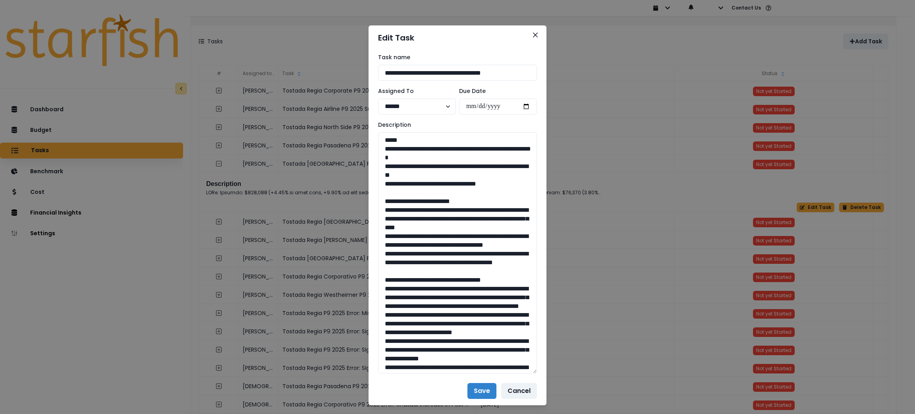
drag, startPoint x: 532, startPoint y: 161, endPoint x: 535, endPoint y: 371, distance: 209.7
click at [535, 371] on div "**********" at bounding box center [458, 213] width 178 height 326
drag, startPoint x: 507, startPoint y: 183, endPoint x: 354, endPoint y: 152, distance: 156.4
click at [354, 152] on div "**********" at bounding box center [457, 207] width 915 height 414
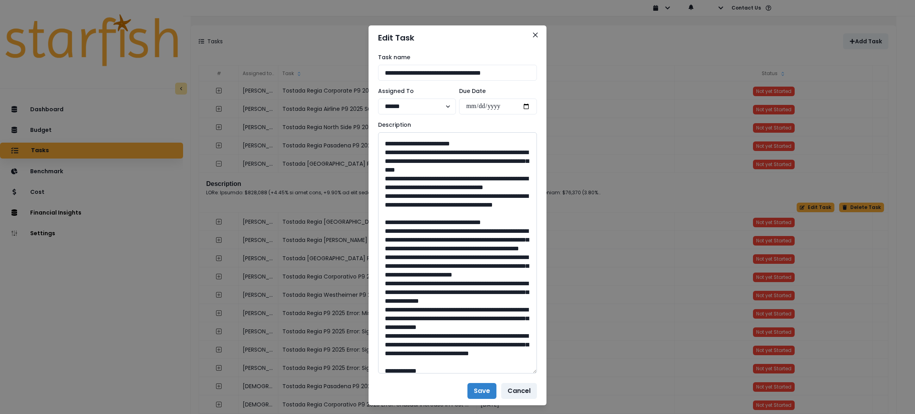
scroll to position [60, 0]
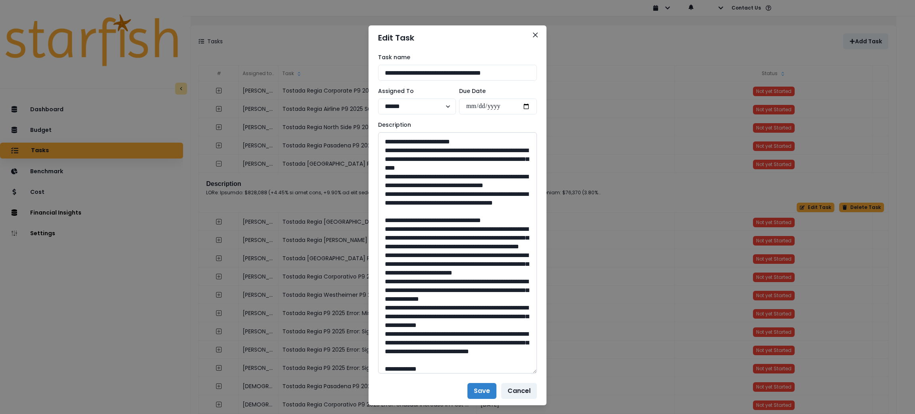
drag, startPoint x: 471, startPoint y: 218, endPoint x: 385, endPoint y: 149, distance: 110.2
click at [385, 149] on textarea at bounding box center [457, 252] width 159 height 241
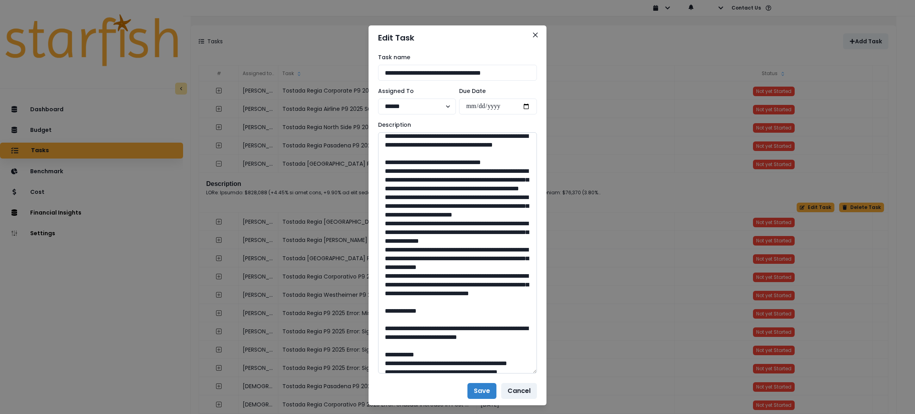
scroll to position [119, 0]
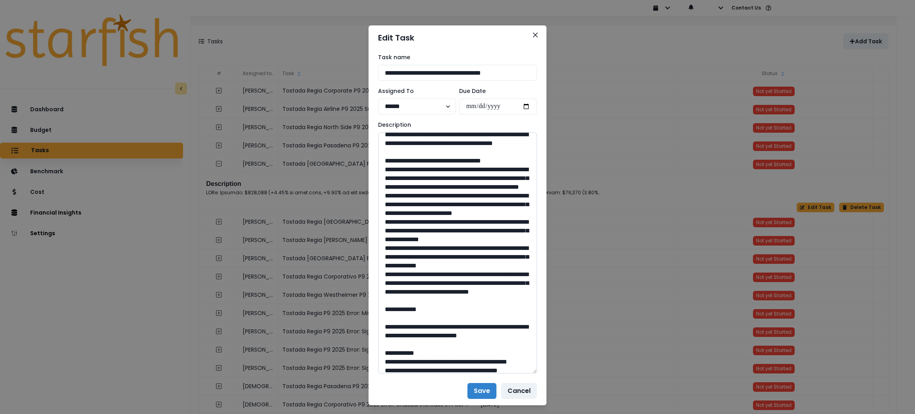
drag, startPoint x: 491, startPoint y: 362, endPoint x: 386, endPoint y: 189, distance: 202.5
click at [386, 189] on textarea at bounding box center [457, 252] width 159 height 241
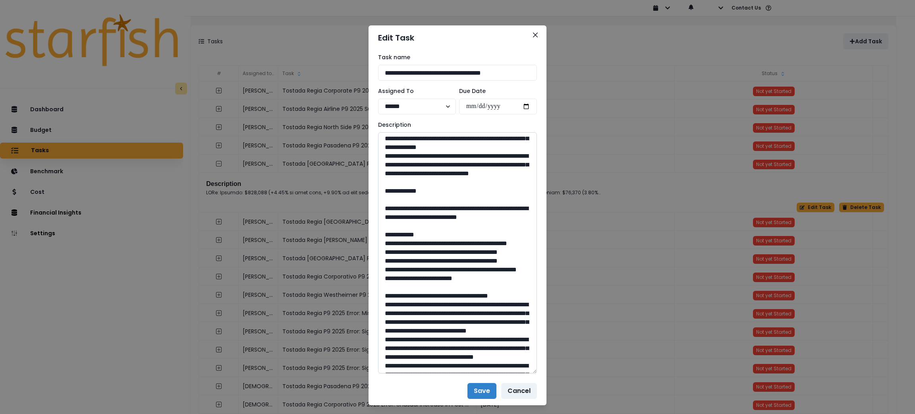
scroll to position [238, 0]
drag, startPoint x: 414, startPoint y: 295, endPoint x: 402, endPoint y: 278, distance: 20.6
click at [402, 278] on textarea at bounding box center [457, 252] width 159 height 241
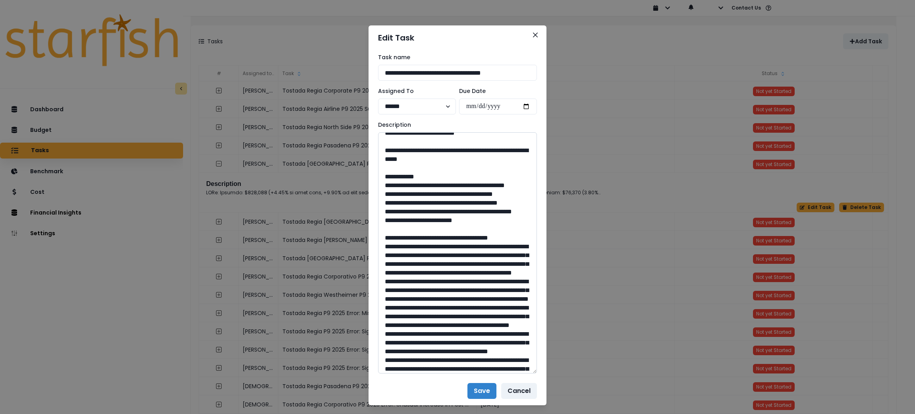
scroll to position [595, 0]
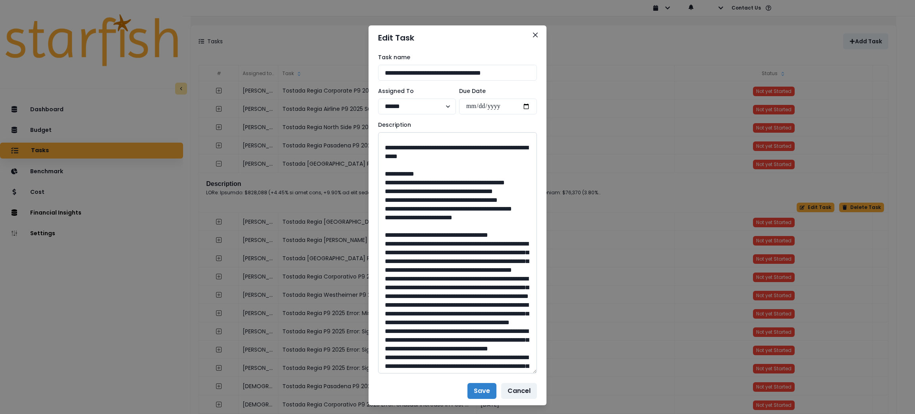
drag, startPoint x: 459, startPoint y: 286, endPoint x: 436, endPoint y: 290, distance: 23.7
click at [436, 290] on textarea at bounding box center [457, 252] width 159 height 241
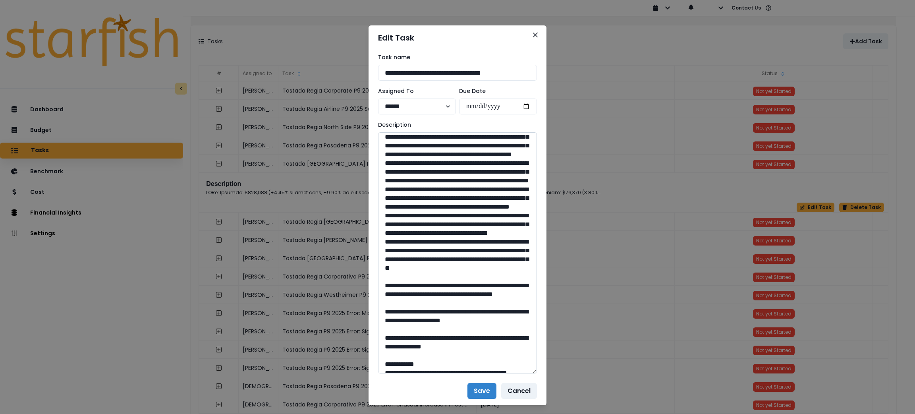
scroll to position [715, 0]
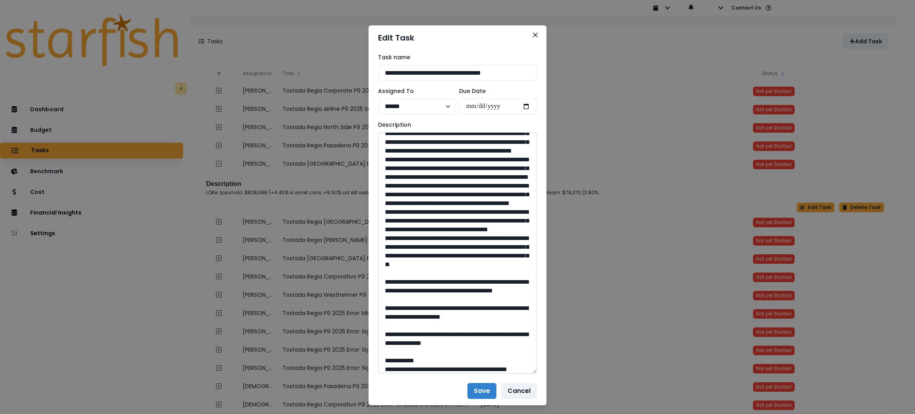
drag, startPoint x: 476, startPoint y: 247, endPoint x: 404, endPoint y: 236, distance: 73.5
click at [404, 236] on textarea at bounding box center [457, 252] width 159 height 241
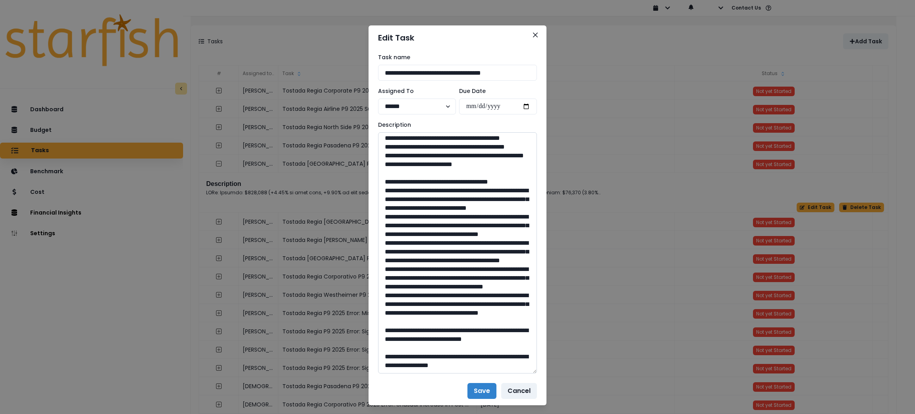
scroll to position [1013, 0]
drag, startPoint x: 455, startPoint y: 305, endPoint x: 436, endPoint y: 307, distance: 19.1
click at [436, 307] on textarea at bounding box center [457, 252] width 159 height 241
drag, startPoint x: 504, startPoint y: 256, endPoint x: 404, endPoint y: 249, distance: 99.9
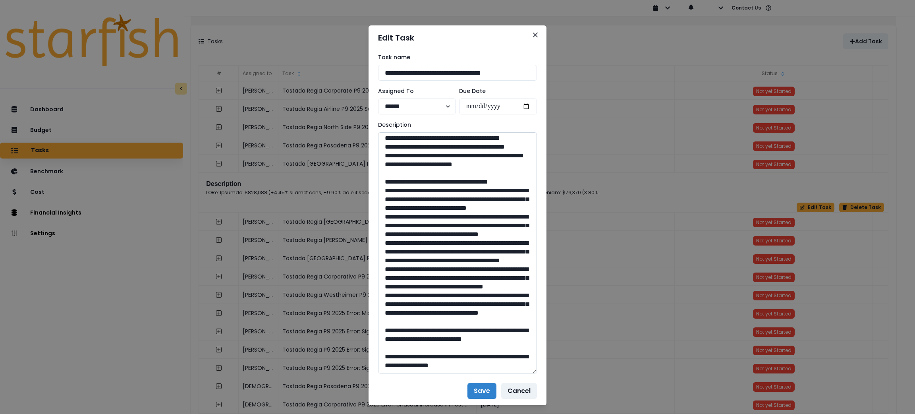
click at [404, 249] on textarea at bounding box center [457, 252] width 159 height 241
drag, startPoint x: 457, startPoint y: 323, endPoint x: 437, endPoint y: 321, distance: 19.9
click at [437, 321] on textarea at bounding box center [457, 252] width 159 height 241
click at [533, 25] on div "**********" at bounding box center [457, 207] width 915 height 414
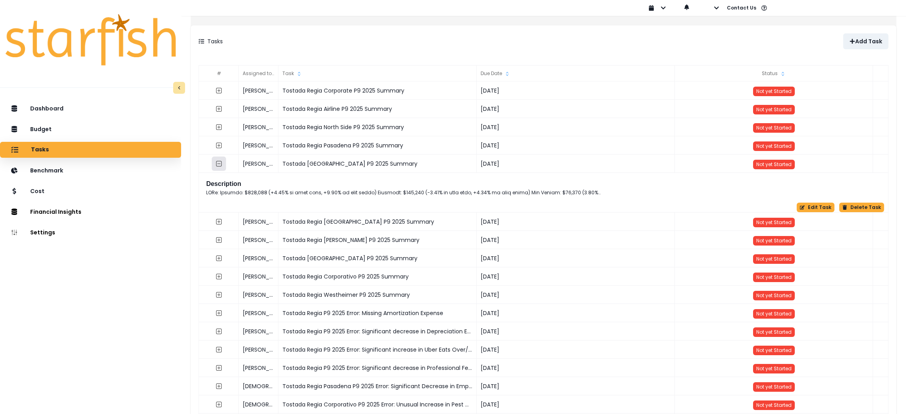
click at [222, 166] on icon "collasped outline" at bounding box center [219, 163] width 6 height 6
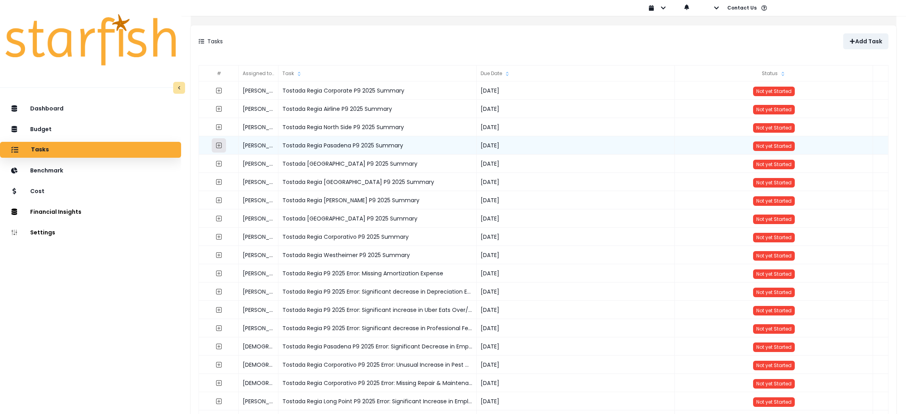
click at [222, 144] on icon "expand outline" at bounding box center [219, 145] width 6 height 6
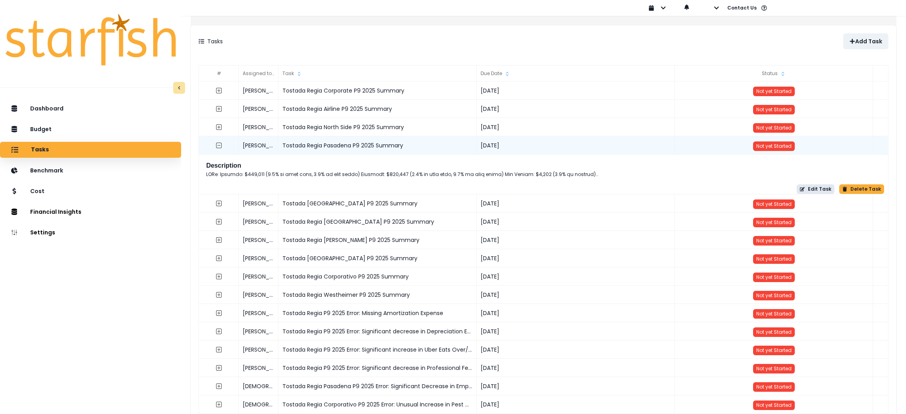
click at [811, 189] on button "Edit Task" at bounding box center [816, 189] width 38 height 10
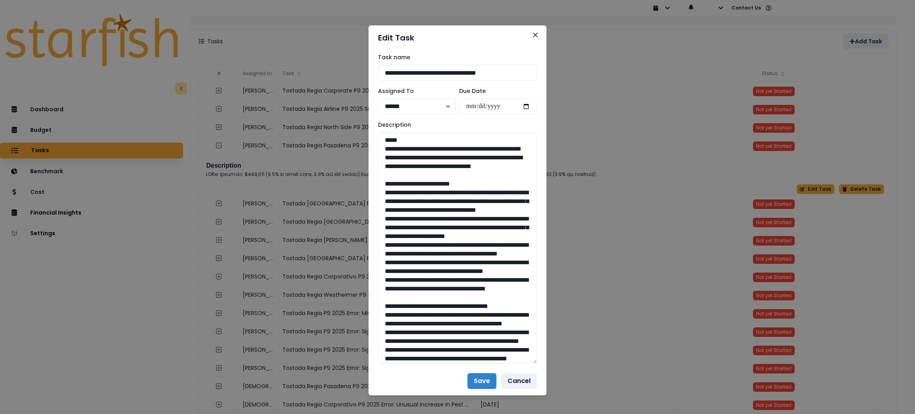
drag, startPoint x: 535, startPoint y: 157, endPoint x: 554, endPoint y: 365, distance: 208.9
click at [554, 365] on div "**********" at bounding box center [457, 207] width 915 height 414
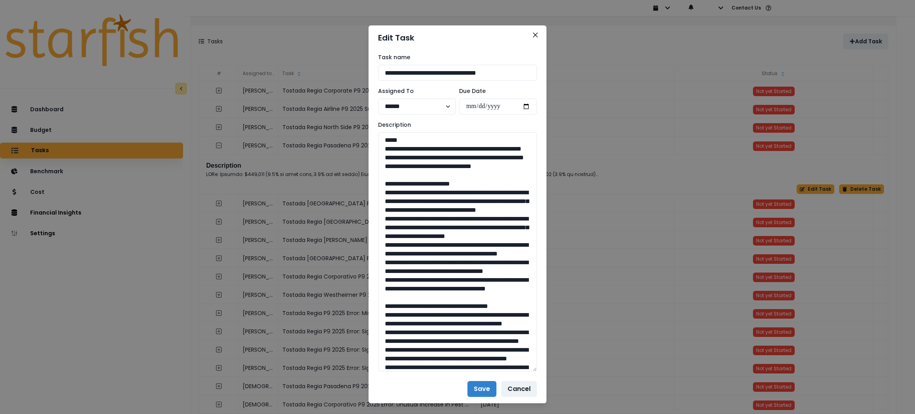
drag, startPoint x: 499, startPoint y: 187, endPoint x: 369, endPoint y: 147, distance: 136.1
click at [369, 147] on div "**********" at bounding box center [458, 212] width 178 height 324
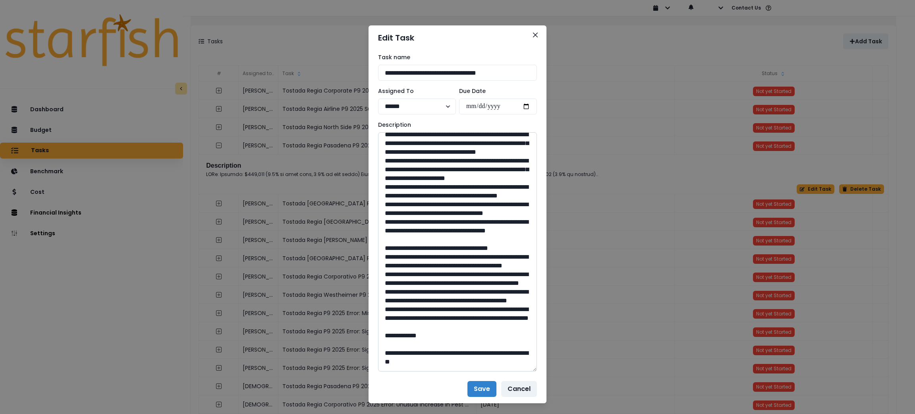
scroll to position [60, 0]
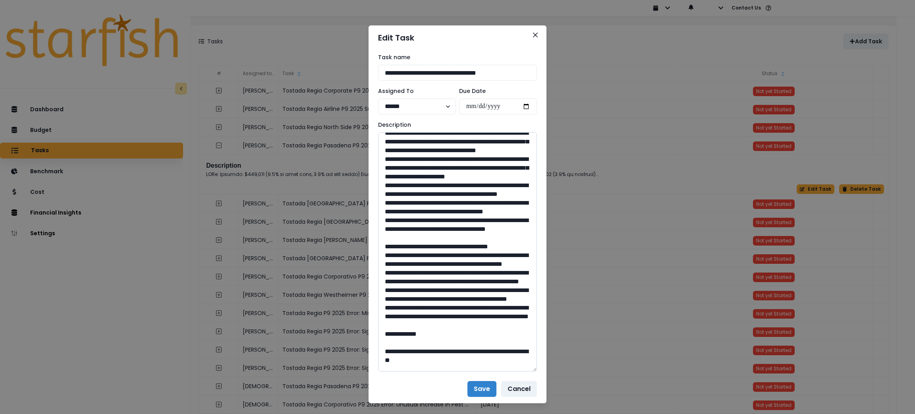
drag, startPoint x: 464, startPoint y: 299, endPoint x: 386, endPoint y: 151, distance: 166.8
click at [386, 151] on textarea at bounding box center [457, 251] width 159 height 239
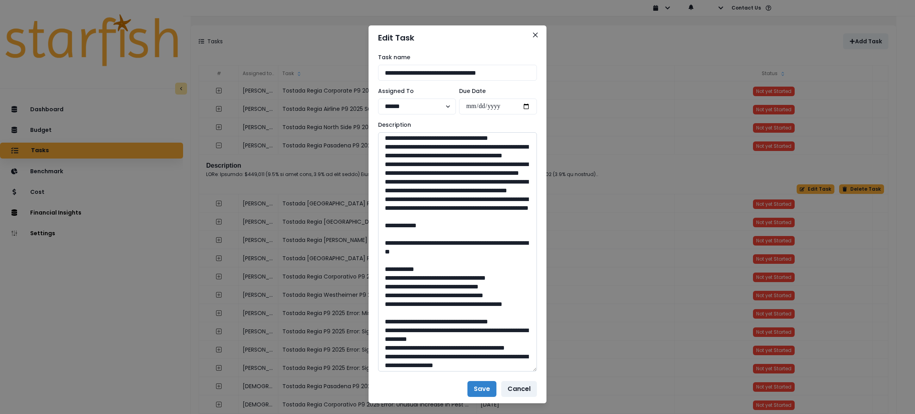
scroll to position [178, 0]
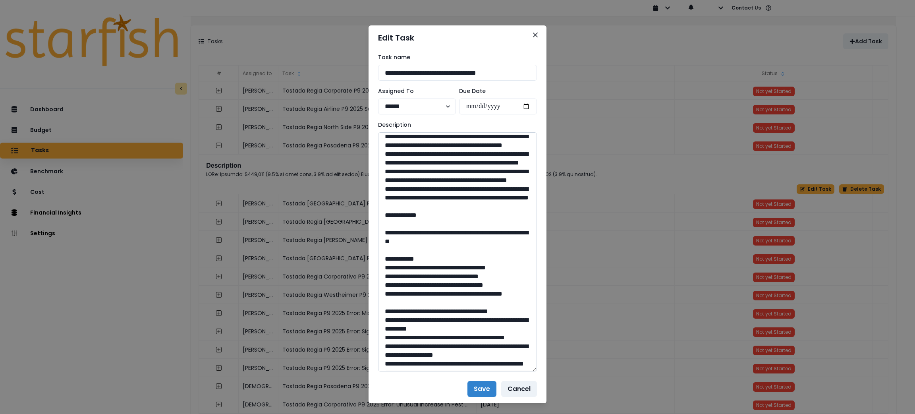
click at [395, 197] on textarea at bounding box center [457, 251] width 159 height 239
drag, startPoint x: 371, startPoint y: 302, endPoint x: 387, endPoint y: 205, distance: 98.6
click at [387, 205] on textarea at bounding box center [457, 251] width 159 height 239
type textarea "**********"
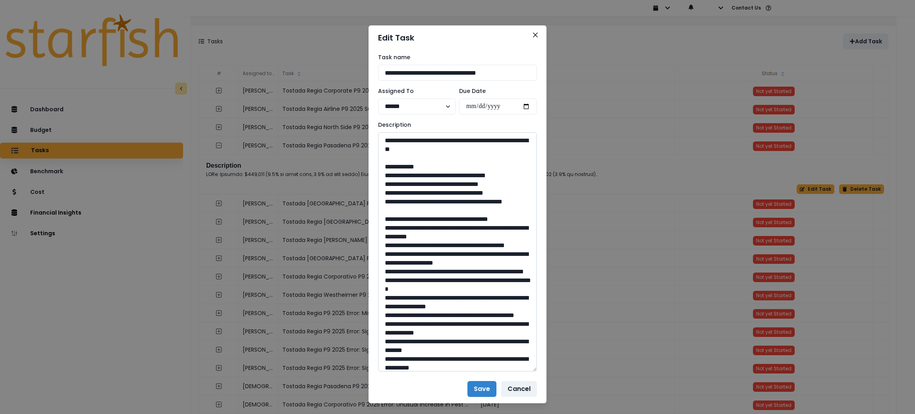
scroll to position [297, 0]
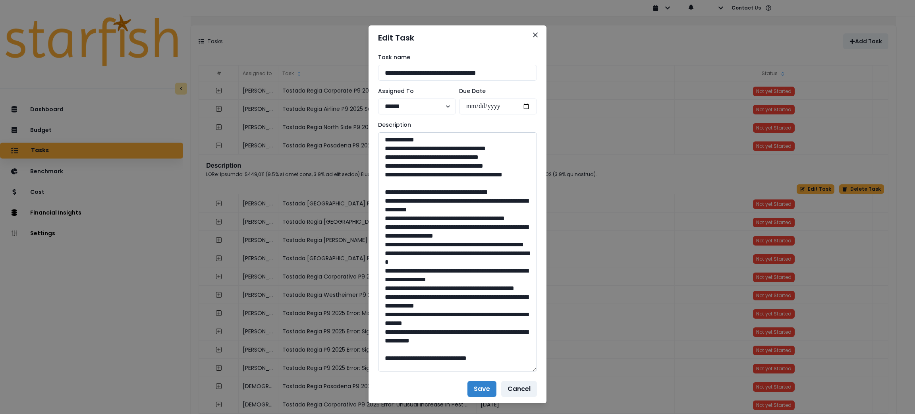
drag, startPoint x: 454, startPoint y: 232, endPoint x: 401, endPoint y: 224, distance: 53.9
click at [401, 224] on textarea at bounding box center [457, 251] width 159 height 239
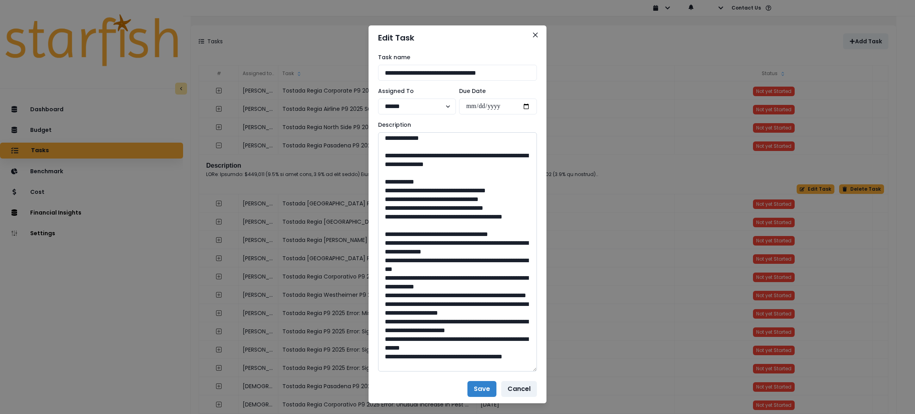
scroll to position [536, 0]
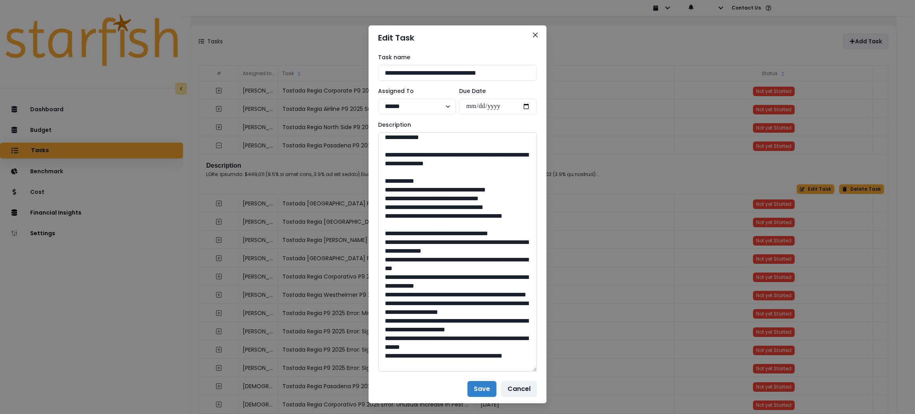
drag, startPoint x: 456, startPoint y: 275, endPoint x: 436, endPoint y: 276, distance: 20.3
click at [436, 276] on textarea at bounding box center [457, 251] width 159 height 239
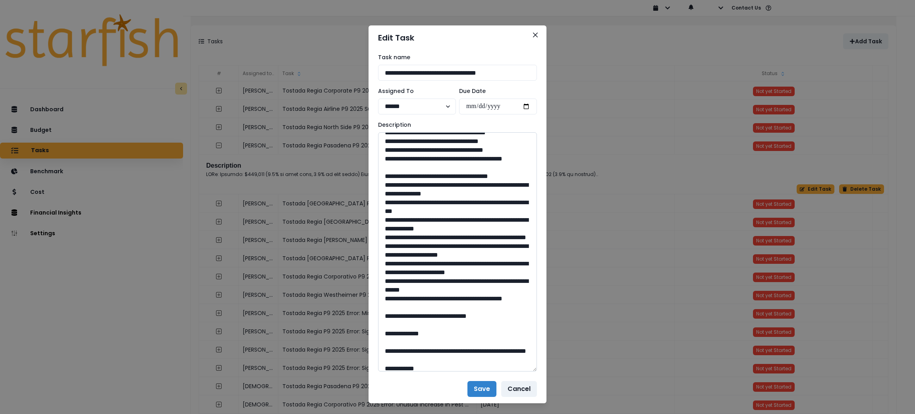
scroll to position [595, 0]
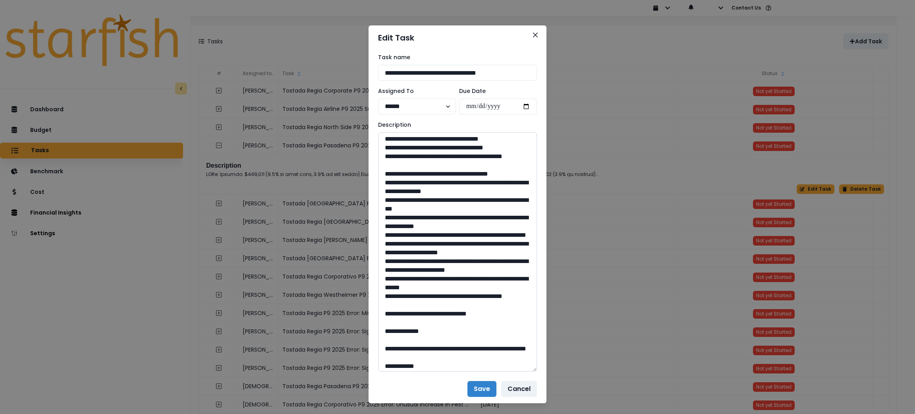
click at [509, 256] on textarea at bounding box center [457, 251] width 159 height 239
drag, startPoint x: 504, startPoint y: 261, endPoint x: 403, endPoint y: 249, distance: 101.5
click at [403, 249] on textarea at bounding box center [457, 251] width 159 height 239
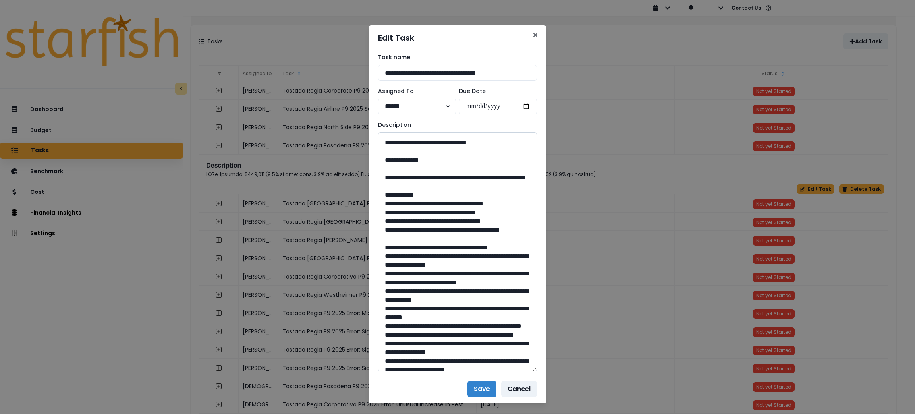
scroll to position [774, 0]
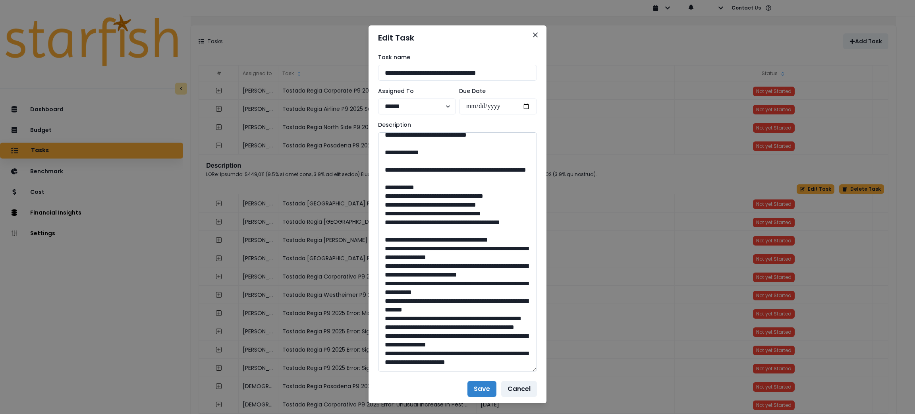
drag, startPoint x: 456, startPoint y: 336, endPoint x: 437, endPoint y: 333, distance: 19.7
click at [437, 333] on textarea at bounding box center [457, 251] width 159 height 239
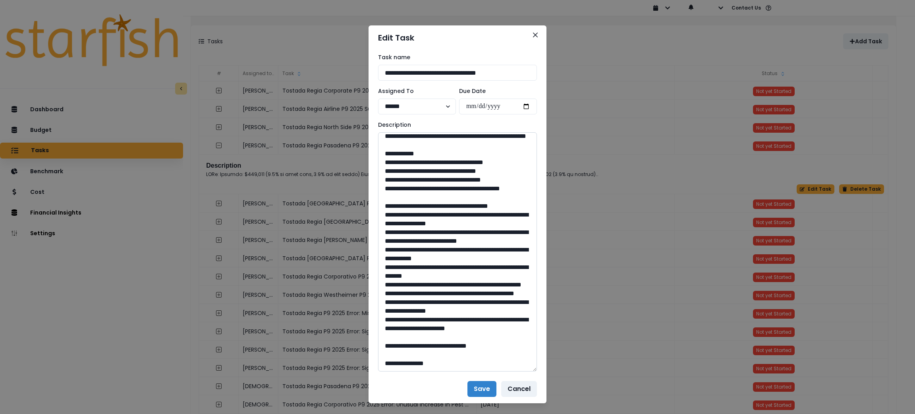
scroll to position [953, 0]
drag, startPoint x: 450, startPoint y: 197, endPoint x: 404, endPoint y: 192, distance: 46.0
click at [404, 192] on textarea at bounding box center [457, 251] width 159 height 239
drag, startPoint x: 455, startPoint y: 343, endPoint x: 435, endPoint y: 345, distance: 19.6
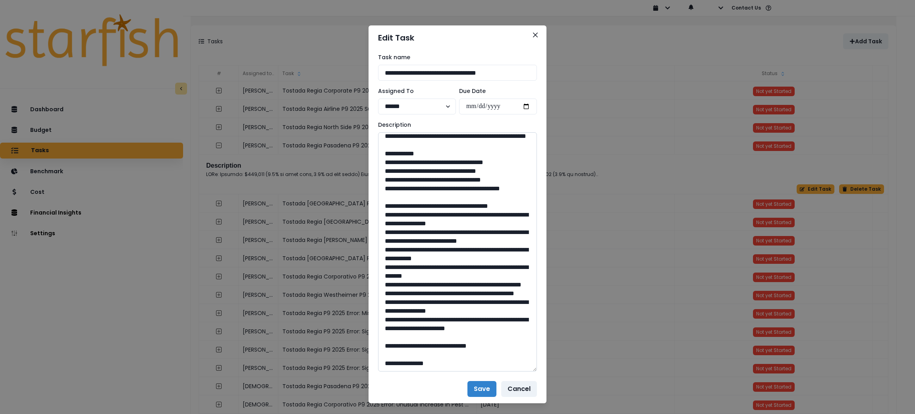
click at [435, 345] on textarea at bounding box center [457, 251] width 159 height 239
click at [480, 384] on button "Save" at bounding box center [481, 389] width 29 height 16
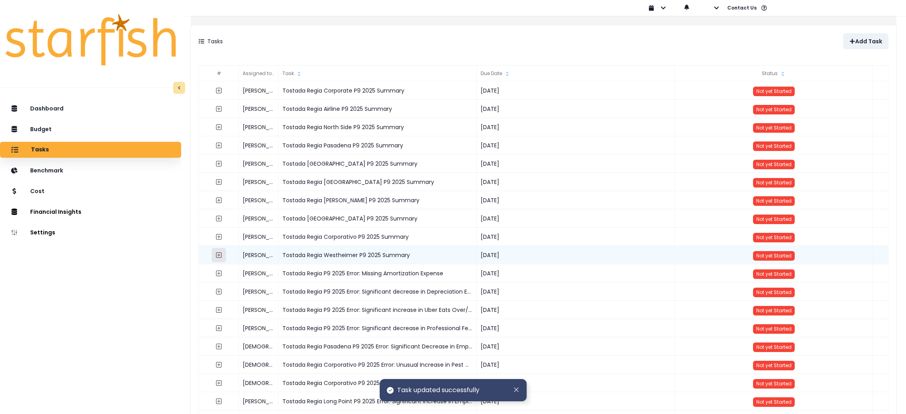
click at [222, 256] on button "button" at bounding box center [219, 255] width 14 height 14
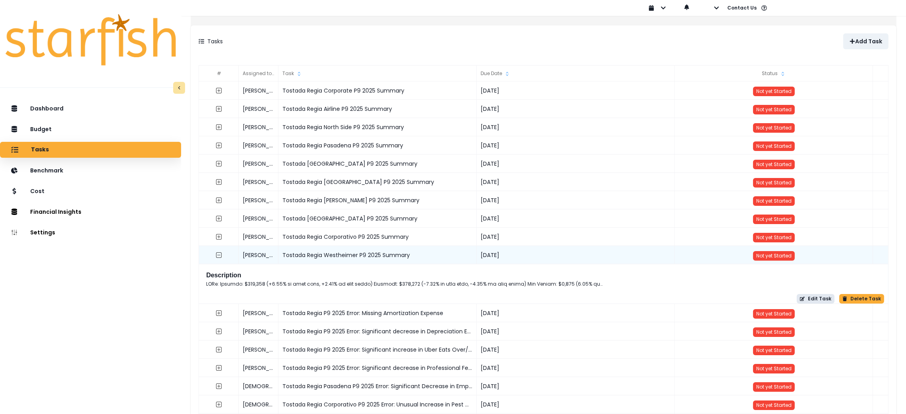
click at [809, 294] on button "Edit Task" at bounding box center [816, 299] width 38 height 10
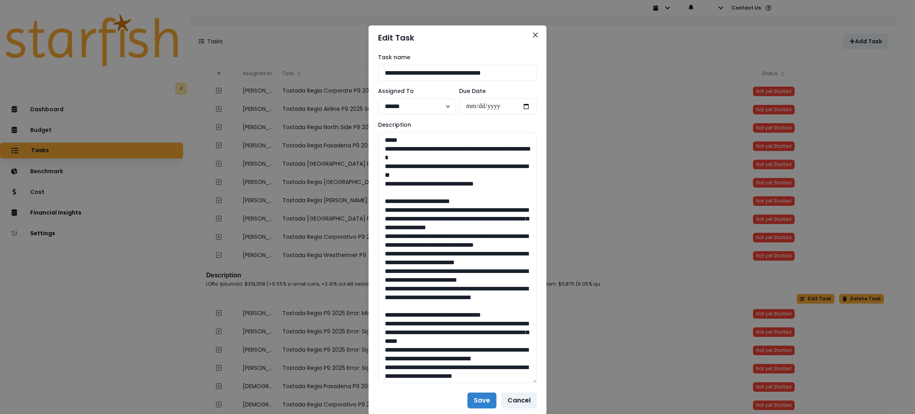
drag, startPoint x: 534, startPoint y: 161, endPoint x: 537, endPoint y: 380, distance: 219.3
click at [537, 380] on div "**********" at bounding box center [458, 218] width 178 height 336
drag, startPoint x: 497, startPoint y: 184, endPoint x: 370, endPoint y: 147, distance: 132.4
click at [370, 147] on div "**********" at bounding box center [458, 218] width 178 height 336
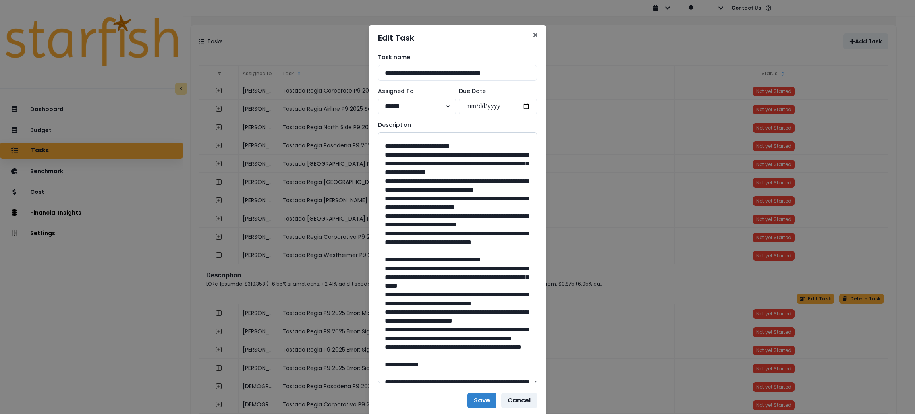
scroll to position [60, 0]
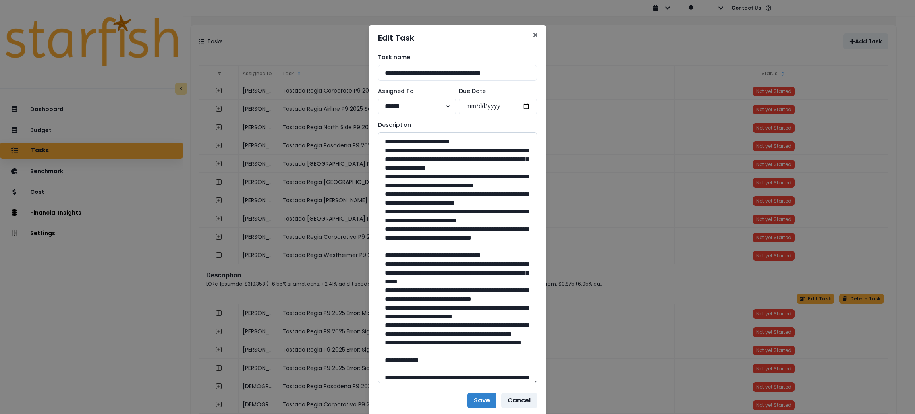
drag, startPoint x: 485, startPoint y: 280, endPoint x: 387, endPoint y: 149, distance: 163.2
click at [387, 149] on textarea at bounding box center [457, 257] width 159 height 251
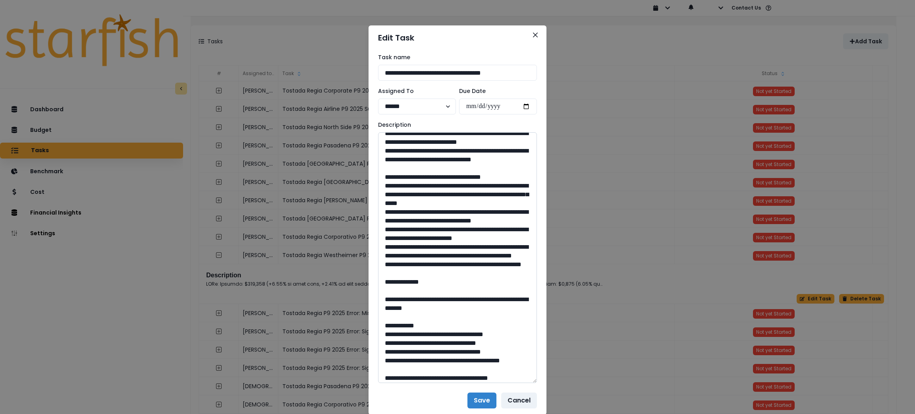
scroll to position [178, 0]
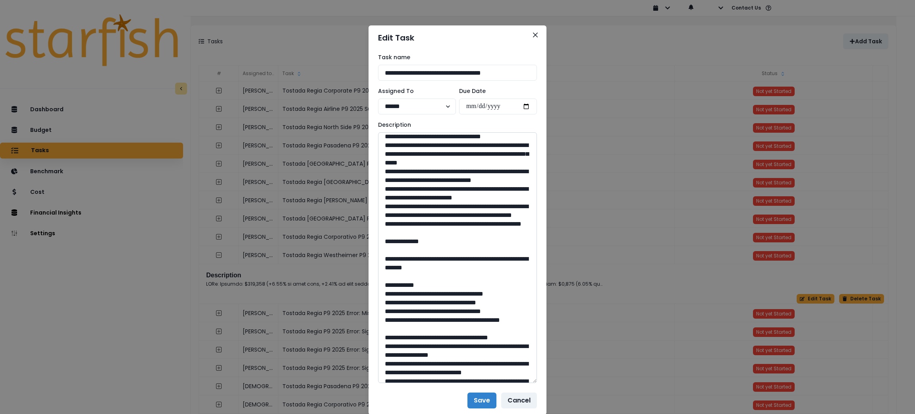
drag, startPoint x: 459, startPoint y: 312, endPoint x: 386, endPoint y: 187, distance: 144.4
click at [386, 187] on textarea at bounding box center [457, 257] width 159 height 251
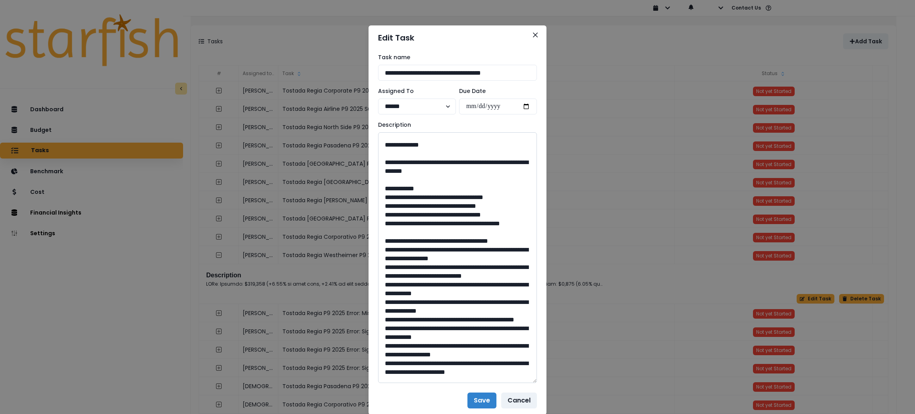
scroll to position [297, 0]
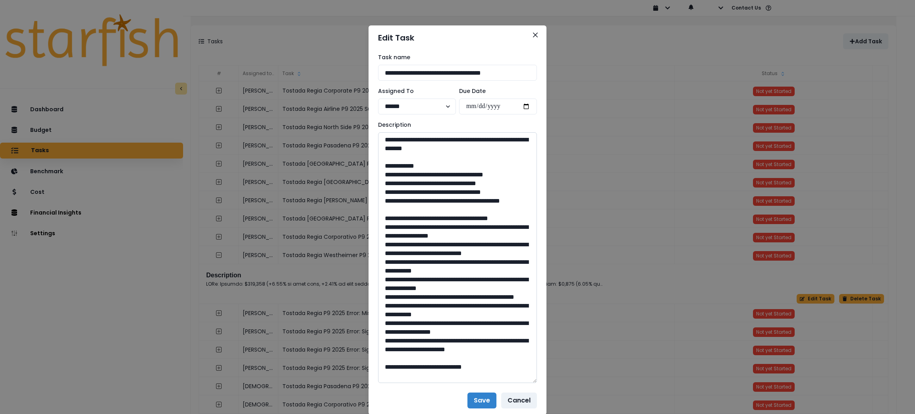
drag, startPoint x: 476, startPoint y: 234, endPoint x: 401, endPoint y: 227, distance: 75.4
click at [401, 227] on textarea at bounding box center [457, 257] width 159 height 251
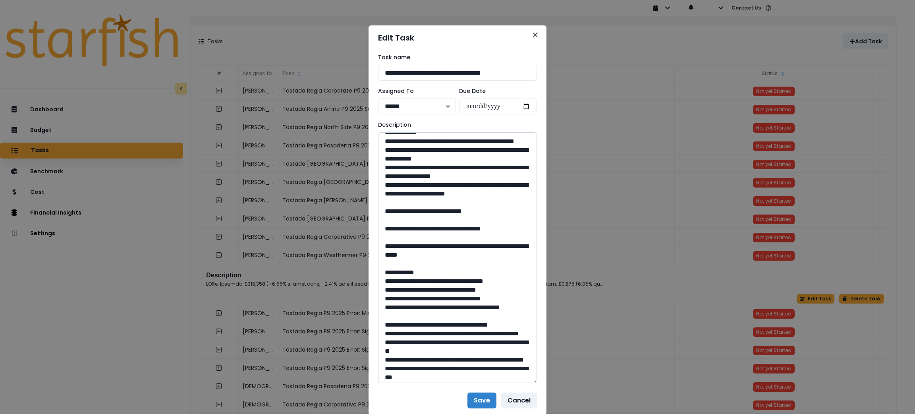
scroll to position [477, 0]
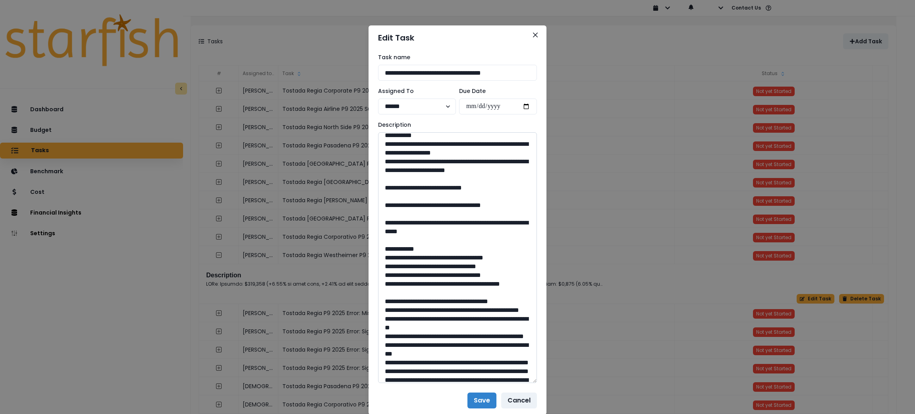
drag, startPoint x: 453, startPoint y: 309, endPoint x: 436, endPoint y: 309, distance: 17.5
click at [436, 309] on textarea at bounding box center [457, 257] width 159 height 251
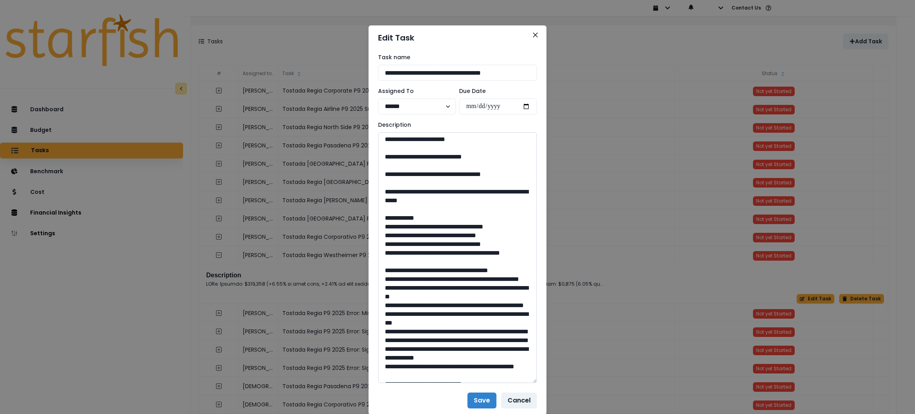
scroll to position [536, 0]
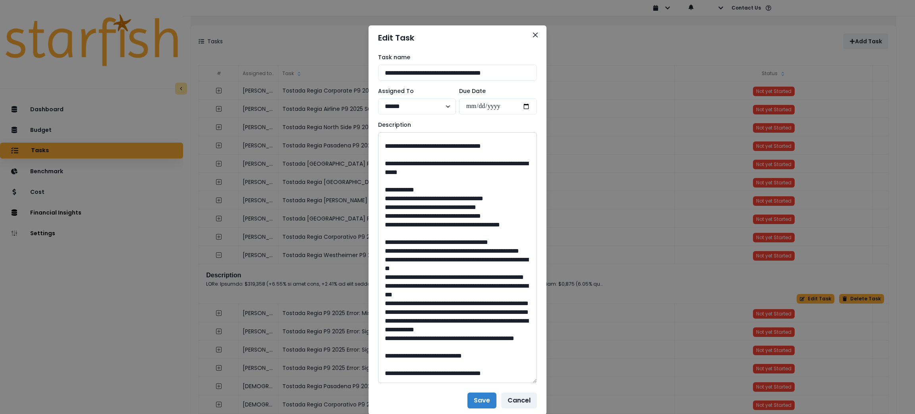
drag, startPoint x: 473, startPoint y: 293, endPoint x: 404, endPoint y: 286, distance: 70.3
click at [404, 286] on textarea at bounding box center [457, 257] width 159 height 251
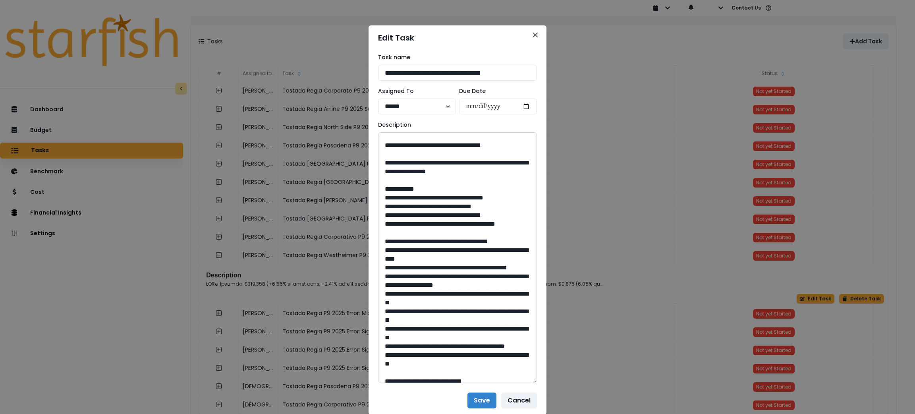
scroll to position [774, 0]
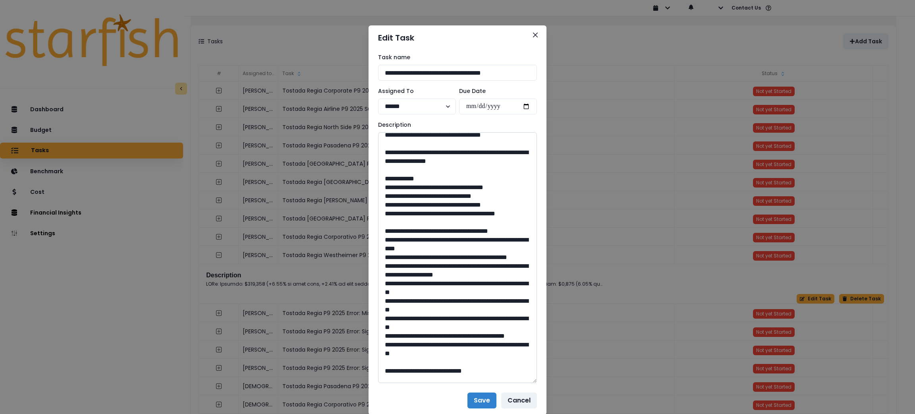
drag, startPoint x: 452, startPoint y: 299, endPoint x: 437, endPoint y: 296, distance: 15.7
click at [437, 296] on textarea at bounding box center [457, 257] width 159 height 251
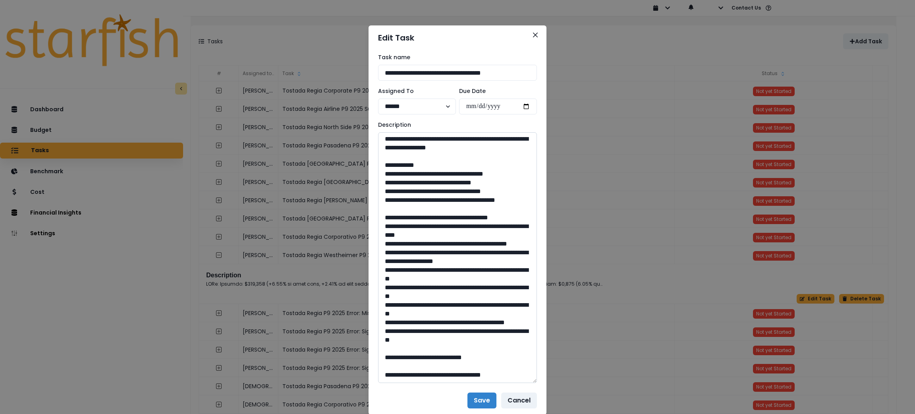
drag, startPoint x: 418, startPoint y: 295, endPoint x: 405, endPoint y: 275, distance: 23.8
click at [405, 275] on textarea at bounding box center [457, 257] width 159 height 251
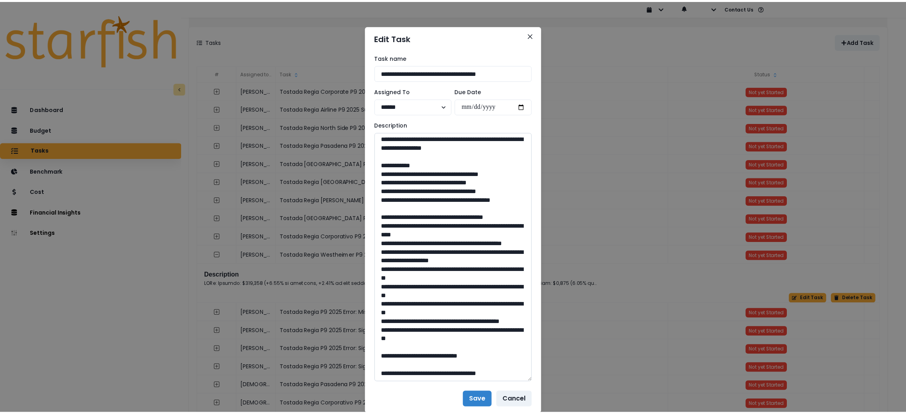
scroll to position [1013, 0]
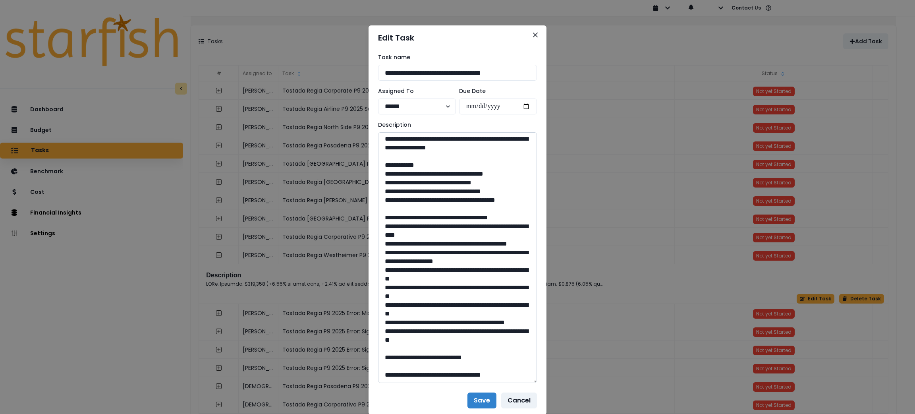
drag, startPoint x: 451, startPoint y: 355, endPoint x: 435, endPoint y: 360, distance: 17.1
click at [435, 360] on textarea at bounding box center [457, 257] width 159 height 251
click at [533, 35] on icon "Close" at bounding box center [535, 35] width 5 height 5
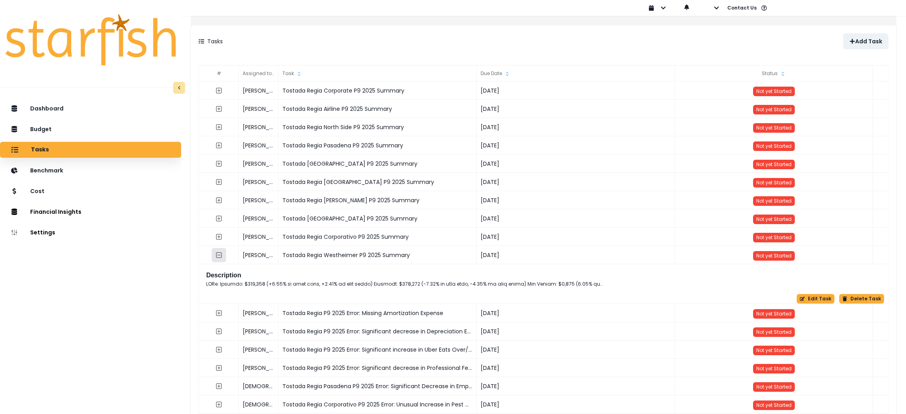
click at [221, 259] on button "button" at bounding box center [219, 255] width 14 height 14
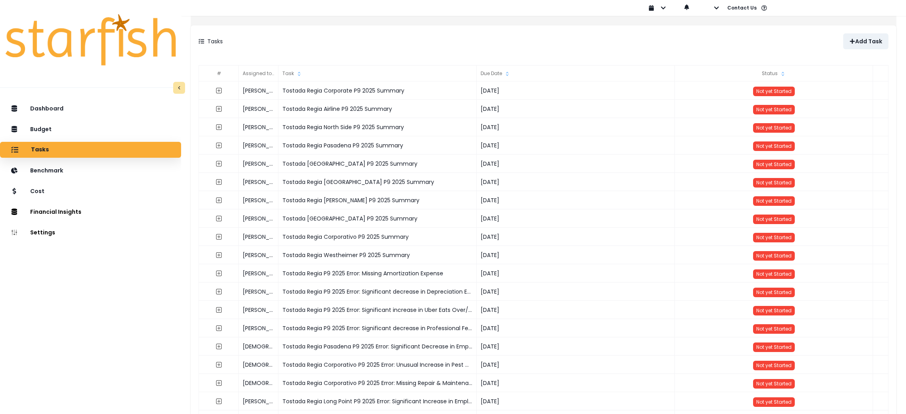
click at [548, 30] on div "Tasks Add Task" at bounding box center [544, 41] width 706 height 32
click at [712, 9] on button "button" at bounding box center [710, 8] width 18 height 16
click at [732, 27] on p "Sign out" at bounding box center [728, 31] width 27 height 8
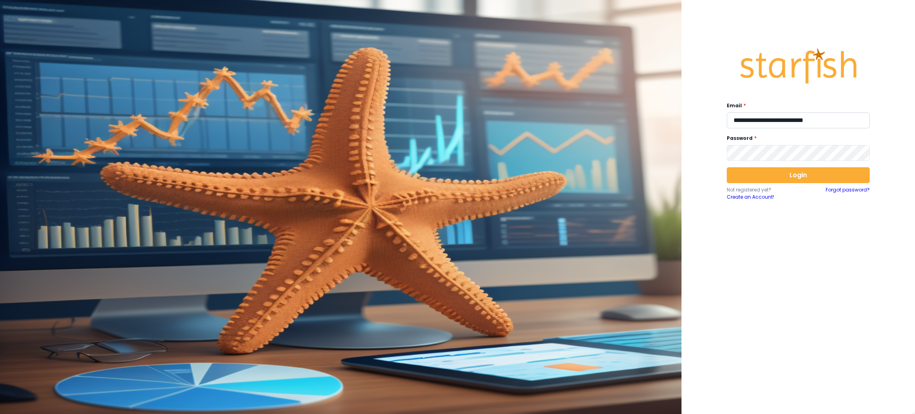
click at [769, 124] on input "**********" at bounding box center [798, 120] width 143 height 16
type input "**********"
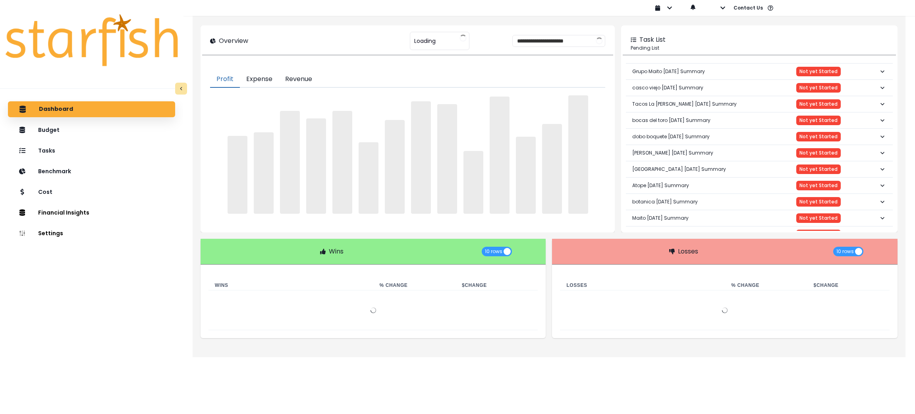
click at [108, 209] on button "Financial Insights" at bounding box center [91, 213] width 167 height 16
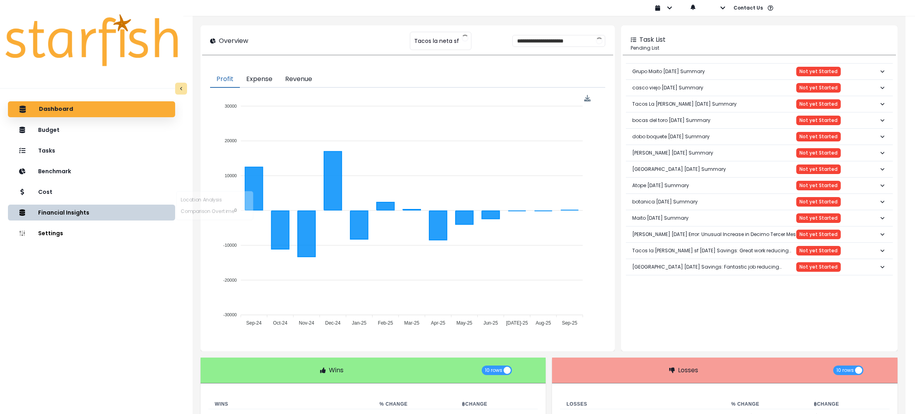
type input "**********"
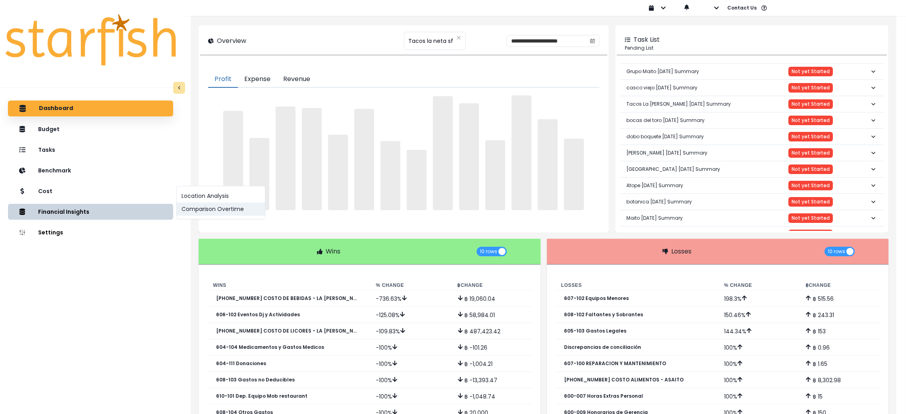
click at [220, 211] on button "Comparison Overtime" at bounding box center [221, 209] width 88 height 13
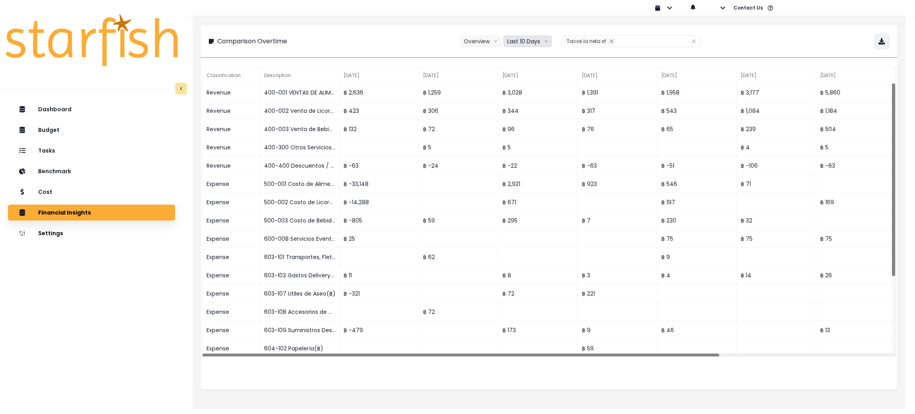
click at [535, 38] on button "Last 10 Days" at bounding box center [527, 41] width 49 height 12
click at [524, 81] on span "Last 15 Months" at bounding box center [527, 85] width 39 height 8
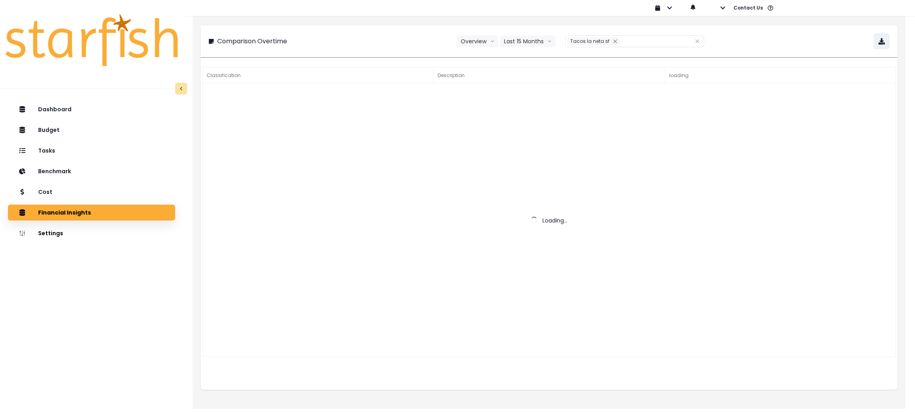
click at [738, 35] on div "**********" at bounding box center [549, 41] width 681 height 16
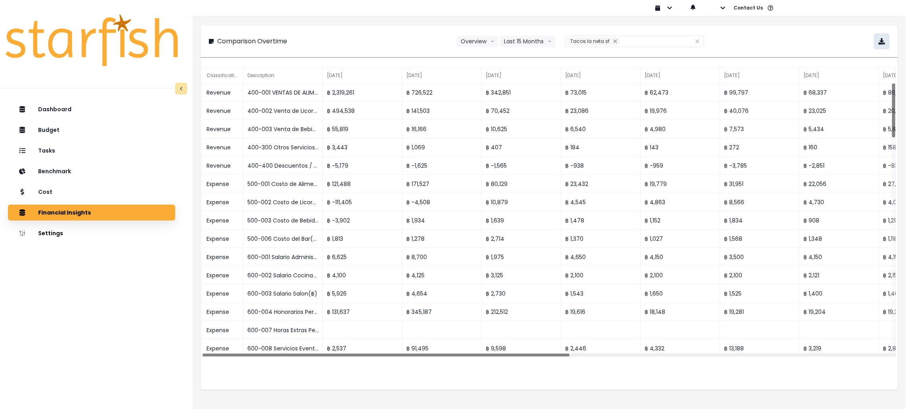
click at [876, 42] on button "button" at bounding box center [882, 41] width 16 height 16
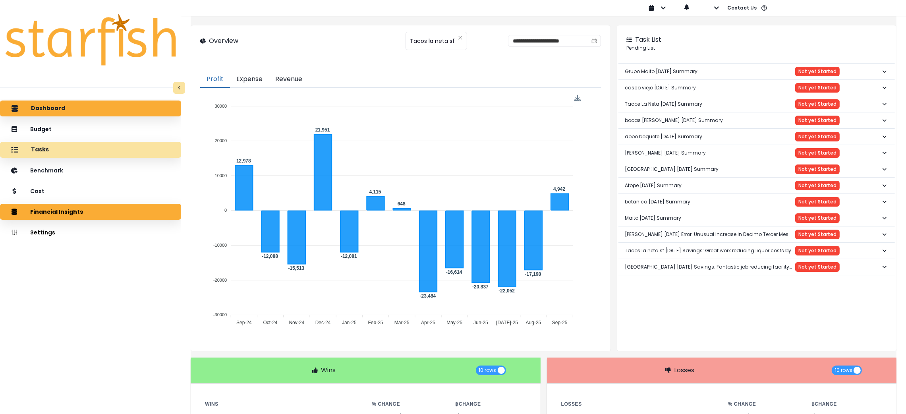
click at [49, 149] on p "Tasks" at bounding box center [40, 149] width 18 height 7
